Goal: Obtain resource: Download file/media

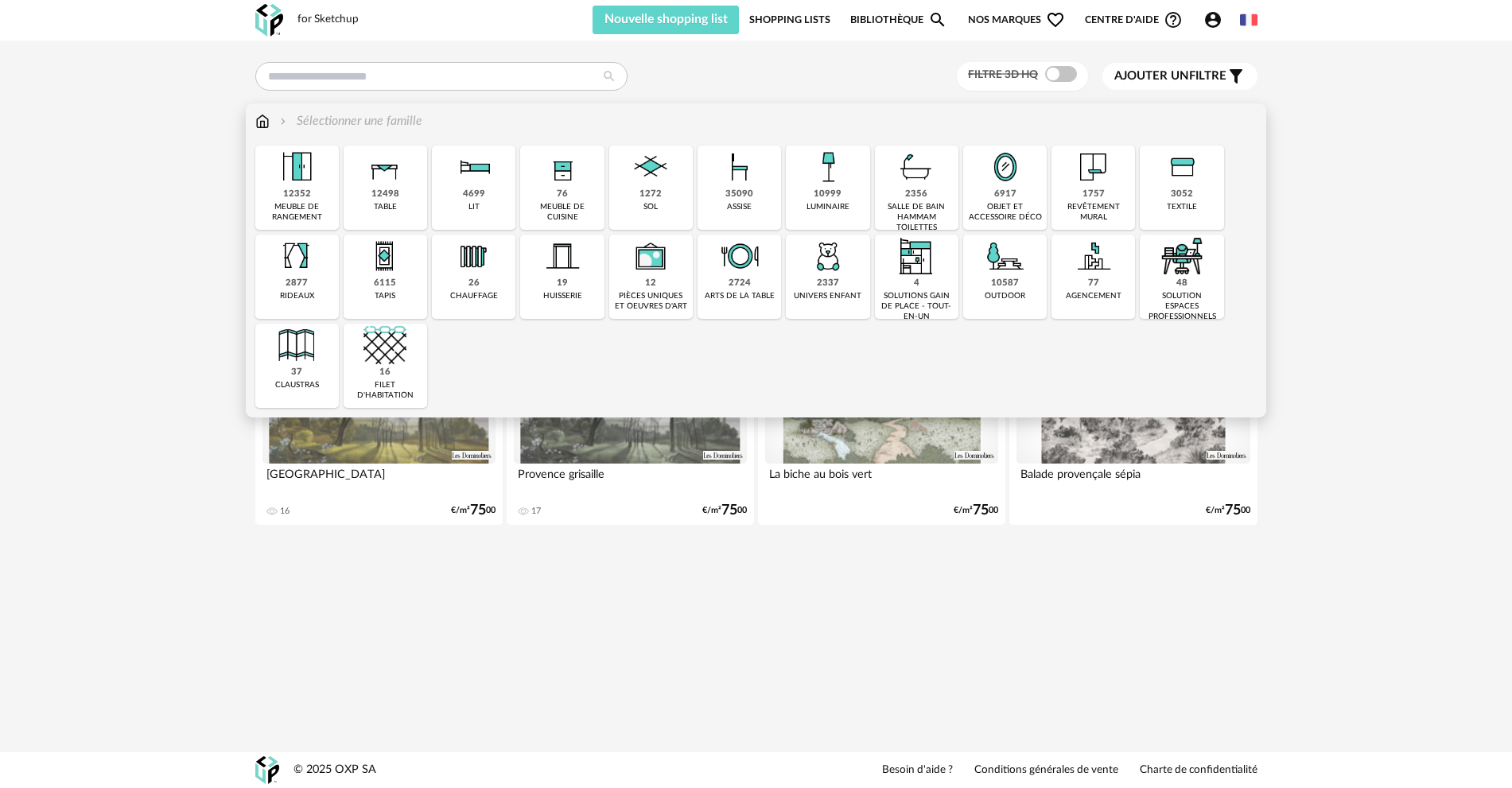
click at [495, 180] on div "4699 lit" at bounding box center [473, 187] width 83 height 84
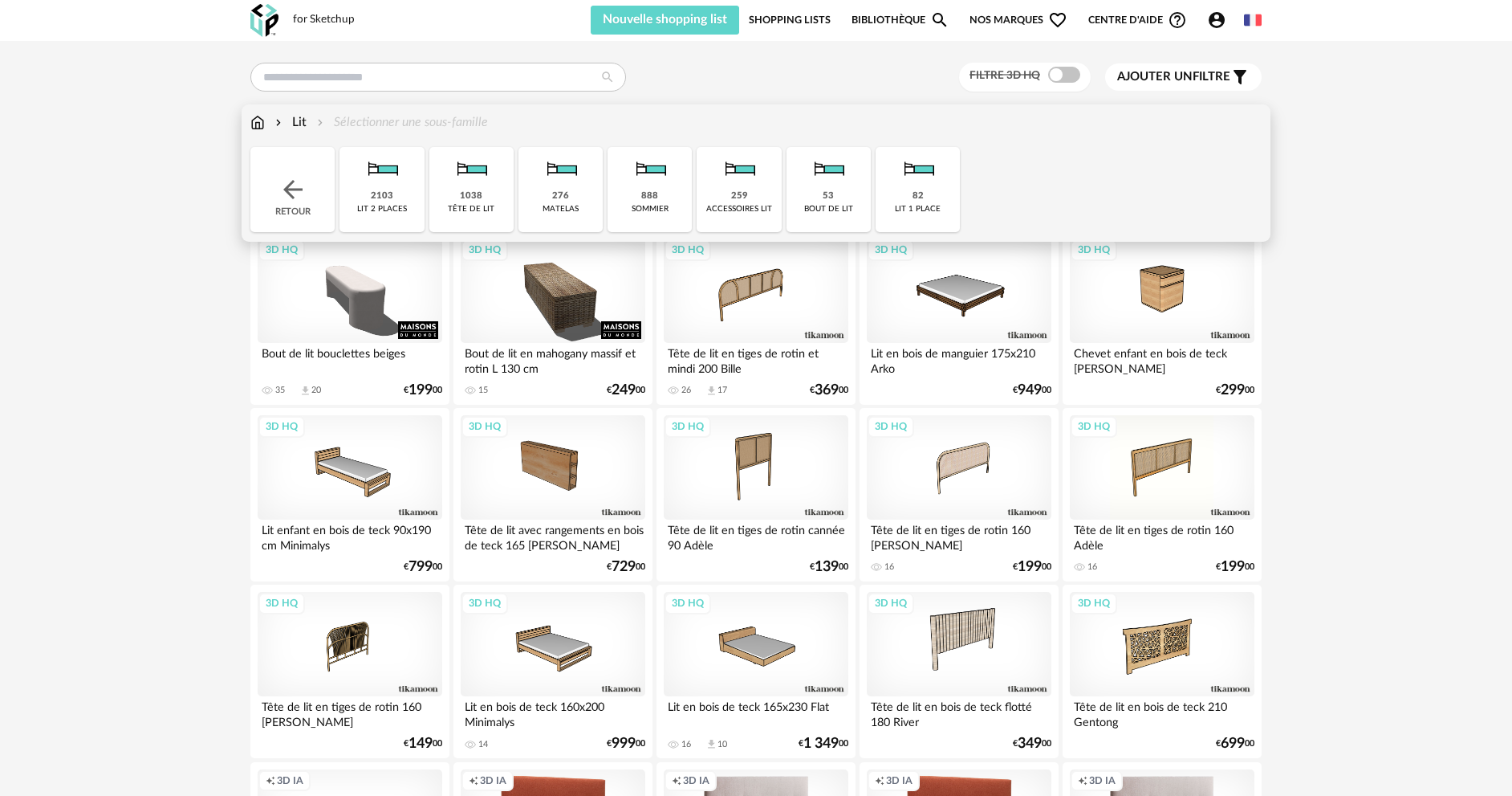
click at [915, 172] on img at bounding box center [918, 169] width 43 height 43
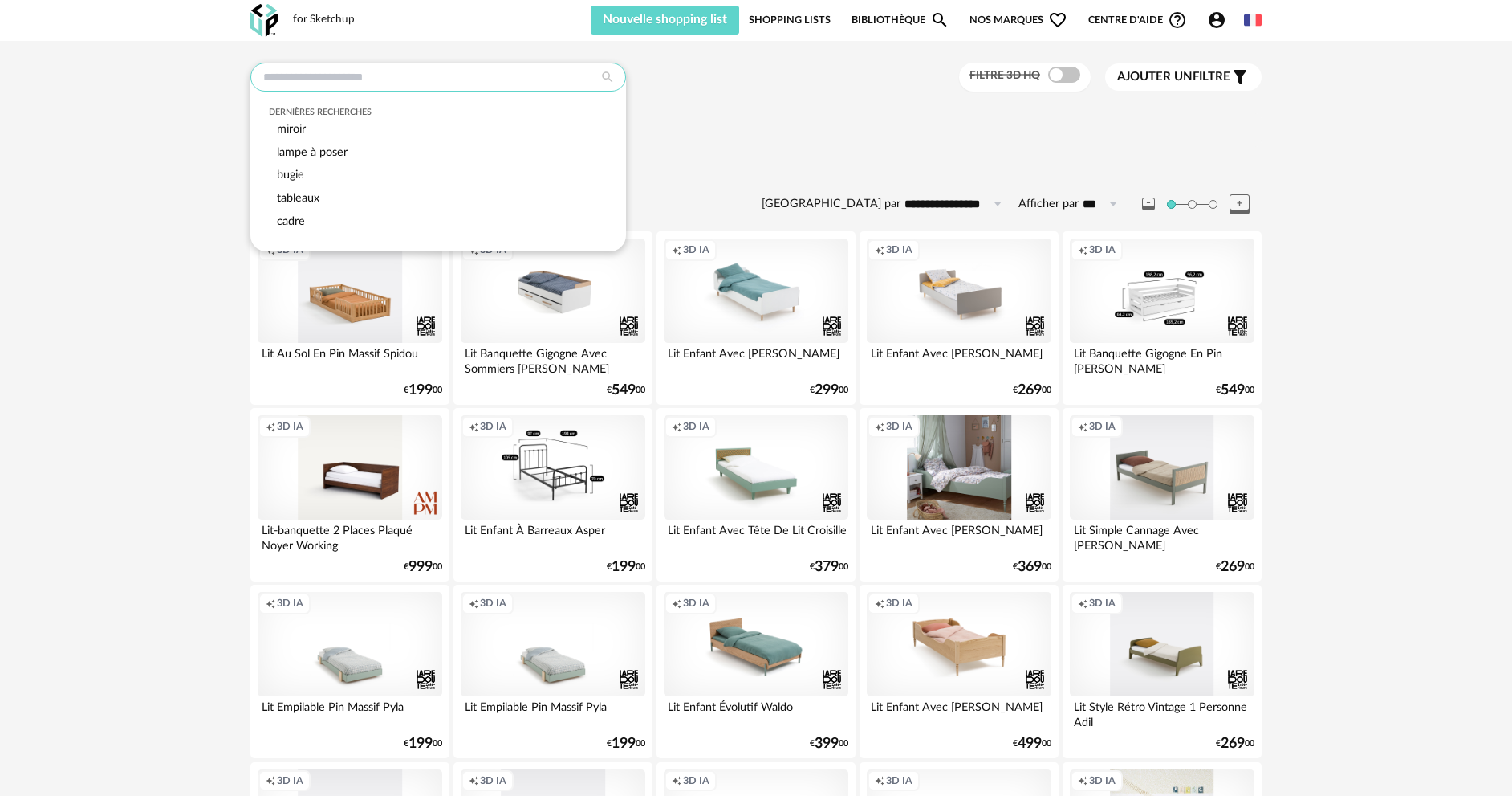
click at [548, 74] on input "text" at bounding box center [438, 77] width 376 height 29
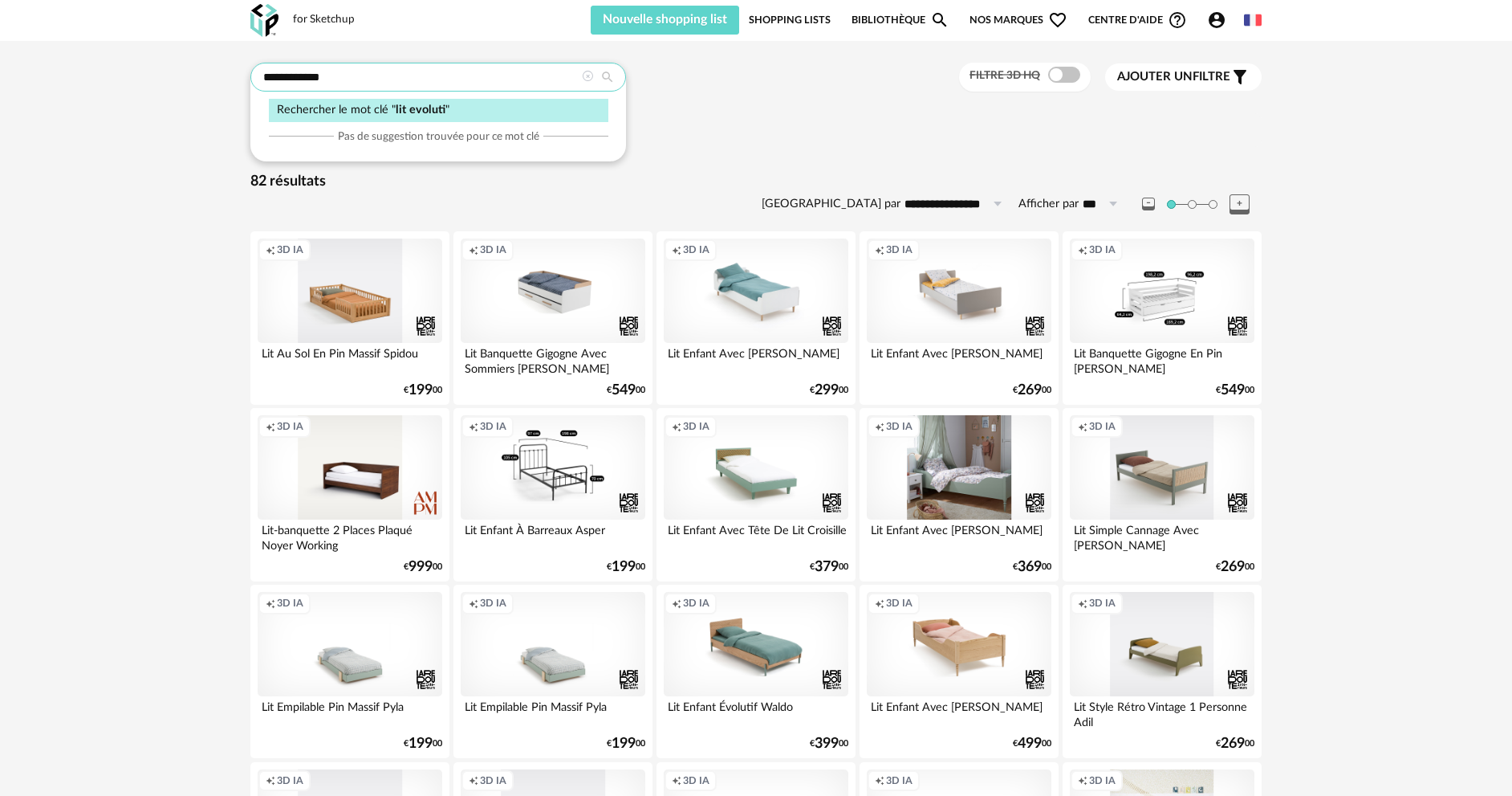
type input "**********"
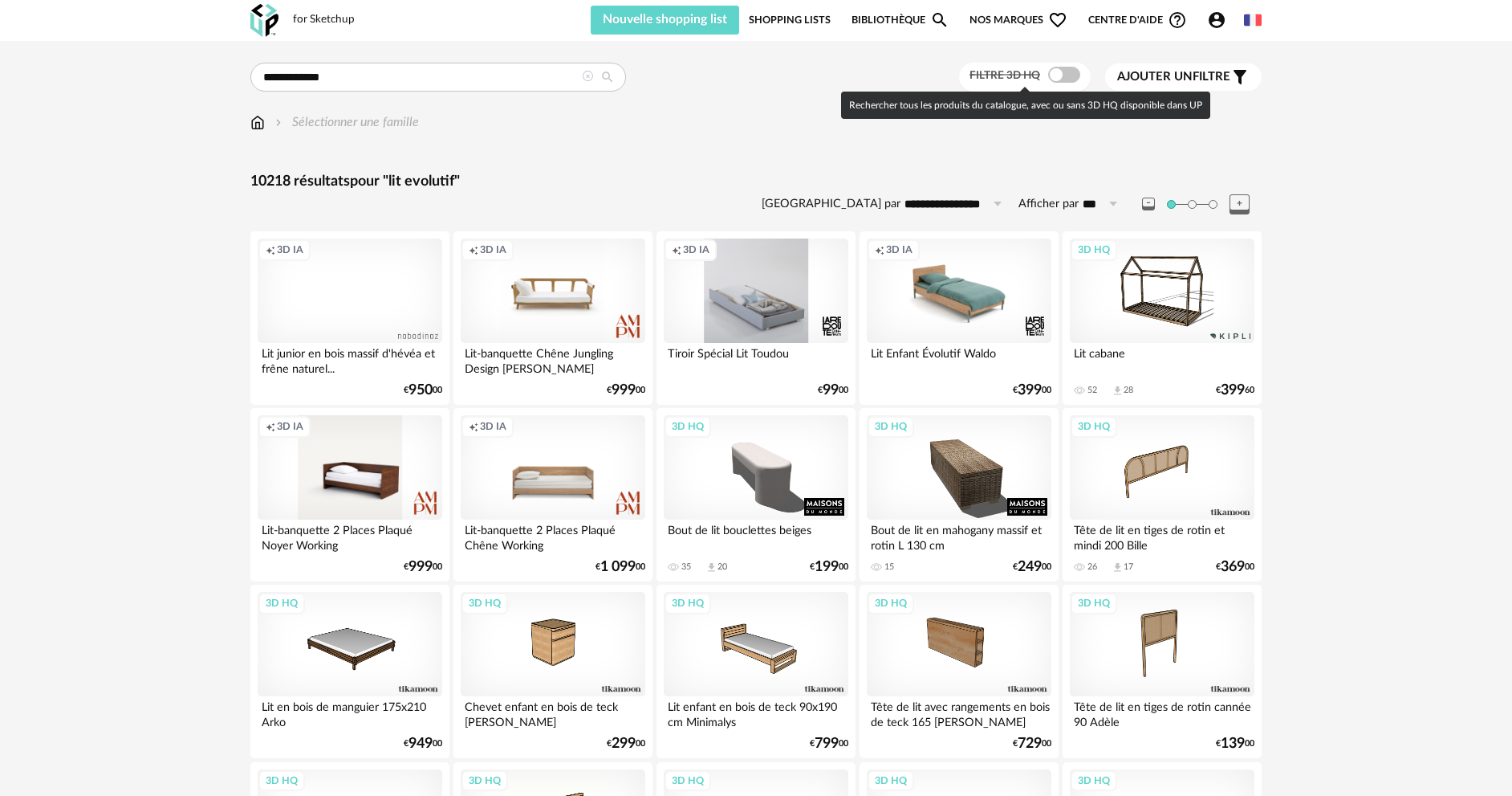
click at [1057, 73] on span at bounding box center [1064, 74] width 32 height 16
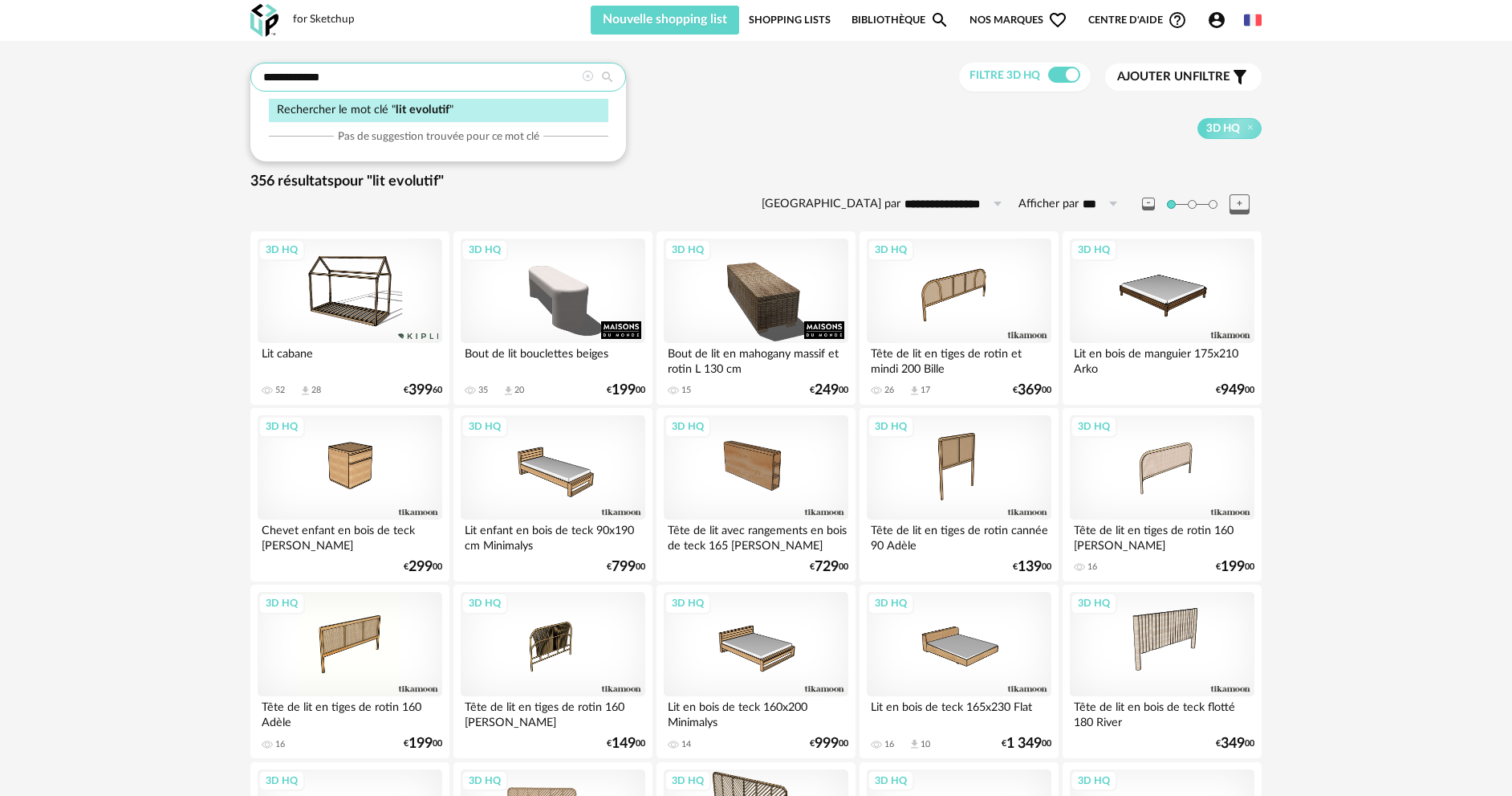
drag, startPoint x: 435, startPoint y: 81, endPoint x: 229, endPoint y: 93, distance: 206.3
type input "********"
type input "**********"
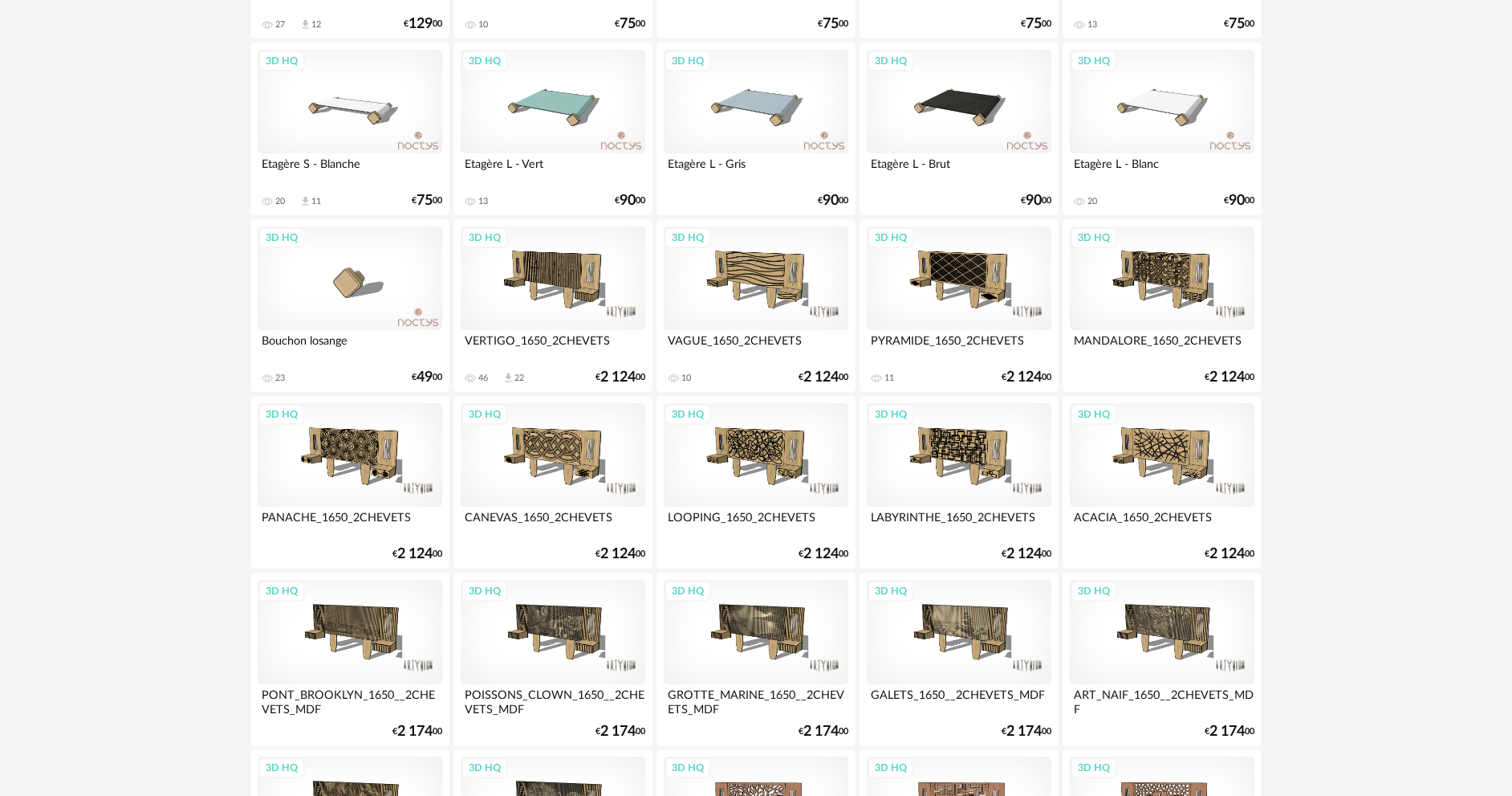
scroll to position [3076, 0]
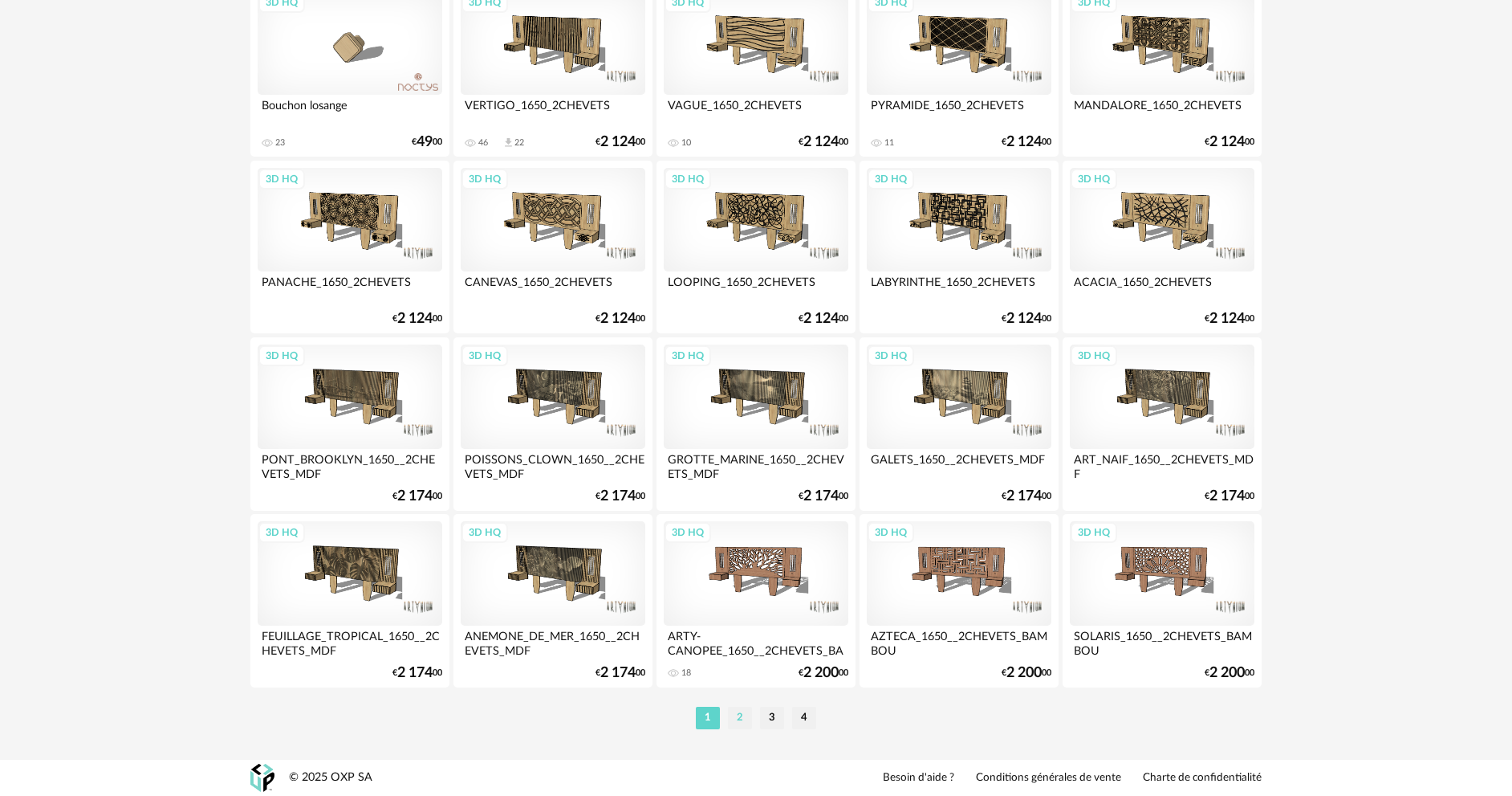
click at [735, 723] on li "2" at bounding box center [739, 717] width 24 height 22
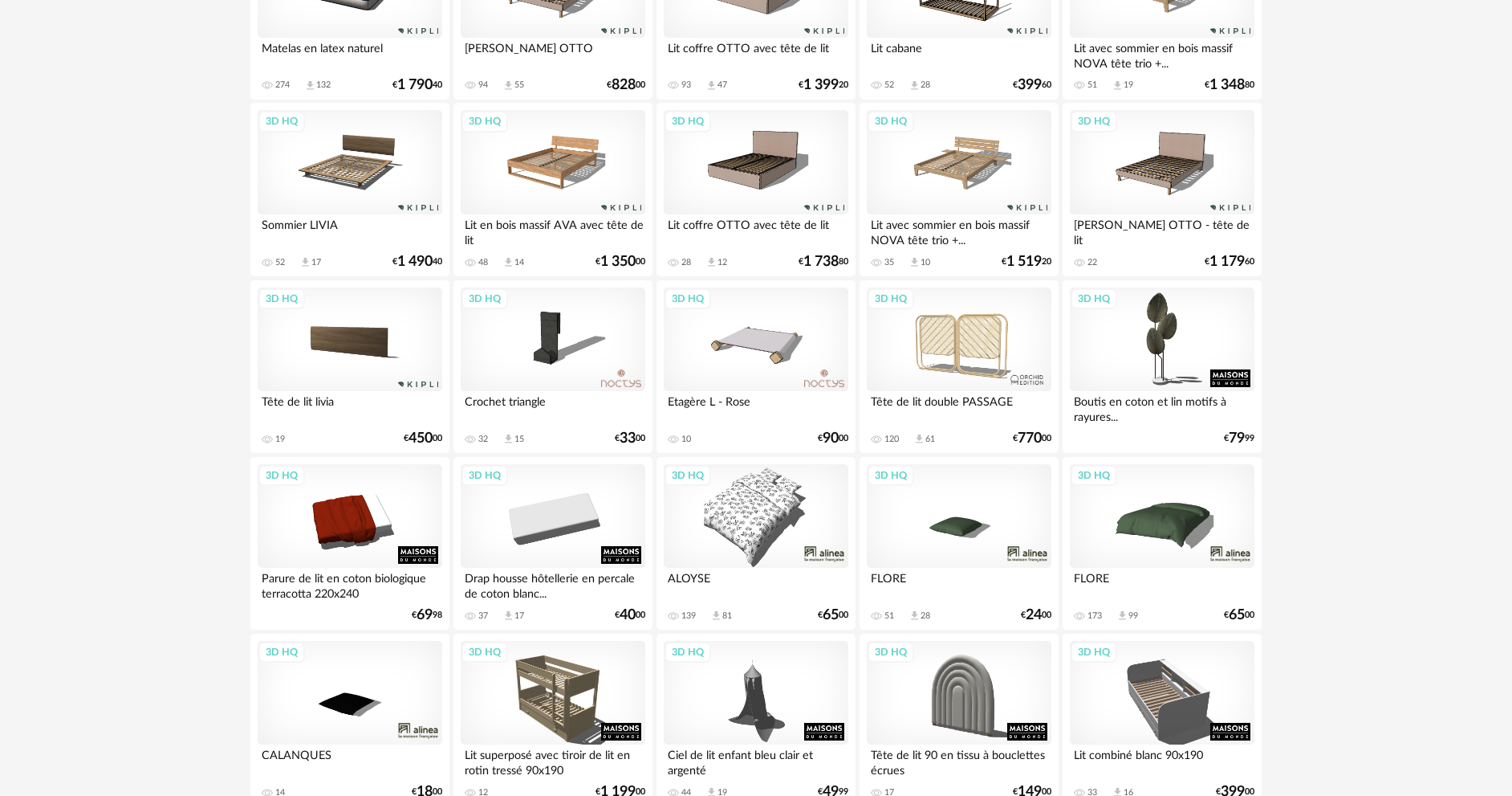
scroll to position [964, 0]
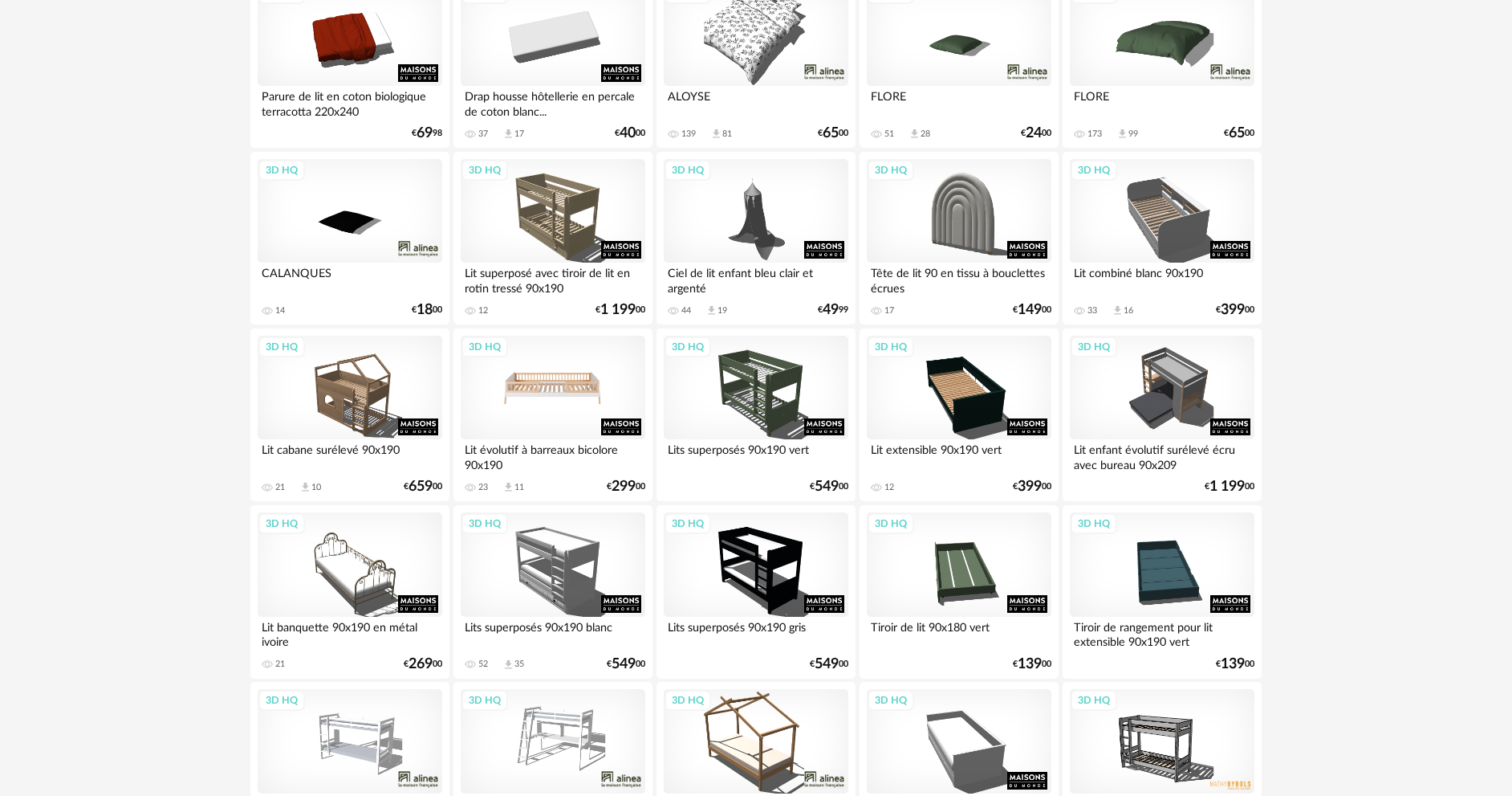
click at [580, 387] on div "3D HQ" at bounding box center [553, 388] width 184 height 104
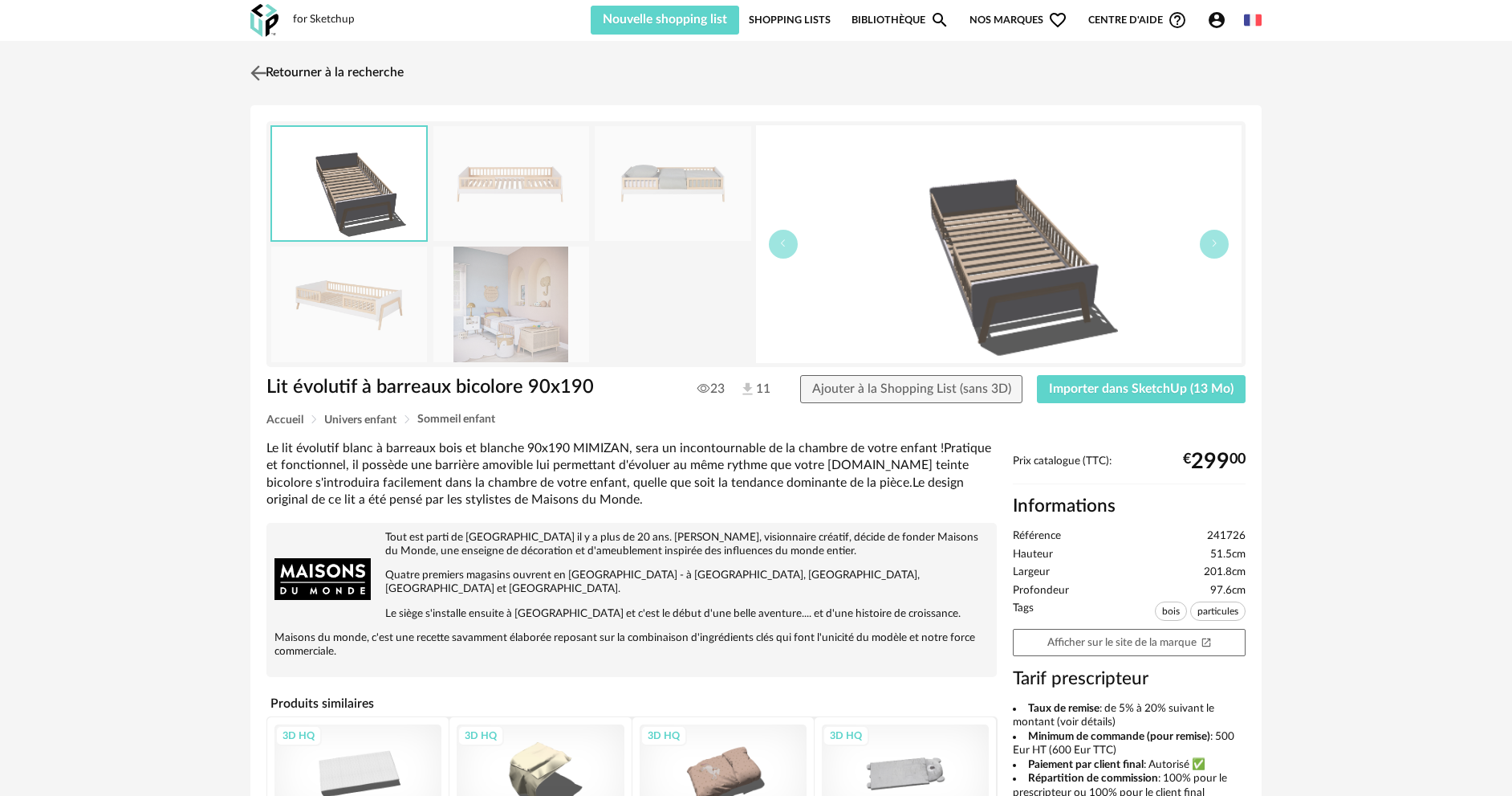
click at [266, 79] on img at bounding box center [259, 73] width 23 height 23
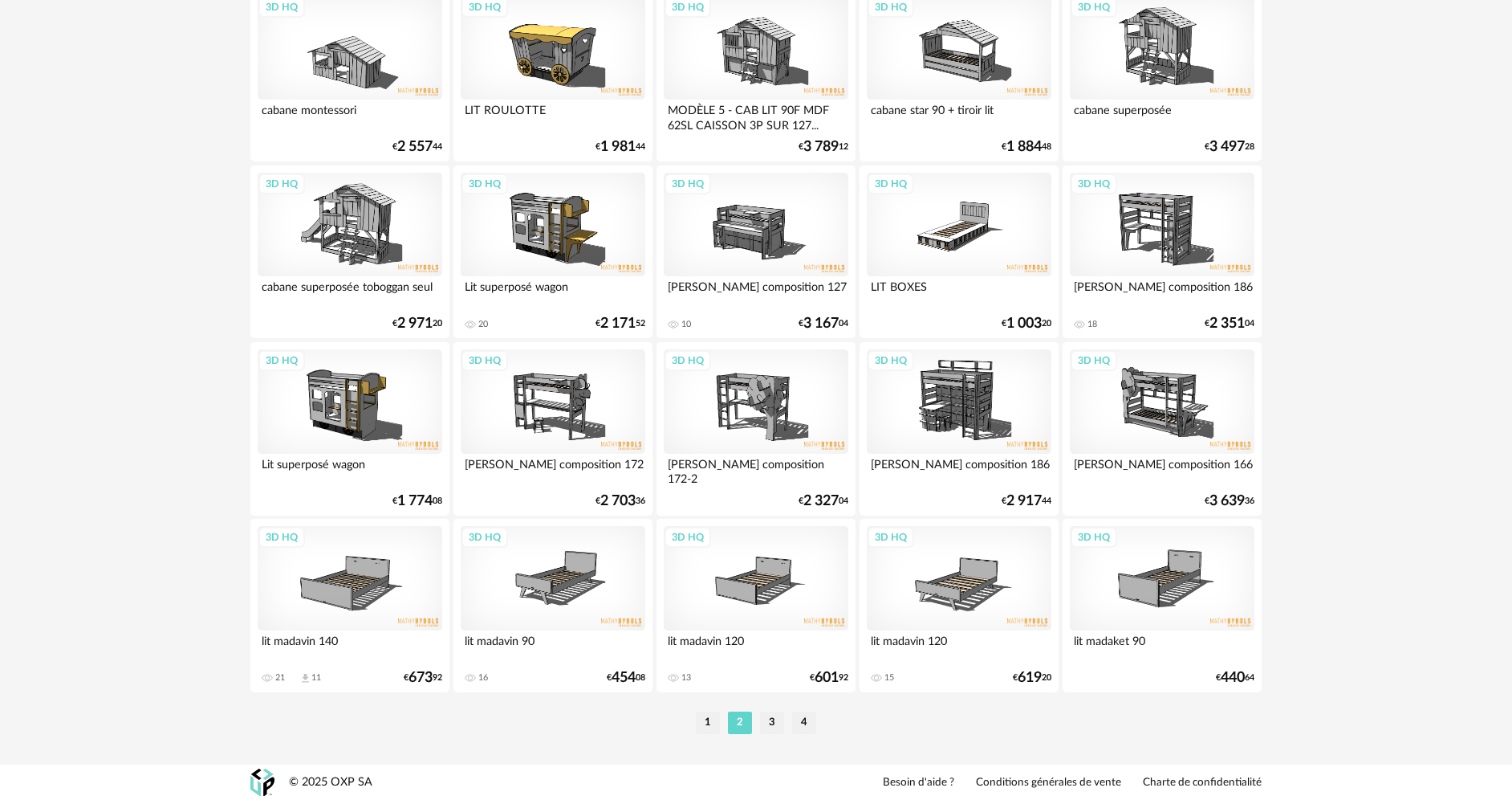
scroll to position [3076, 0]
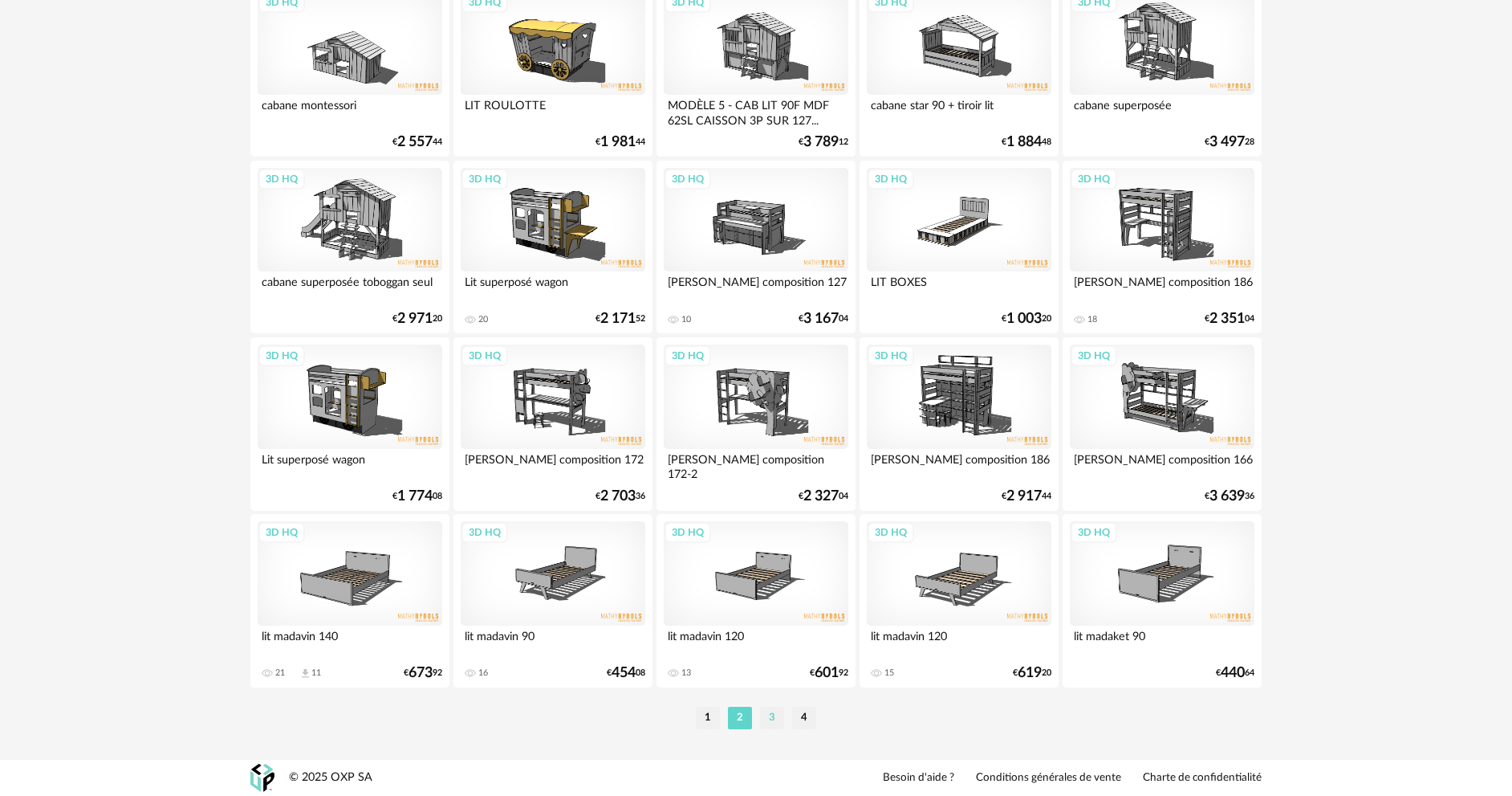
click at [768, 718] on li "3" at bounding box center [772, 717] width 24 height 22
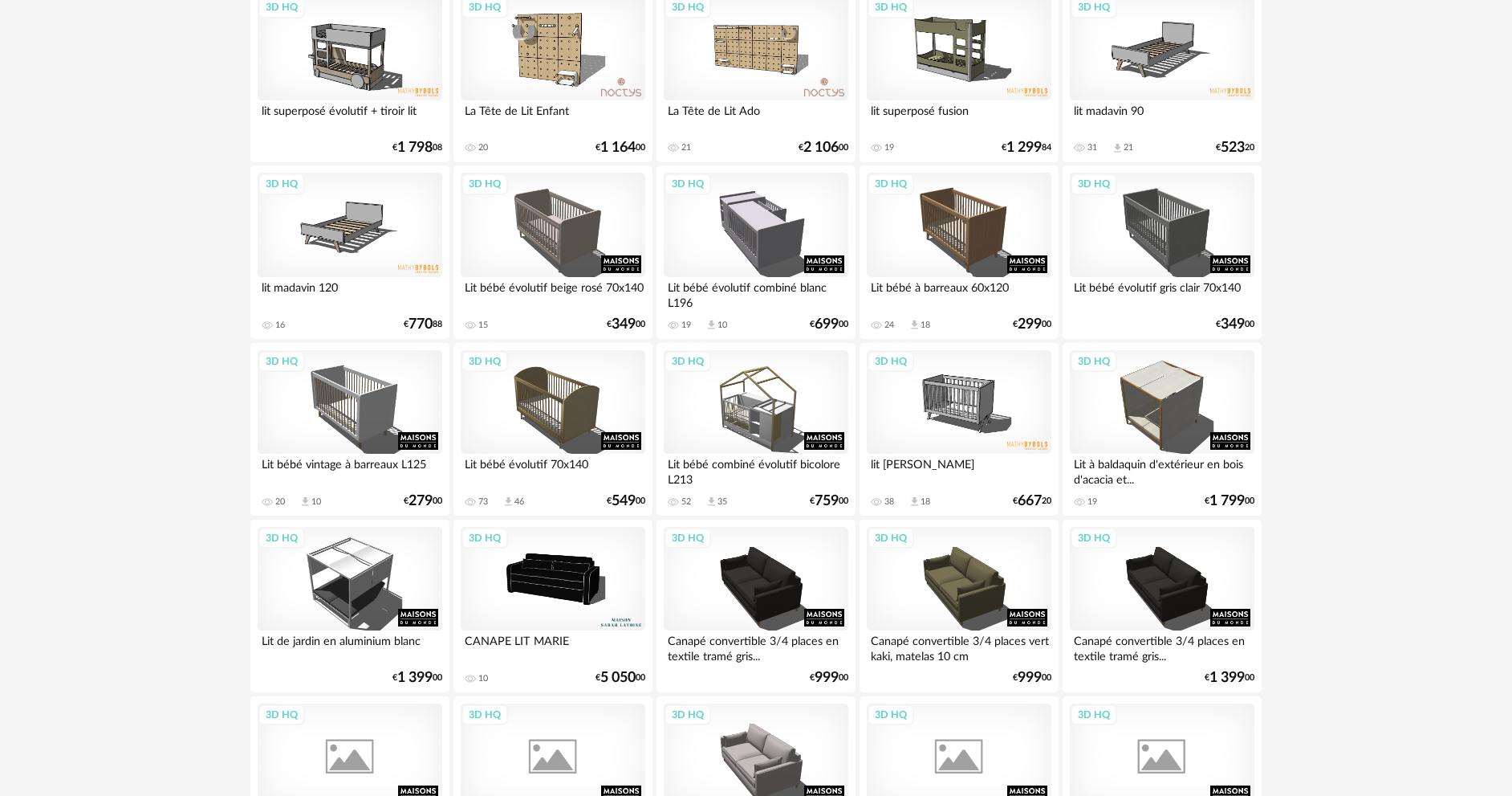
scroll to position [482, 0]
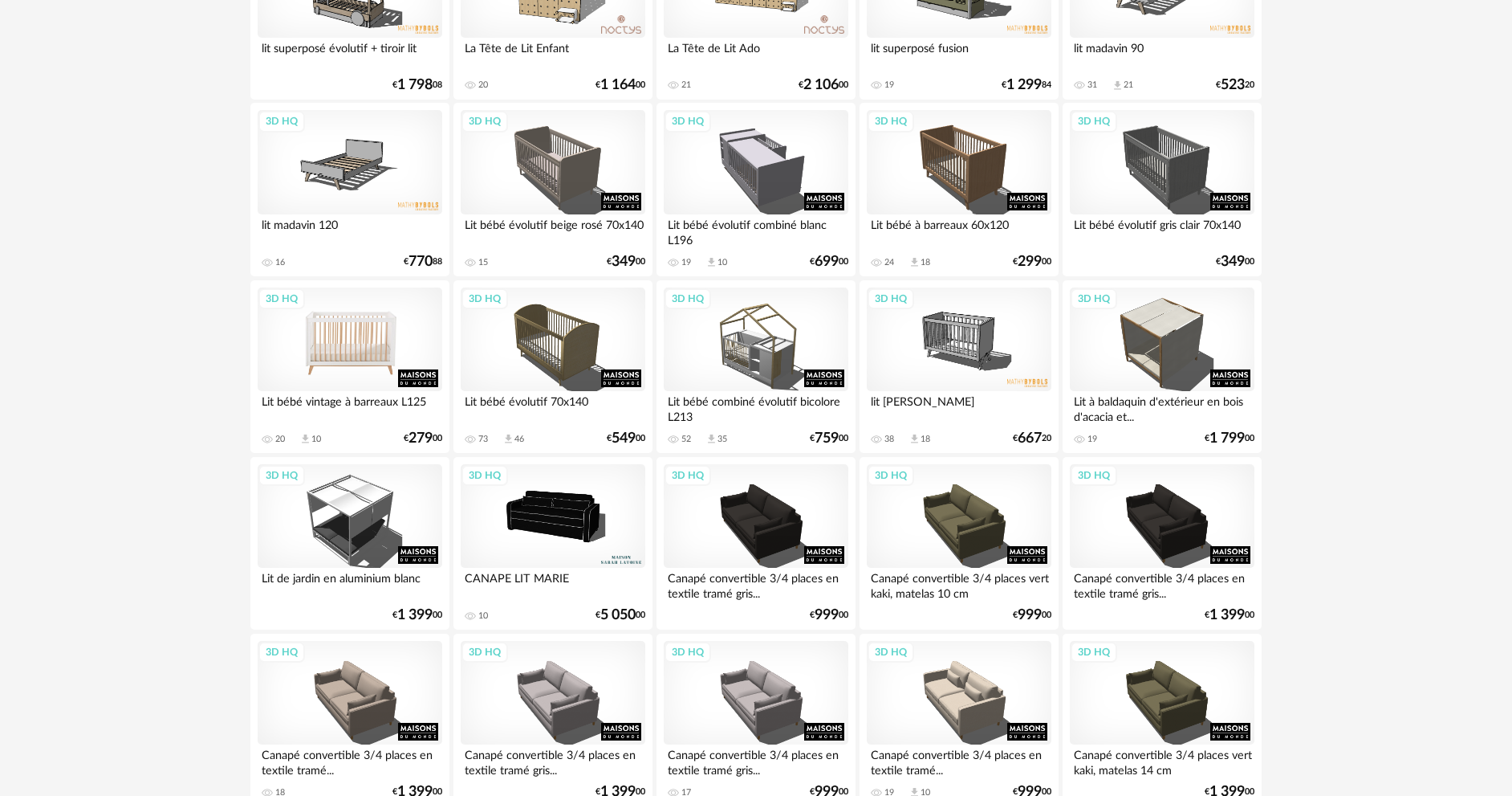
click at [408, 323] on div "3D HQ" at bounding box center [349, 340] width 184 height 104
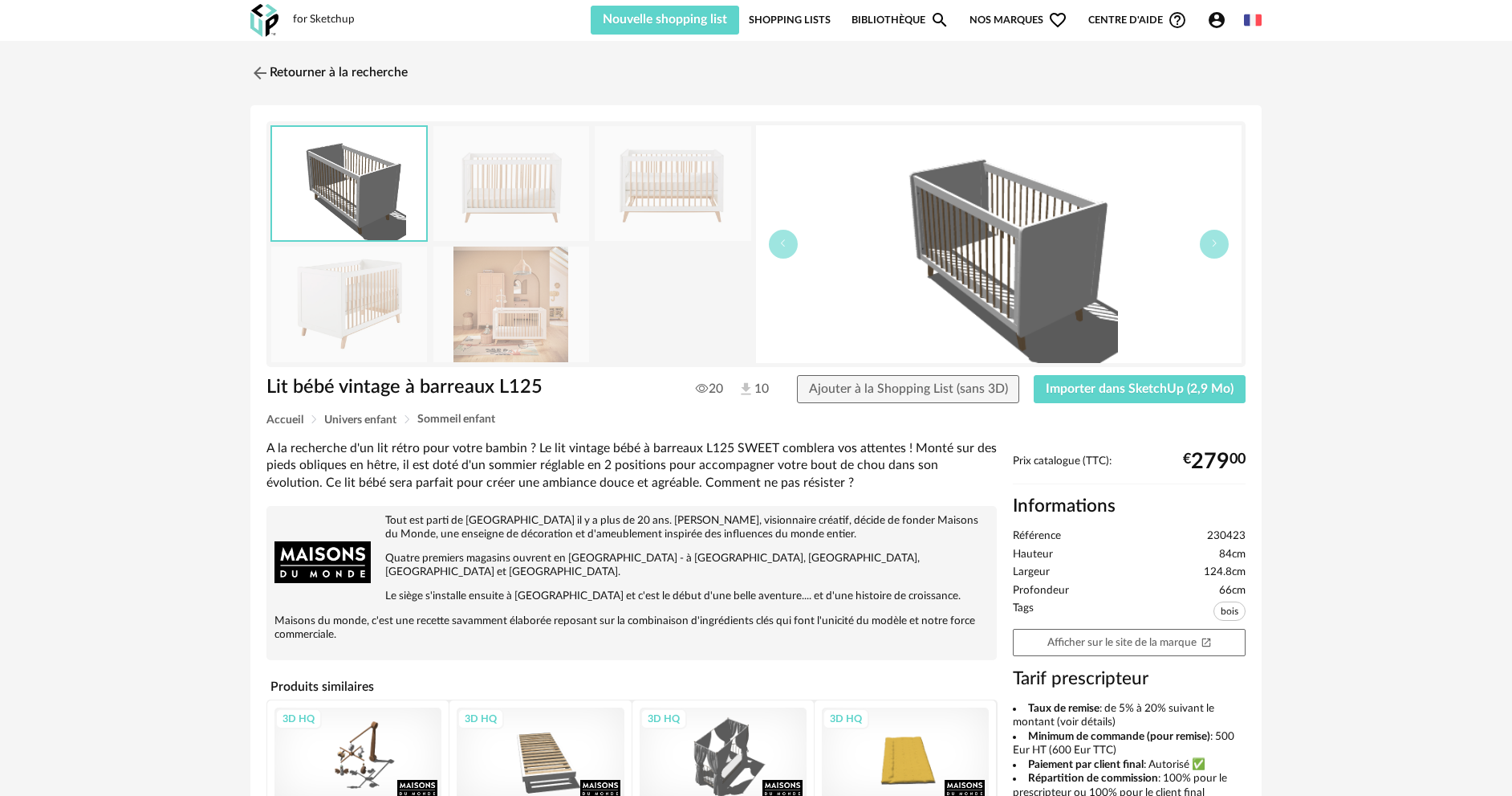
click at [552, 297] on img at bounding box center [511, 303] width 155 height 115
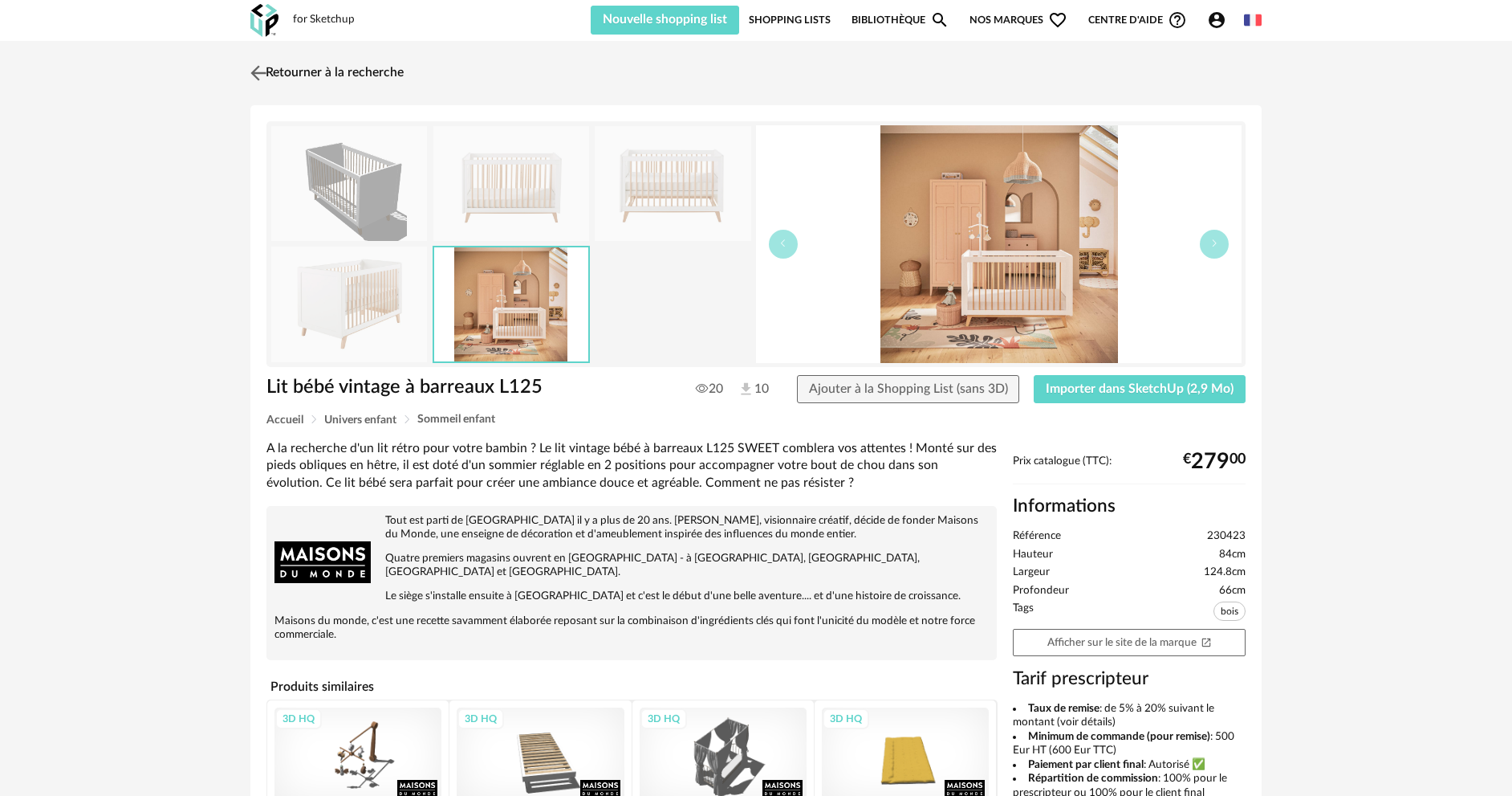
click at [248, 71] on img at bounding box center [259, 73] width 23 height 23
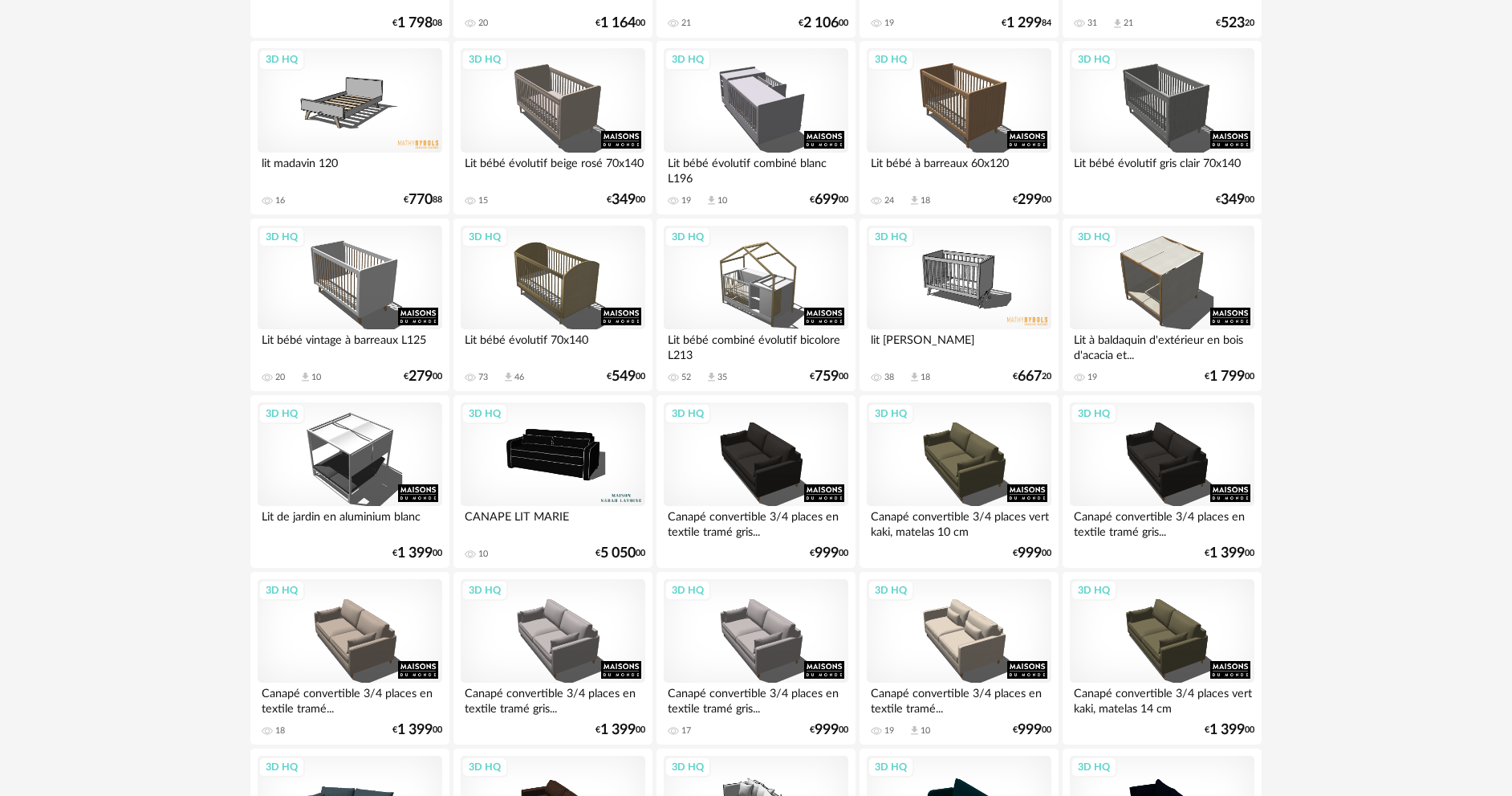
scroll to position [562, 0]
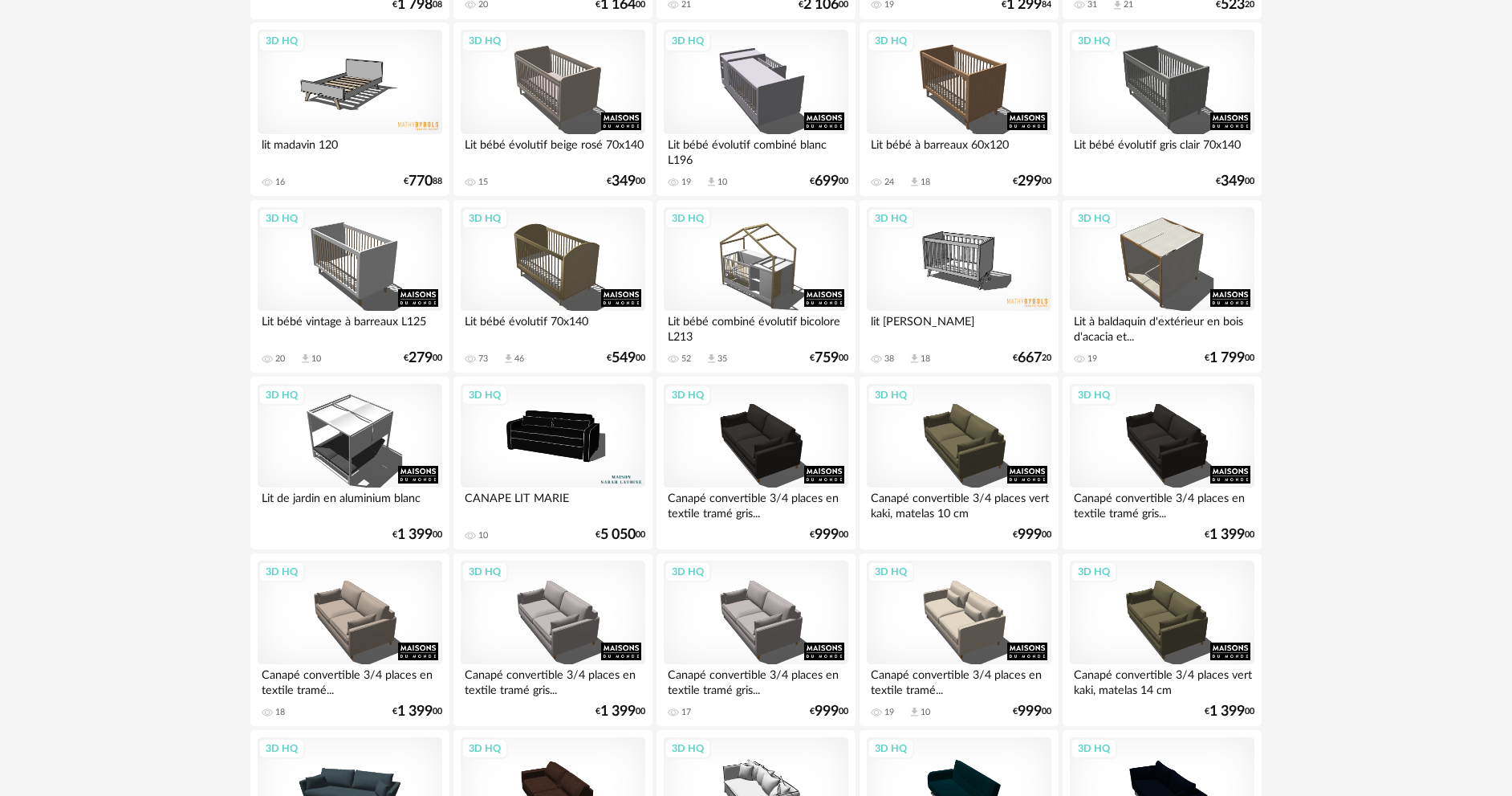
click at [982, 264] on div "3D HQ" at bounding box center [958, 260] width 184 height 104
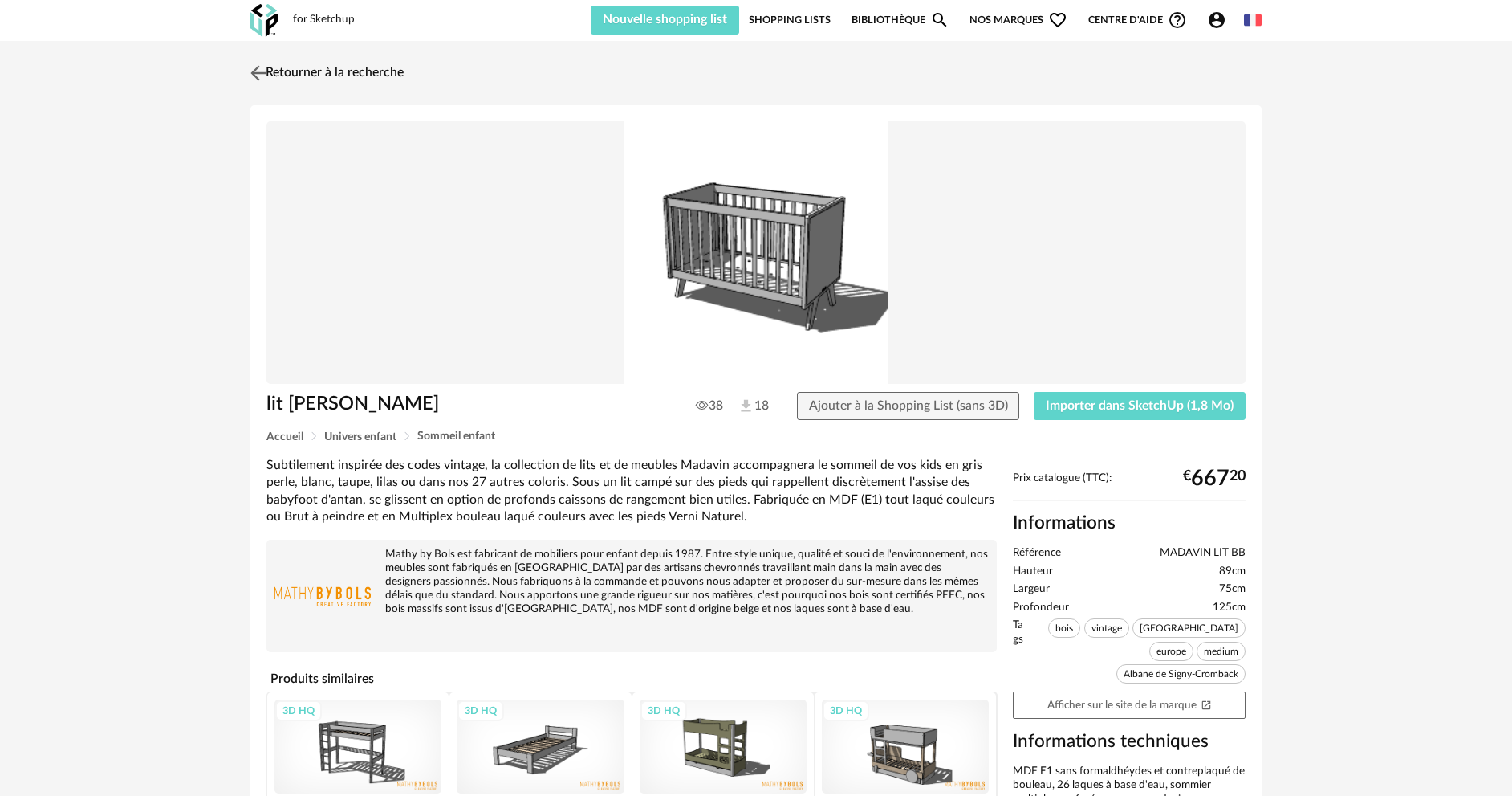
click at [267, 86] on link "Retourner à la recherche" at bounding box center [325, 73] width 157 height 36
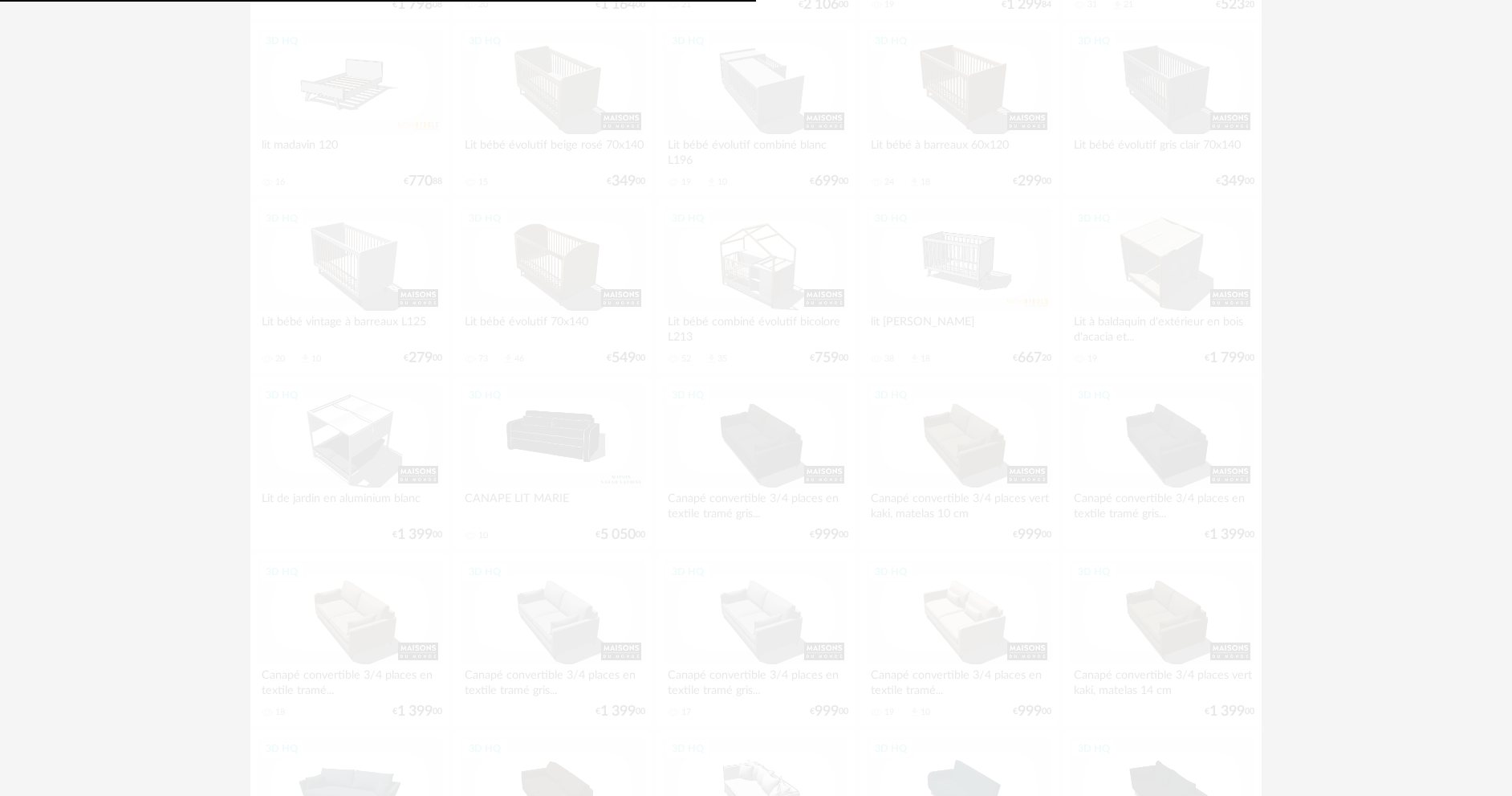
drag, startPoint x: 267, startPoint y: 86, endPoint x: 267, endPoint y: 78, distance: 8.0
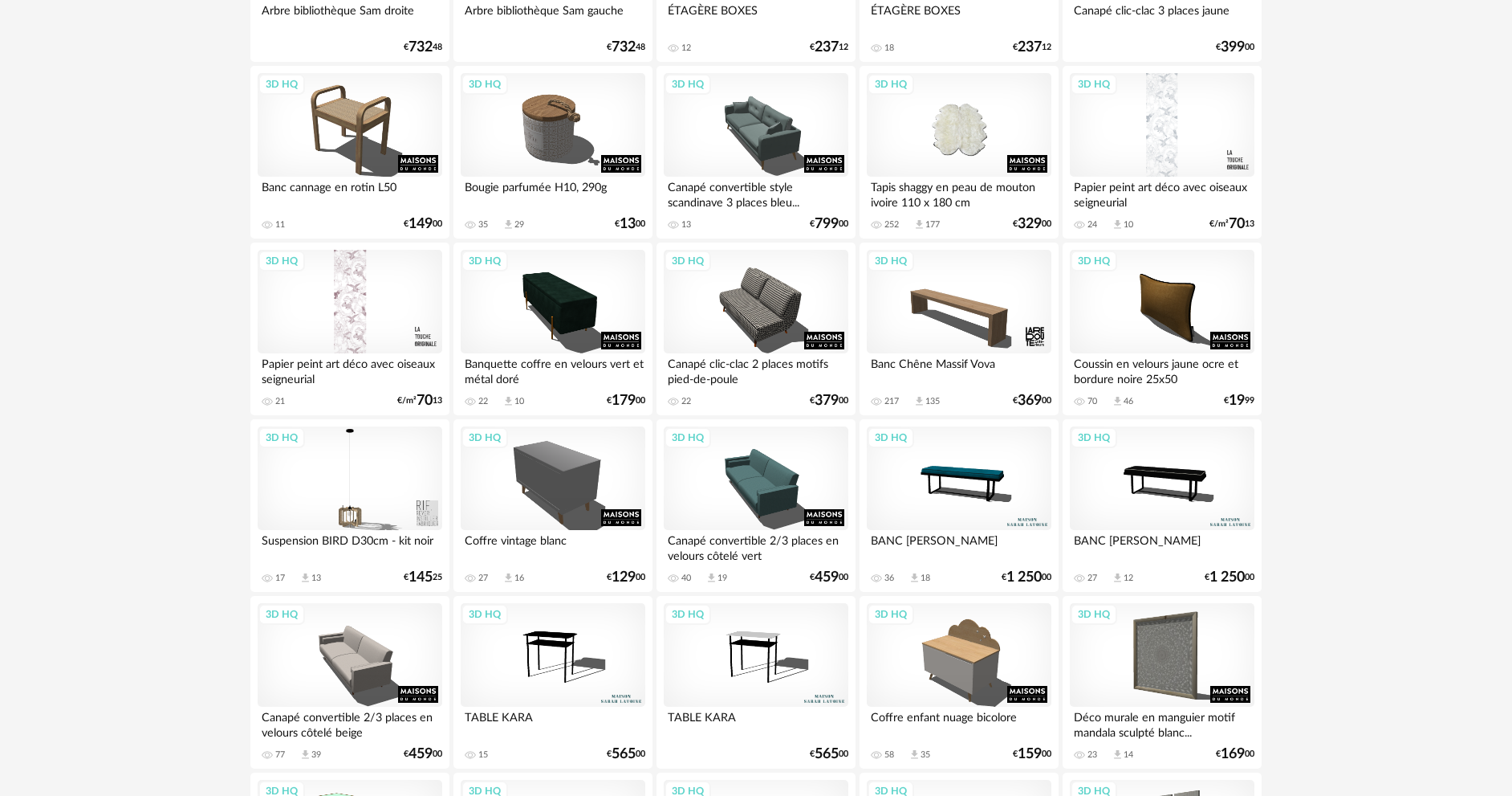
scroll to position [3051, 0]
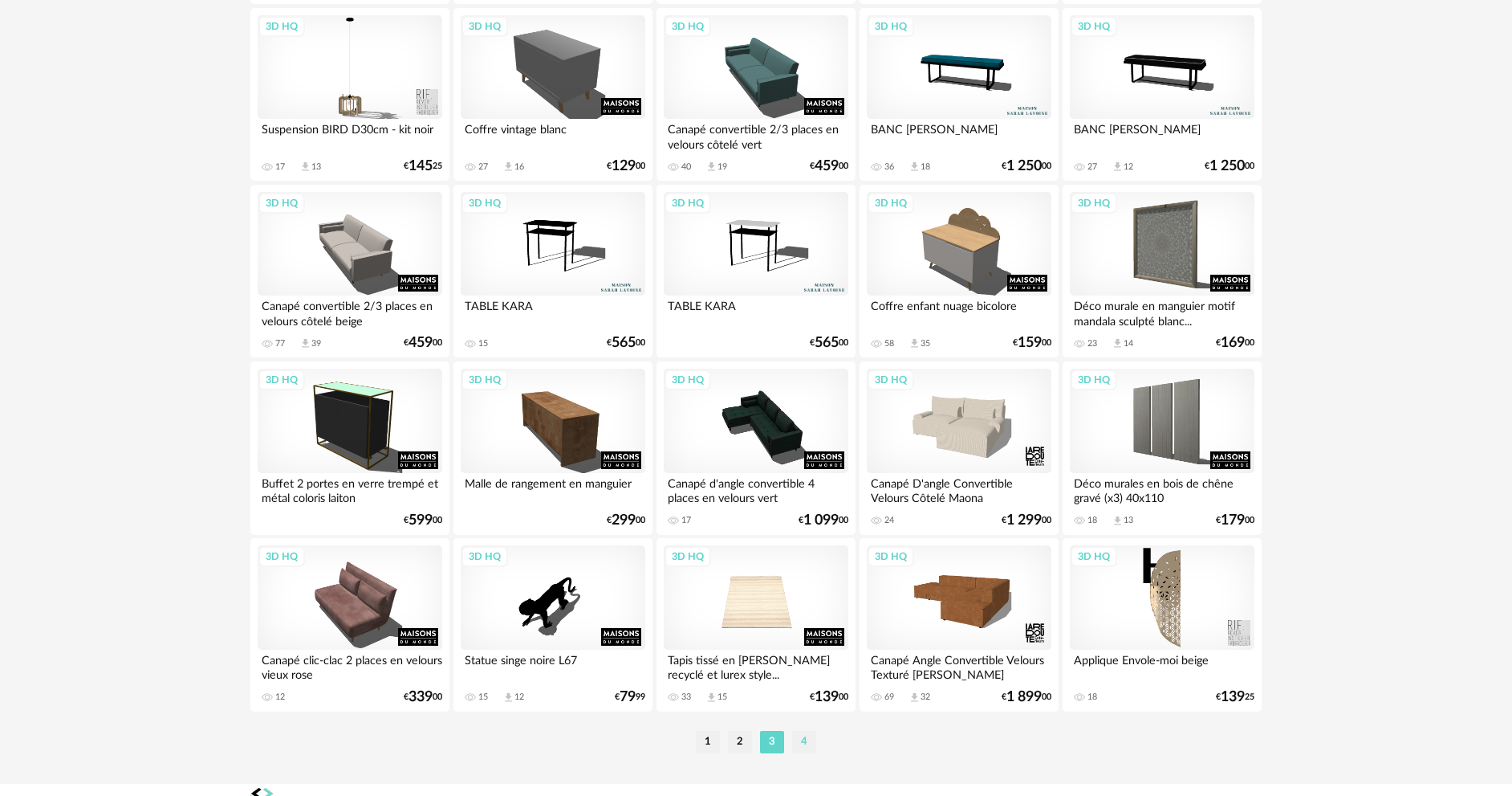
click at [801, 748] on li "4" at bounding box center [804, 741] width 24 height 22
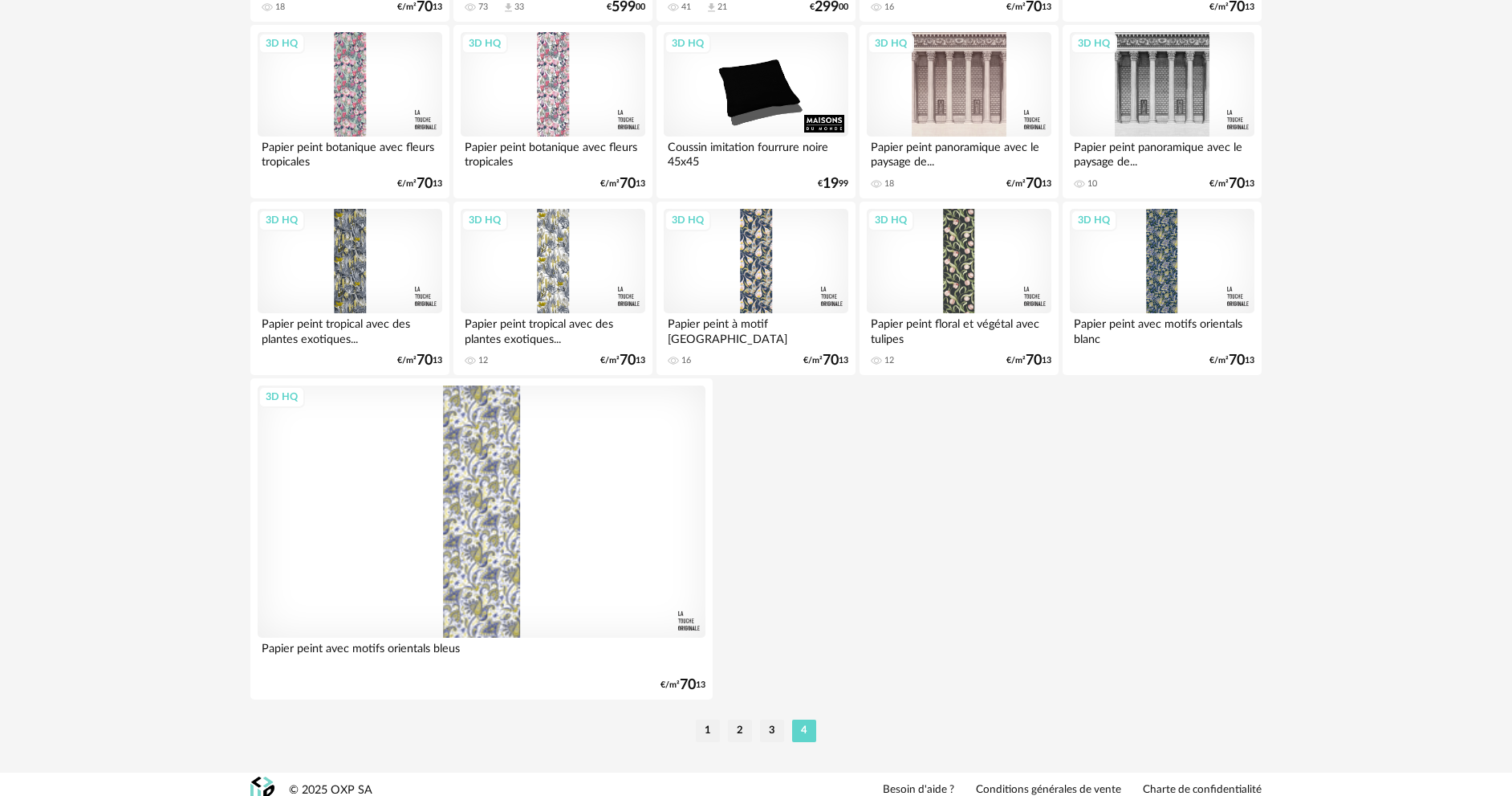
scroll to position [1809, 0]
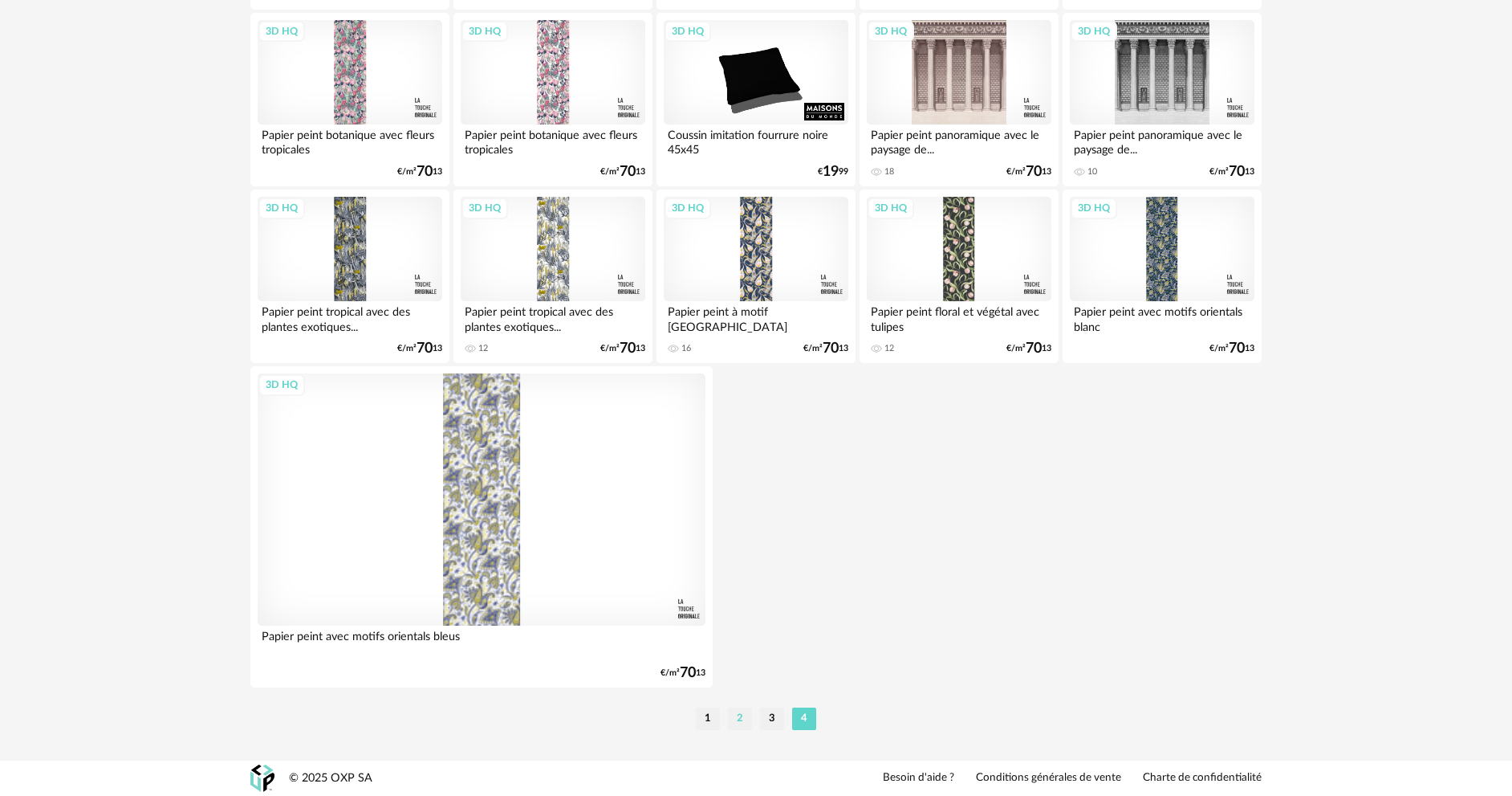
click at [744, 720] on li "2" at bounding box center [739, 718] width 24 height 22
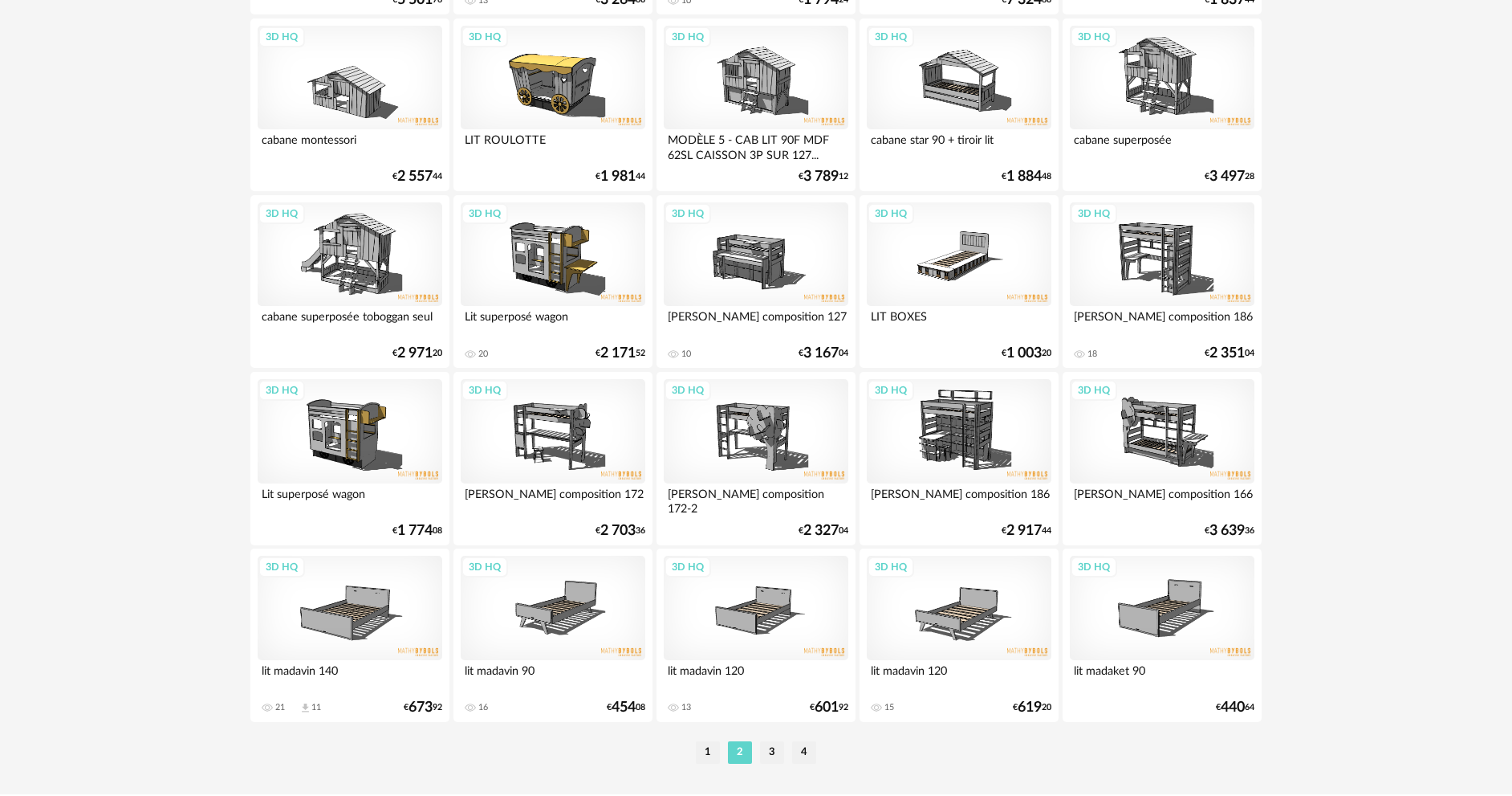
scroll to position [3076, 0]
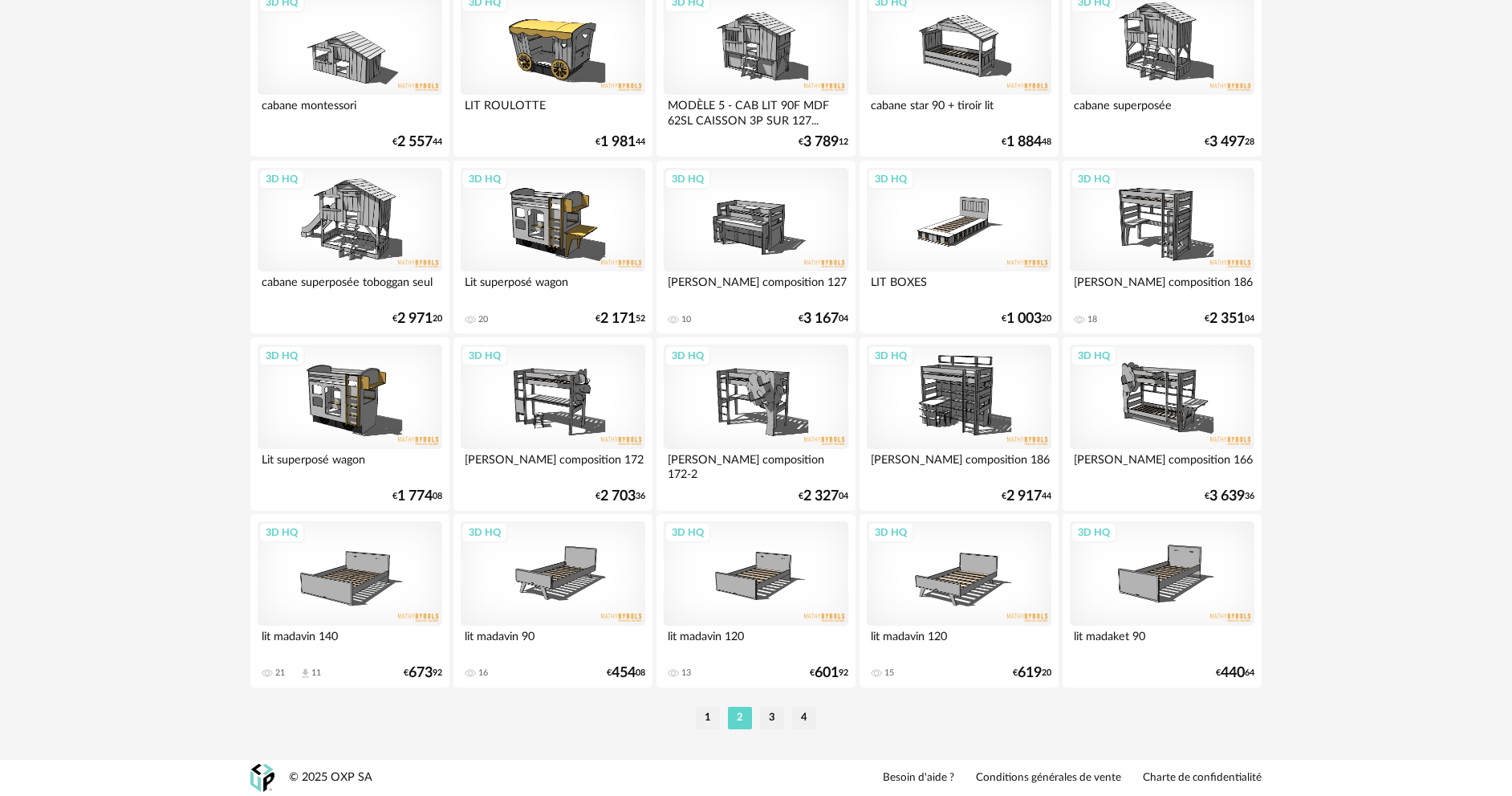
click at [780, 716] on li "3" at bounding box center [772, 717] width 24 height 22
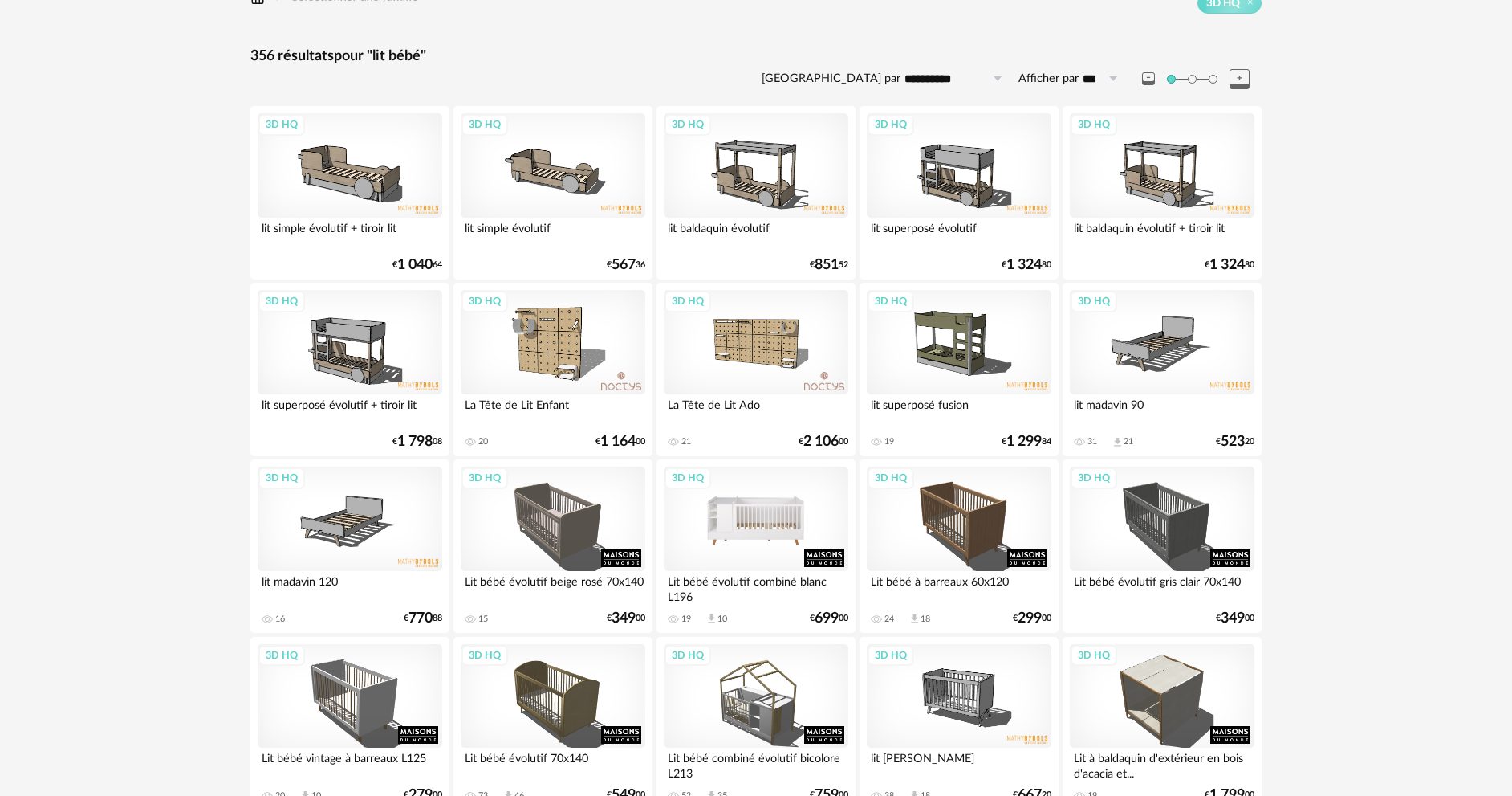
scroll to position [482, 0]
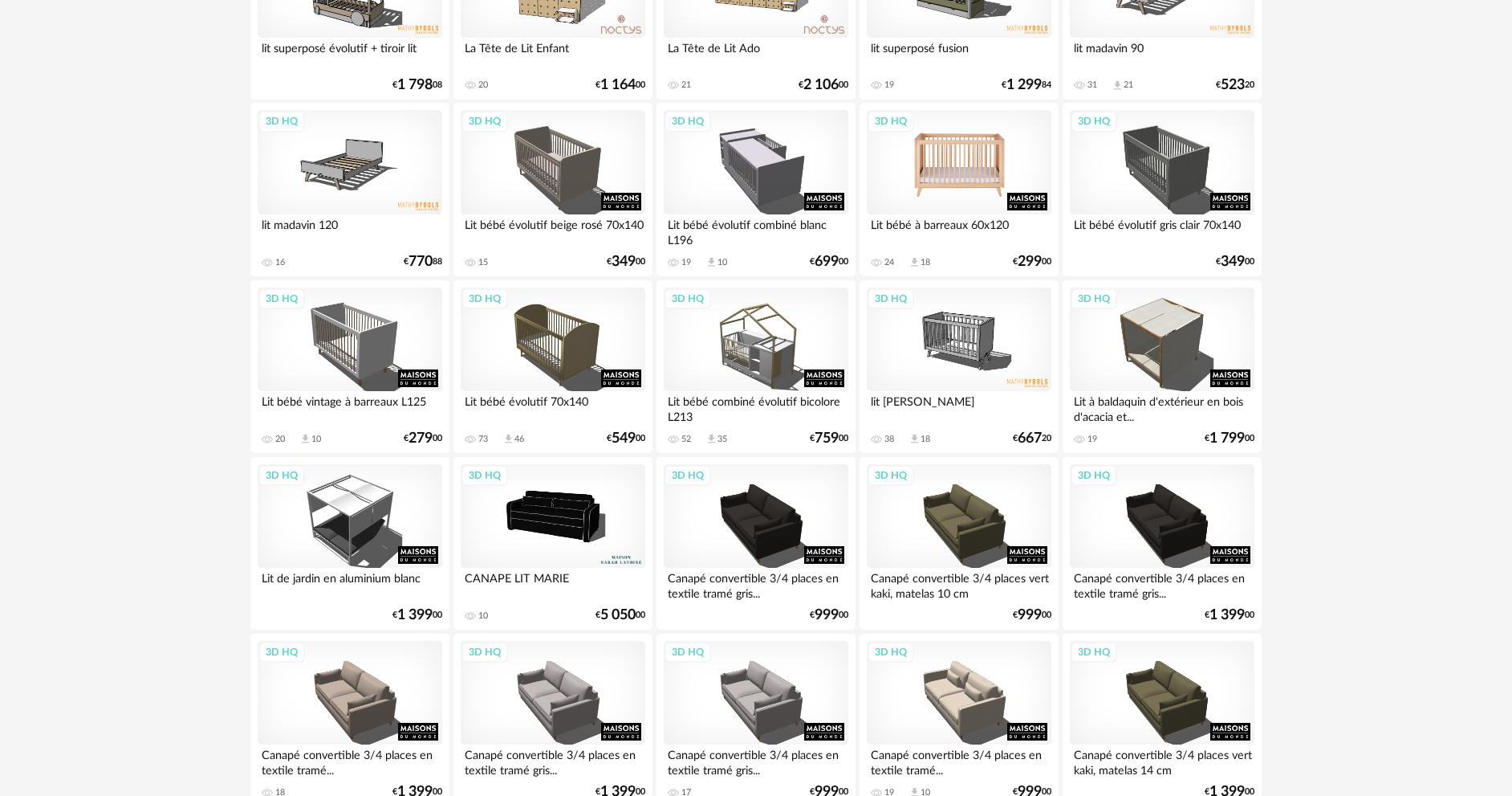
click at [949, 151] on div "3D HQ" at bounding box center [958, 162] width 184 height 104
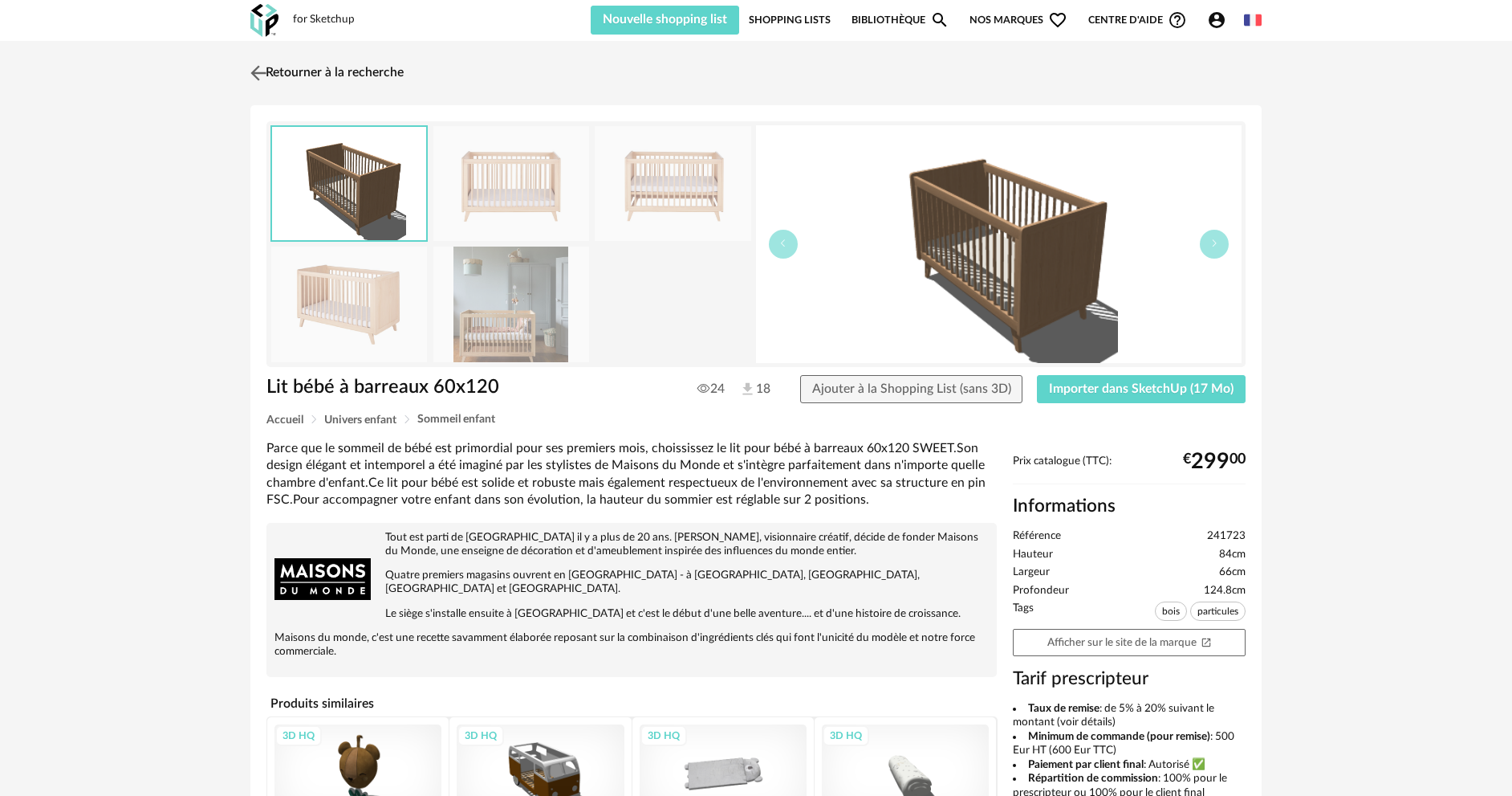
click at [247, 73] on img at bounding box center [259, 73] width 23 height 23
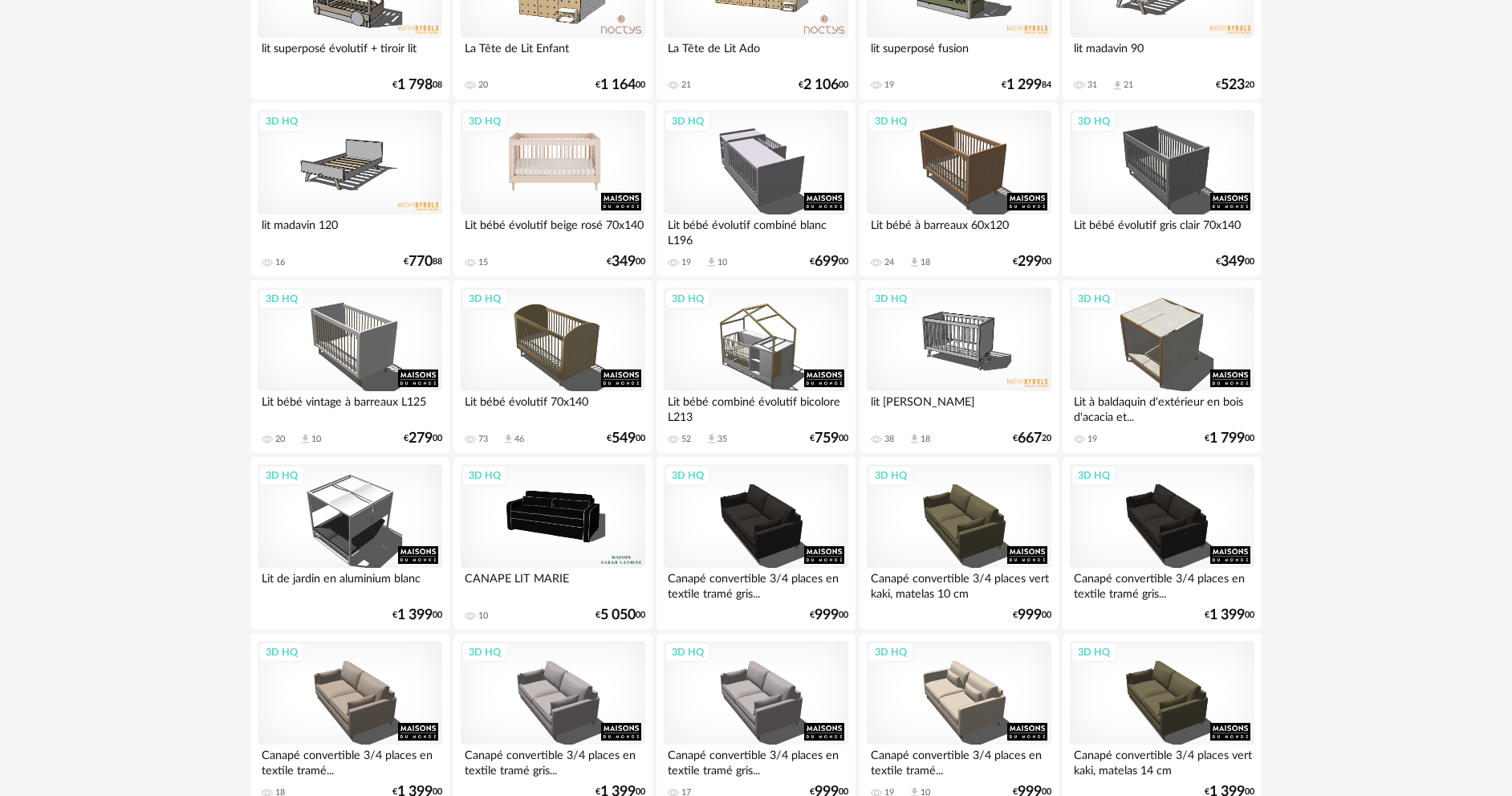
click at [596, 155] on div "3D HQ" at bounding box center [553, 162] width 184 height 104
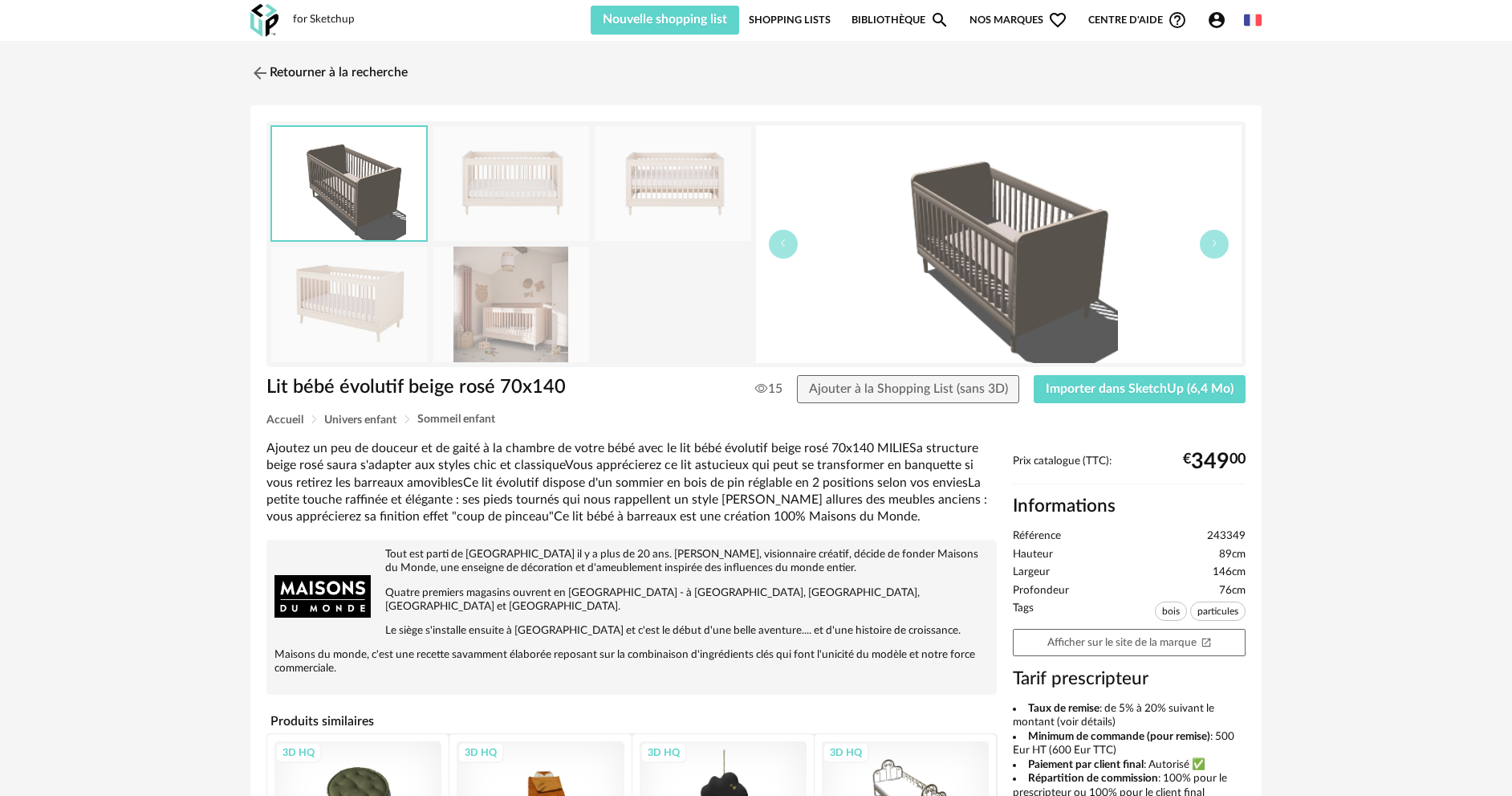
click at [564, 275] on img at bounding box center [511, 303] width 155 height 115
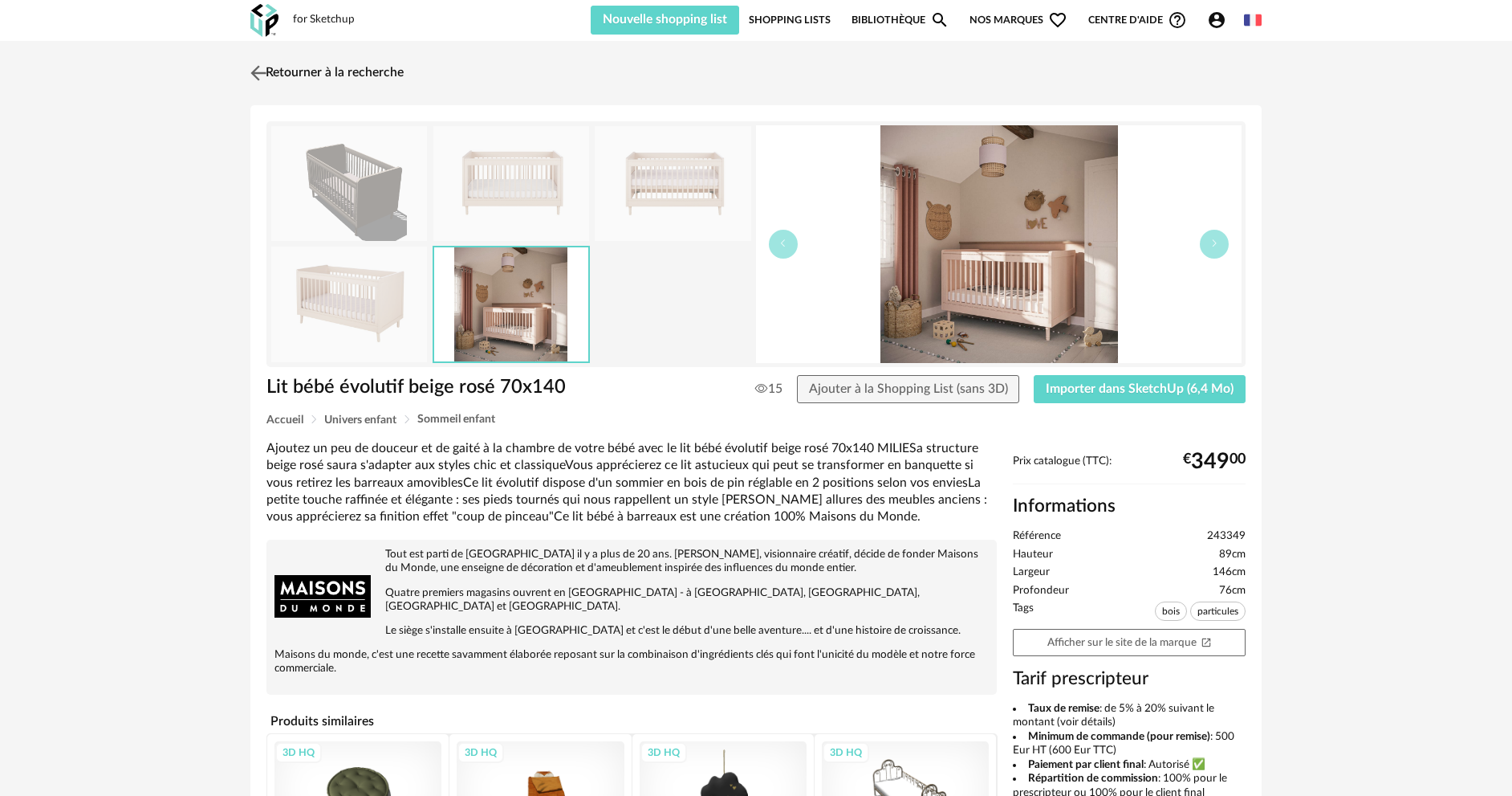
click at [259, 74] on img at bounding box center [259, 73] width 23 height 23
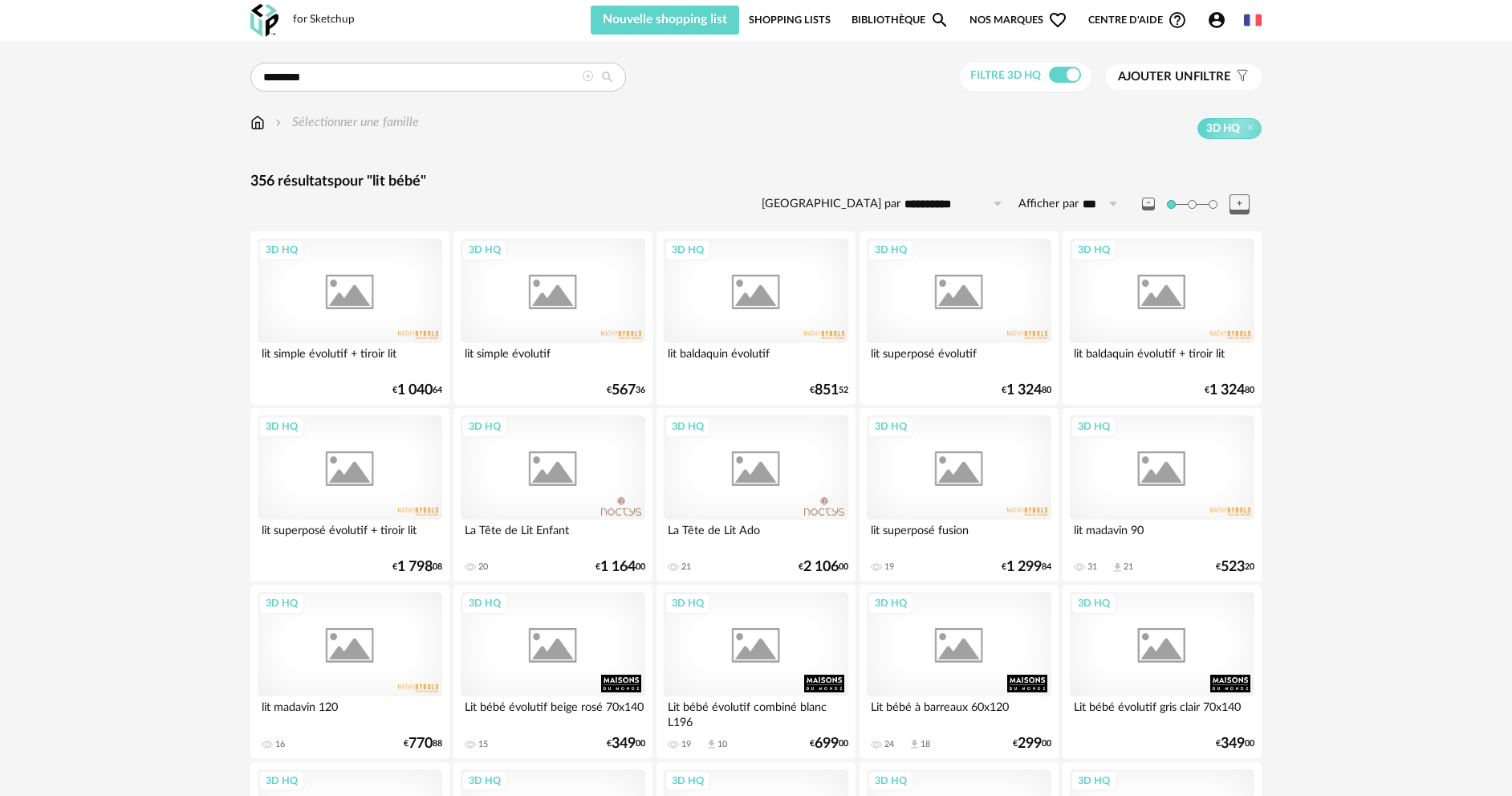
scroll to position [482, 0]
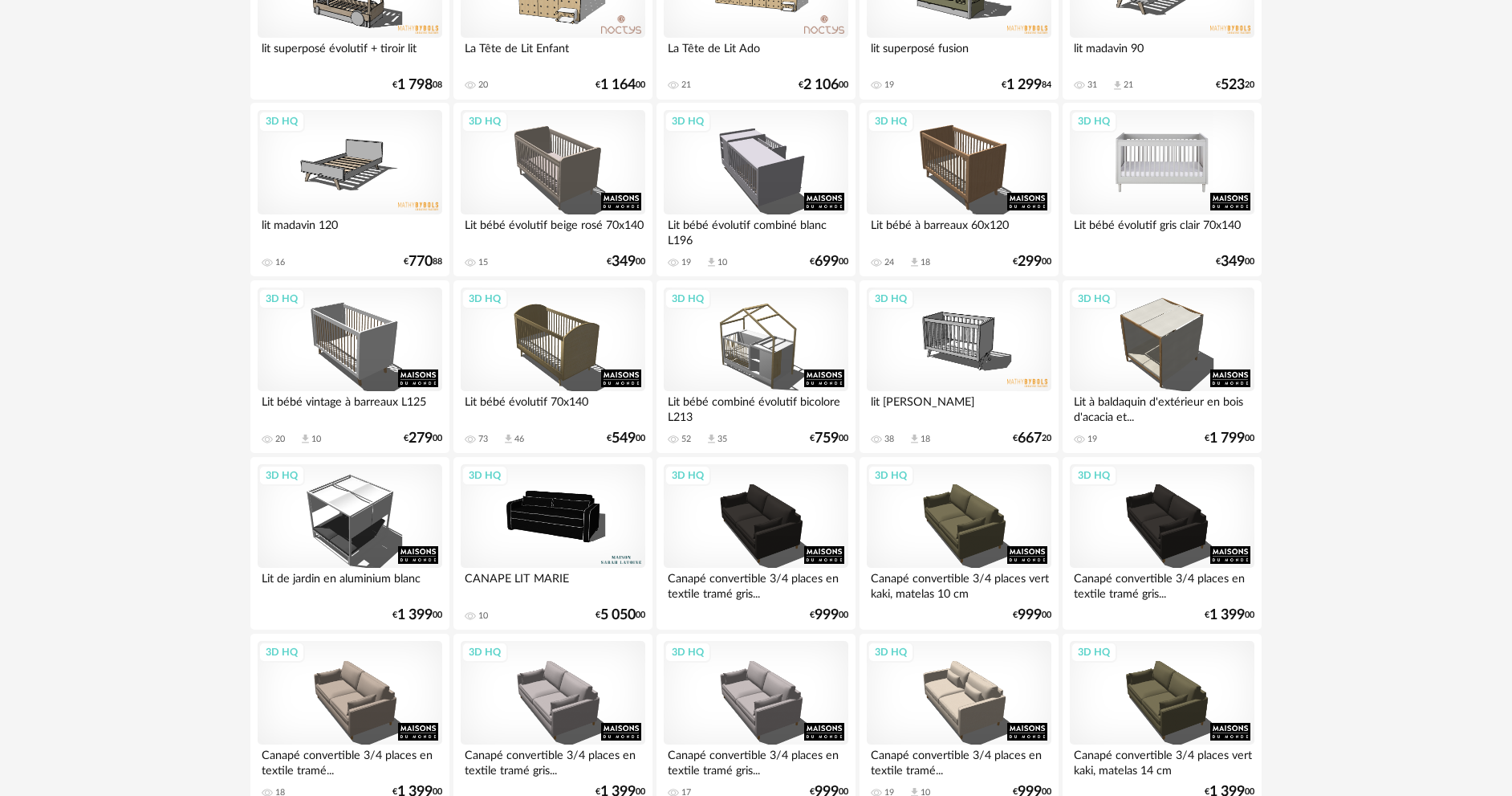
click at [1138, 168] on div "3D HQ" at bounding box center [1162, 162] width 184 height 104
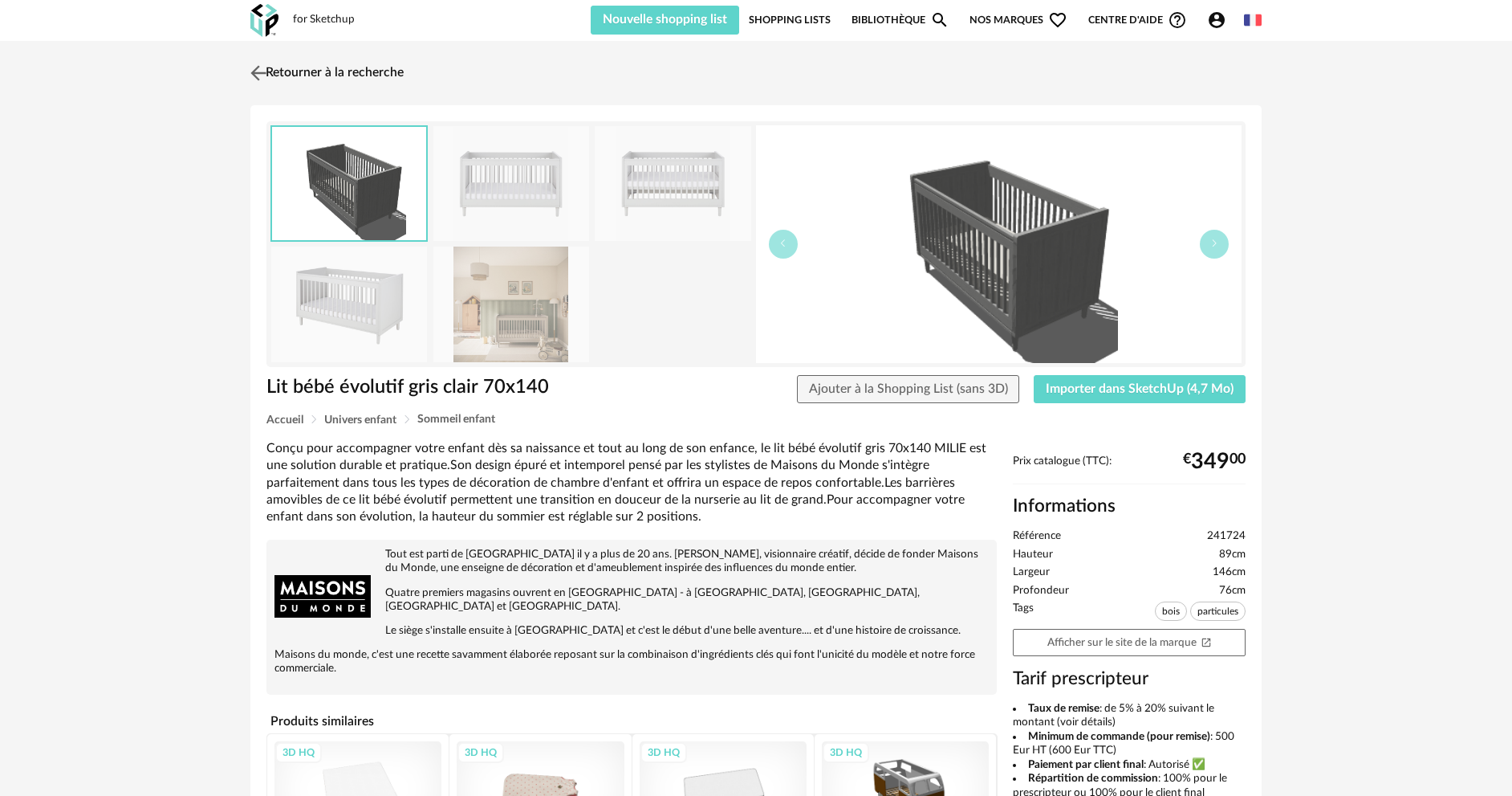
click at [254, 70] on img at bounding box center [259, 73] width 23 height 23
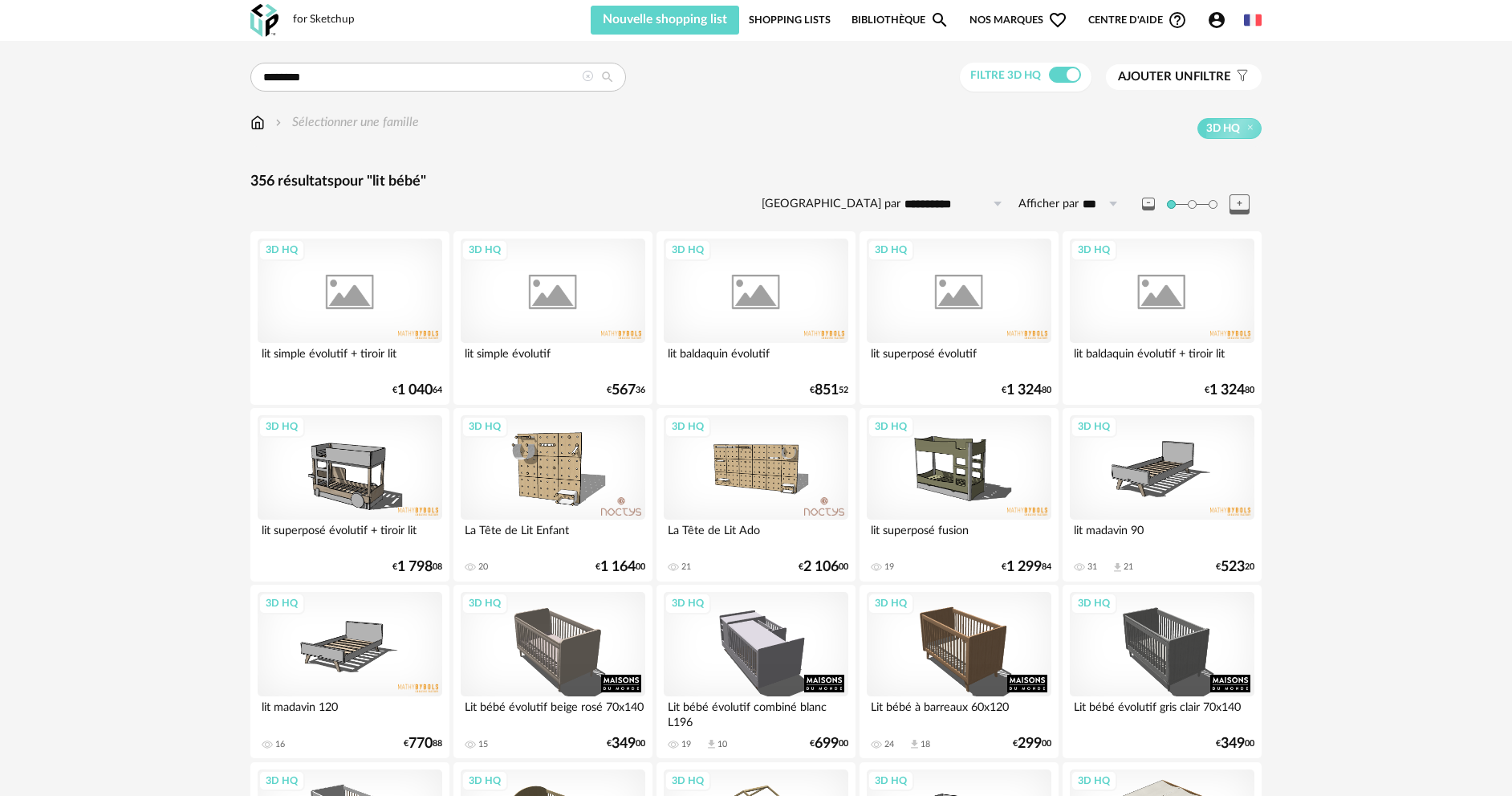
scroll to position [482, 0]
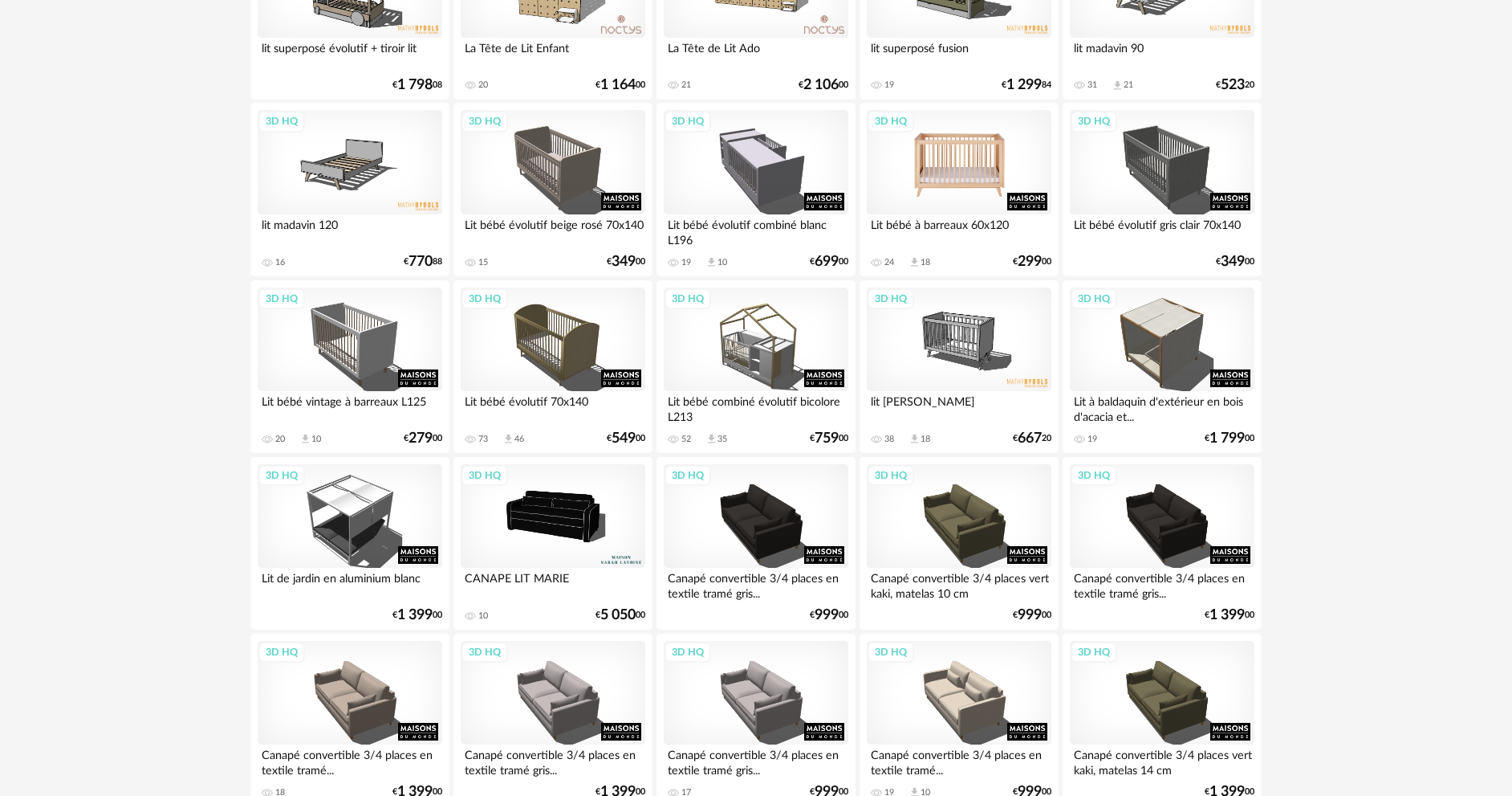
click at [964, 133] on div "3D HQ" at bounding box center [958, 162] width 184 height 104
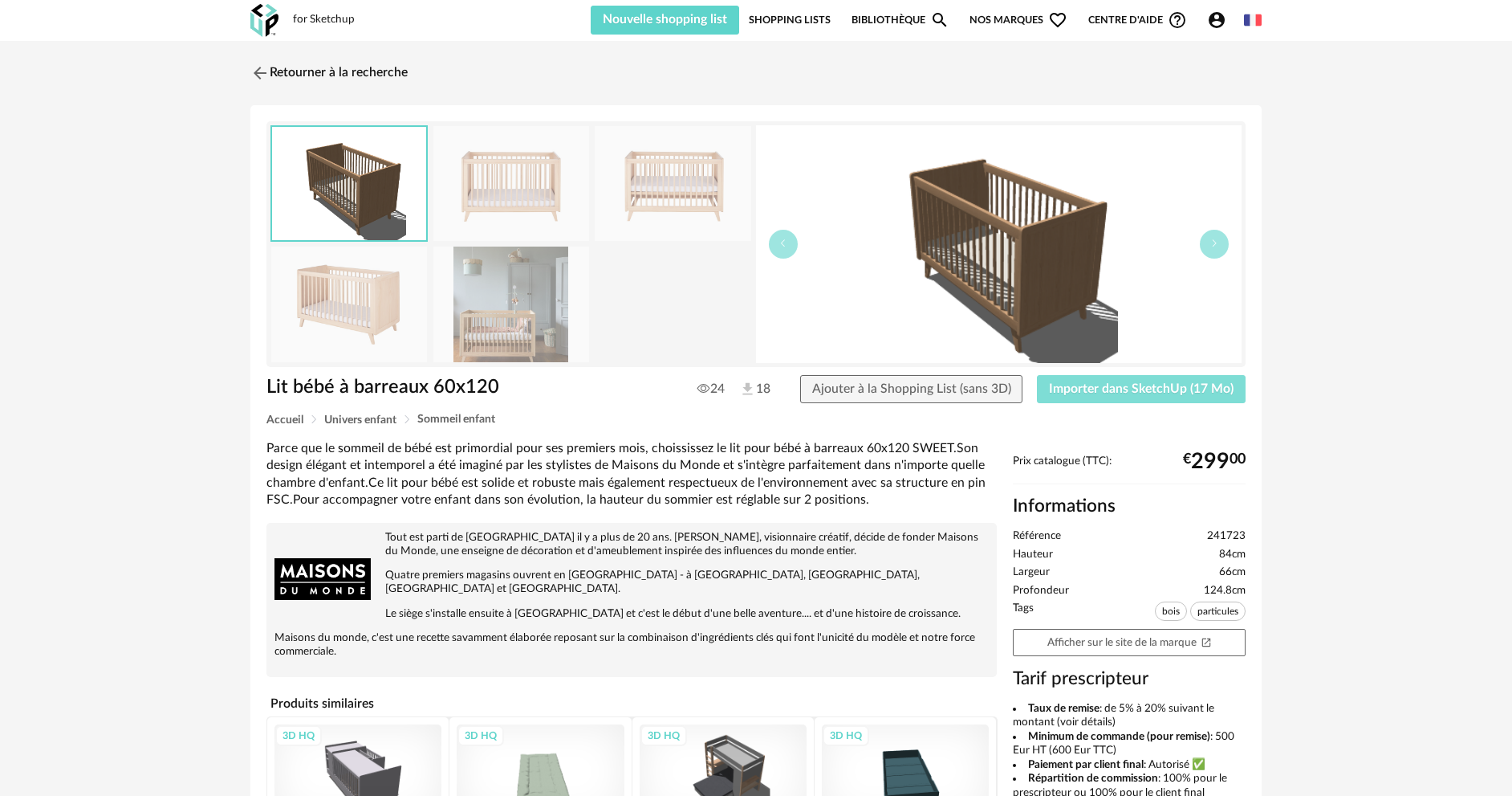
click at [1074, 382] on span "Importer dans SketchUp (17 Mo)" at bounding box center [1141, 388] width 184 height 13
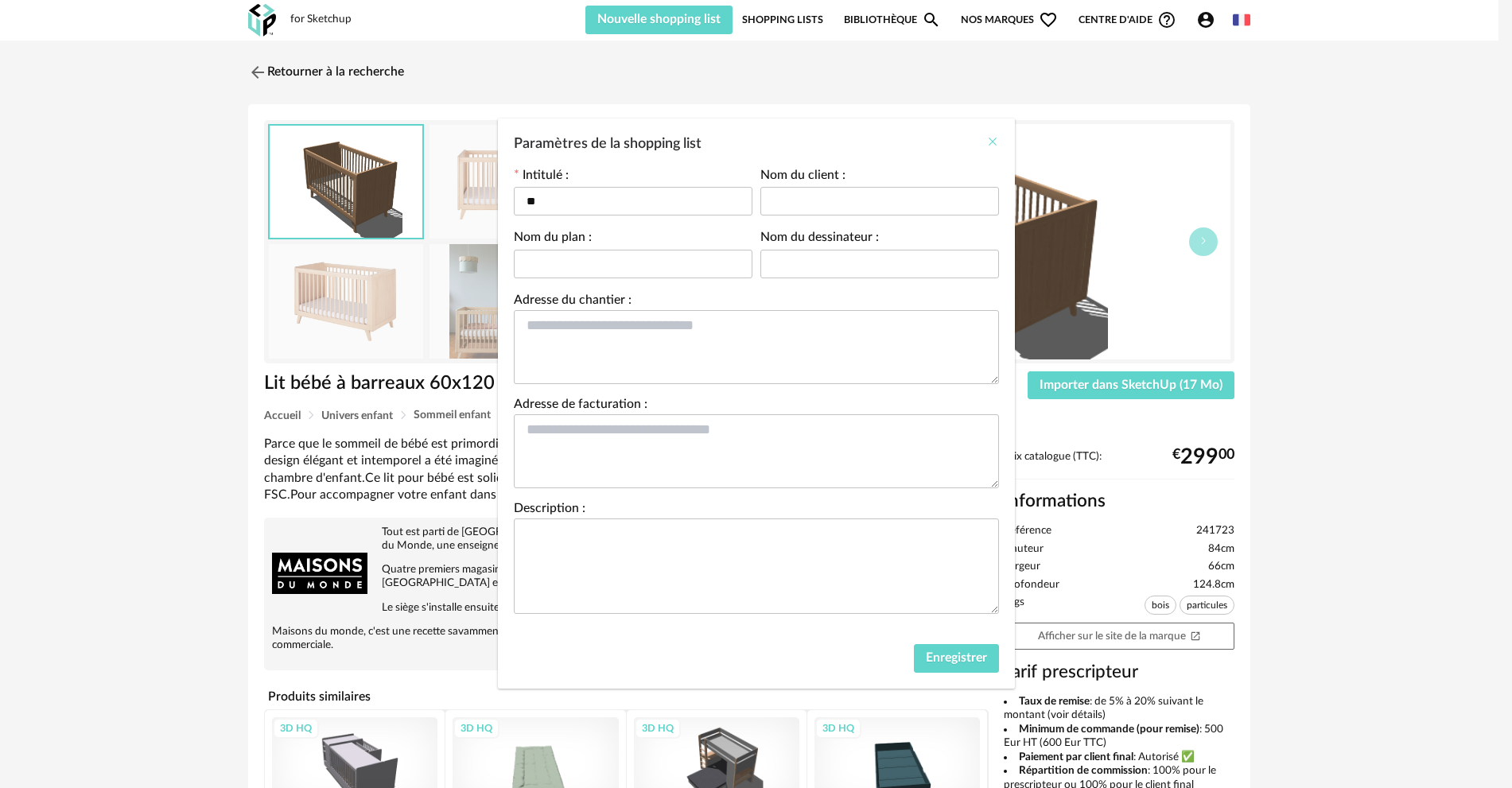
click at [992, 143] on icon "Close" at bounding box center [993, 142] width 13 height 13
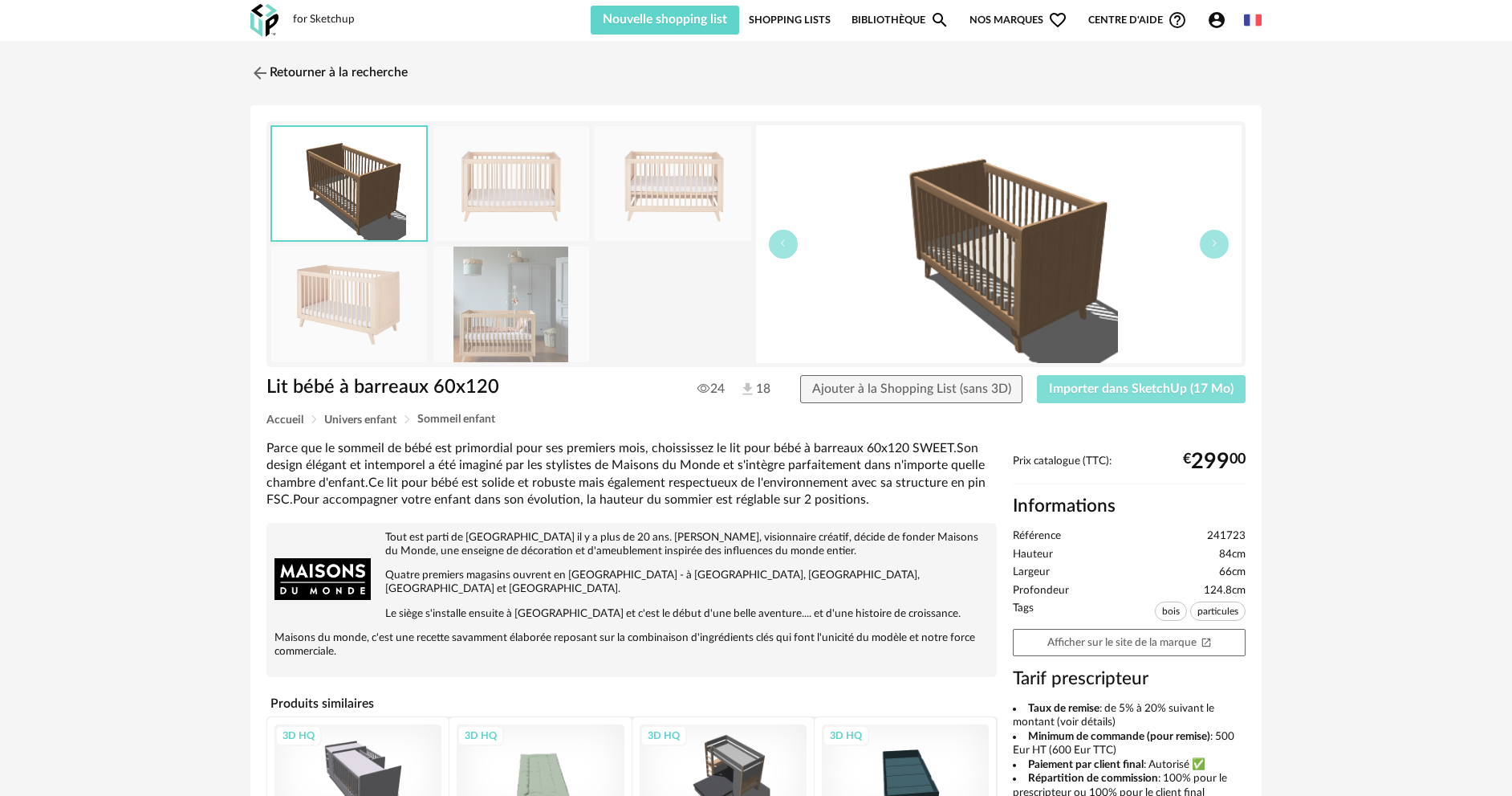
click at [1109, 395] on button "Importer dans SketchUp (17 Mo)" at bounding box center [1141, 389] width 209 height 29
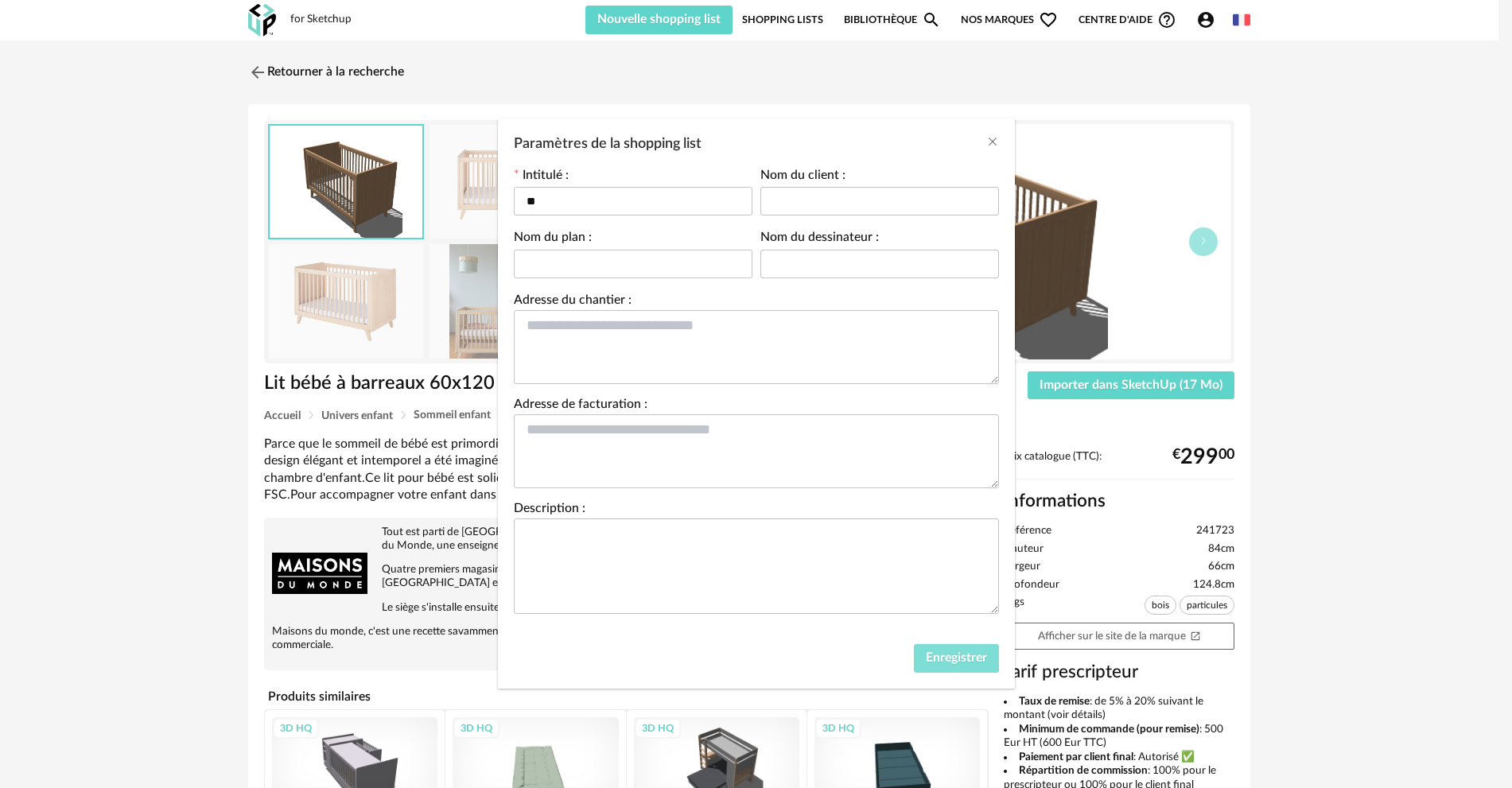
click at [941, 650] on button "Enregistrer" at bounding box center [956, 658] width 85 height 29
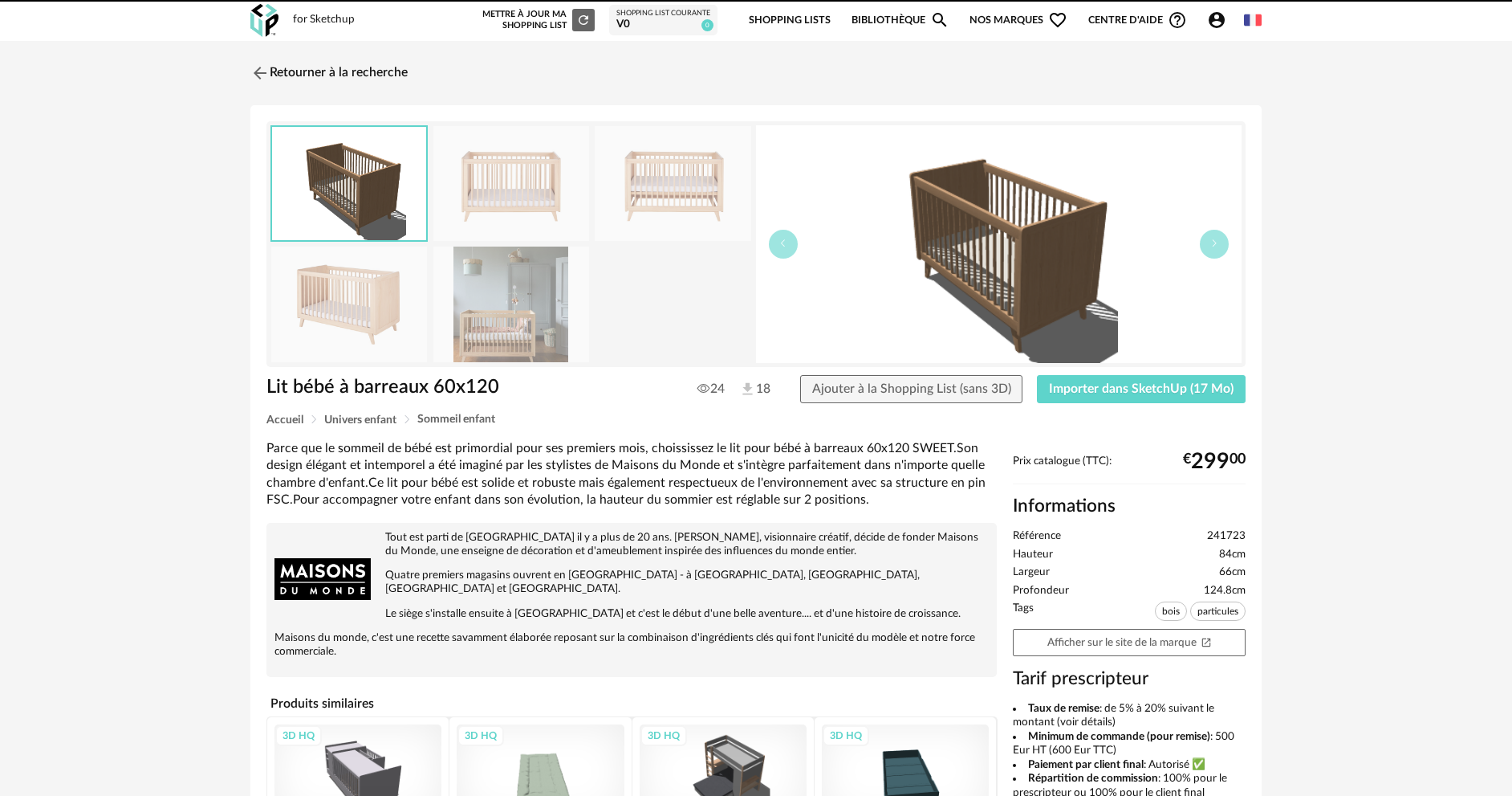
drag, startPoint x: 632, startPoint y: 601, endPoint x: 694, endPoint y: 600, distance: 62.0
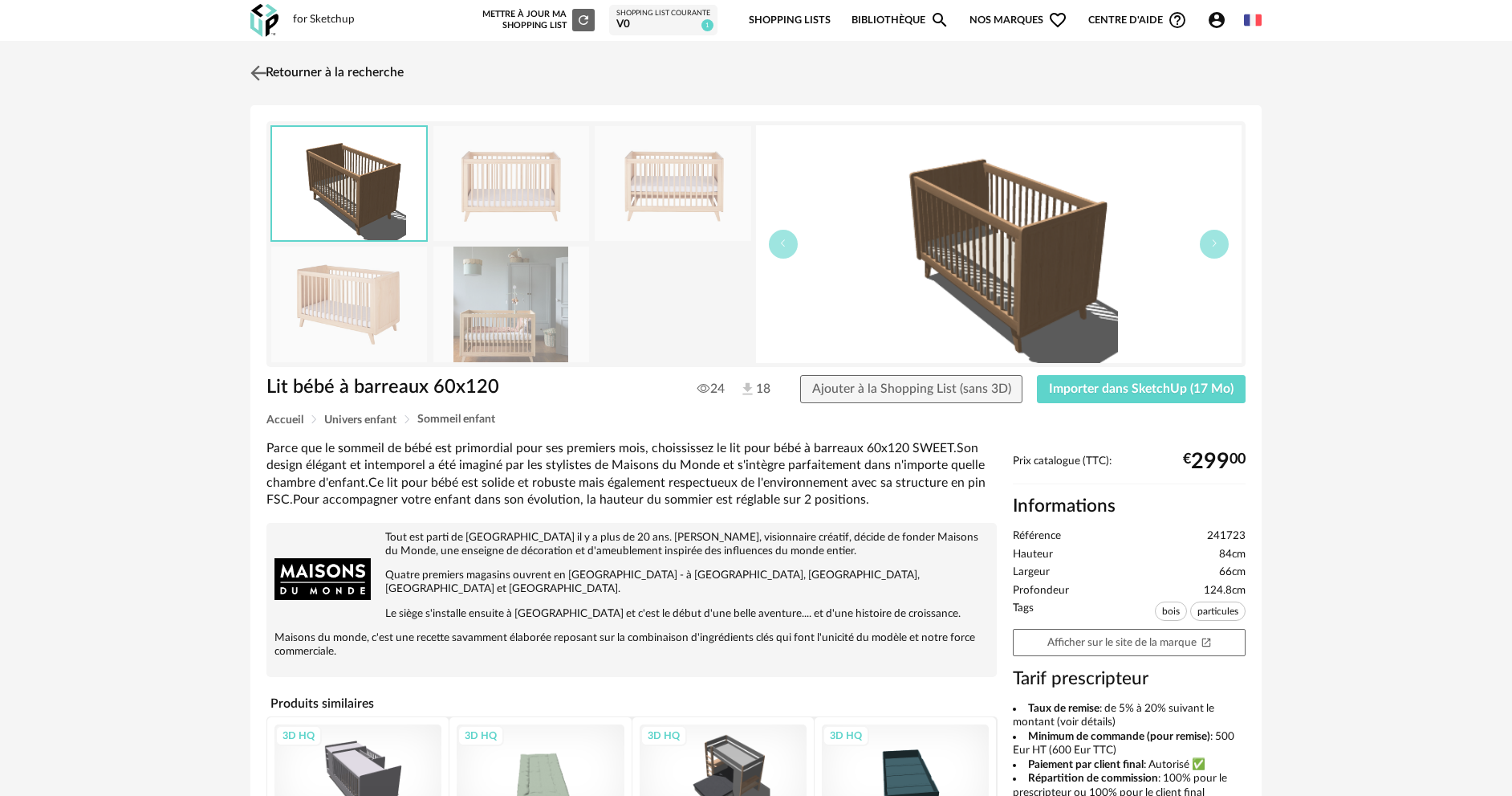
click at [261, 71] on img at bounding box center [259, 73] width 23 height 23
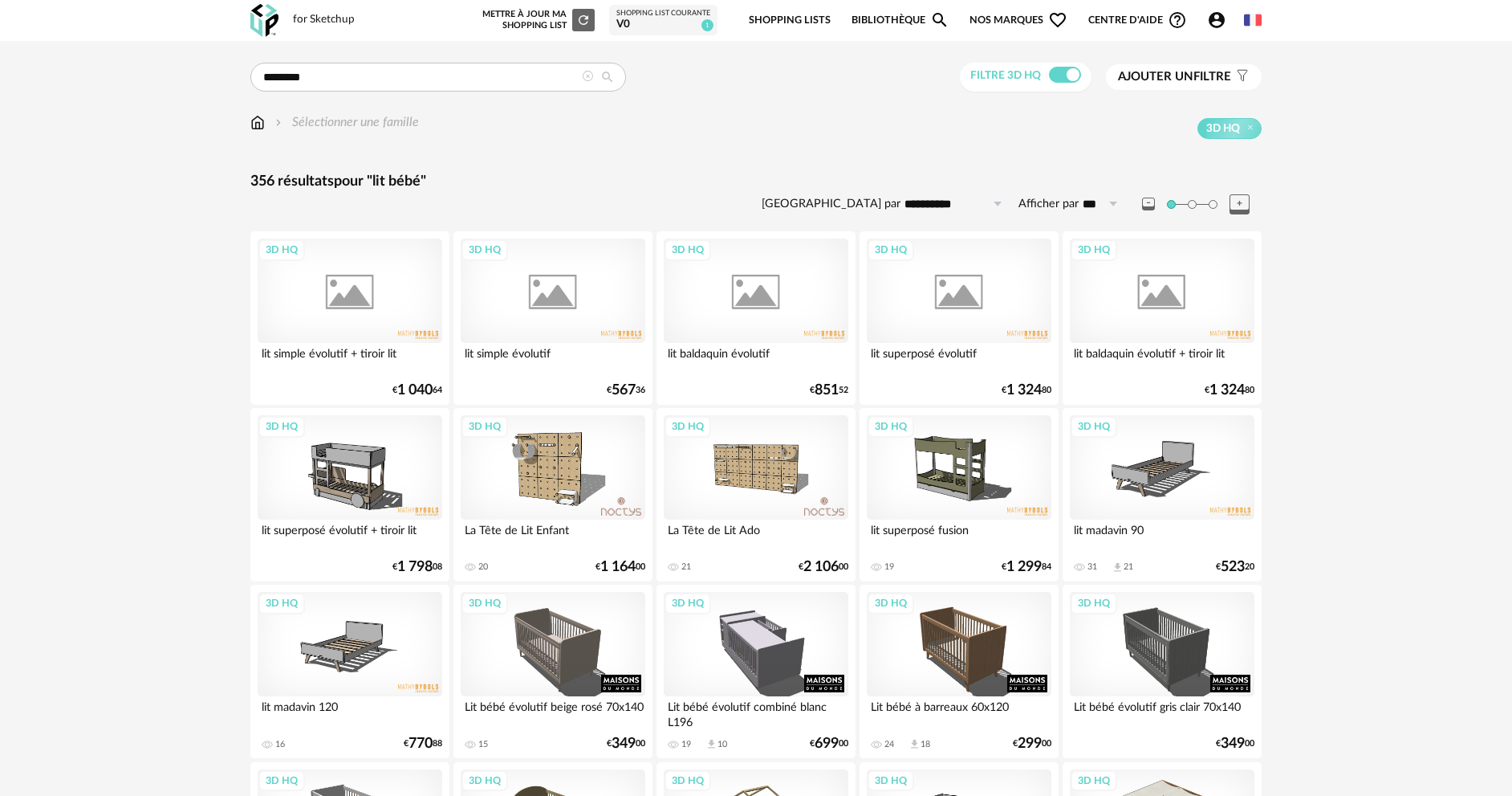
scroll to position [482, 0]
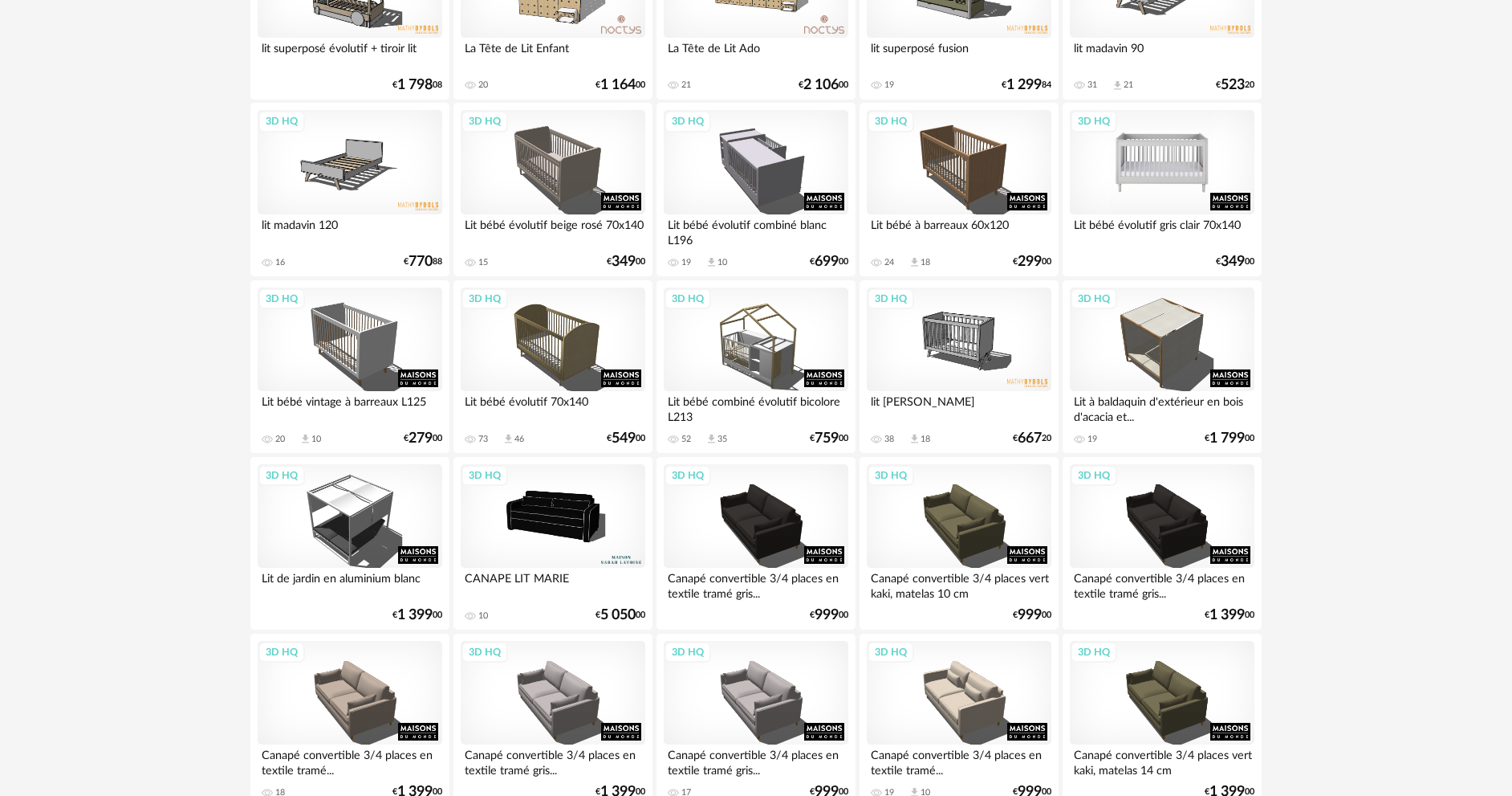
click at [1158, 169] on div "3D HQ" at bounding box center [1162, 162] width 184 height 104
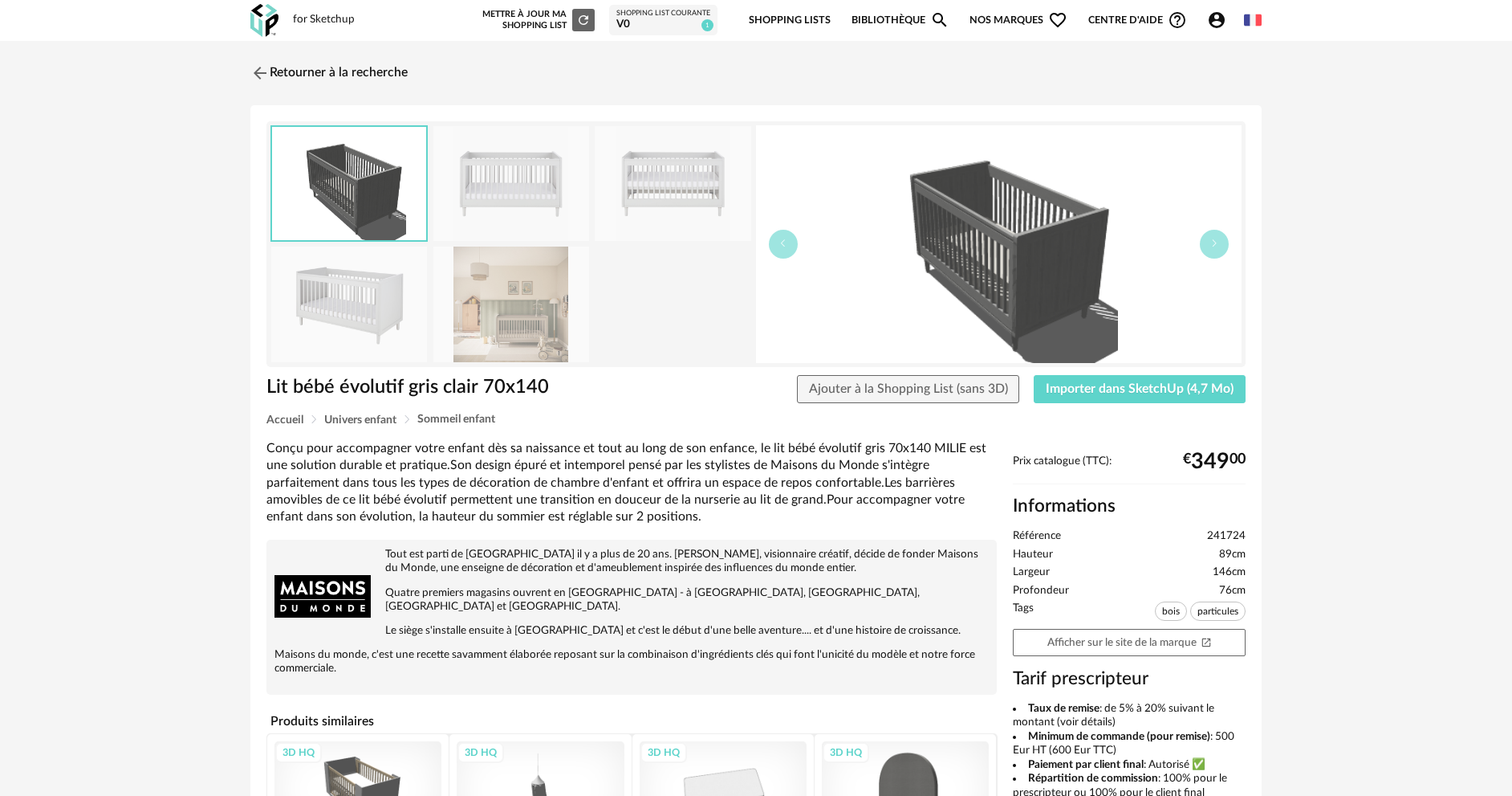
click at [379, 316] on img at bounding box center [349, 303] width 155 height 115
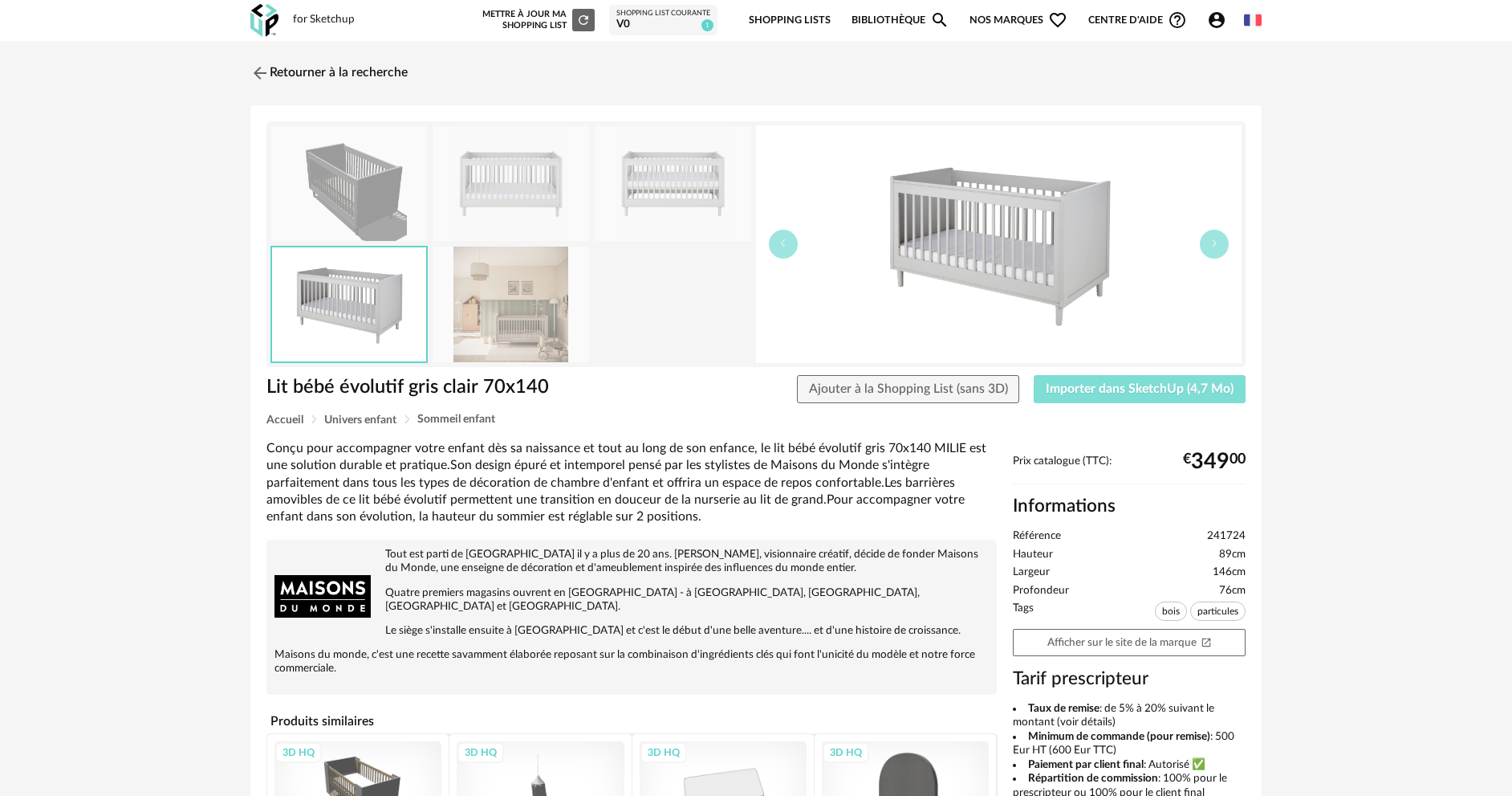
click at [1110, 395] on button "Importer dans SketchUp (4,7 Mo)" at bounding box center [1139, 389] width 212 height 29
click at [268, 70] on img at bounding box center [259, 73] width 23 height 23
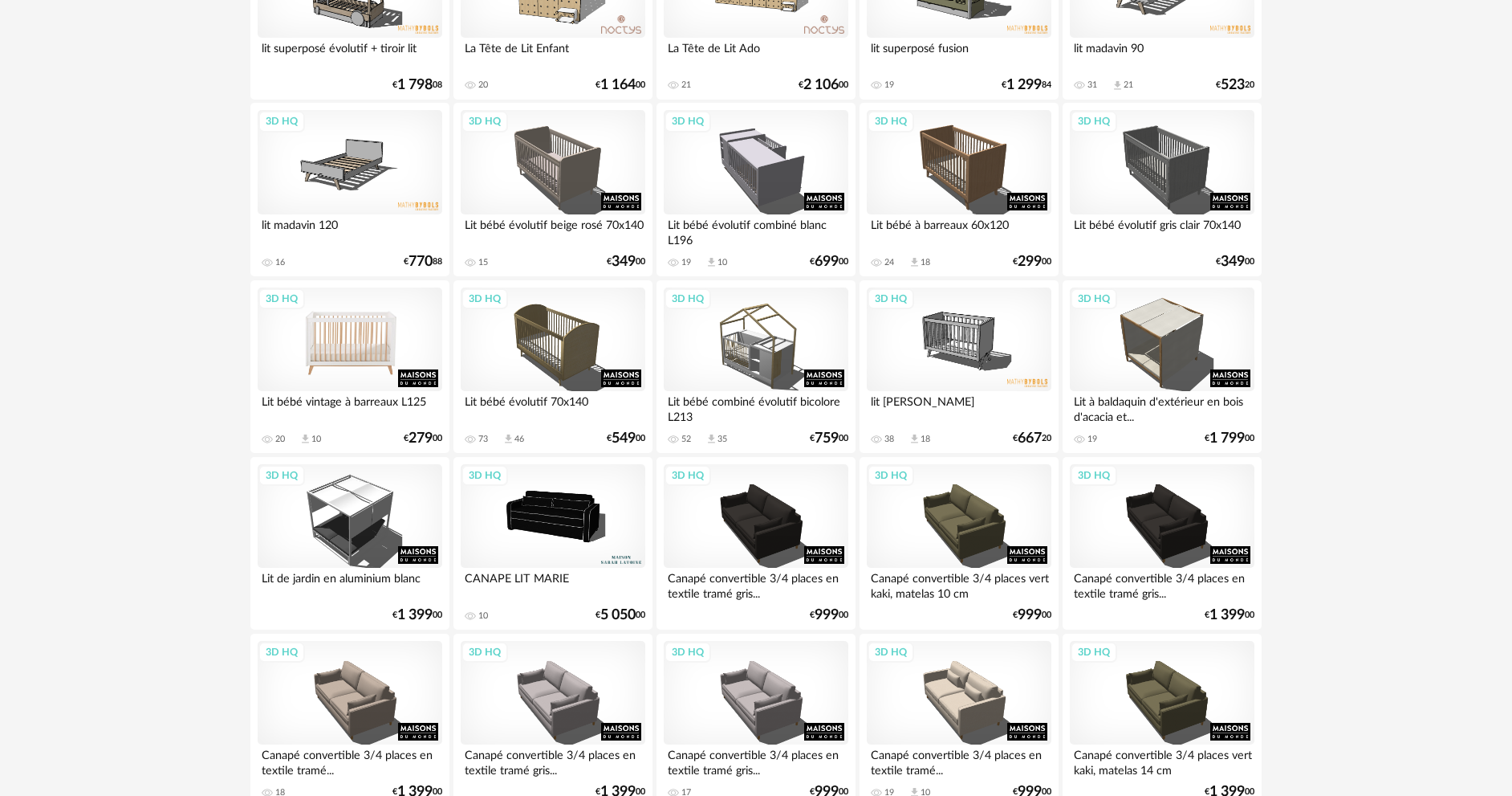
click at [374, 341] on div "3D HQ" at bounding box center [349, 340] width 184 height 104
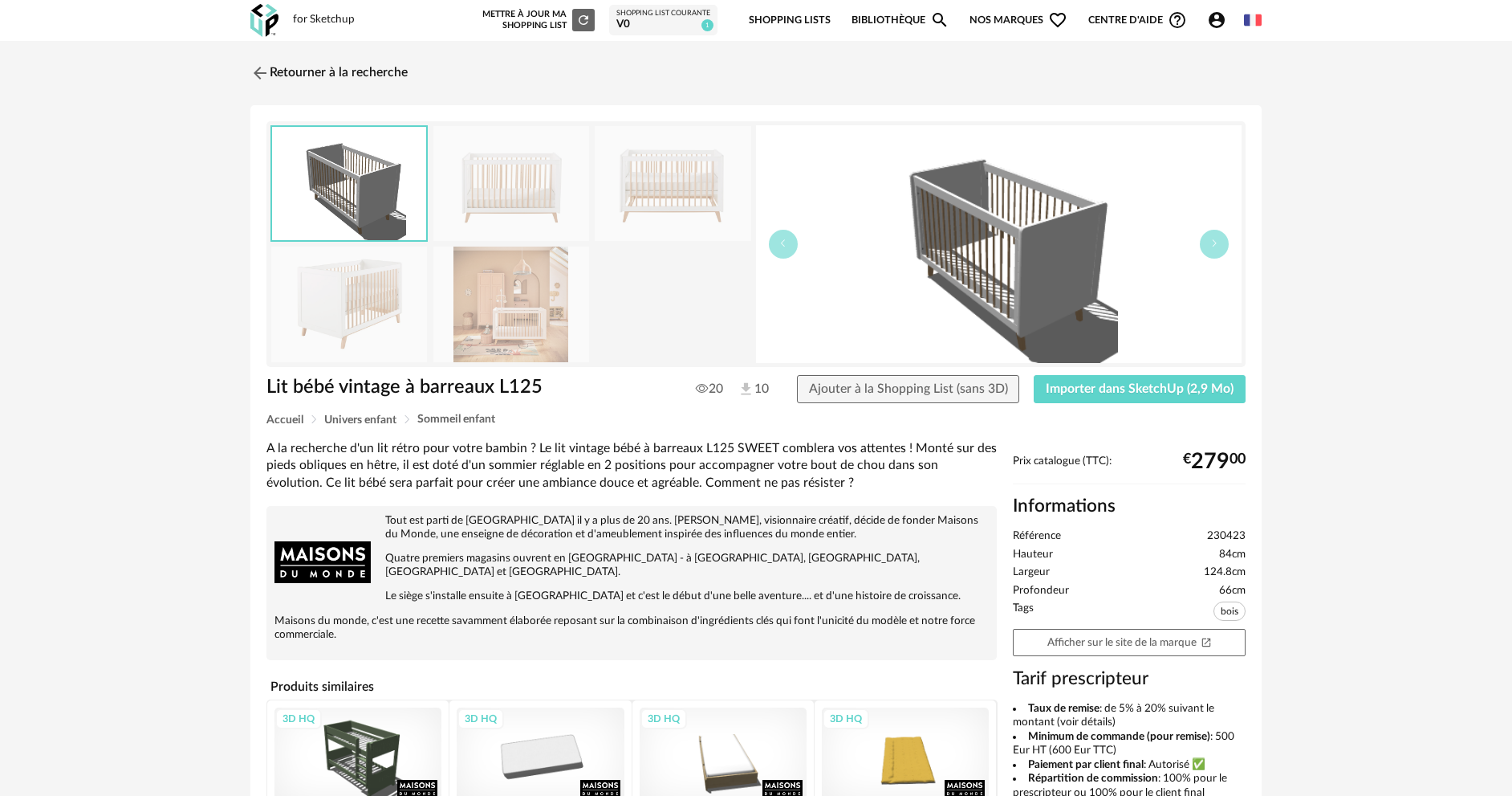
click at [524, 219] on img at bounding box center [511, 184] width 155 height 115
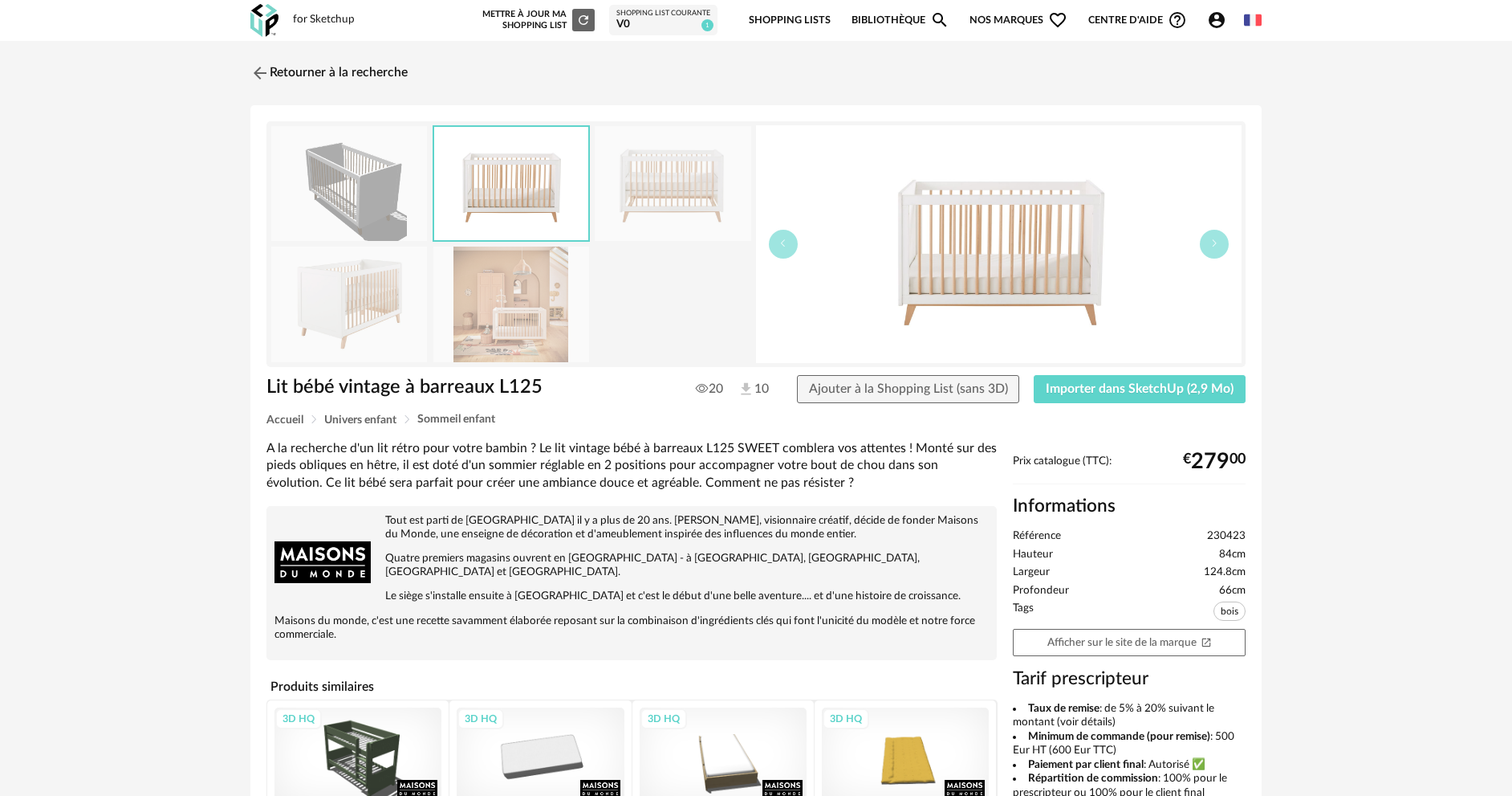
click at [641, 211] on img at bounding box center [673, 184] width 155 height 115
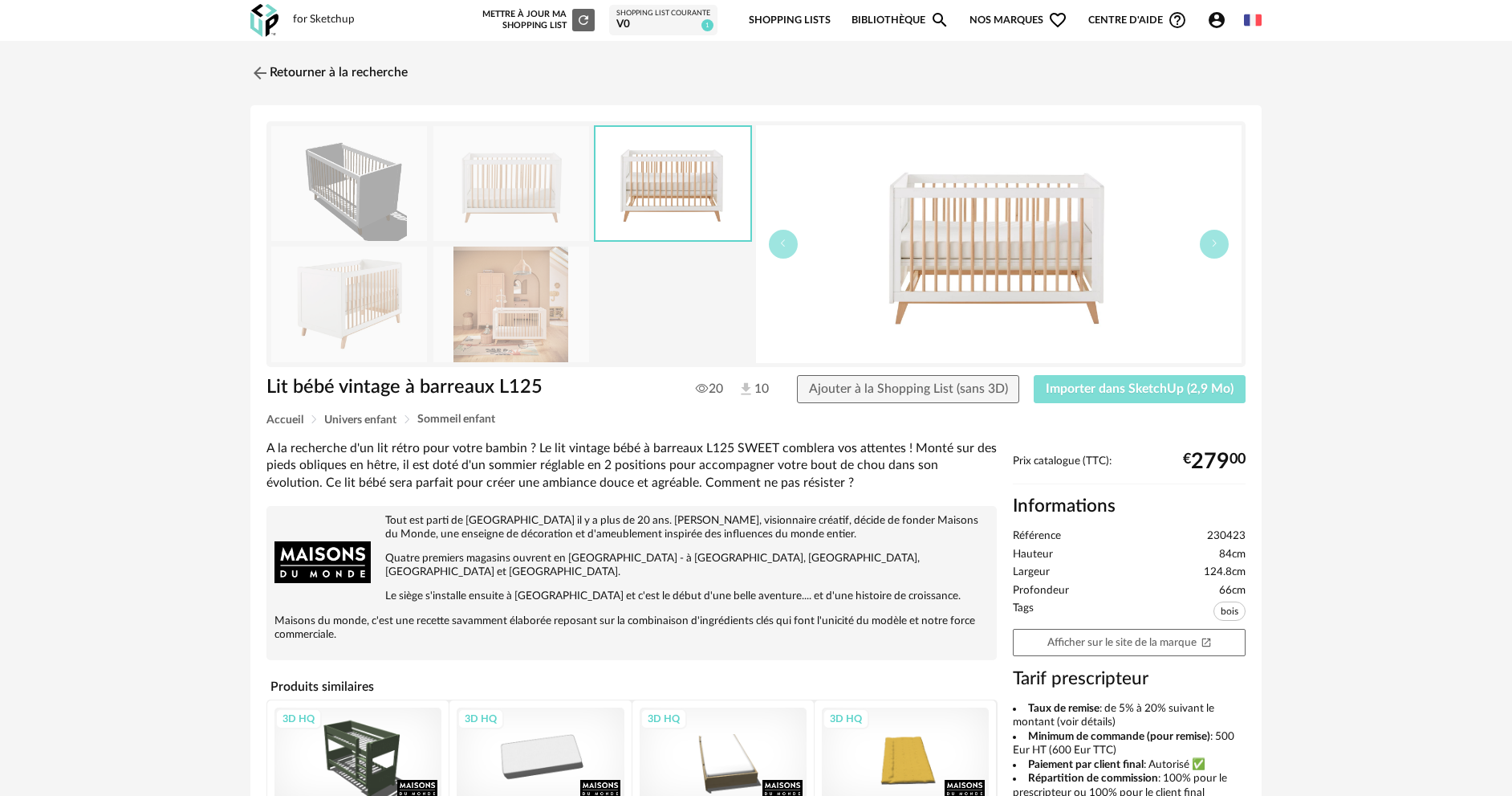
click at [1142, 379] on button "Importer dans SketchUp (2,9 Mo)" at bounding box center [1139, 389] width 212 height 29
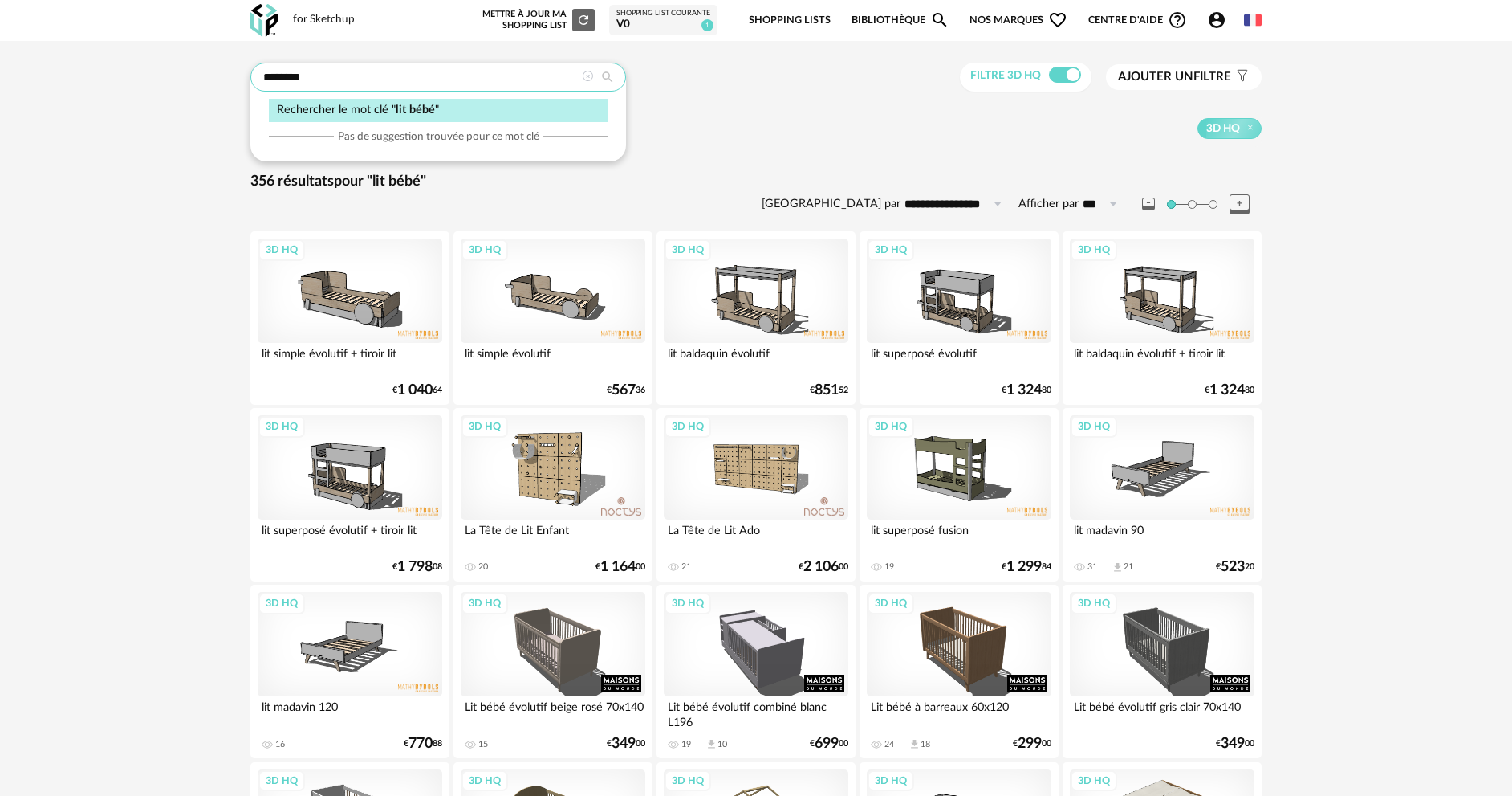
drag, startPoint x: 475, startPoint y: 74, endPoint x: 213, endPoint y: 98, distance: 263.1
type input "******"
type input "**********"
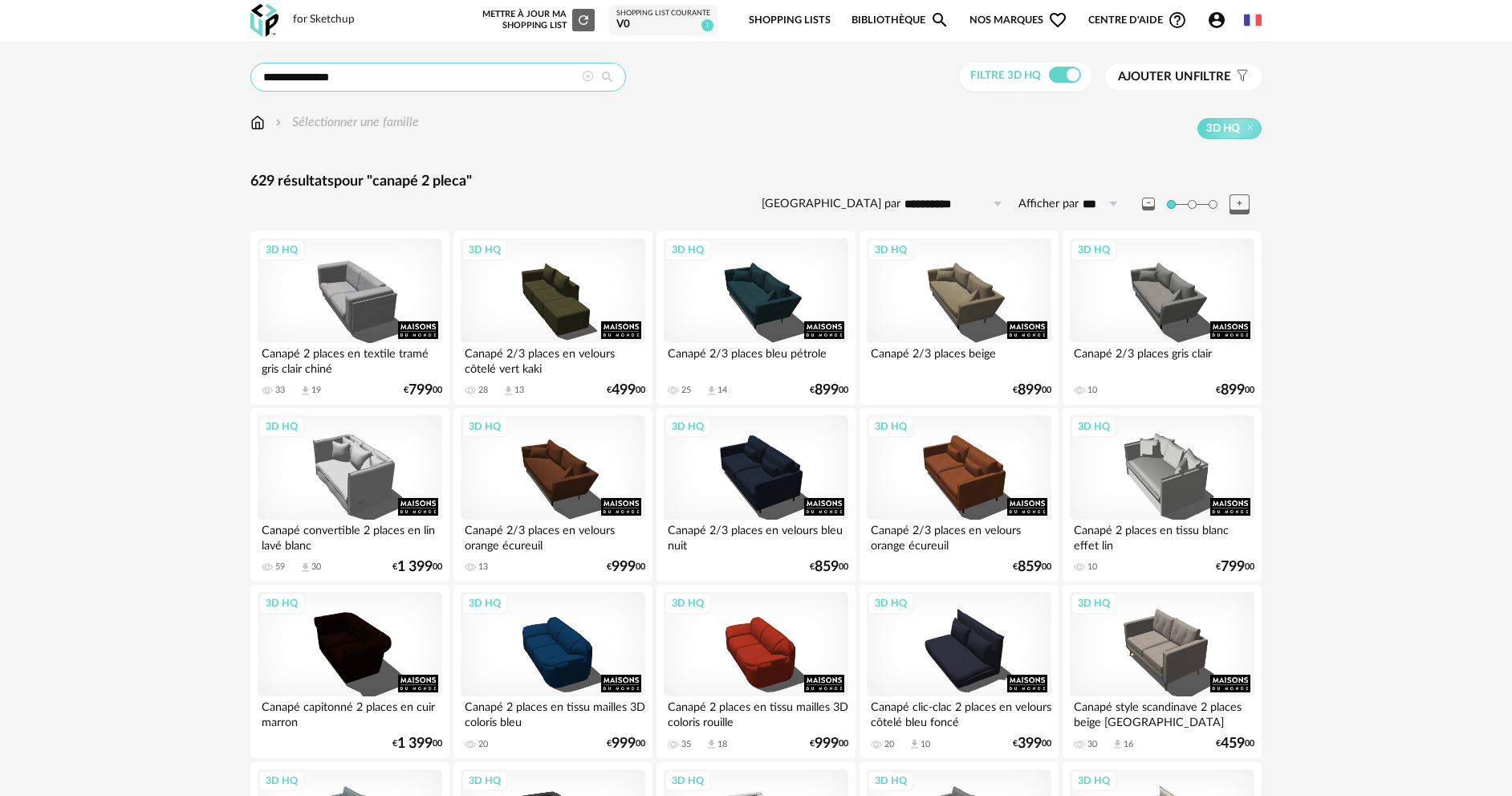
click at [384, 79] on input "**********" at bounding box center [438, 77] width 376 height 29
type input "**********"
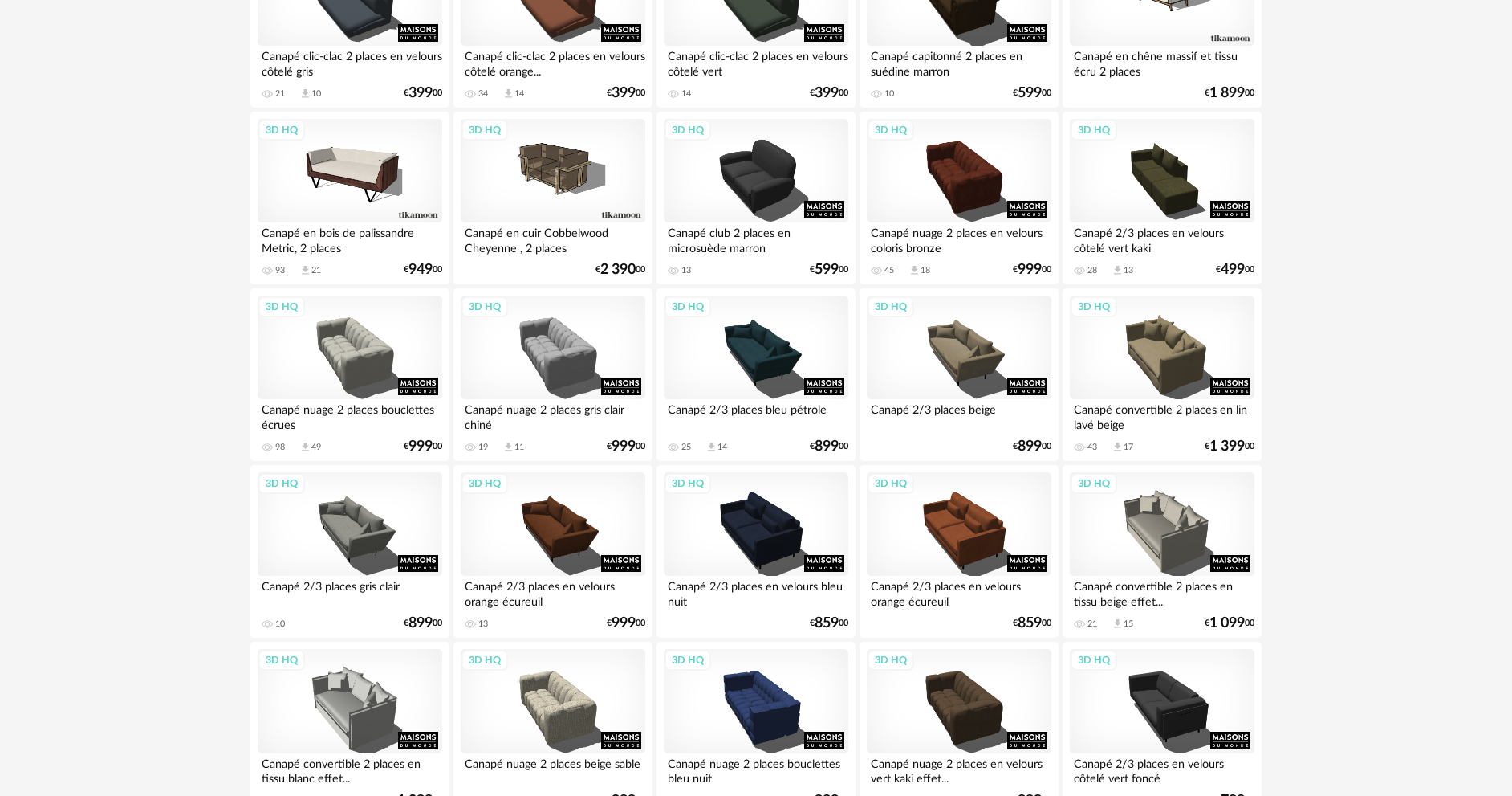
scroll to position [184, 0]
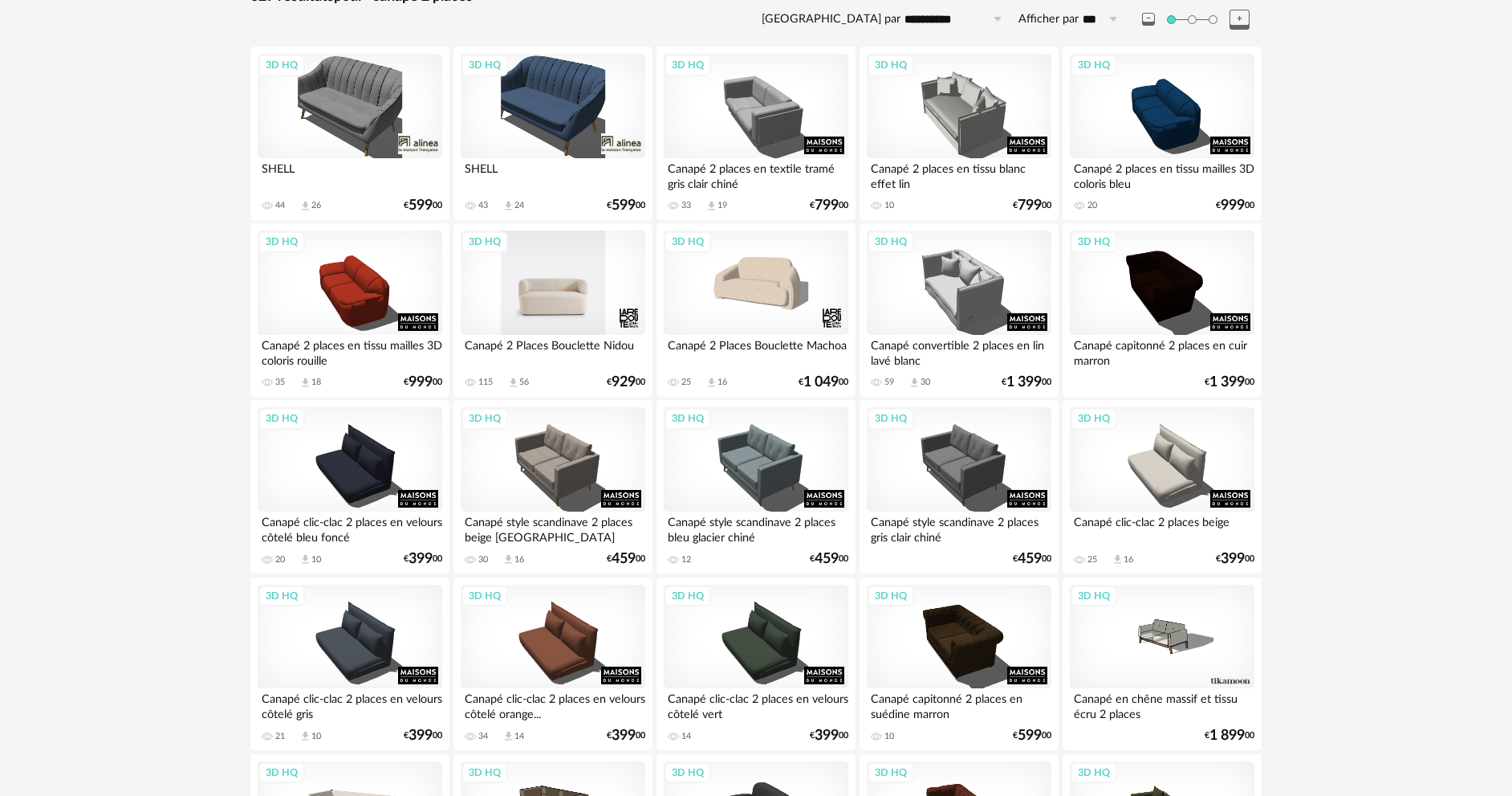
click at [590, 292] on div "3D HQ" at bounding box center [553, 283] width 184 height 104
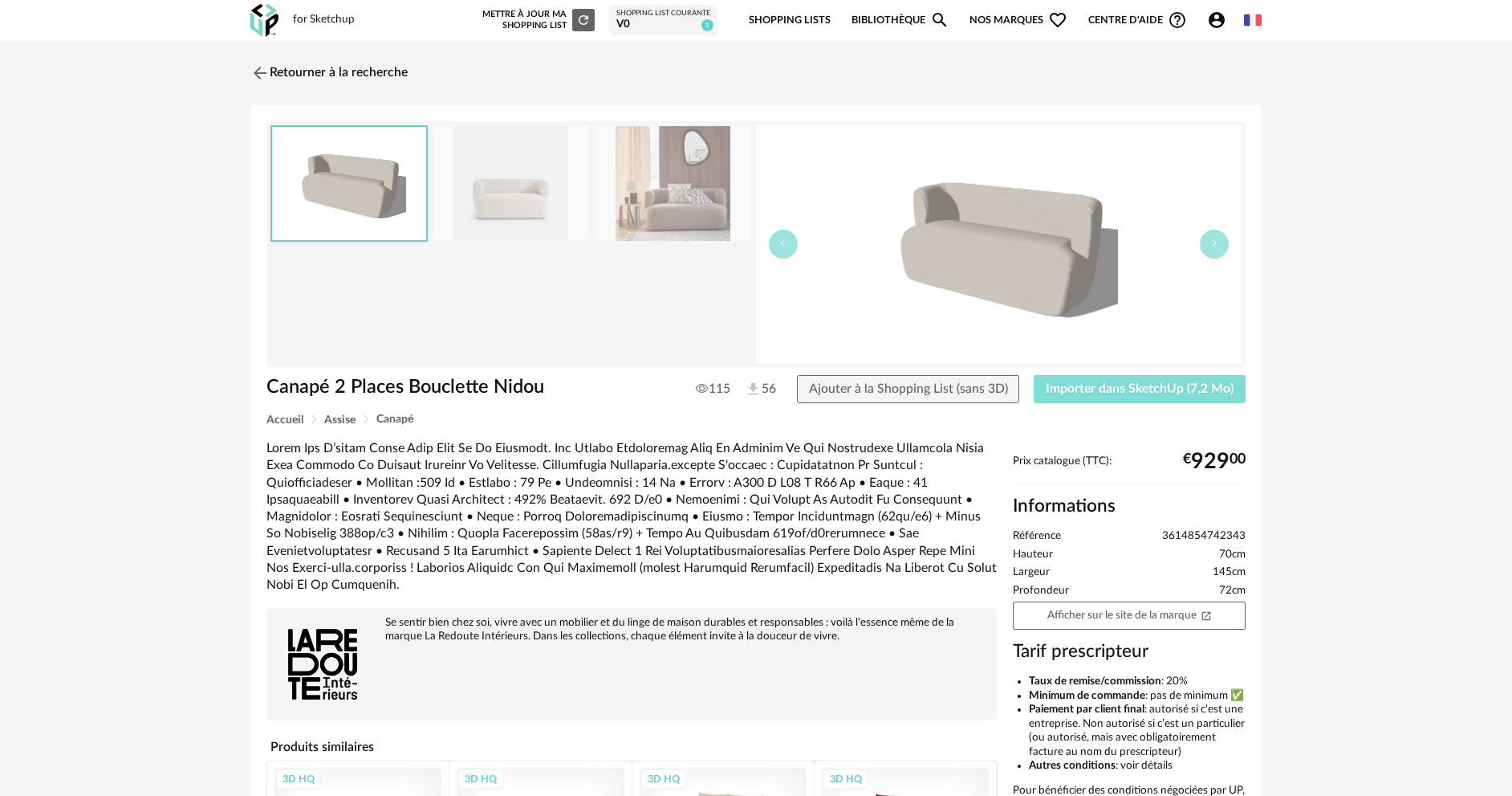
click at [1204, 385] on span "Importer dans SketchUp (7,2 Mo)" at bounding box center [1139, 388] width 188 height 13
click at [262, 72] on img at bounding box center [259, 73] width 23 height 23
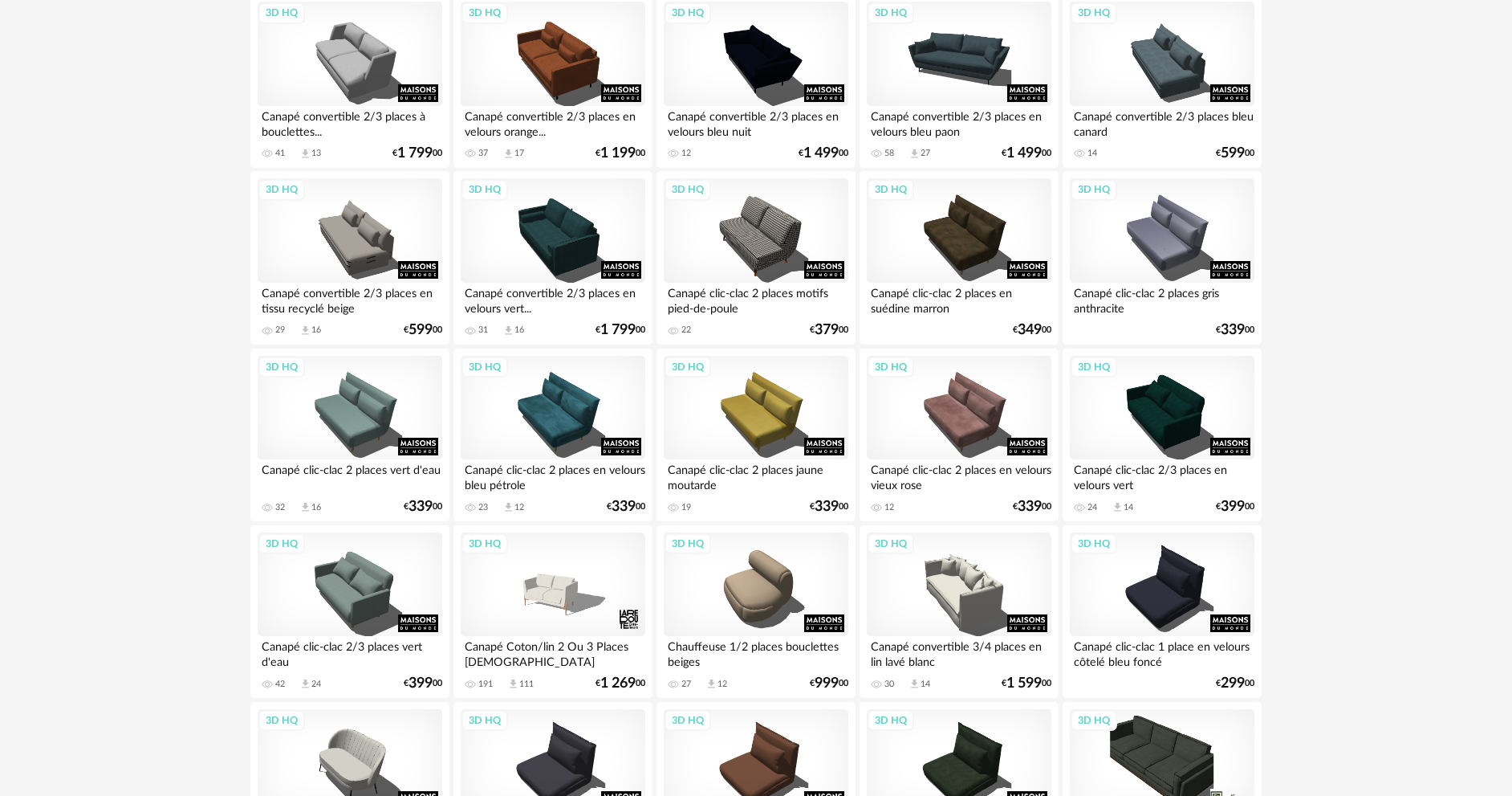
scroll to position [2192, 0]
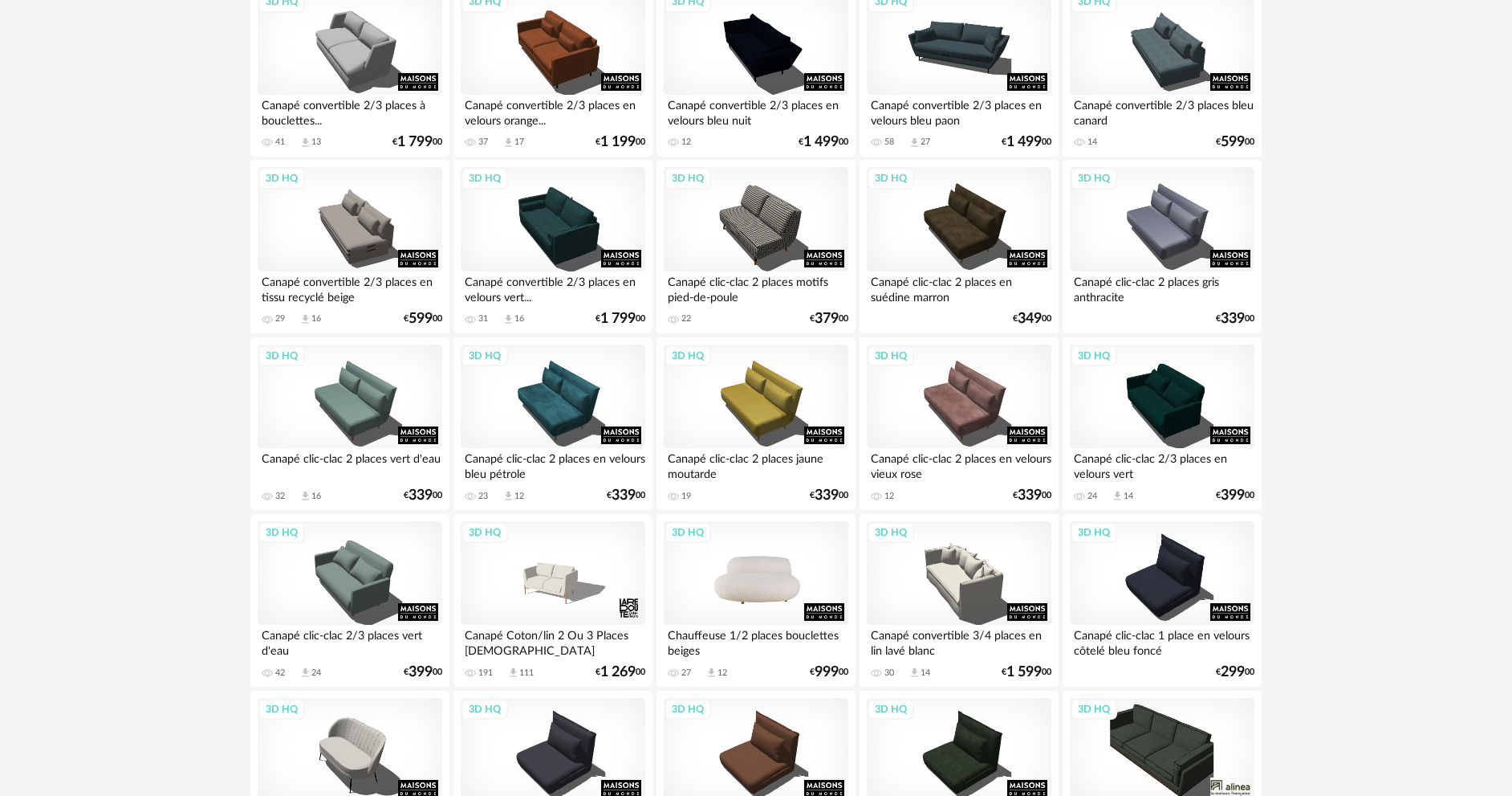
click at [747, 552] on div "3D HQ" at bounding box center [755, 573] width 184 height 104
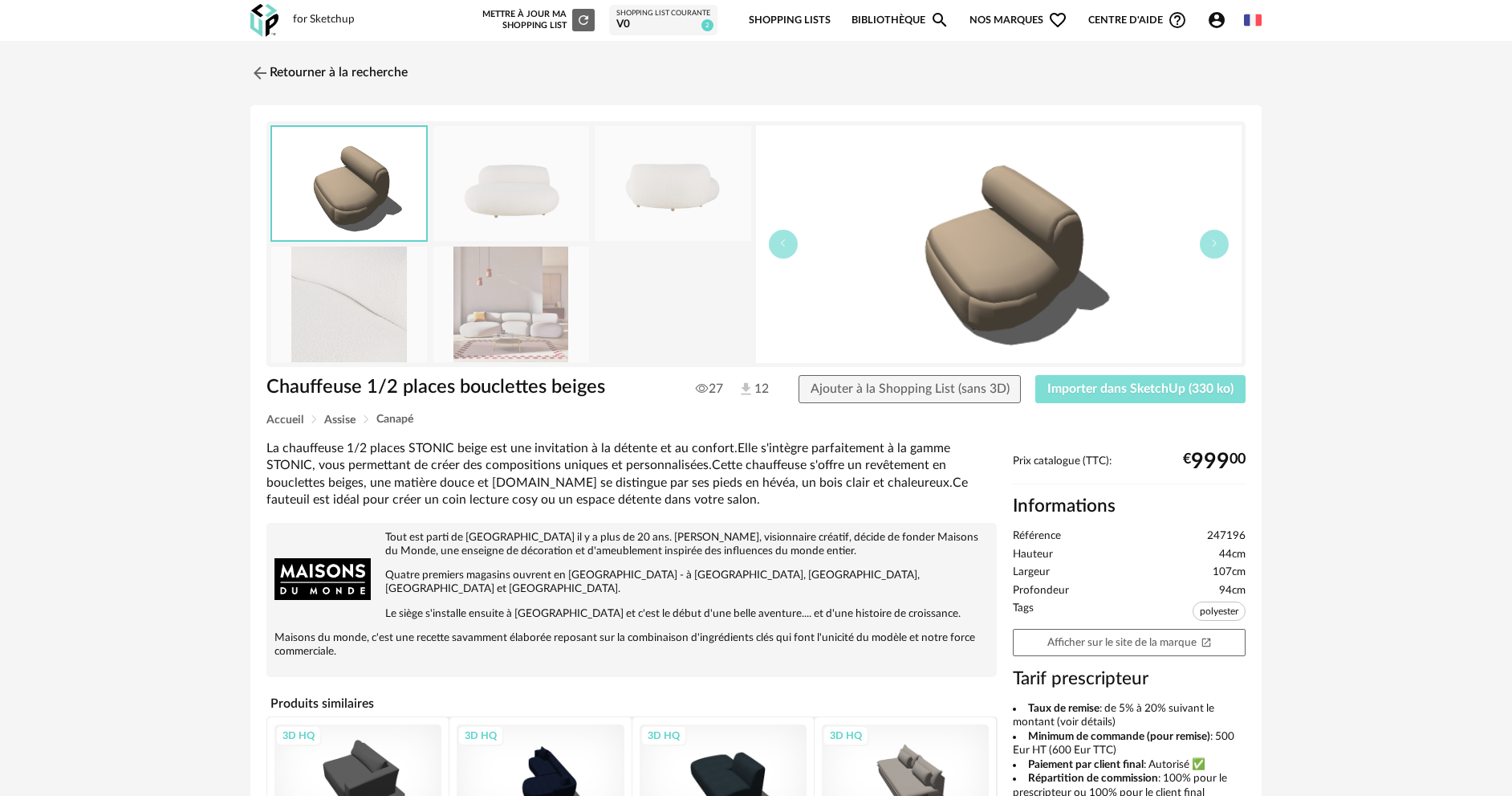
click at [1053, 390] on span "Importer dans SketchUp (330 ko)" at bounding box center [1140, 388] width 186 height 13
click at [535, 292] on img at bounding box center [511, 303] width 155 height 115
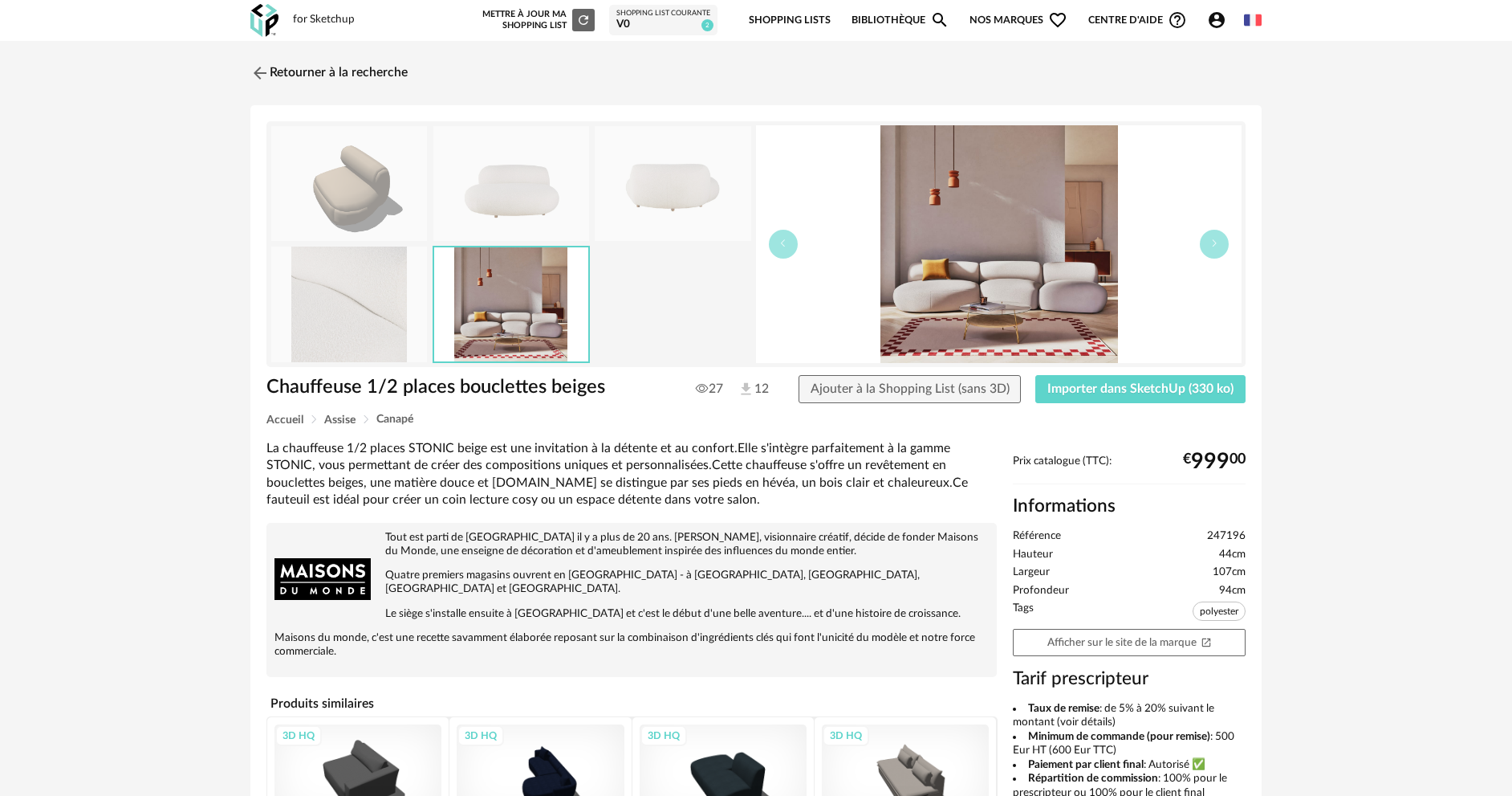
click at [512, 193] on img at bounding box center [511, 184] width 155 height 115
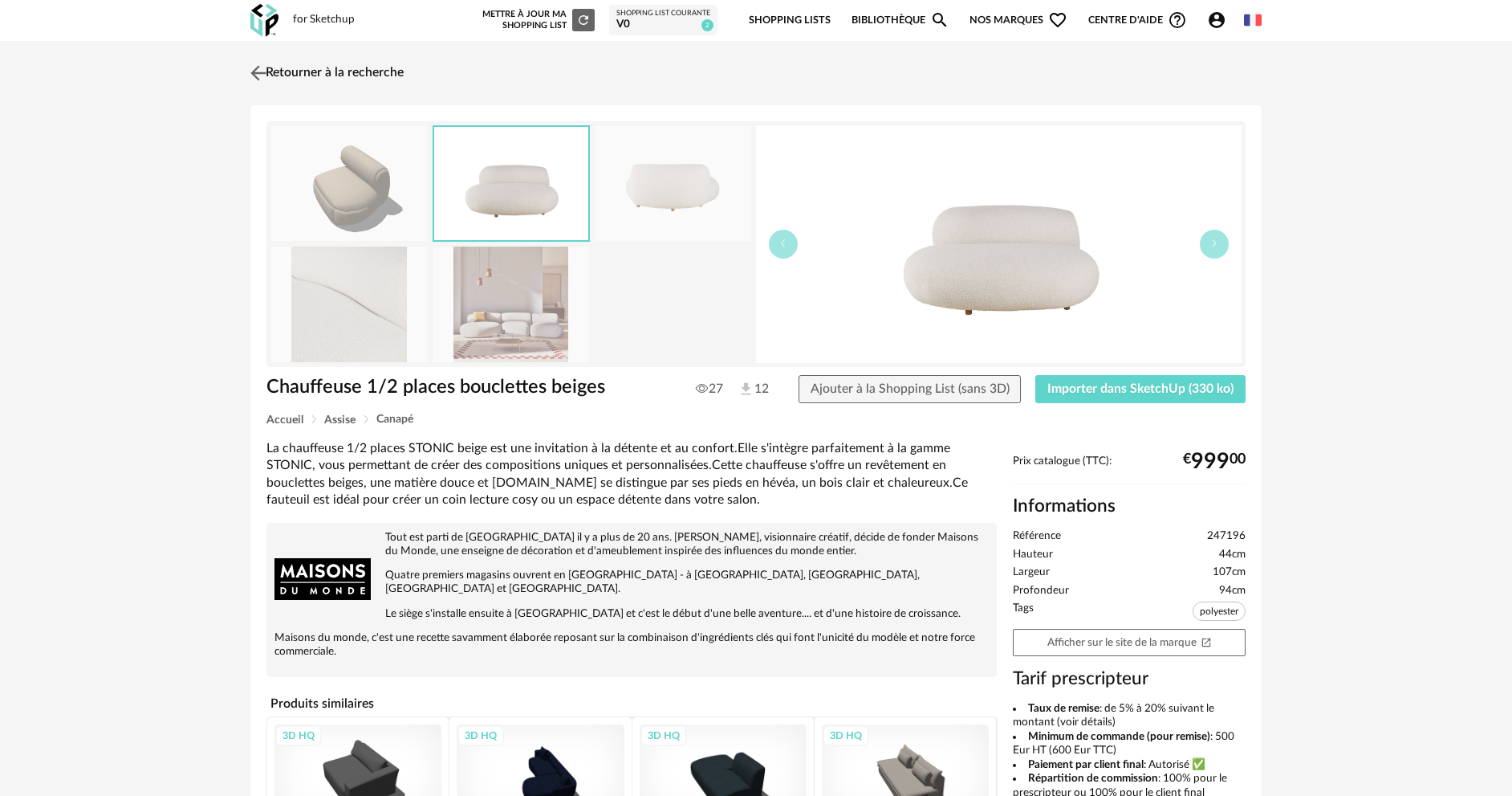
click at [259, 70] on img at bounding box center [259, 73] width 23 height 23
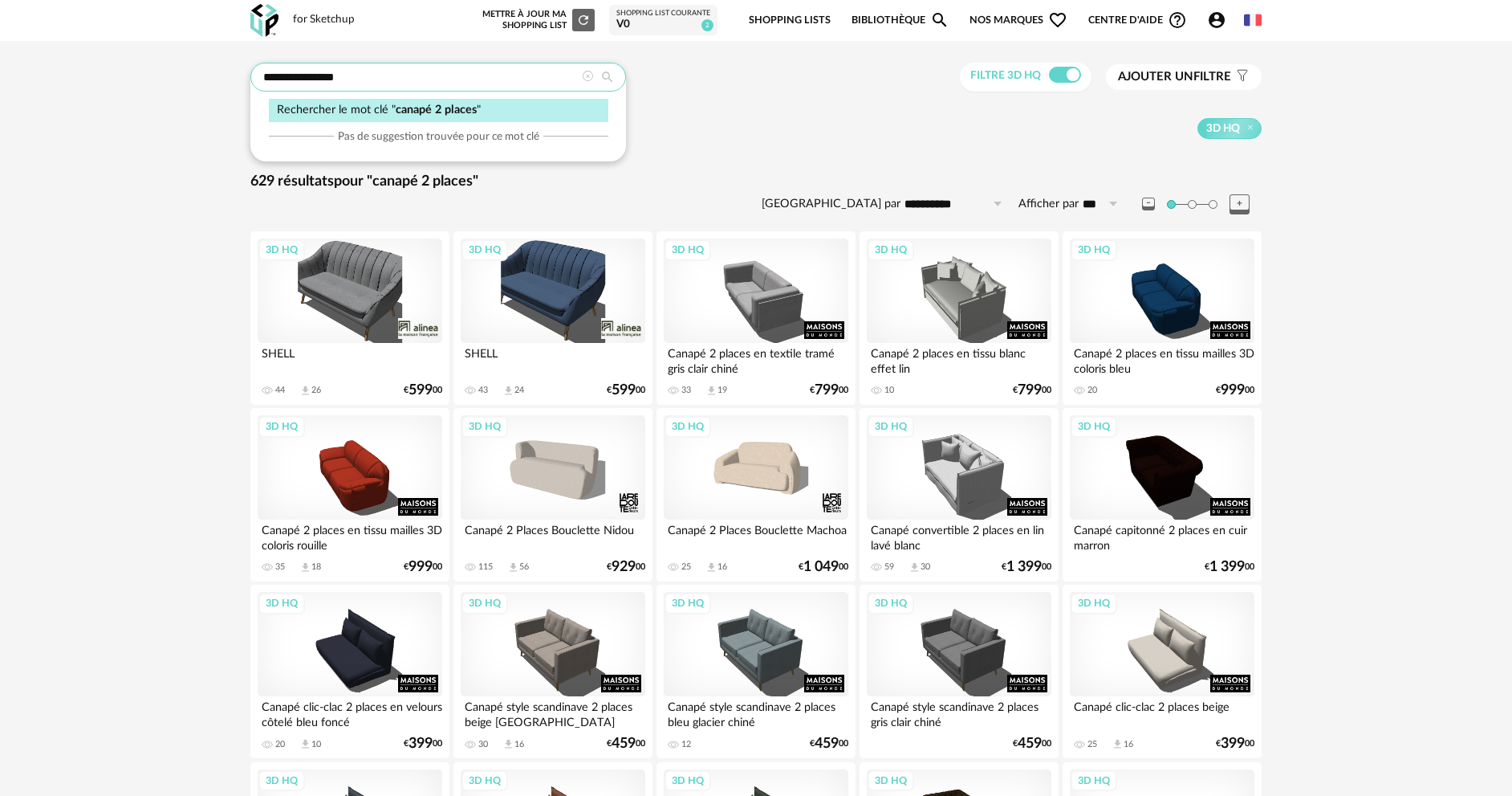
drag, startPoint x: 373, startPoint y: 88, endPoint x: 245, endPoint y: 86, distance: 128.0
click at [262, 89] on input "**********" at bounding box center [438, 77] width 376 height 29
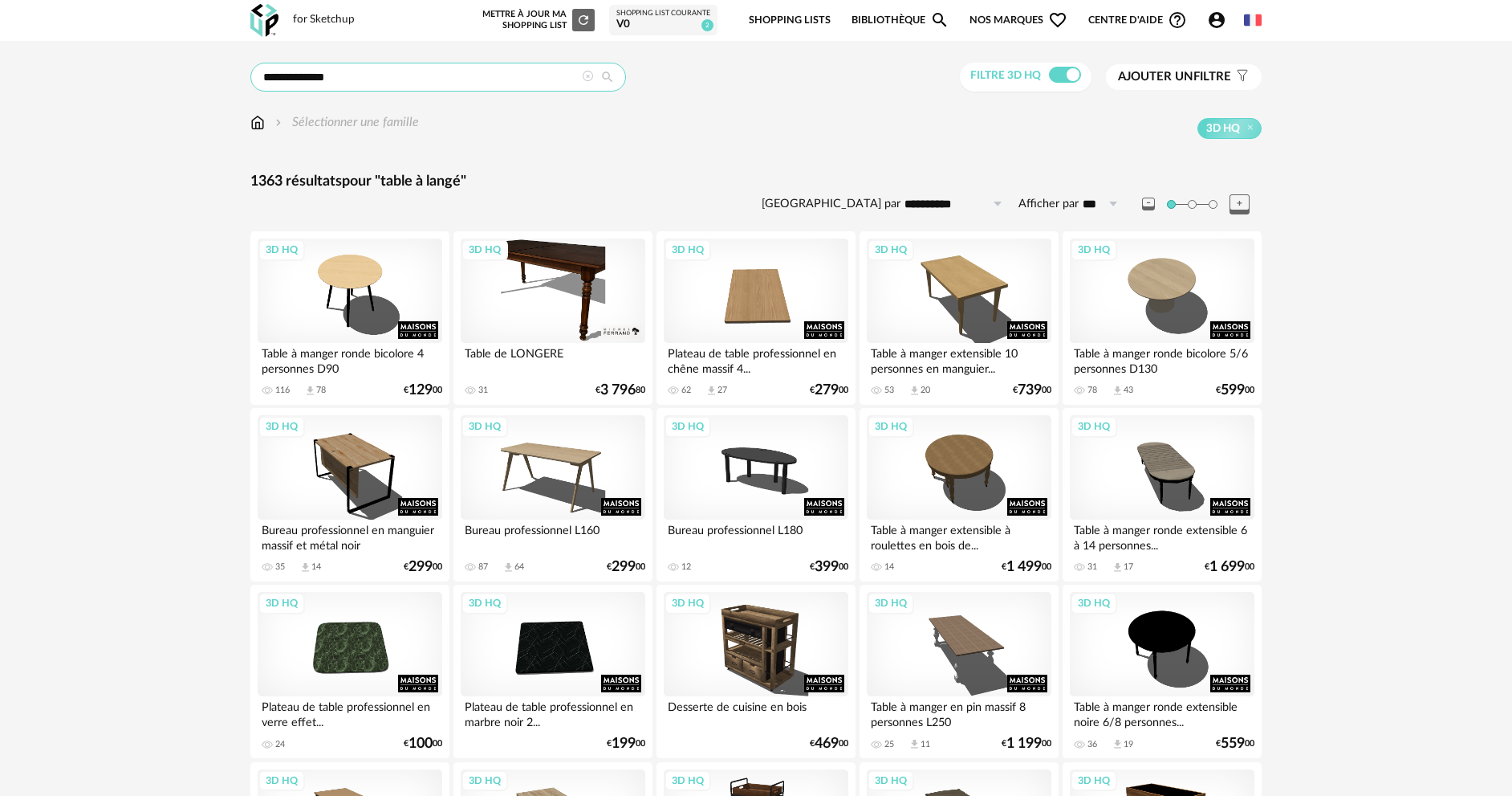
click at [324, 78] on input "**********" at bounding box center [438, 77] width 376 height 29
type input "**********"
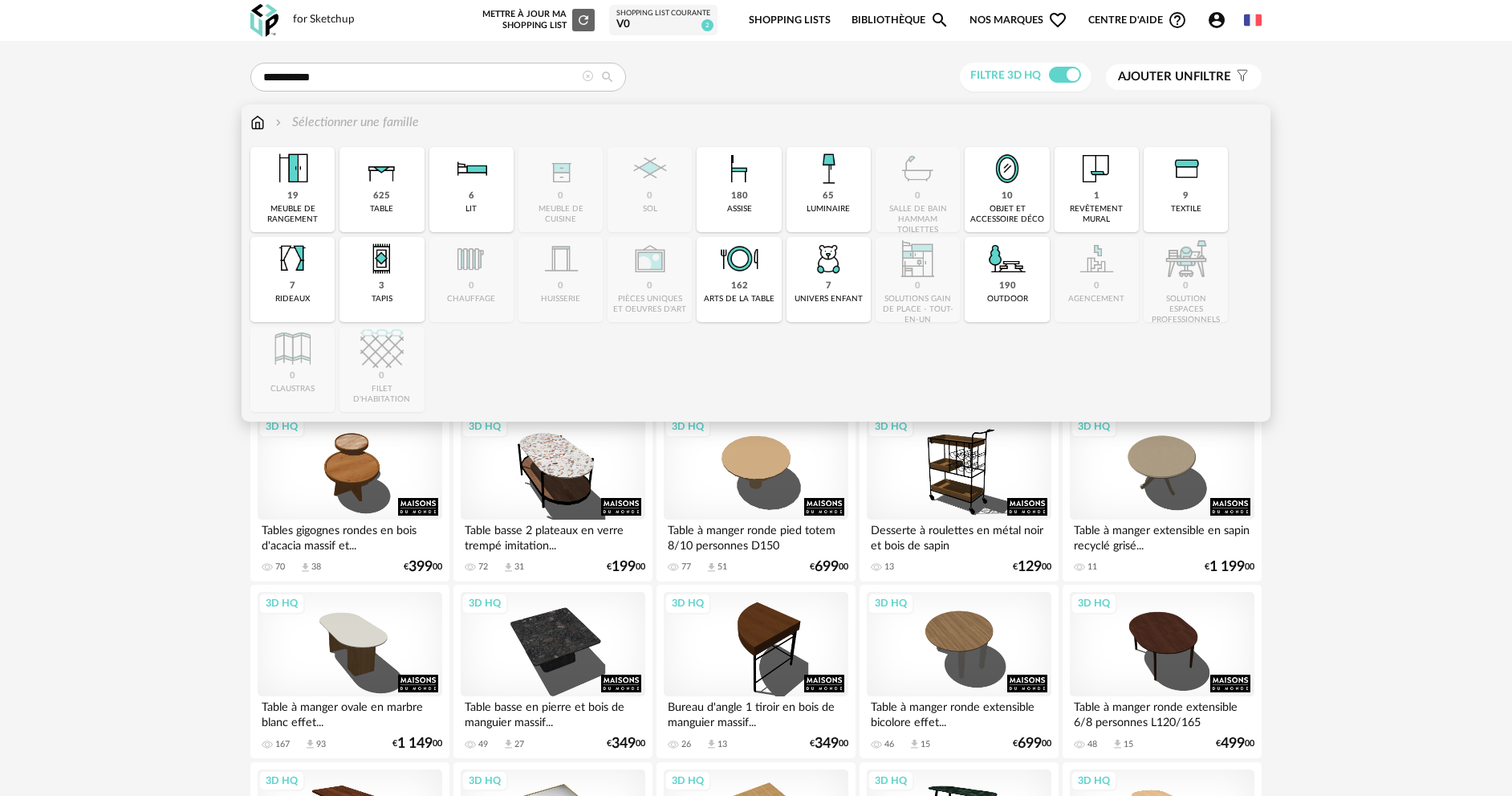
click at [266, 124] on div "Sélectionner une famille" at bounding box center [335, 122] width 169 height 18
click at [259, 122] on img at bounding box center [257, 122] width 14 height 18
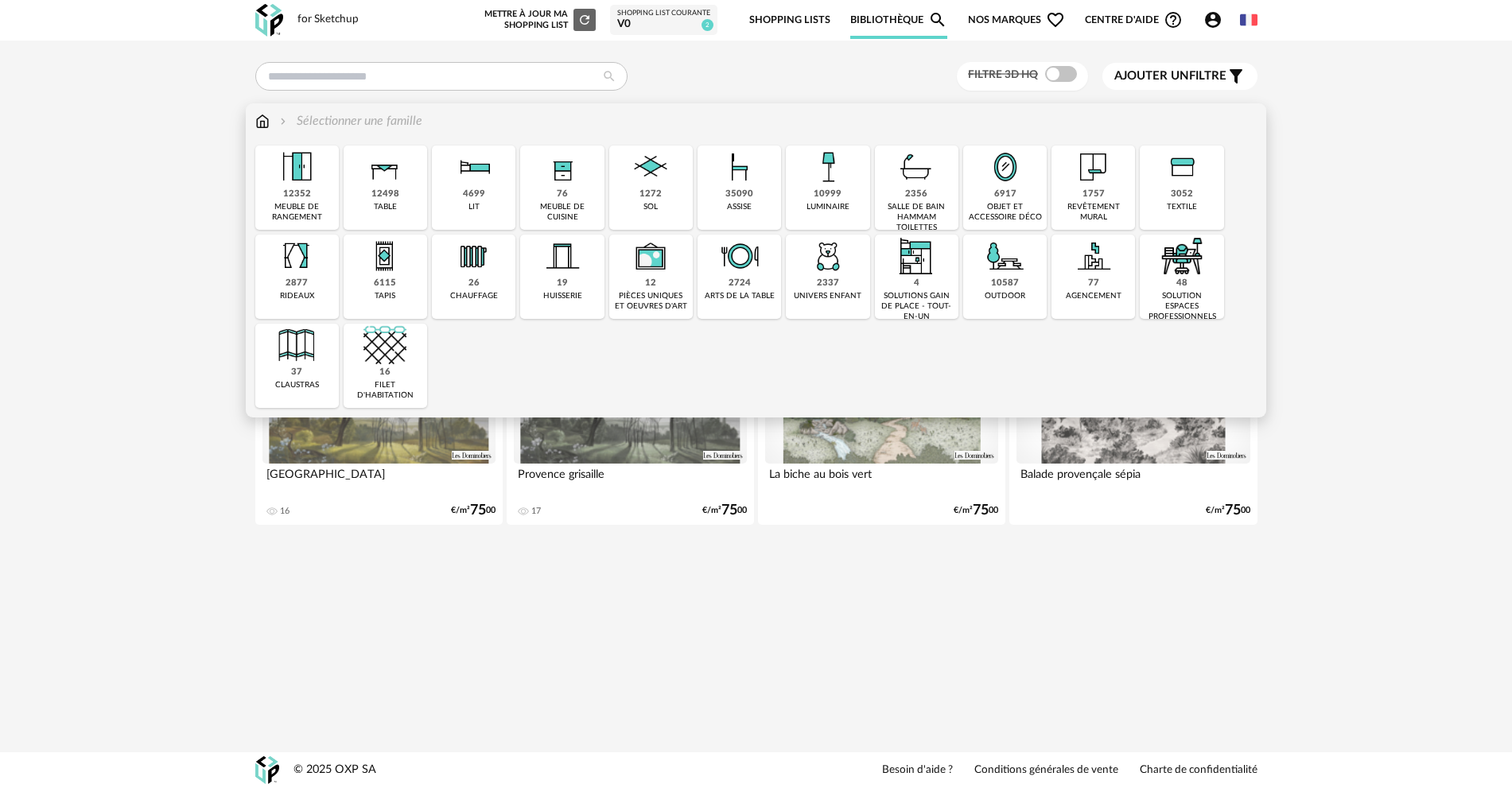
click at [840, 262] on img at bounding box center [828, 256] width 43 height 43
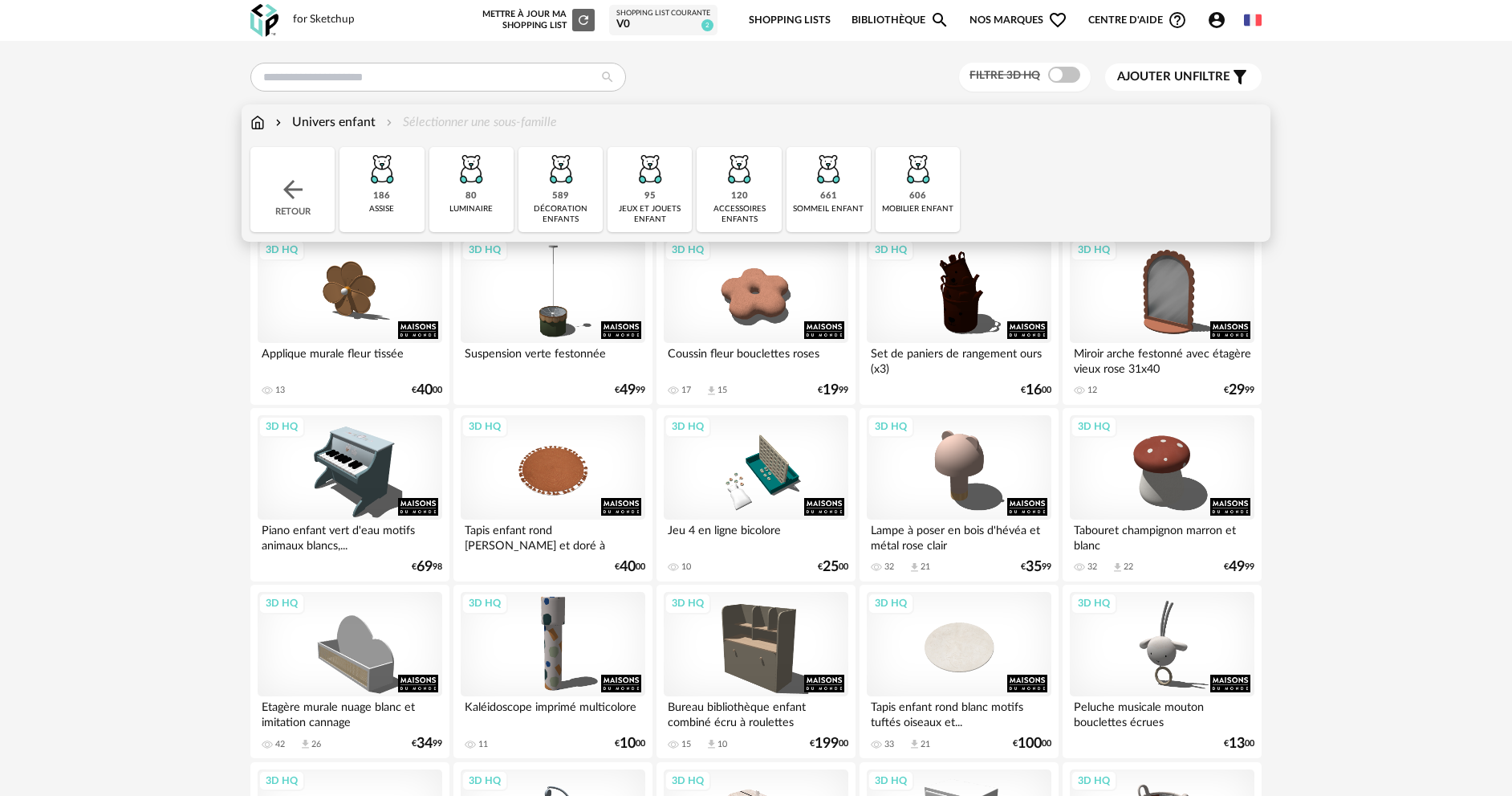
click at [908, 199] on div "606 mobilier enfant" at bounding box center [918, 189] width 84 height 85
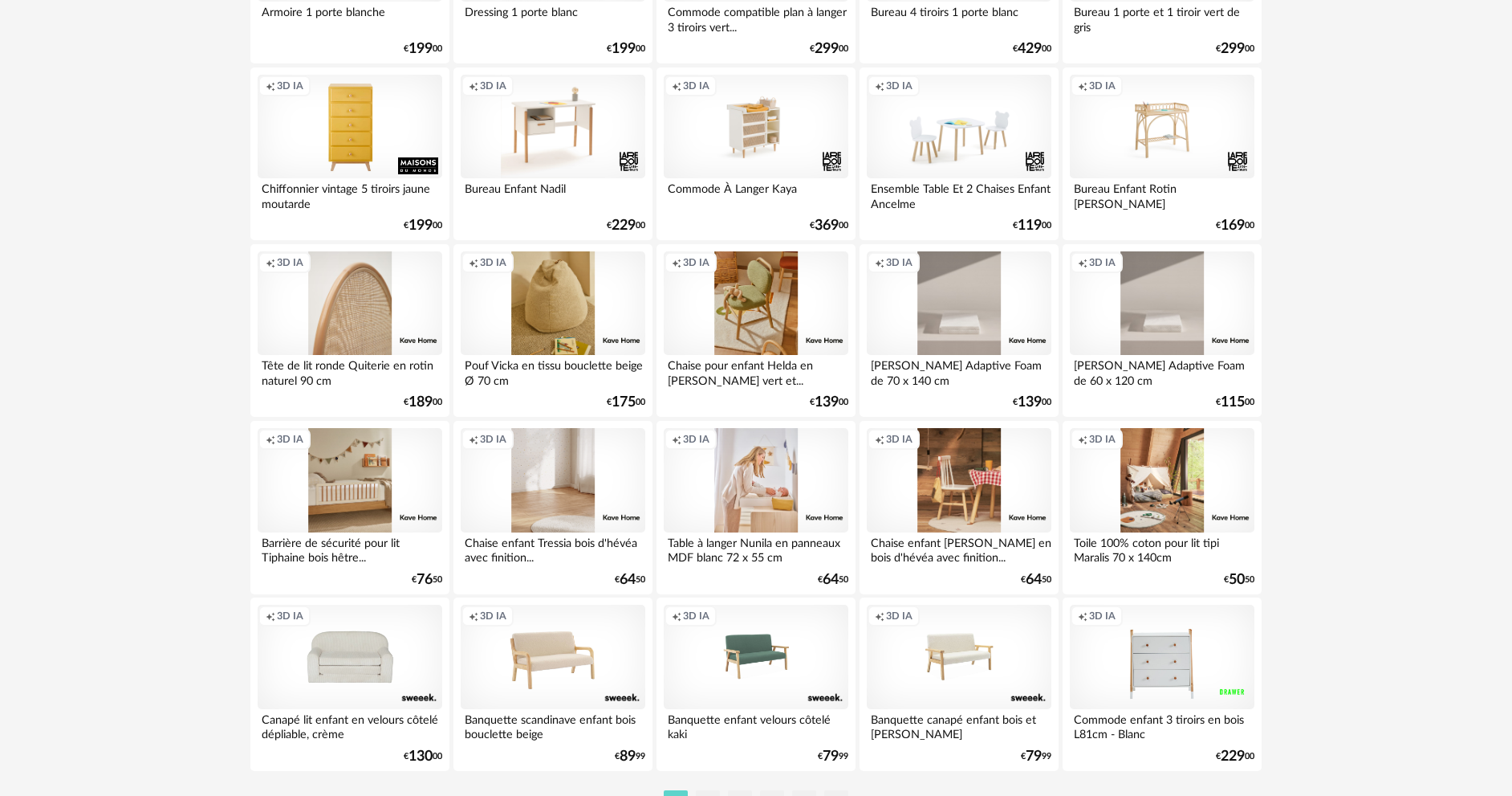
scroll to position [3076, 0]
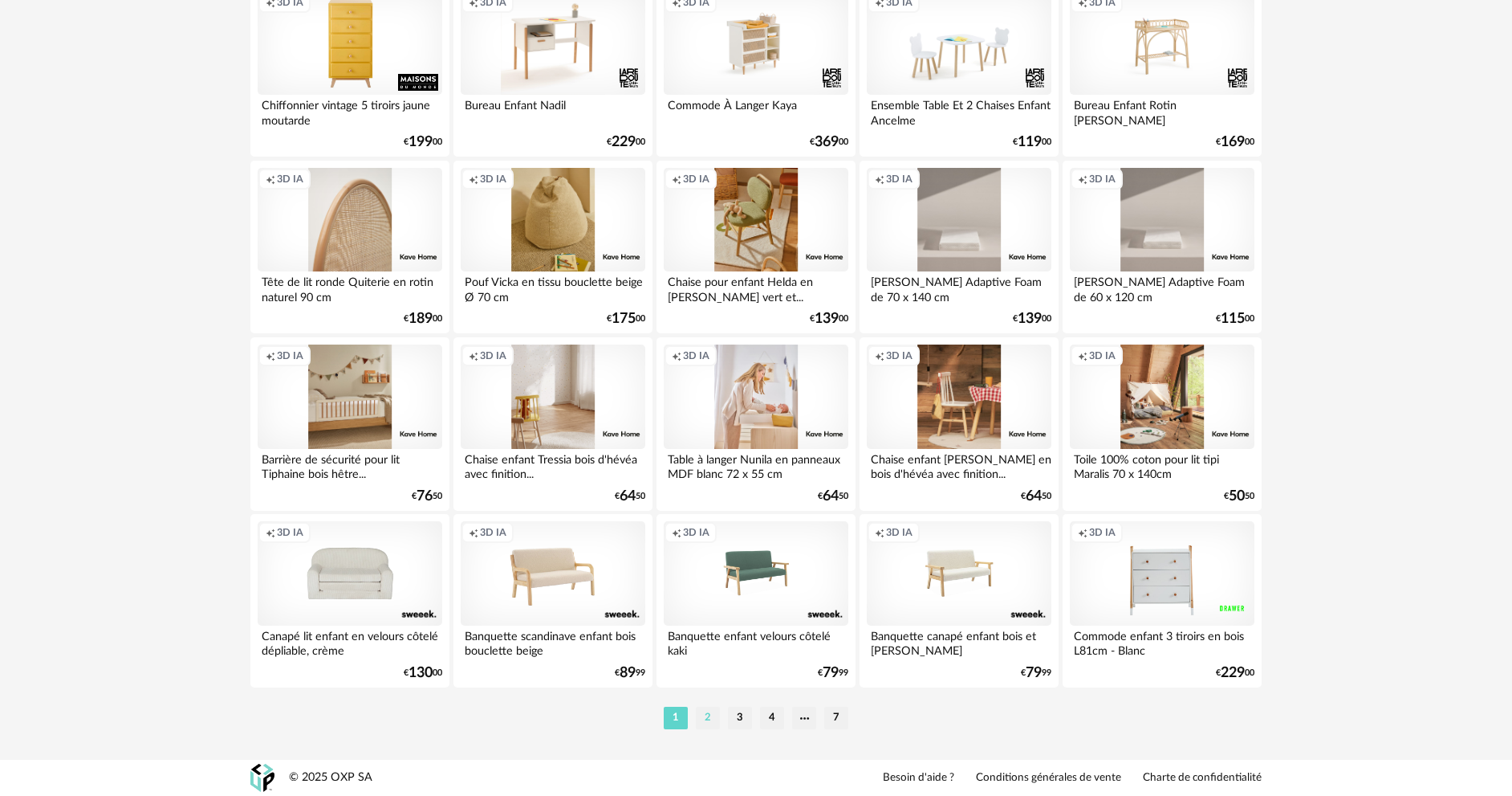
click at [711, 719] on li "2" at bounding box center [707, 717] width 24 height 22
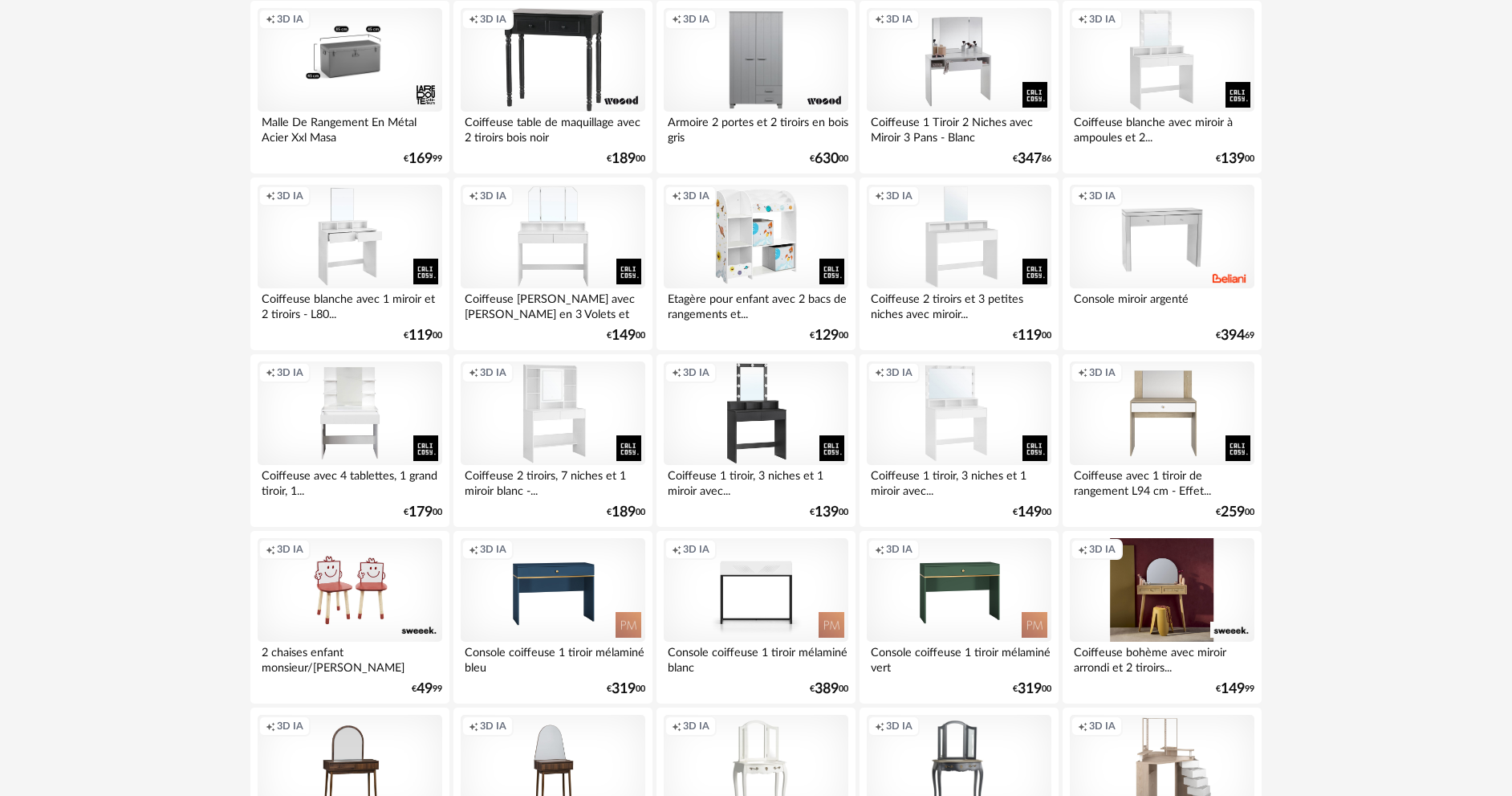
scroll to position [2328, 0]
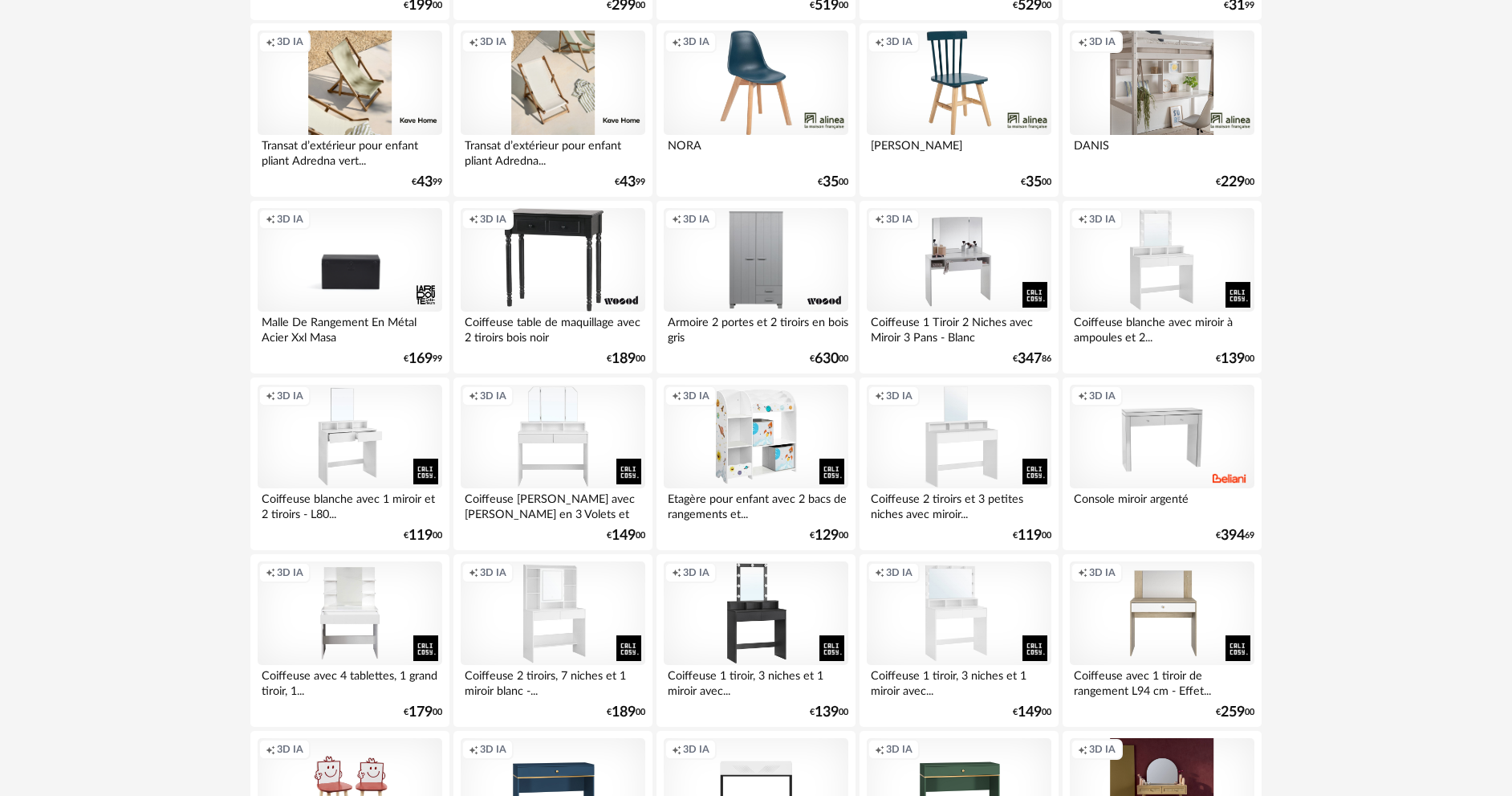
click at [309, 250] on div "Creation icon 3D IA" at bounding box center [349, 260] width 184 height 104
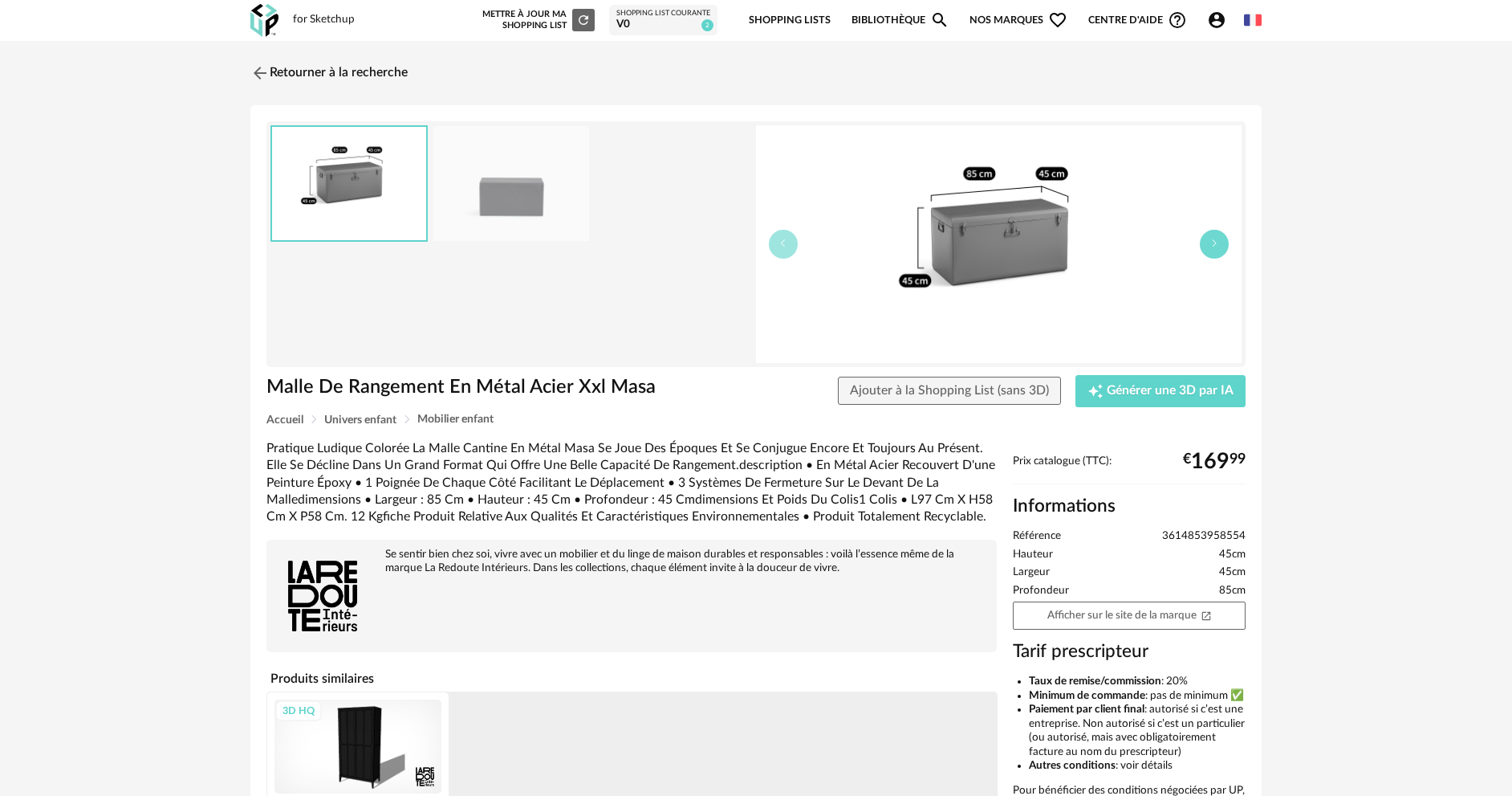
click at [1211, 241] on icon "button" at bounding box center [1215, 244] width 10 height 10
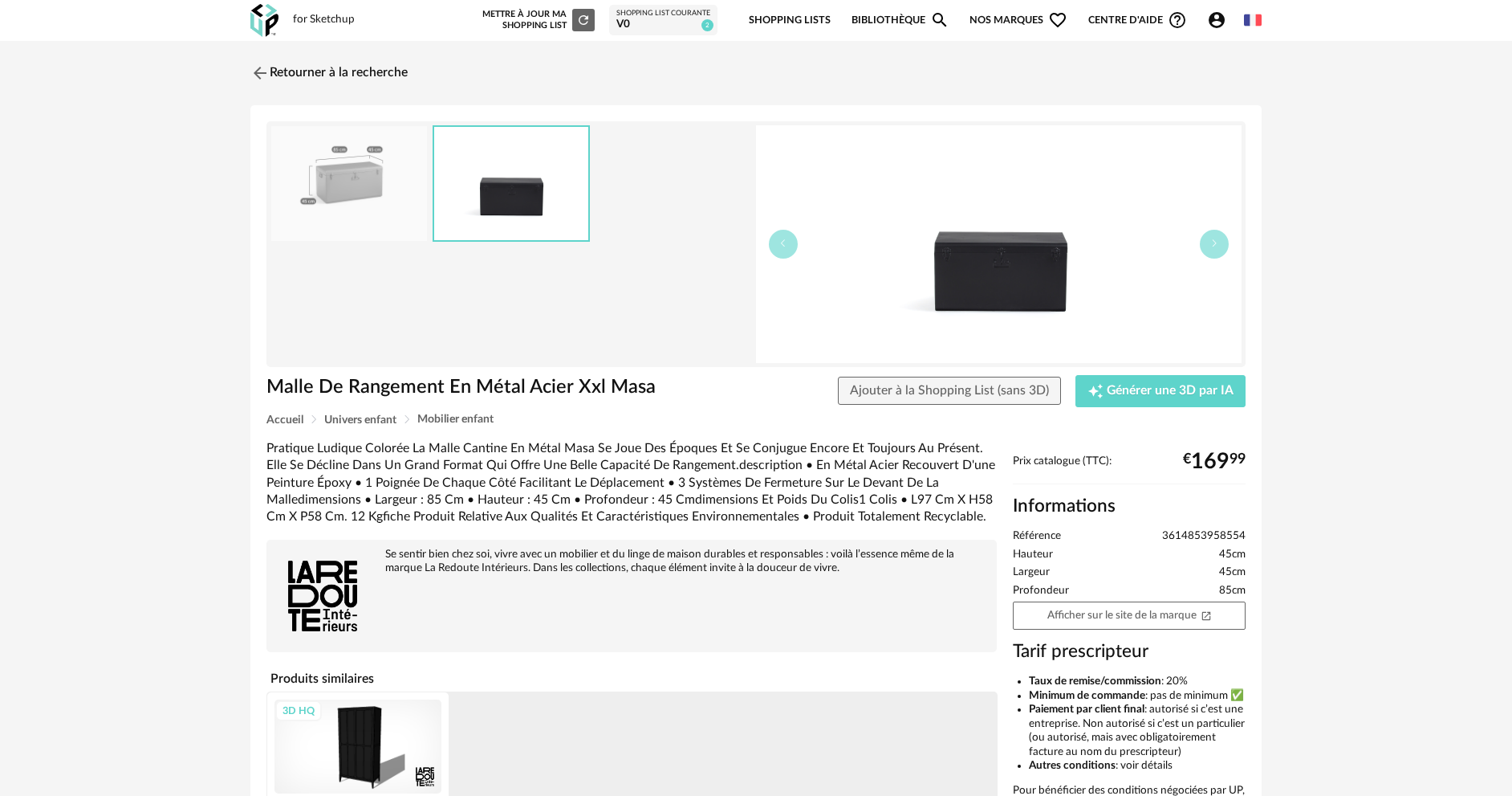
click at [245, 72] on div "Retourner à la recherche Malle De Rangement En Métal Acier Xxl Masa Malle De Ra…" at bounding box center [756, 529] width 1040 height 947
click at [264, 78] on img at bounding box center [259, 73] width 23 height 23
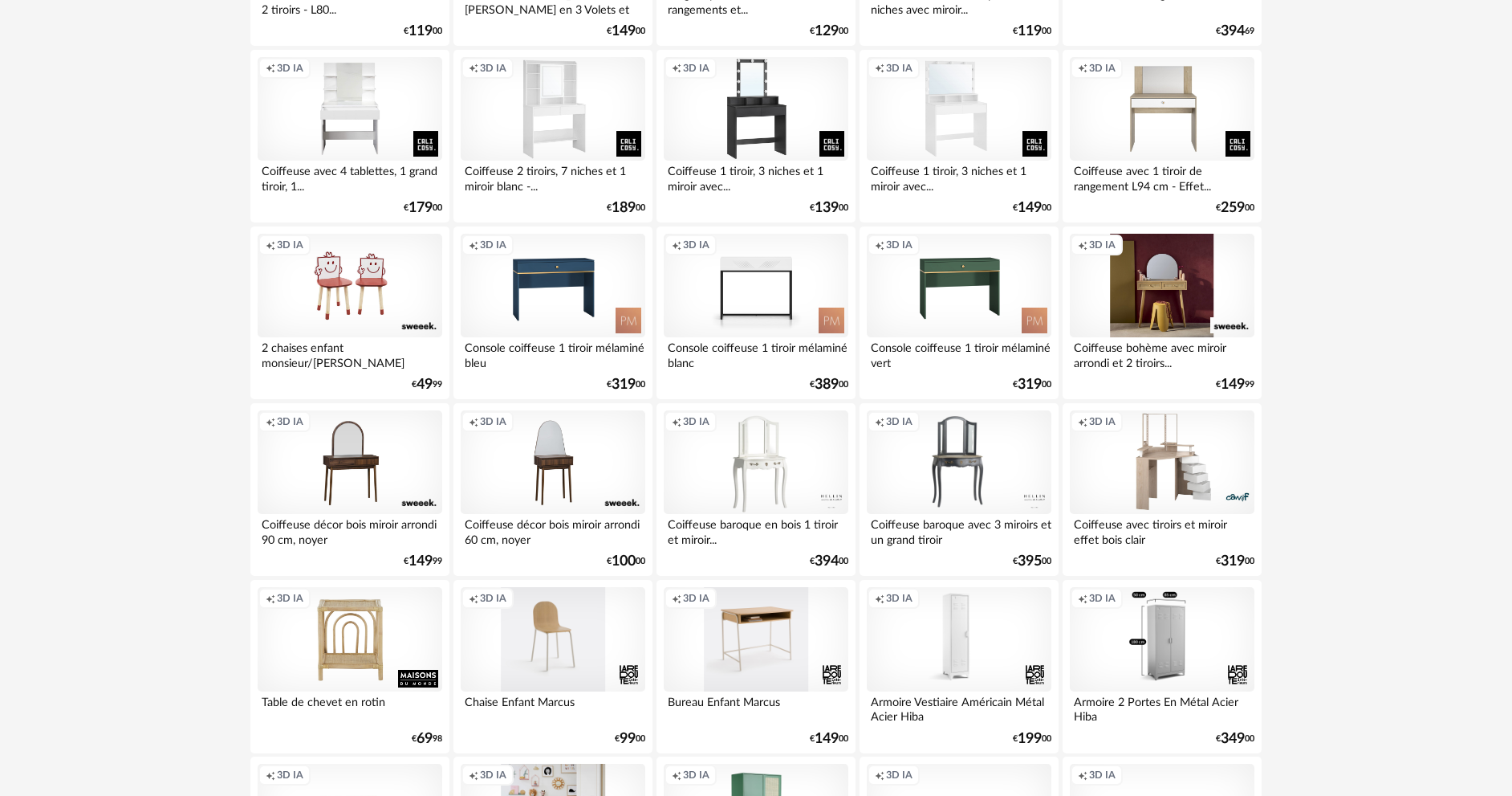
scroll to position [3076, 0]
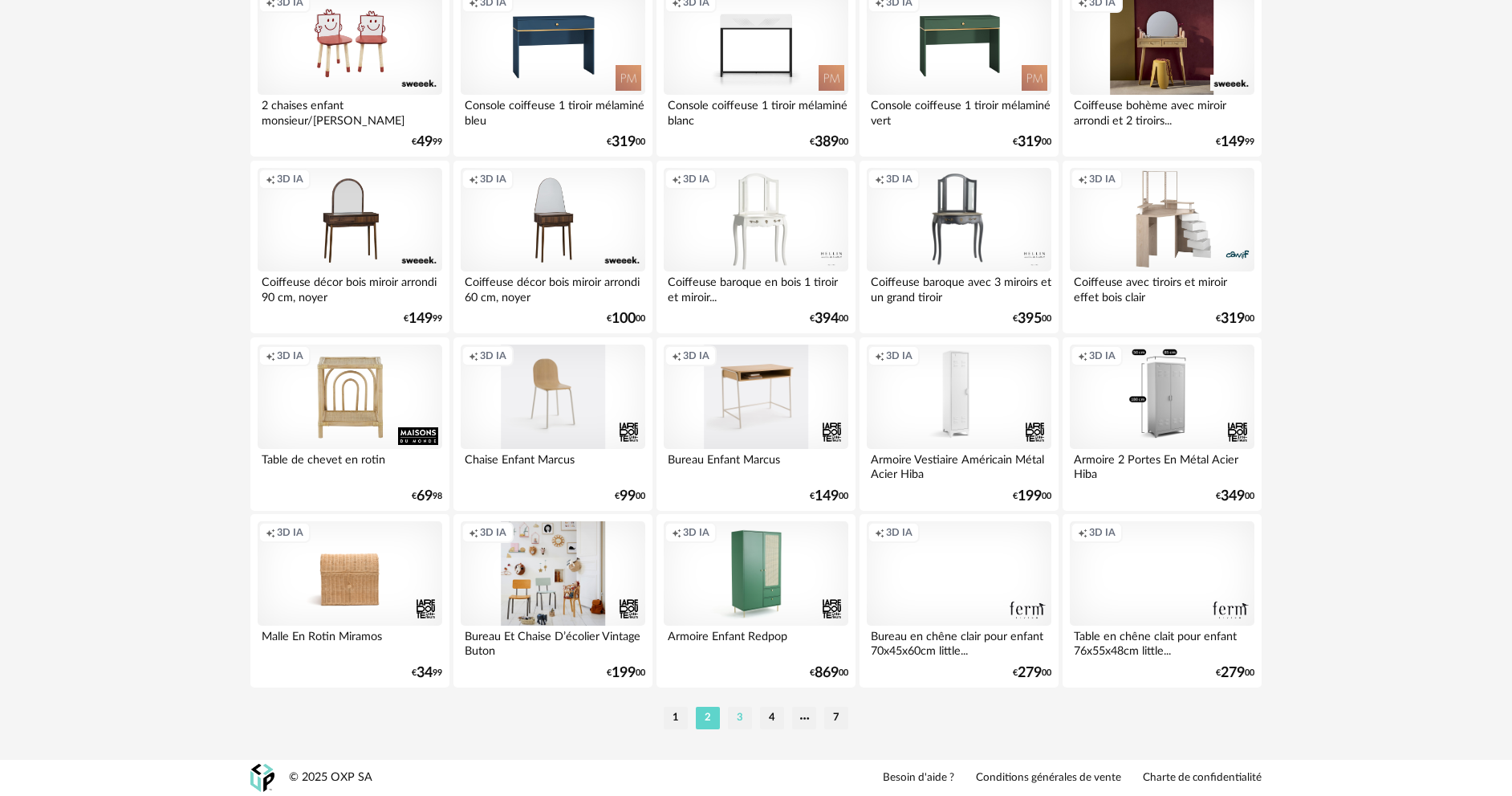
click at [741, 722] on li "3" at bounding box center [739, 717] width 24 height 22
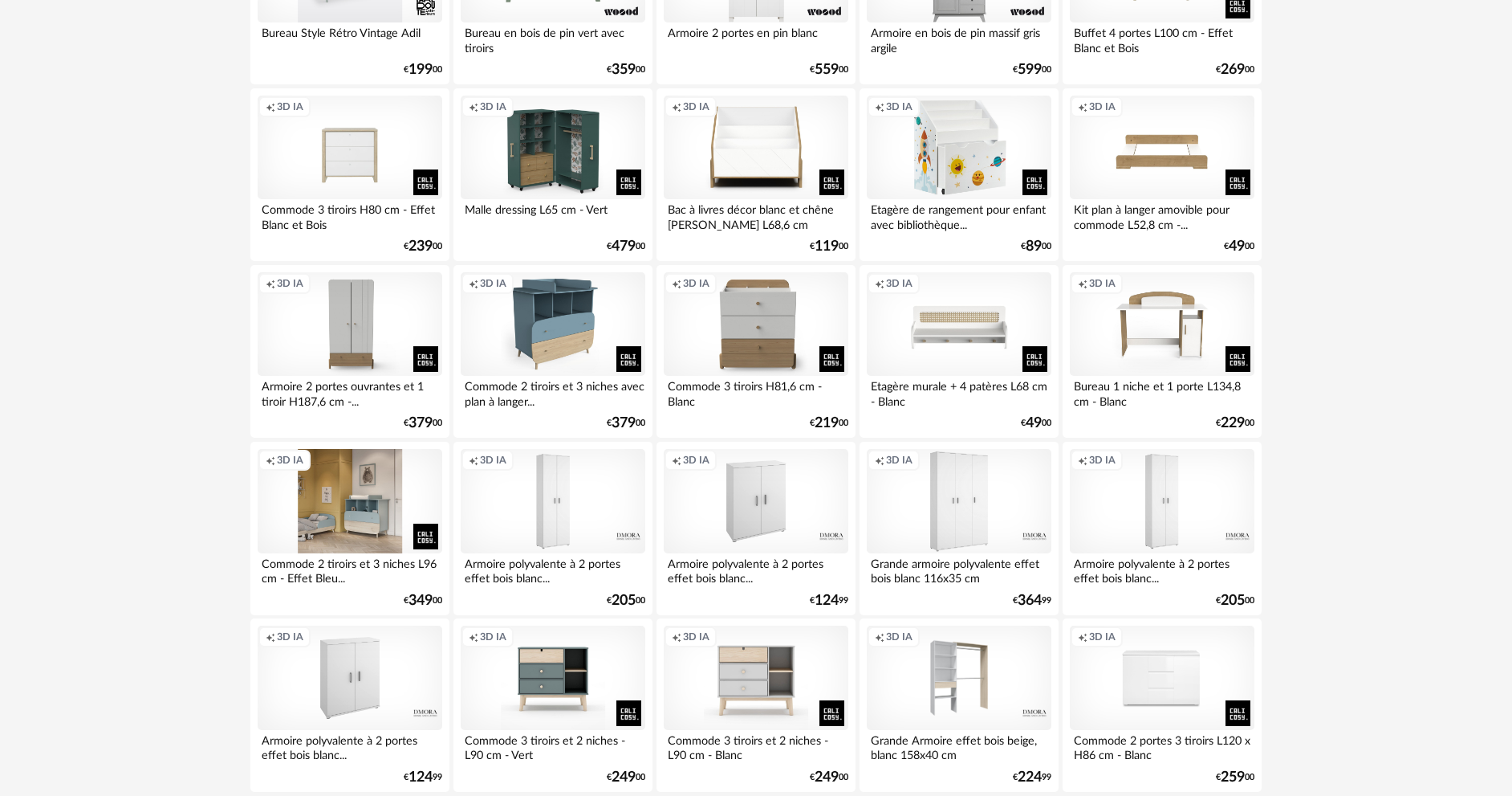
scroll to position [3076, 0]
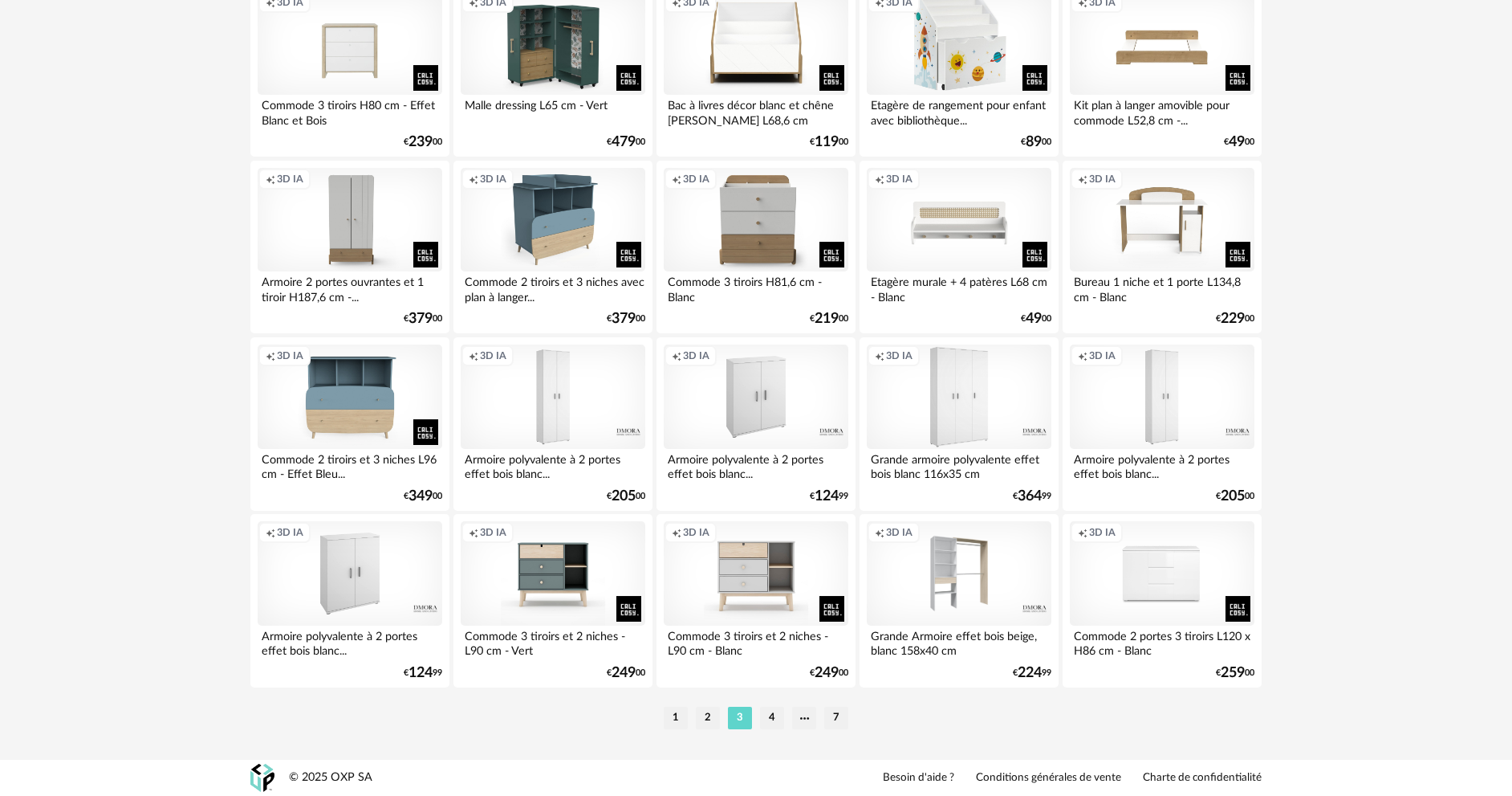
click at [765, 718] on li "4" at bounding box center [772, 717] width 24 height 22
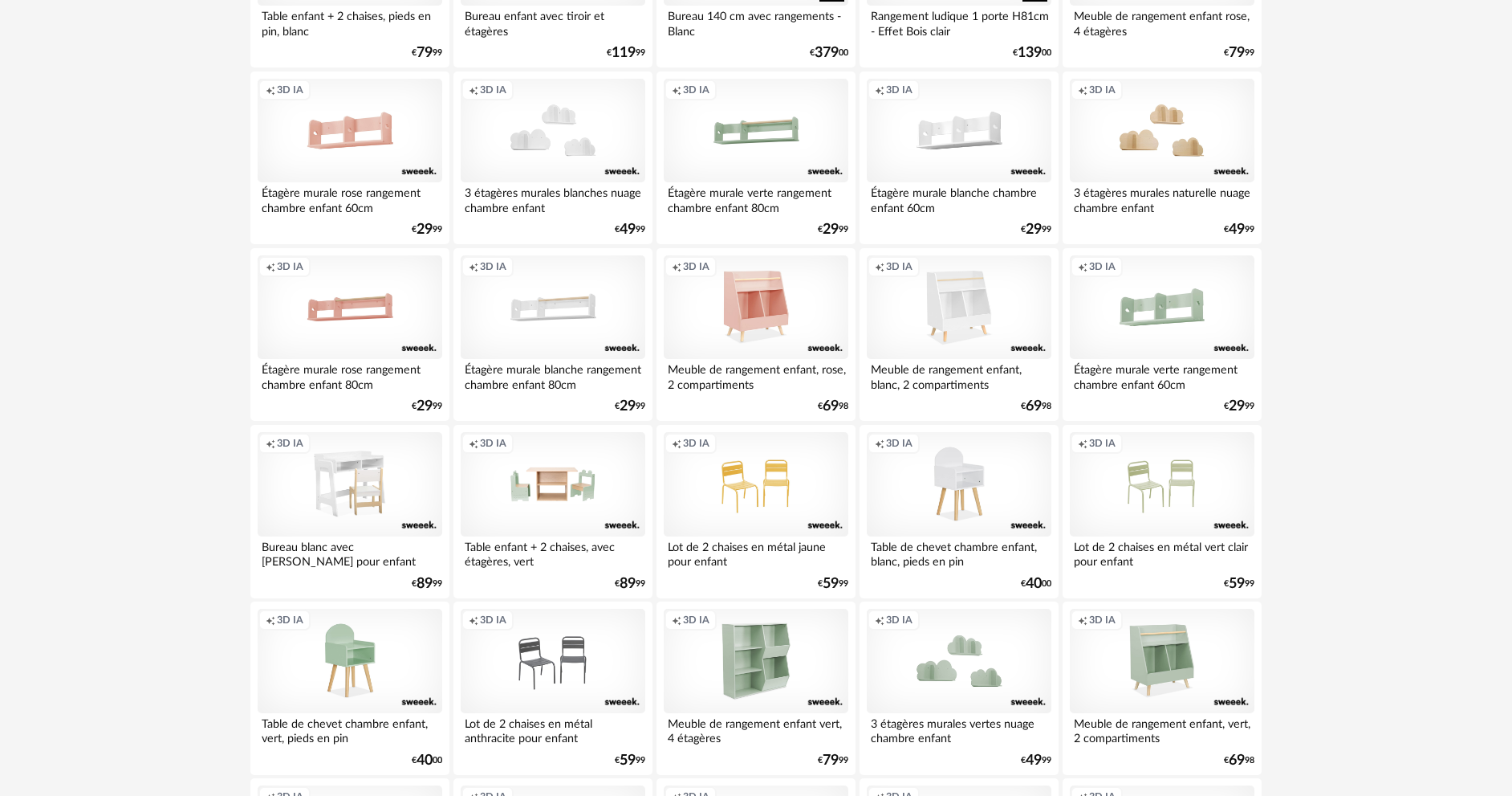
scroll to position [884, 0]
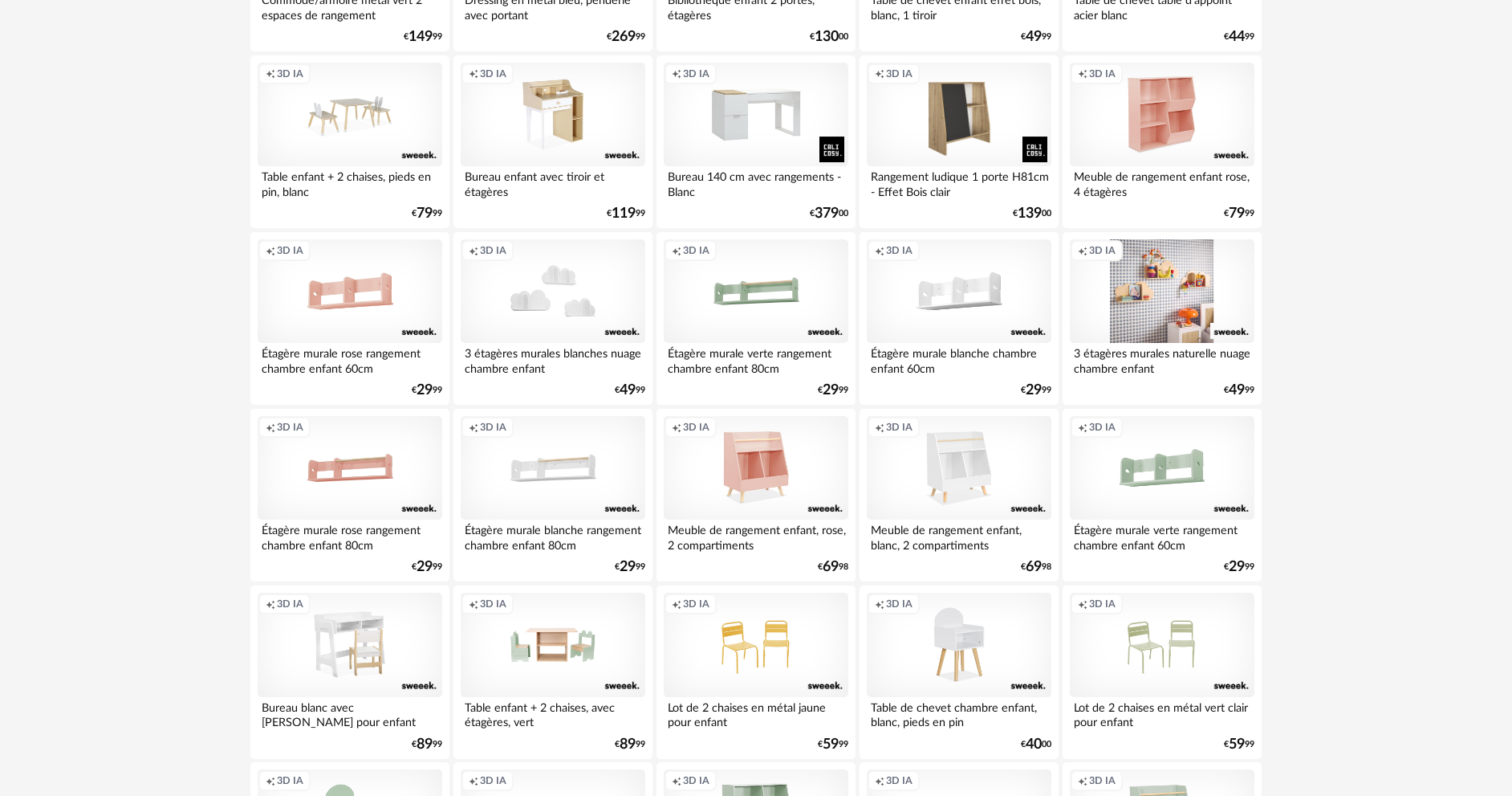
click at [1186, 295] on div "Creation icon 3D IA" at bounding box center [1162, 291] width 184 height 104
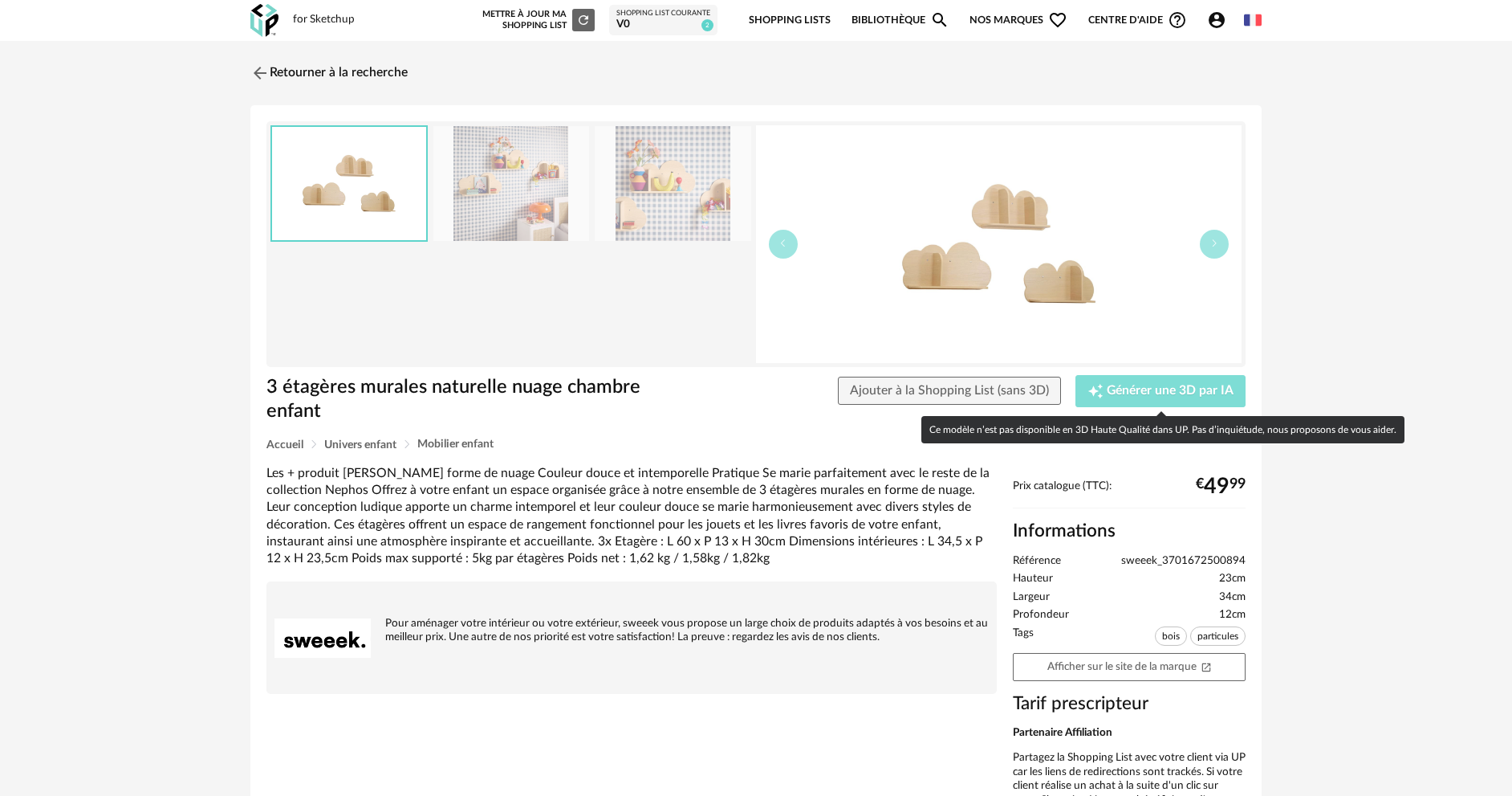
click at [1167, 397] on span "Générer une 3D par IA" at bounding box center [1170, 391] width 126 height 13
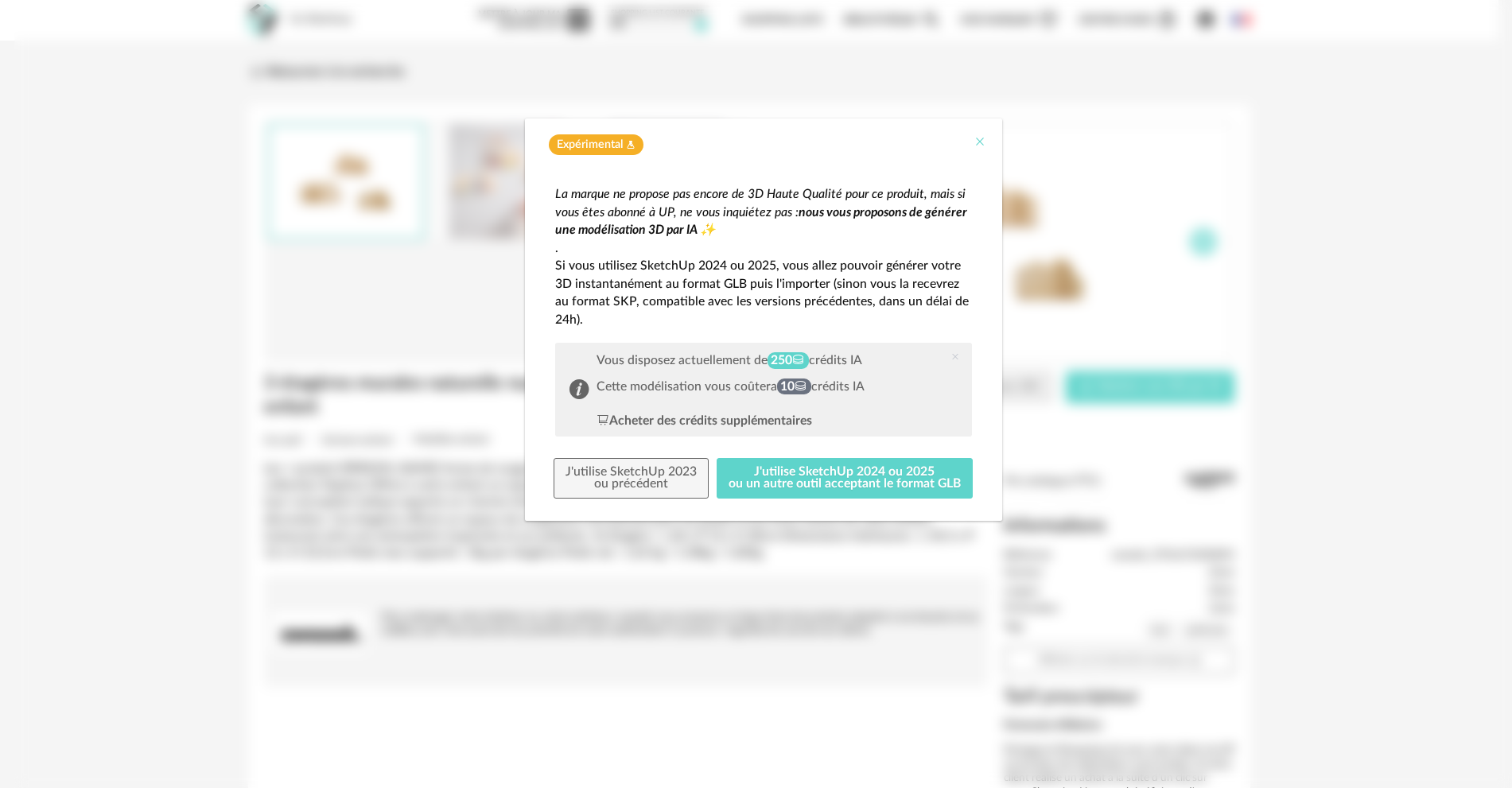
click at [982, 143] on icon "Close" at bounding box center [980, 142] width 13 height 13
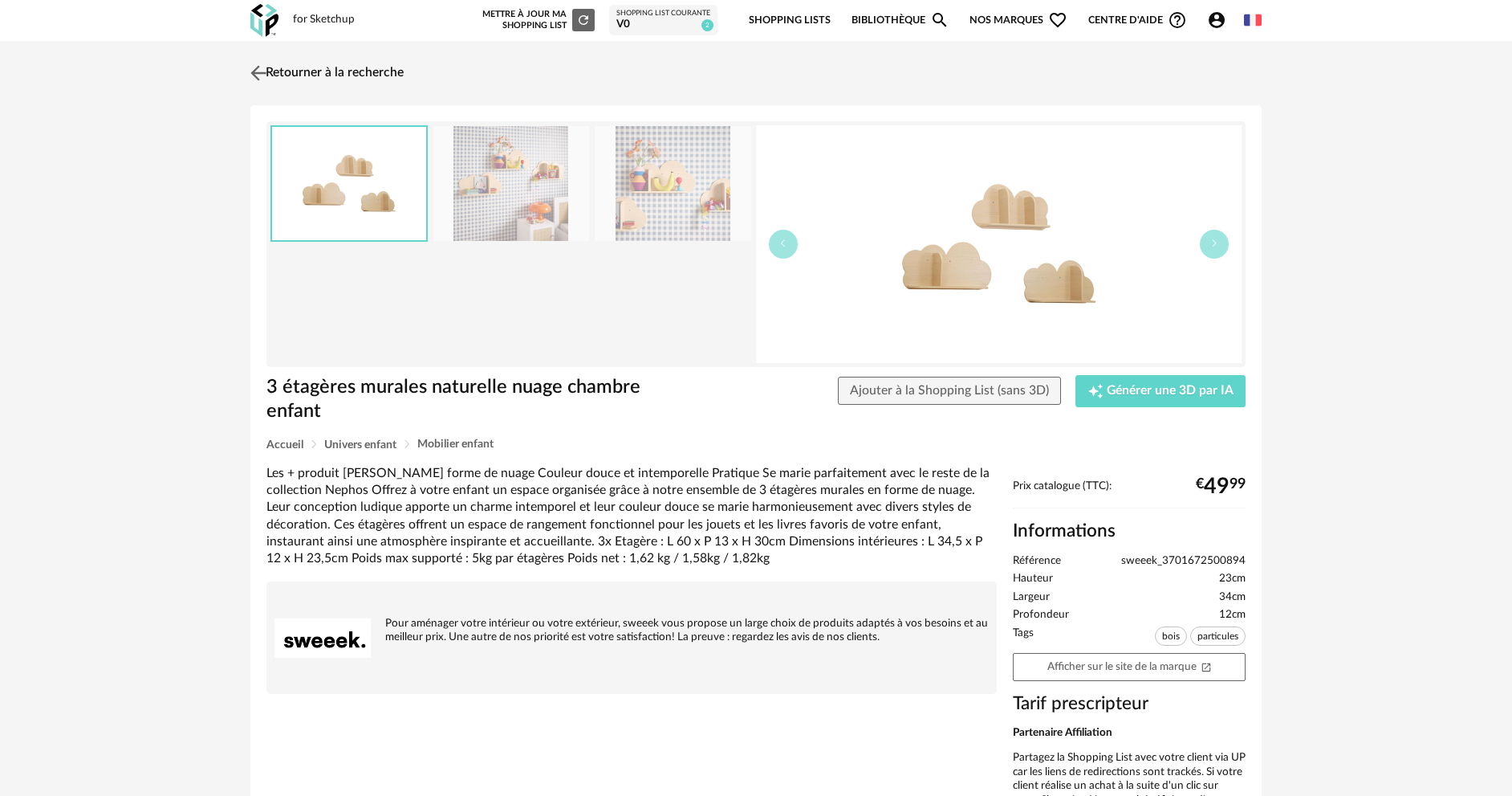
click at [257, 69] on img at bounding box center [259, 73] width 23 height 23
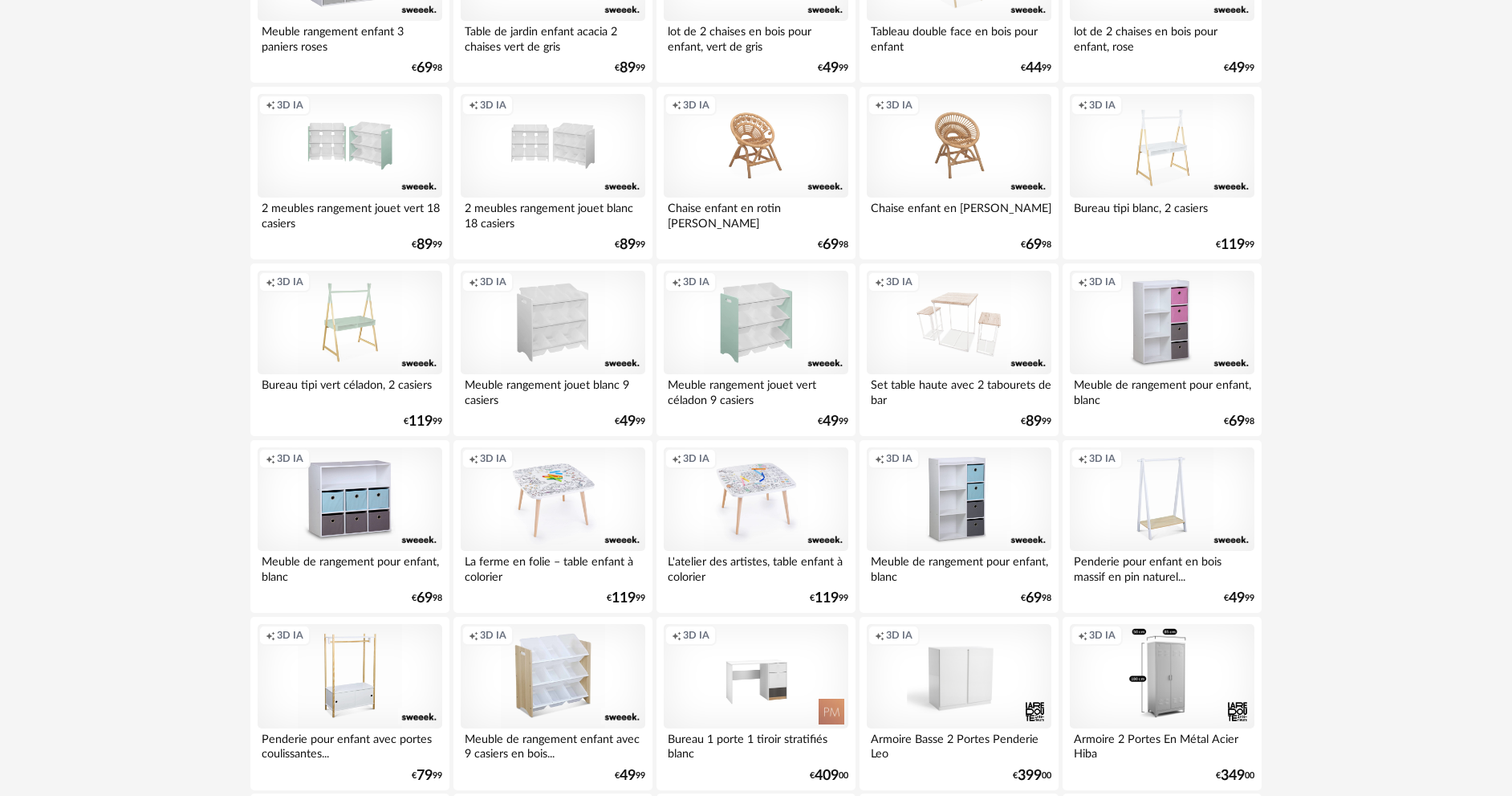
scroll to position [3051, 0]
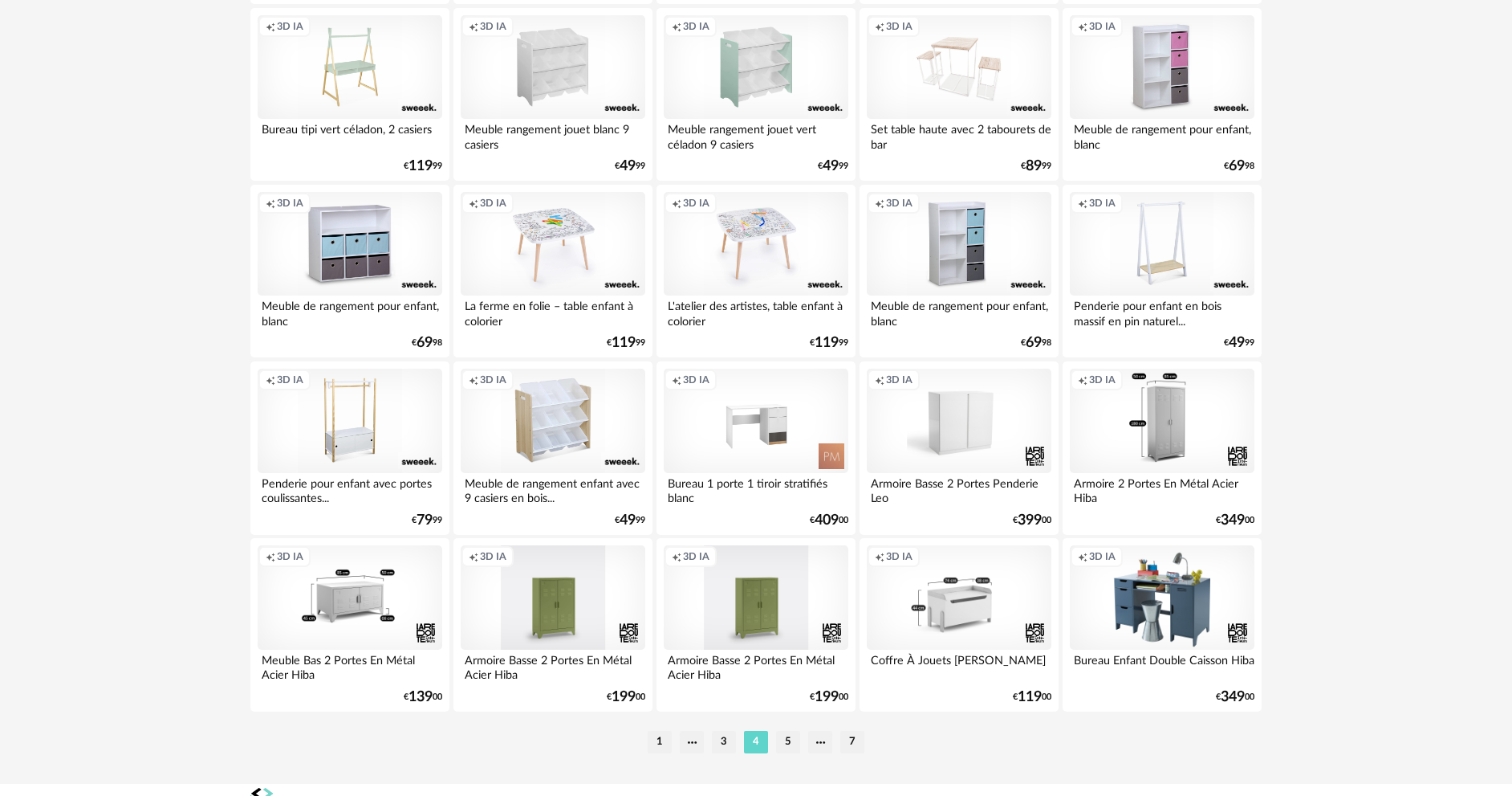
click at [965, 636] on div "Creation icon 3D IA" at bounding box center [958, 598] width 184 height 104
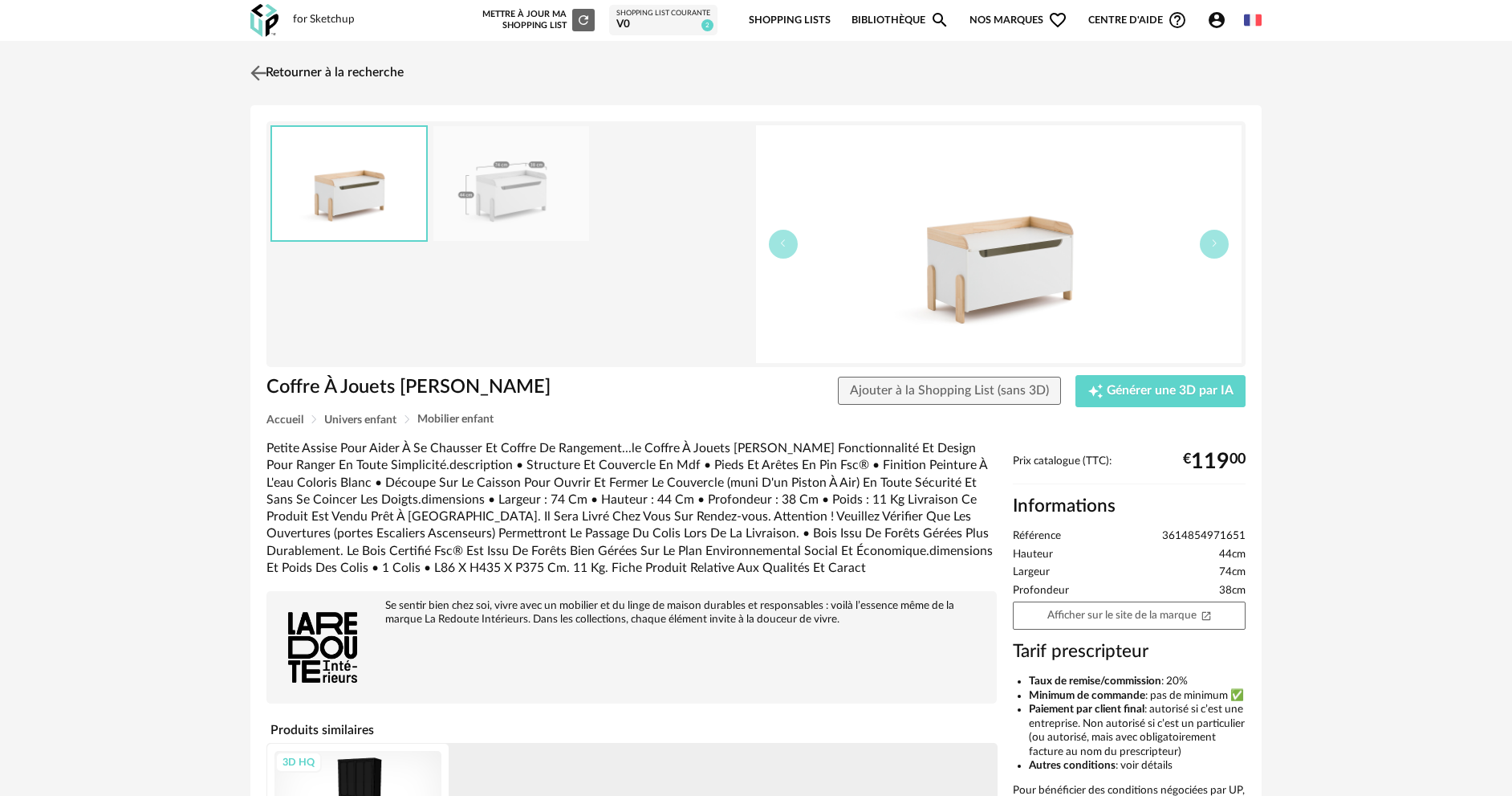
click at [272, 76] on link "Retourner à la recherche" at bounding box center [325, 73] width 157 height 36
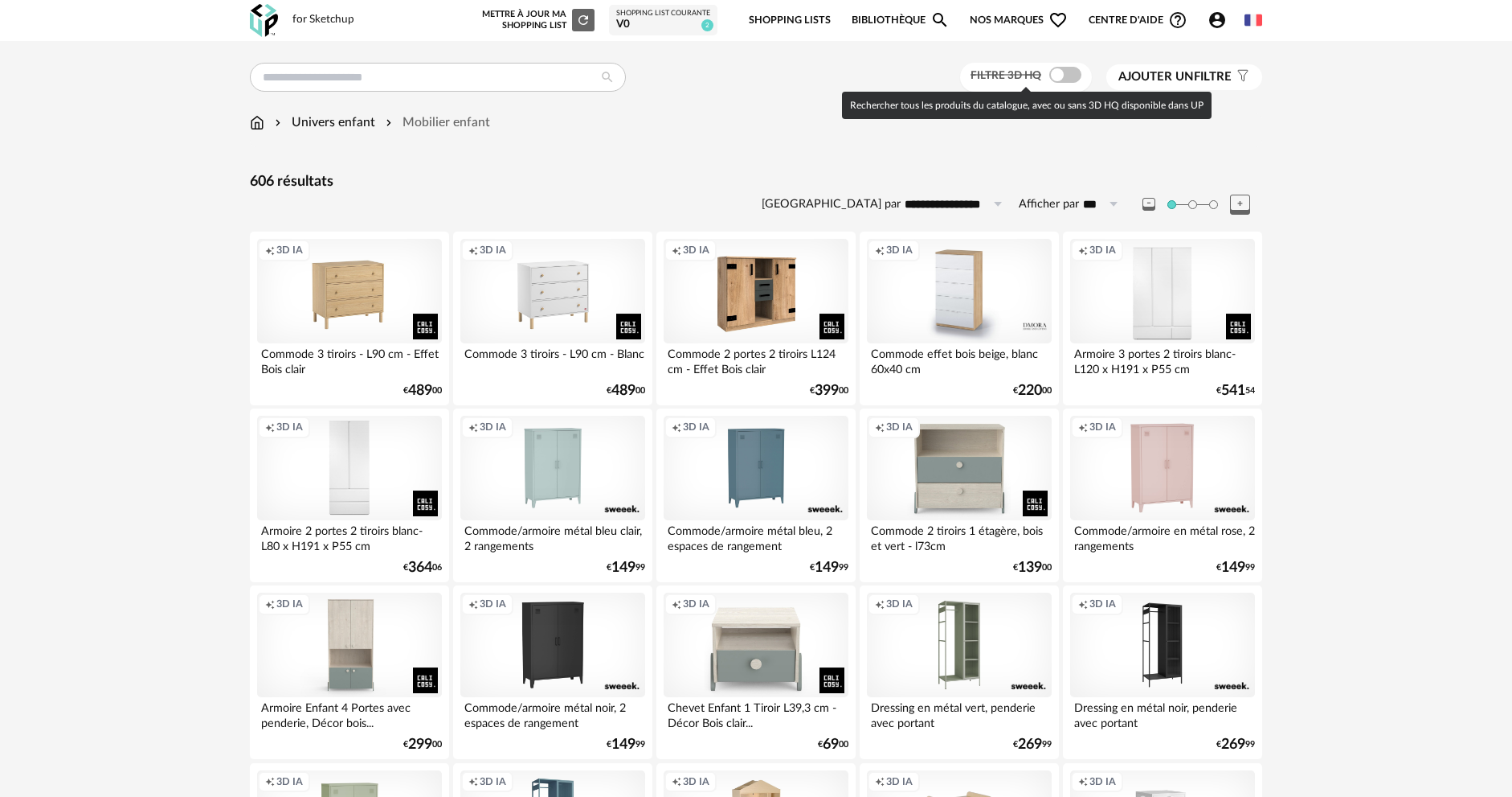
click at [1033, 72] on span "Filtre 3D HQ" at bounding box center [1005, 76] width 70 height 12
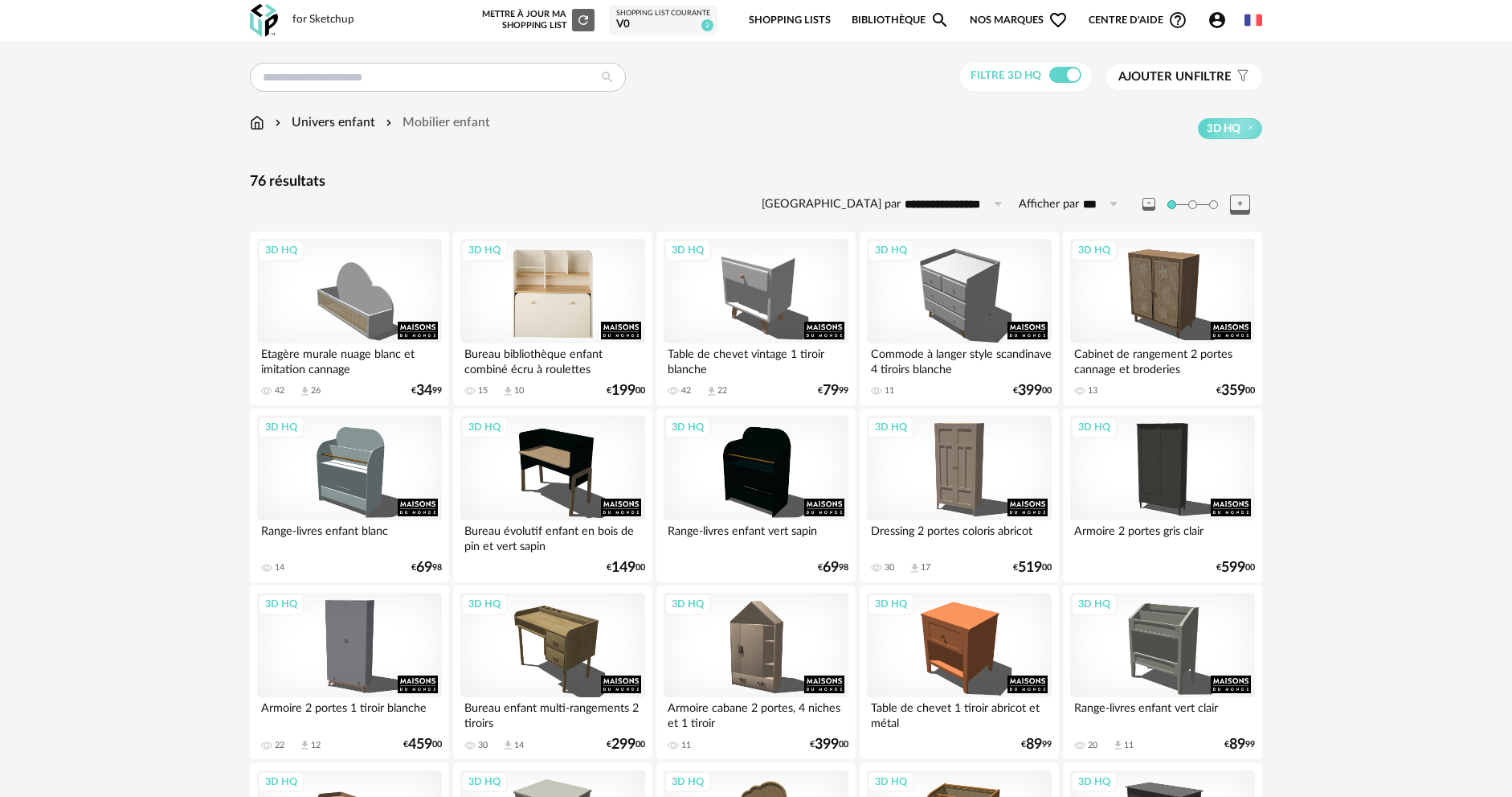
click at [548, 312] on div "3D HQ" at bounding box center [553, 291] width 184 height 104
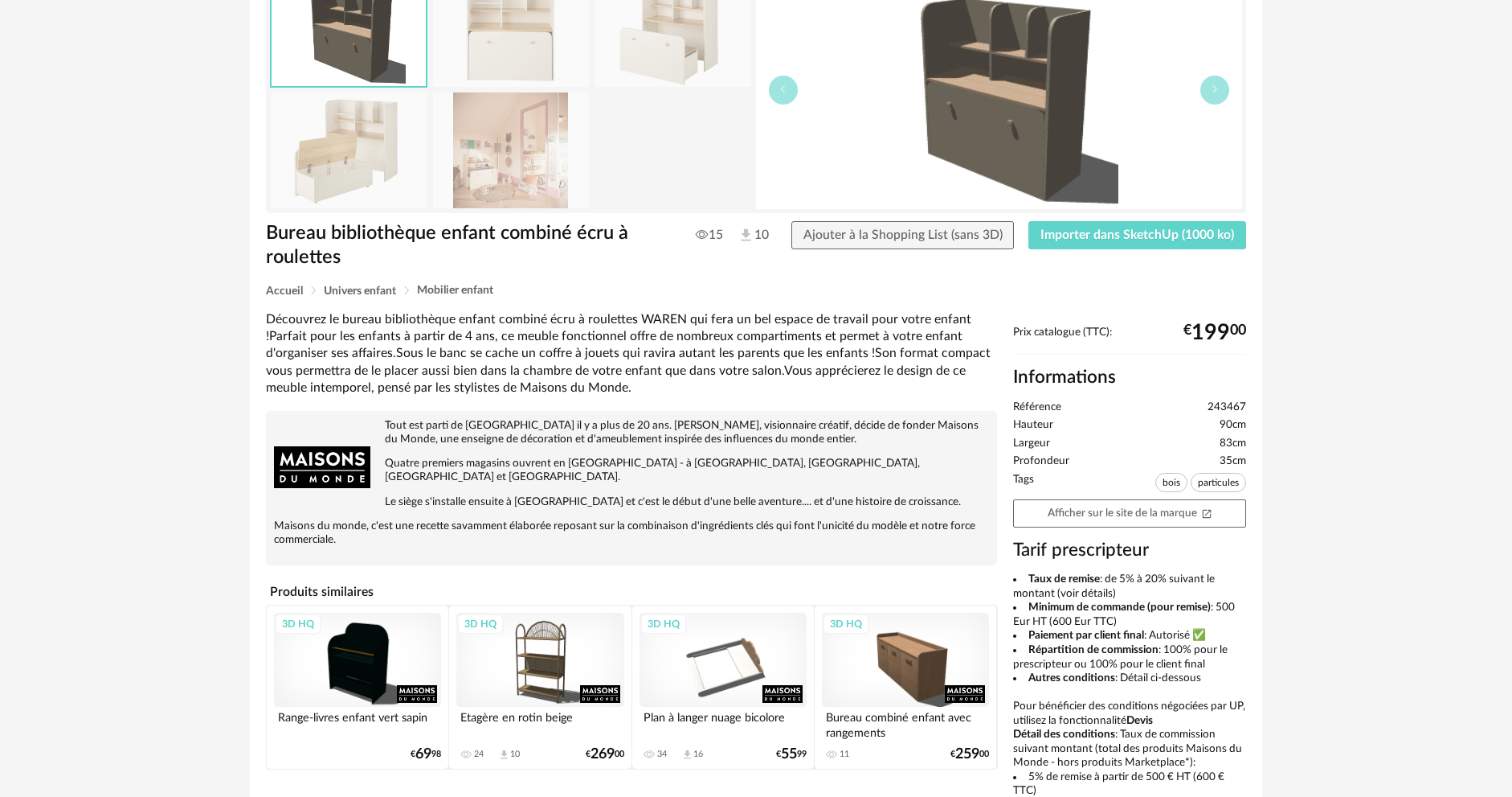
scroll to position [80, 0]
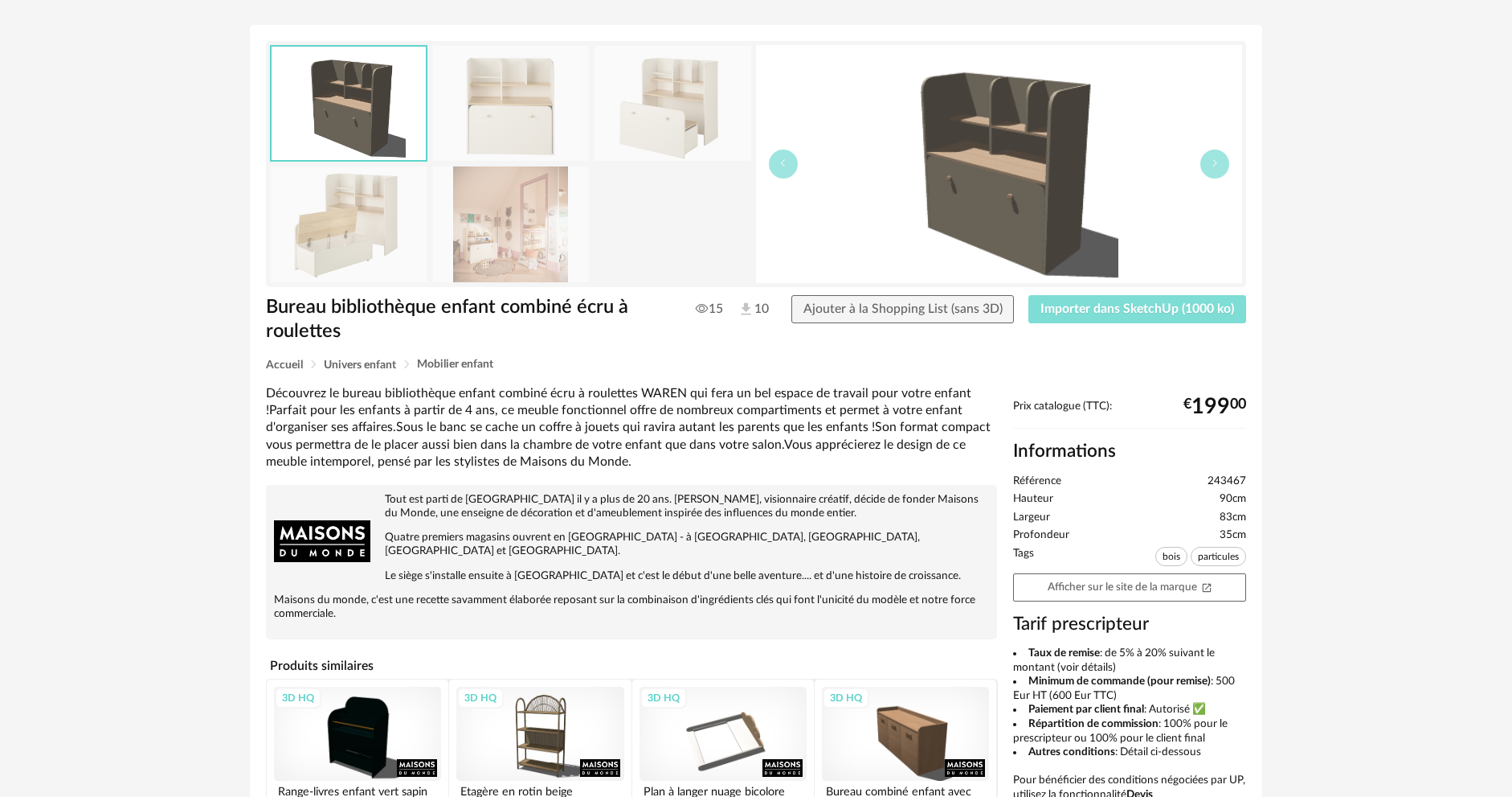
click at [1127, 307] on span "Importer dans SketchUp (1000 ko)" at bounding box center [1137, 309] width 194 height 13
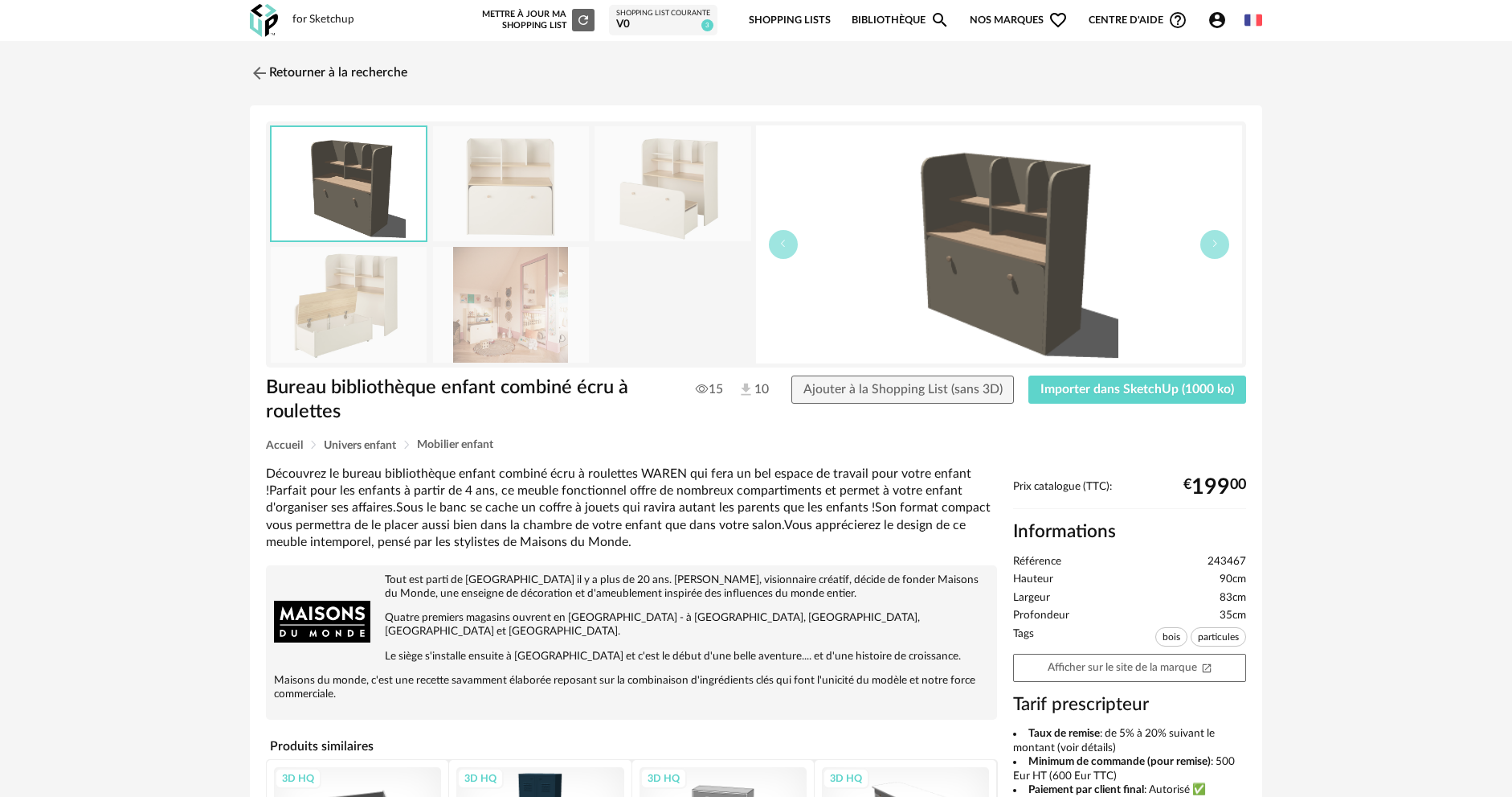
drag, startPoint x: 1153, startPoint y: 63, endPoint x: 739, endPoint y: 68, distance: 414.0
click at [1153, 63] on div "Retourner à la recherche" at bounding box center [756, 73] width 1012 height 36
click at [292, 66] on link "Retourner à la recherche" at bounding box center [324, 73] width 157 height 36
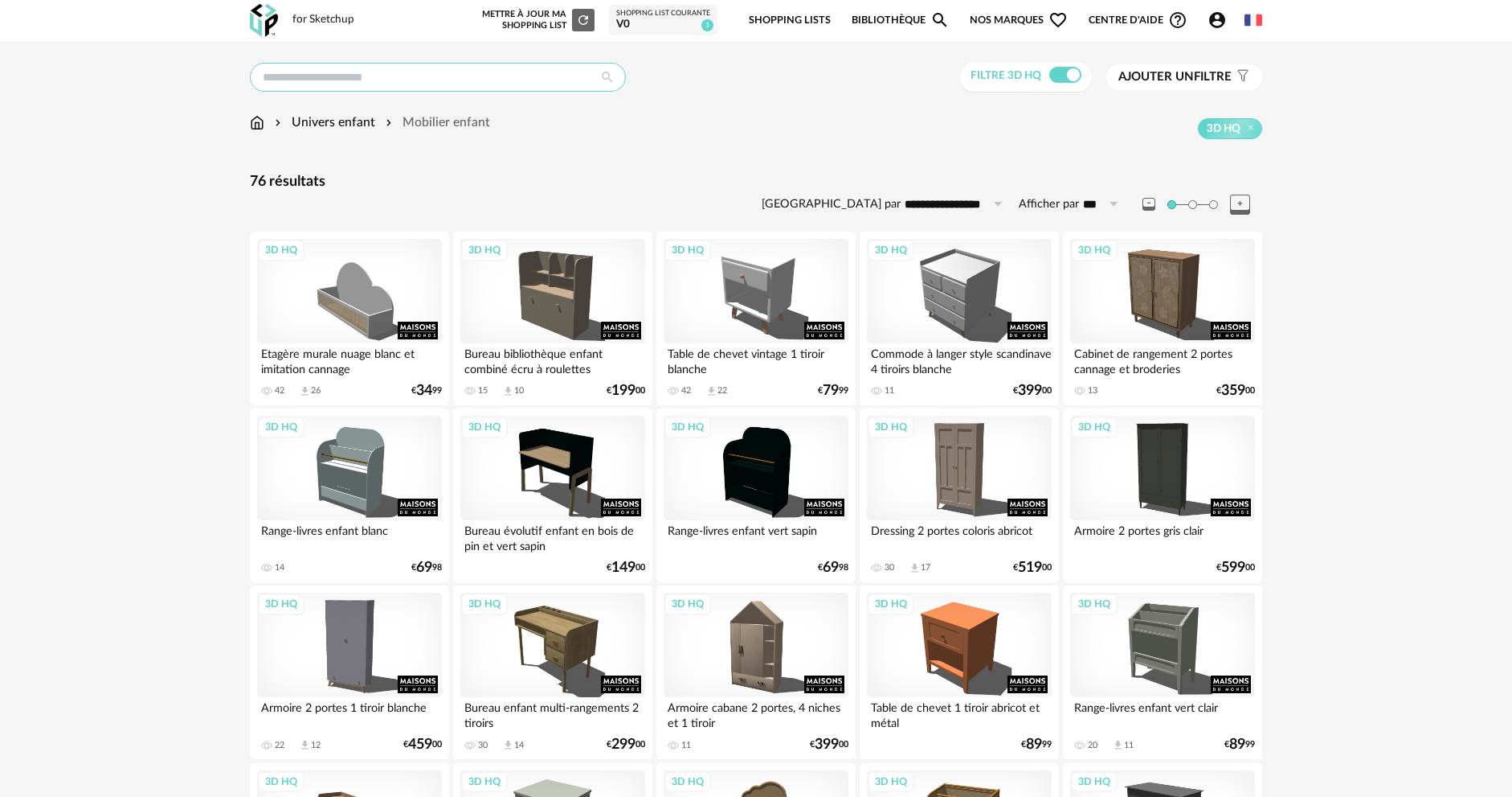
click at [314, 74] on input "text" at bounding box center [438, 77] width 376 height 29
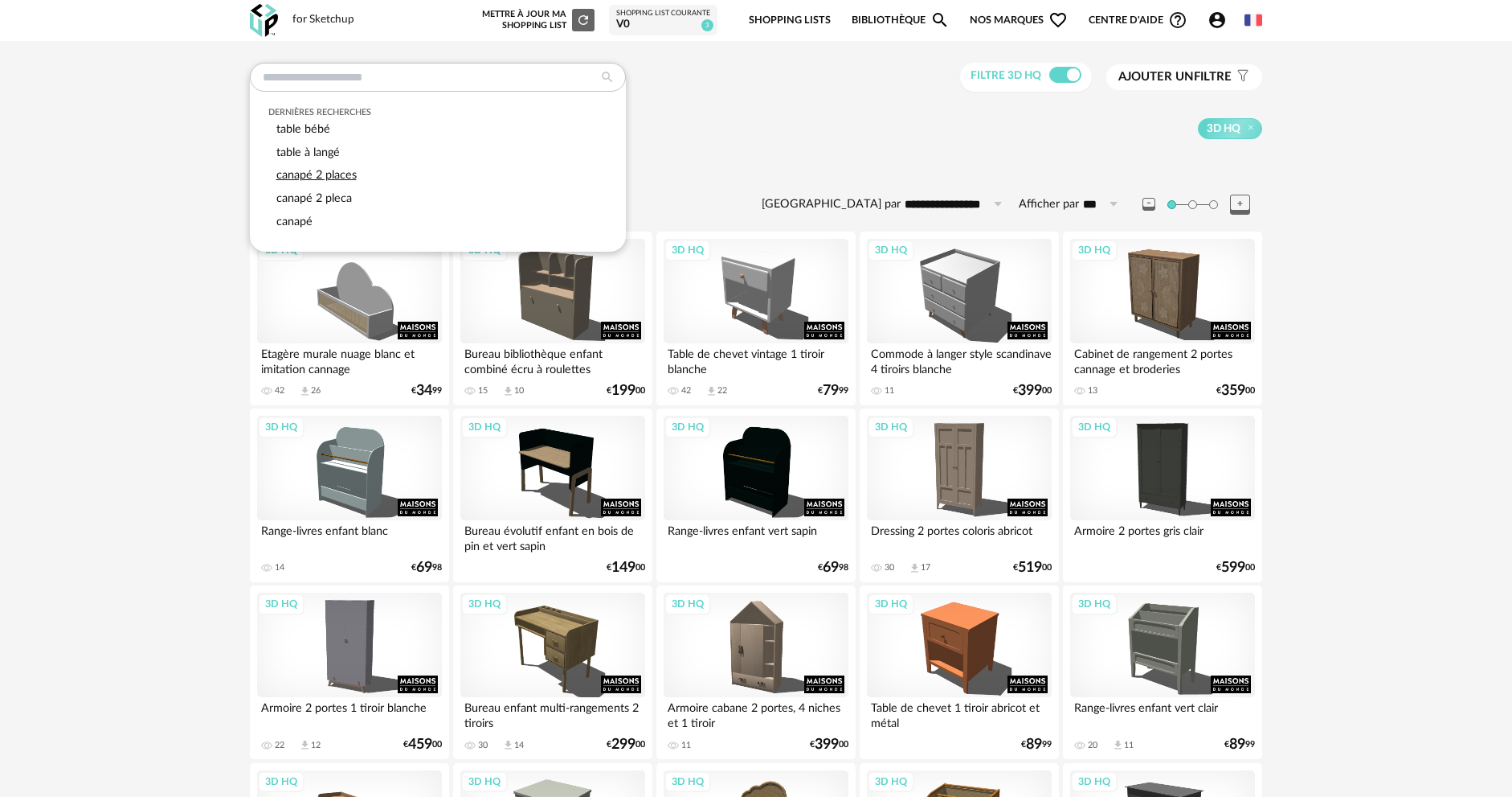
click at [337, 166] on div "canapé 2 places" at bounding box center [438, 175] width 340 height 23
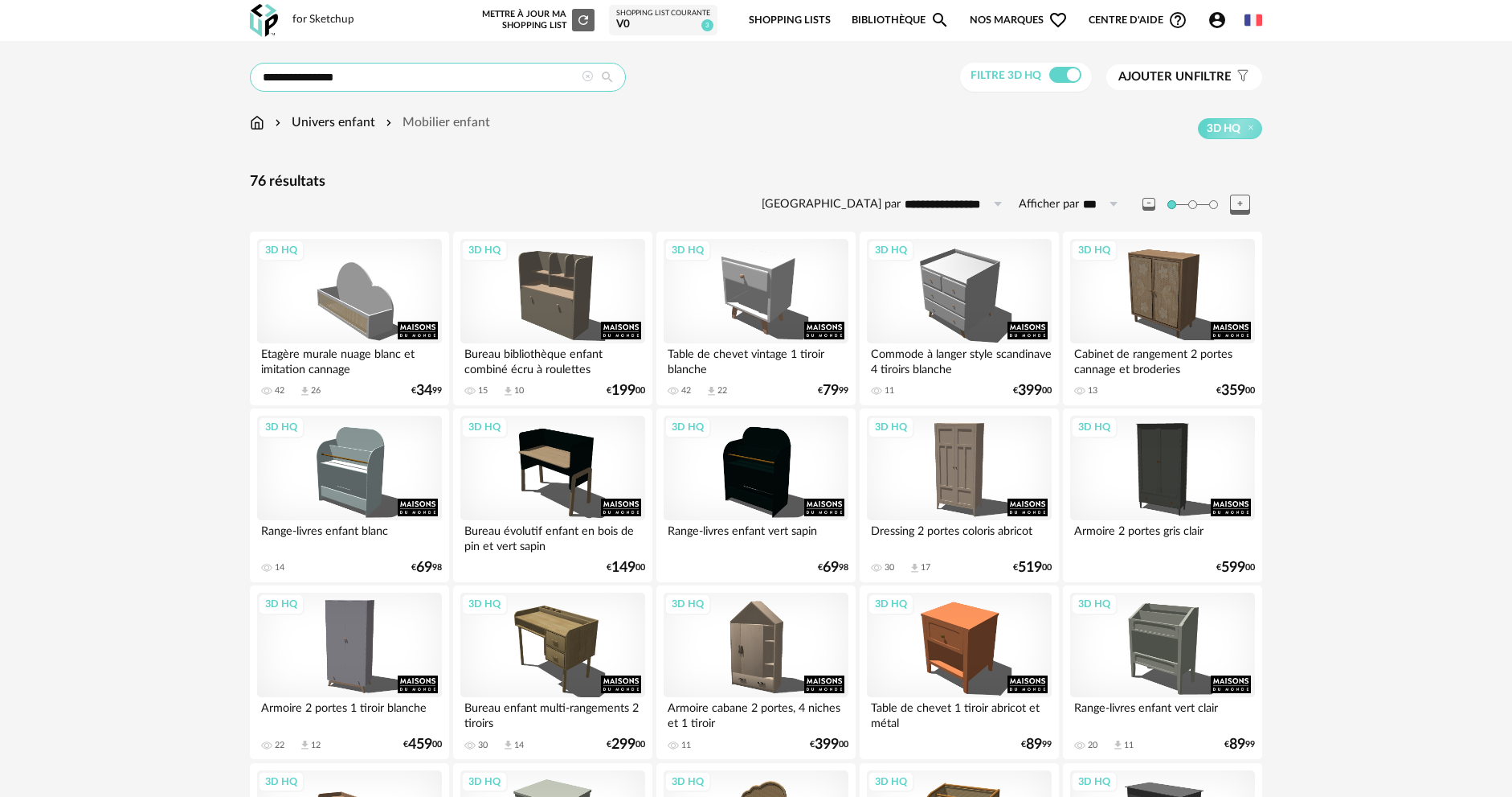
type input "**********"
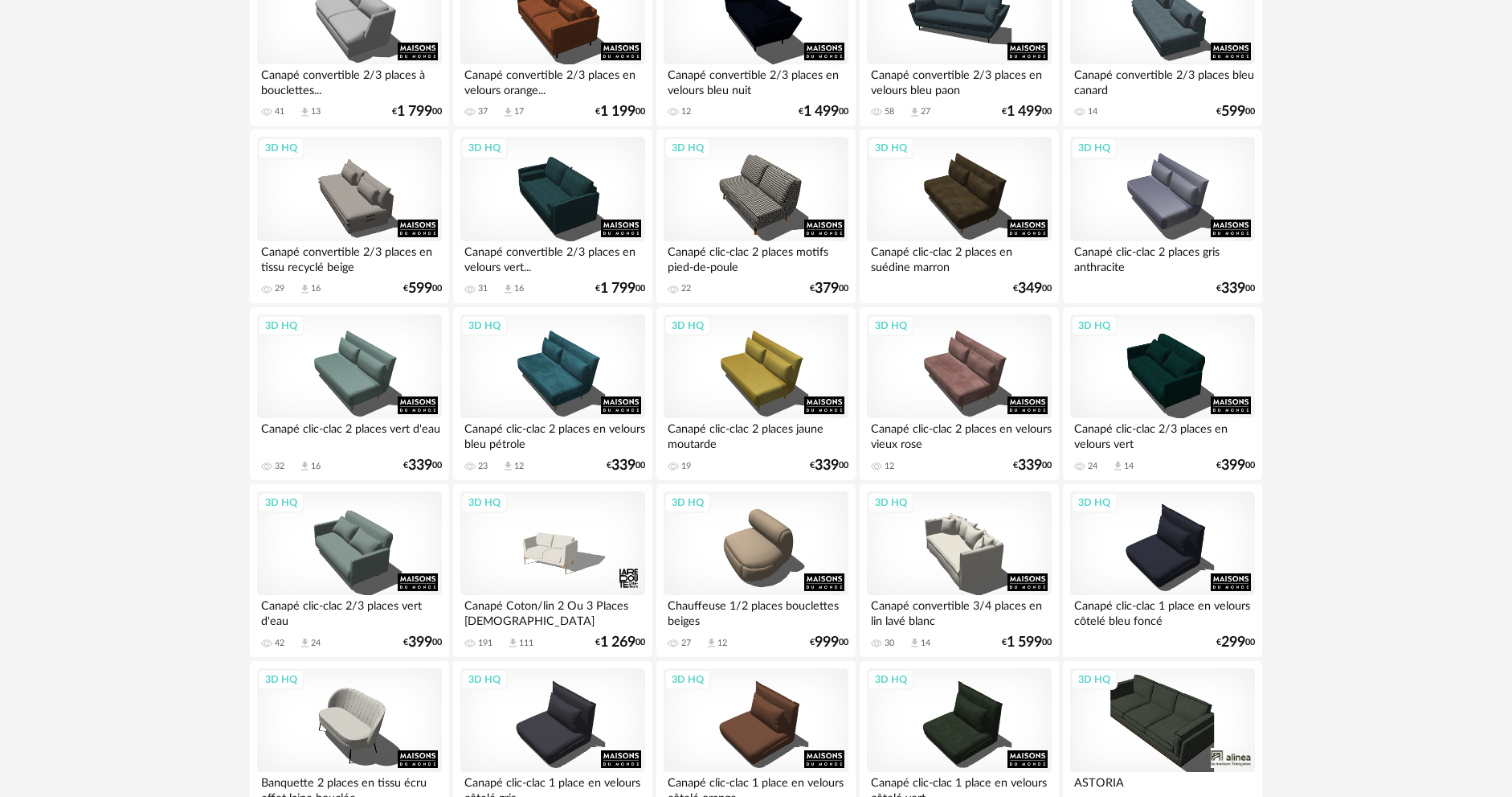
scroll to position [2492, 0]
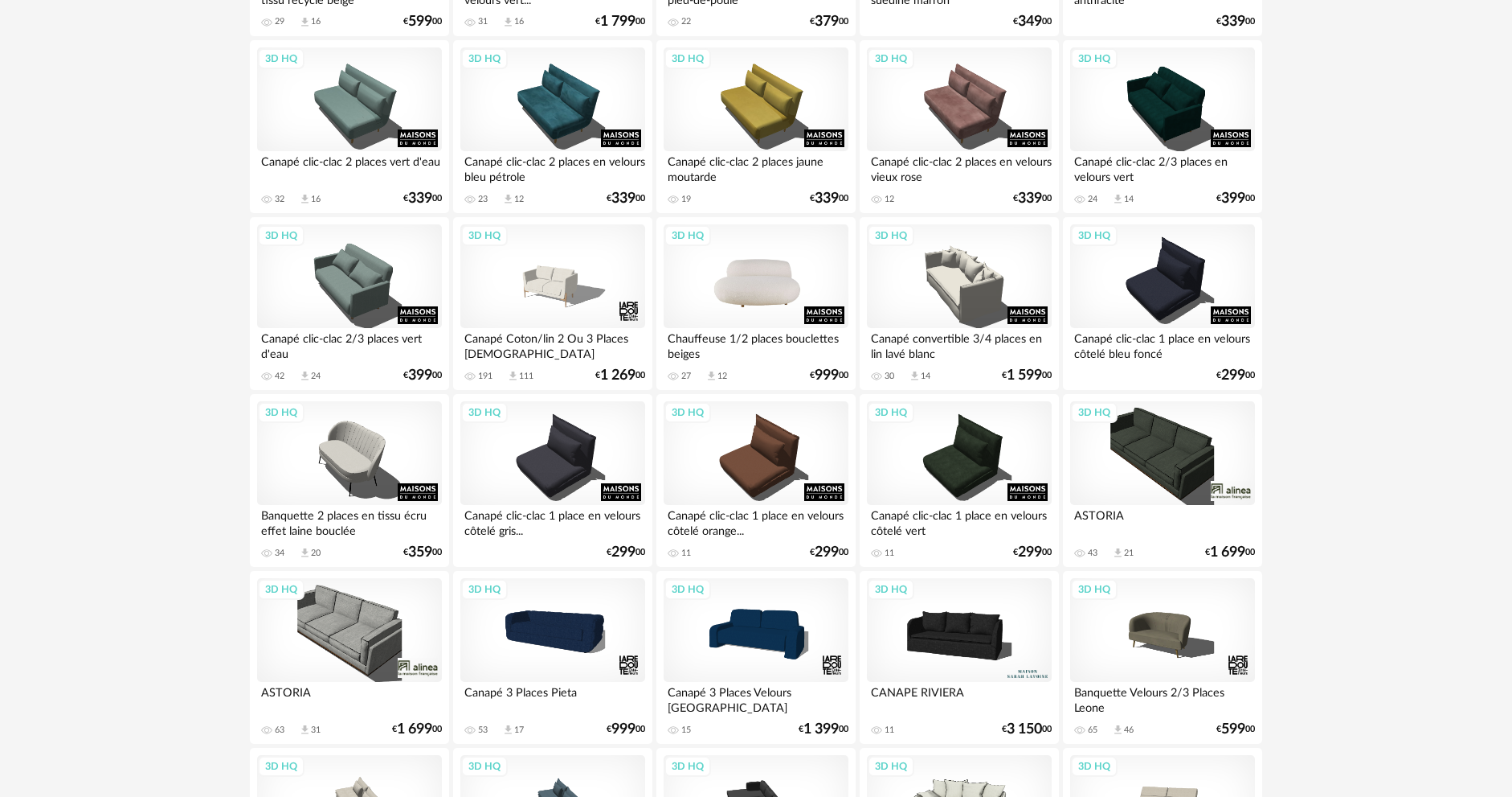
click at [786, 293] on div "3D HQ" at bounding box center [755, 276] width 184 height 104
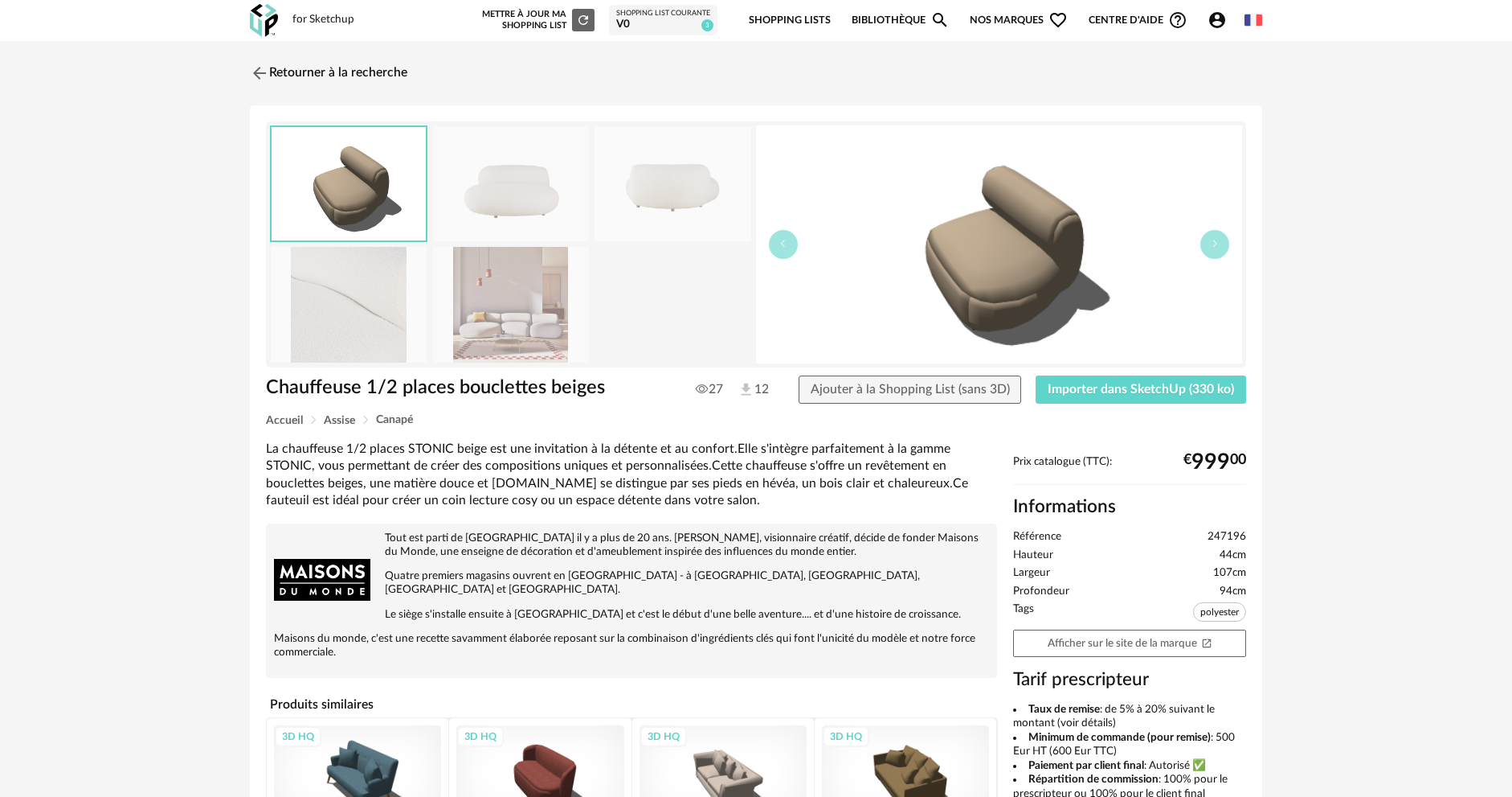
click at [199, 141] on div "Retourner à la recherche Chauffeuse 1/2 places bouclettes beiges Chauffeuse 1/2…" at bounding box center [756, 571] width 1512 height 1059
click at [267, 64] on img at bounding box center [258, 73] width 23 height 23
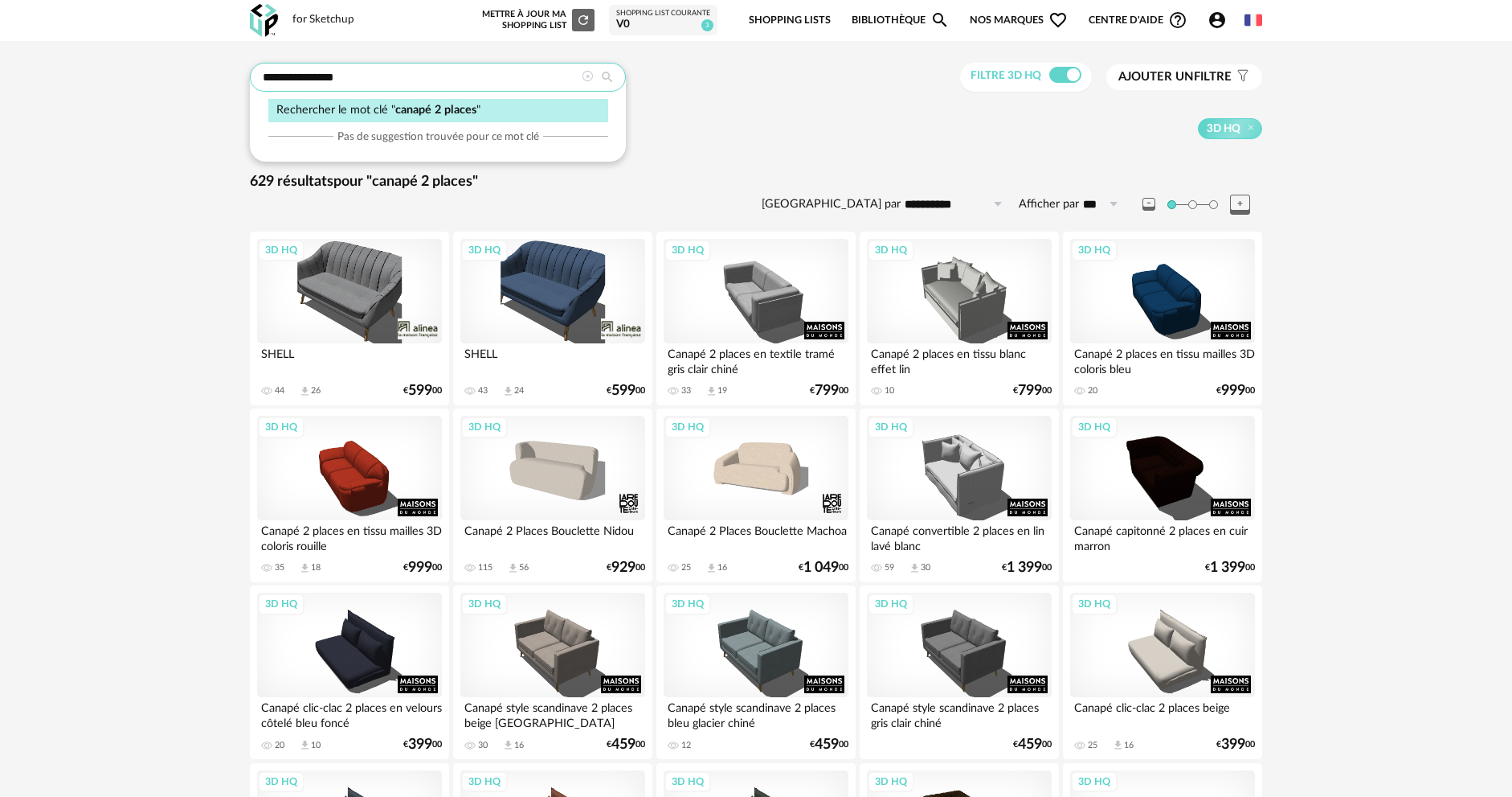
drag, startPoint x: 452, startPoint y: 86, endPoint x: 227, endPoint y: 89, distance: 225.0
click at [255, 118] on img at bounding box center [256, 122] width 14 height 18
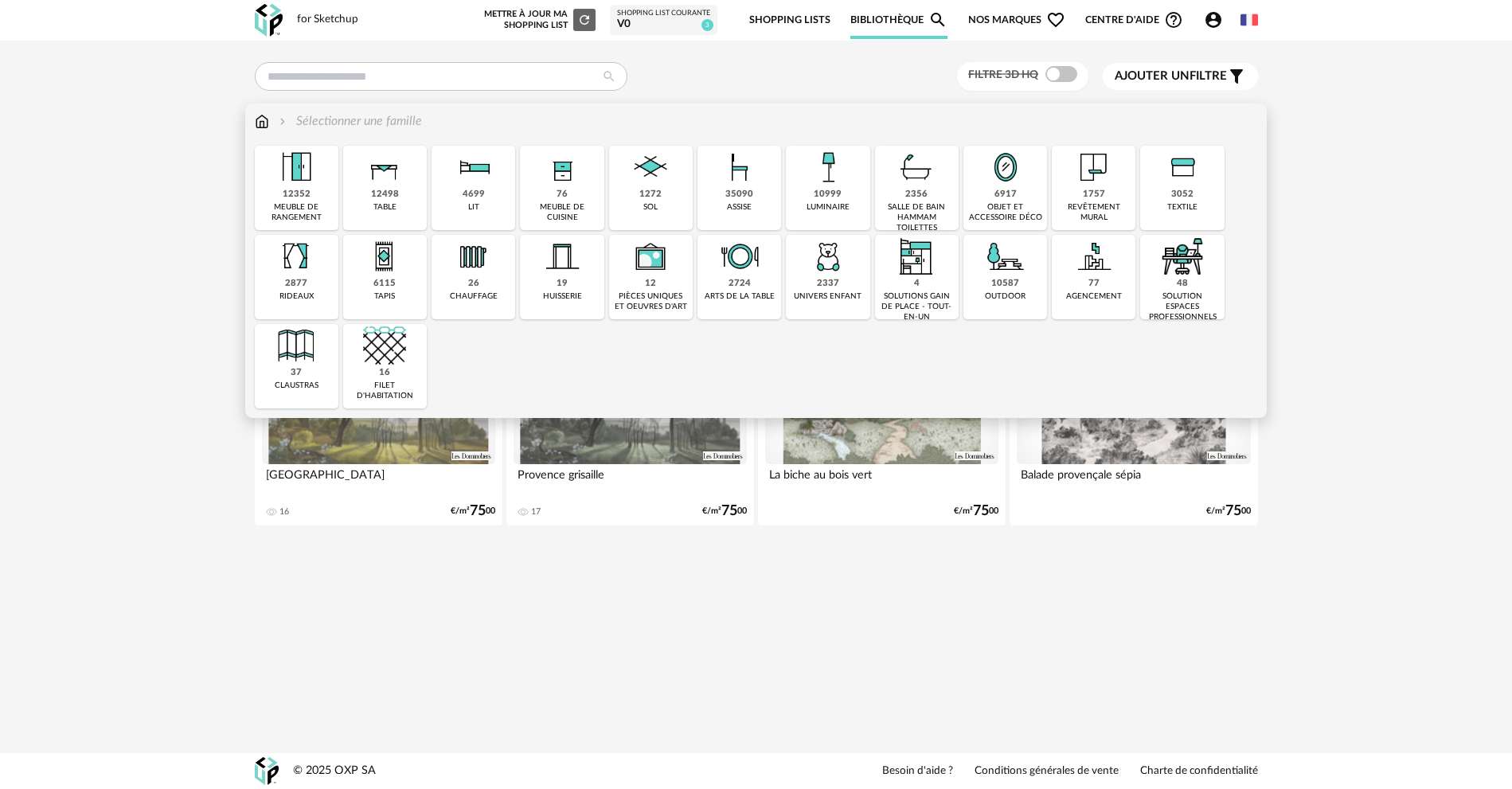
click at [842, 278] on img at bounding box center [828, 256] width 43 height 43
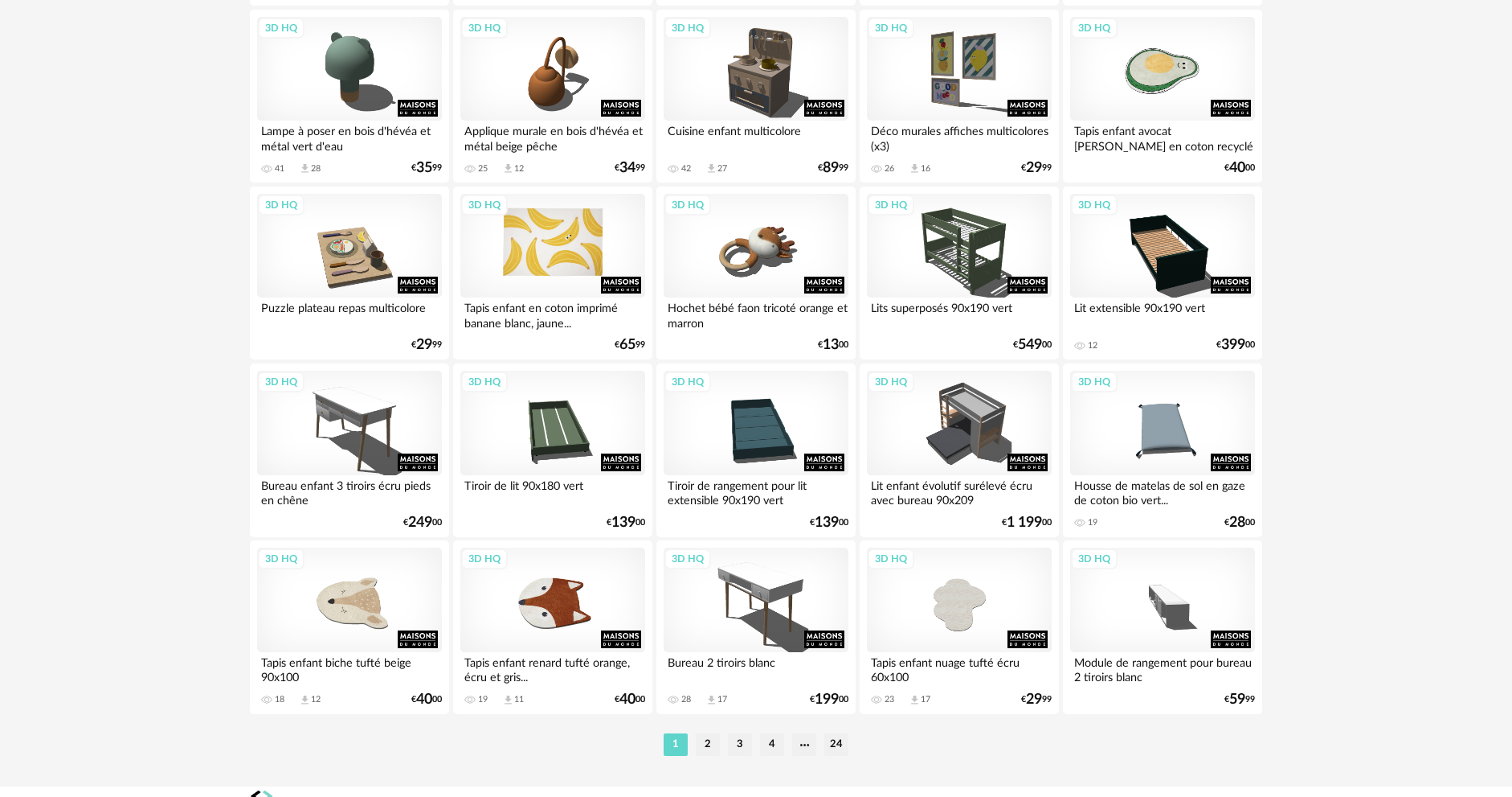
scroll to position [3055, 0]
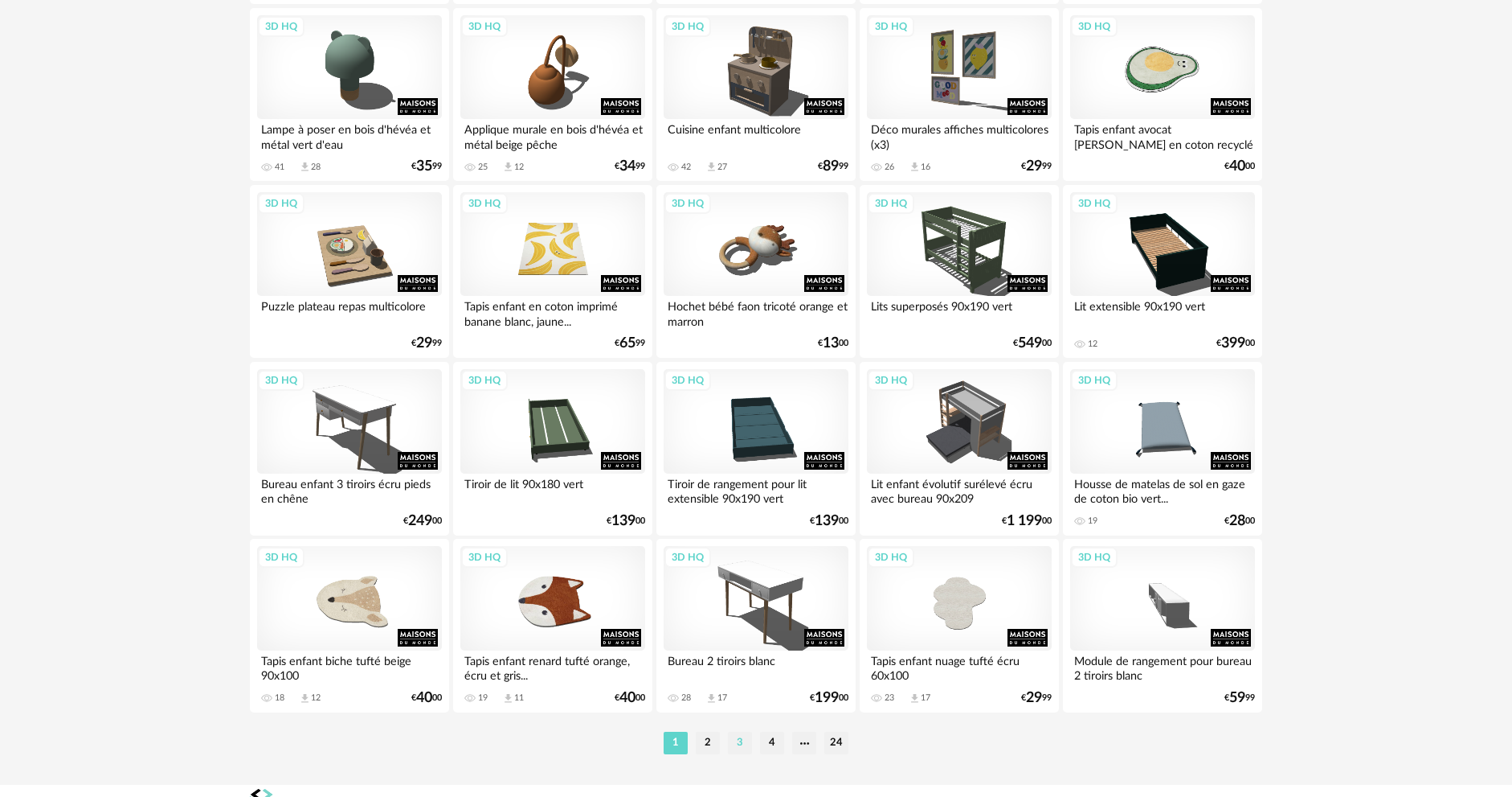
click at [739, 747] on li "3" at bounding box center [739, 742] width 24 height 22
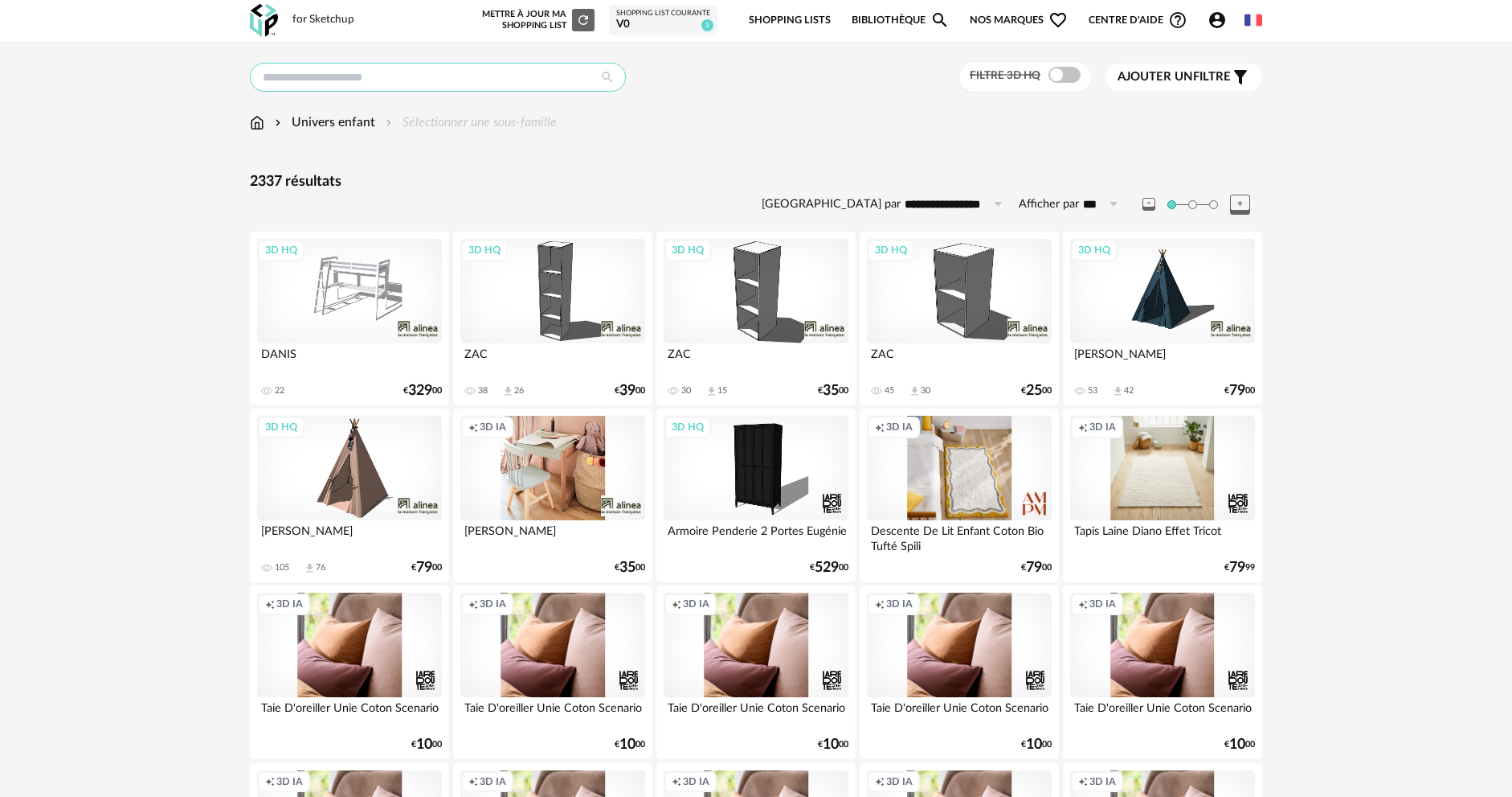
click at [447, 72] on input "text" at bounding box center [438, 77] width 376 height 29
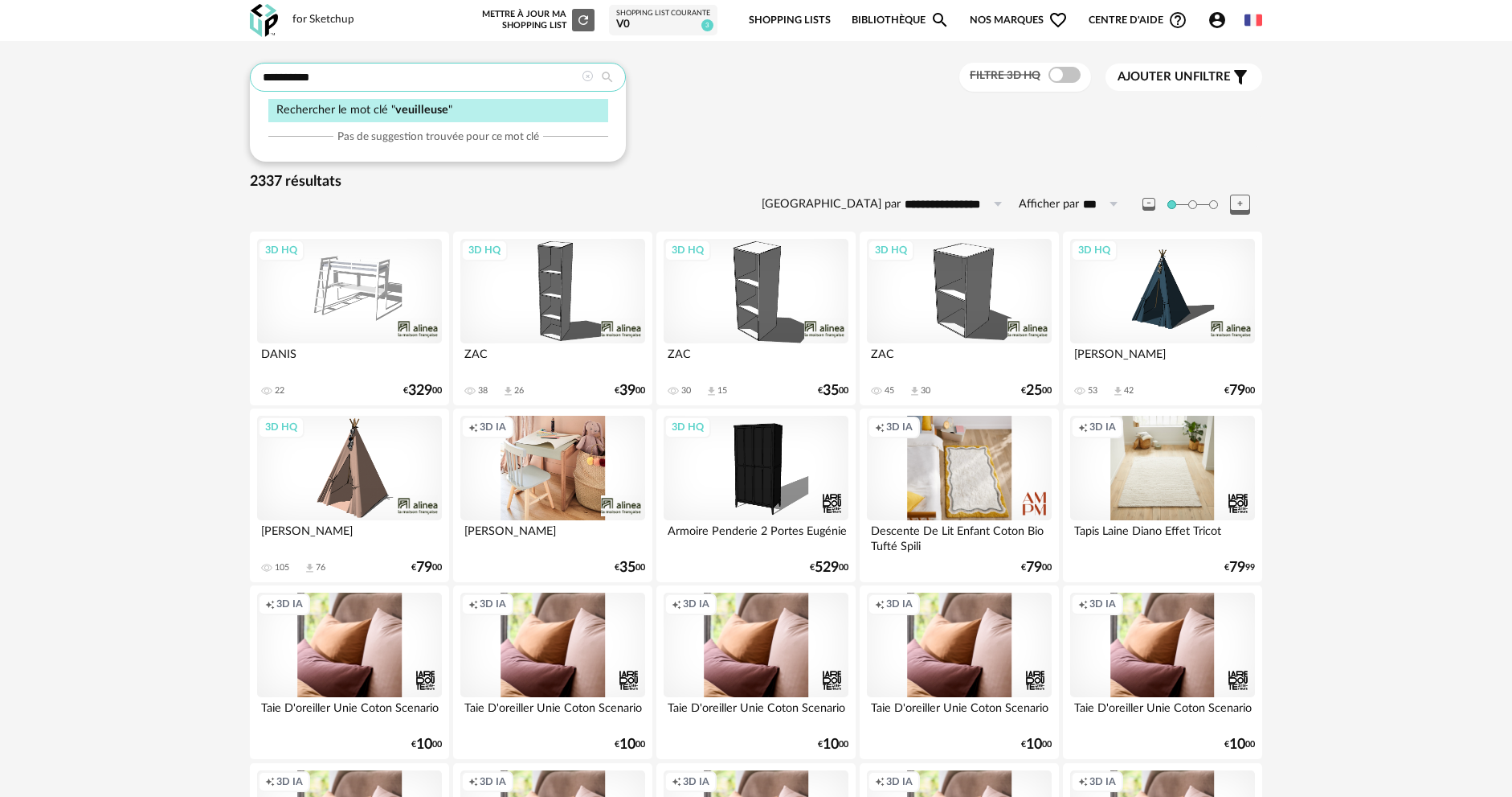
type input "**********"
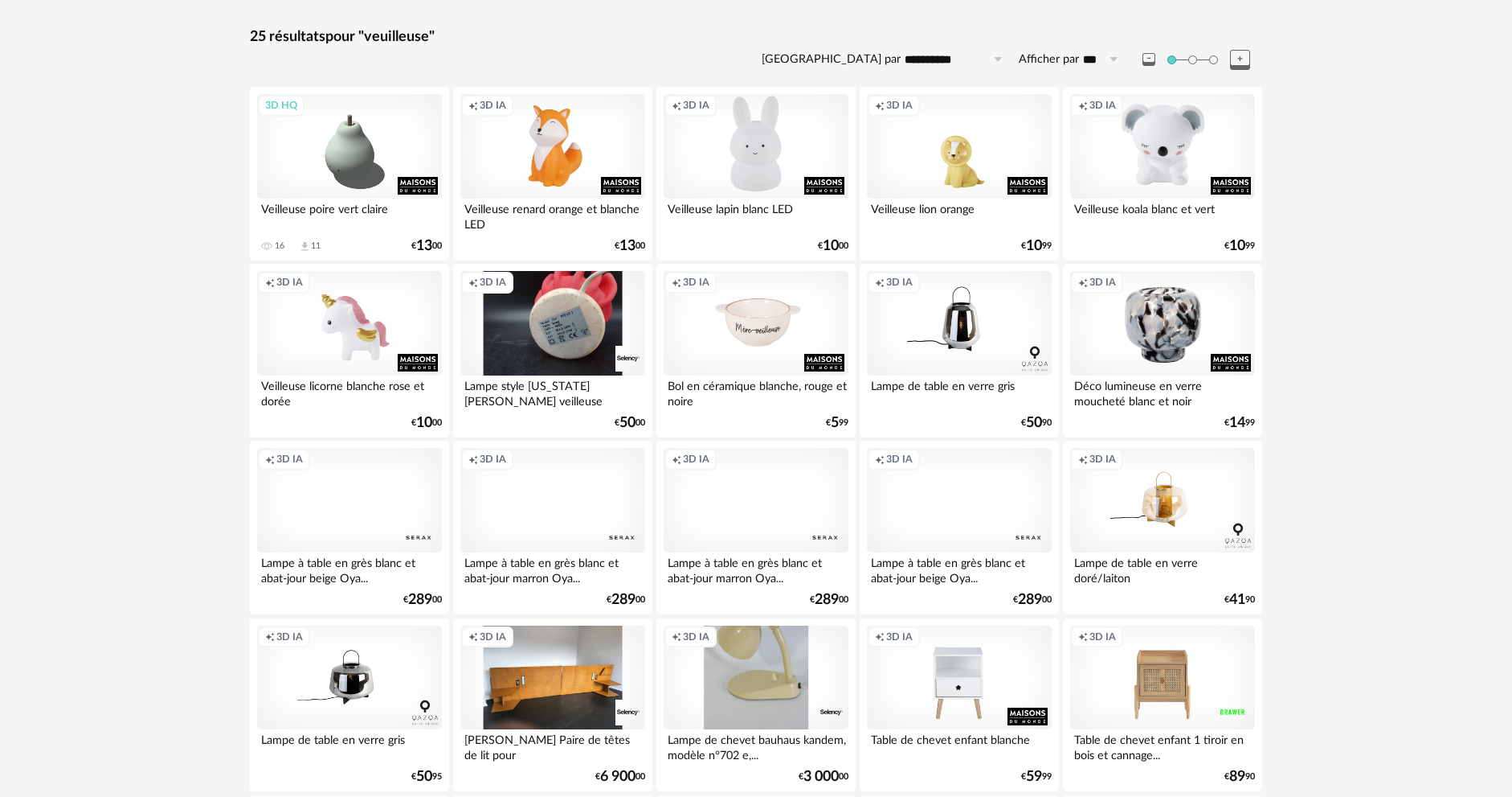
scroll to position [143, 0]
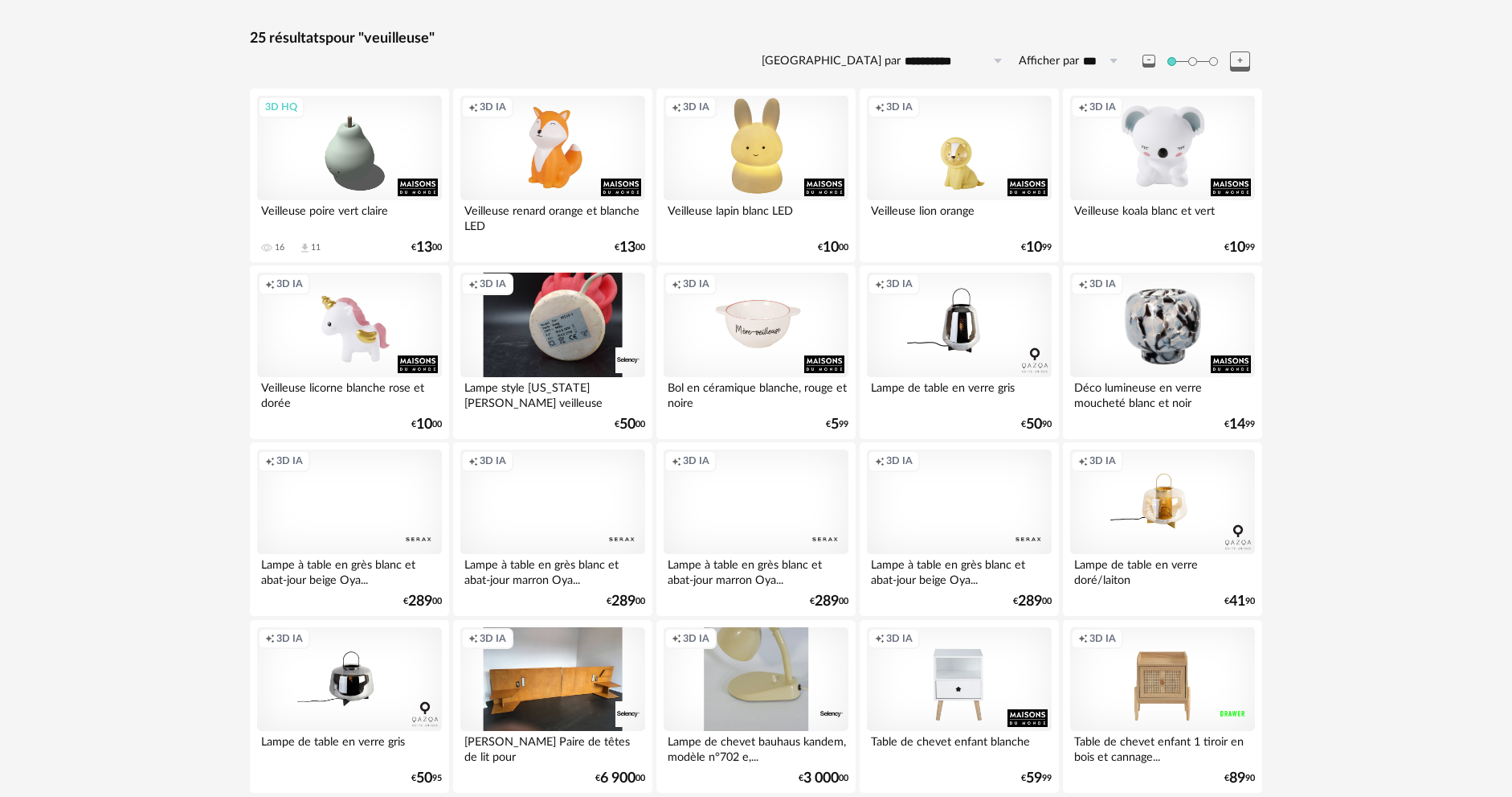
click at [779, 165] on div "Creation icon 3D IA" at bounding box center [755, 148] width 184 height 104
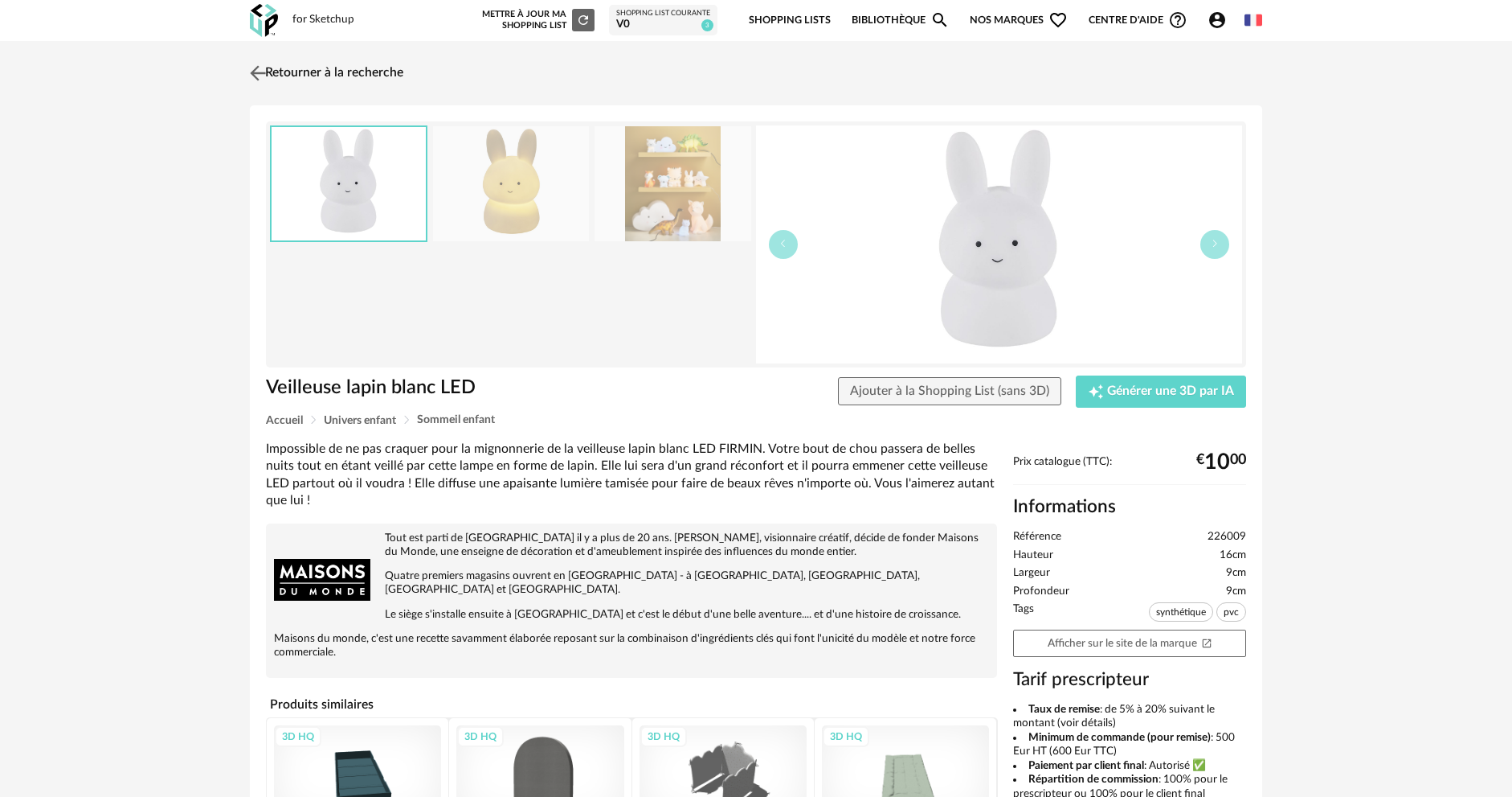
click at [266, 77] on img at bounding box center [258, 73] width 23 height 23
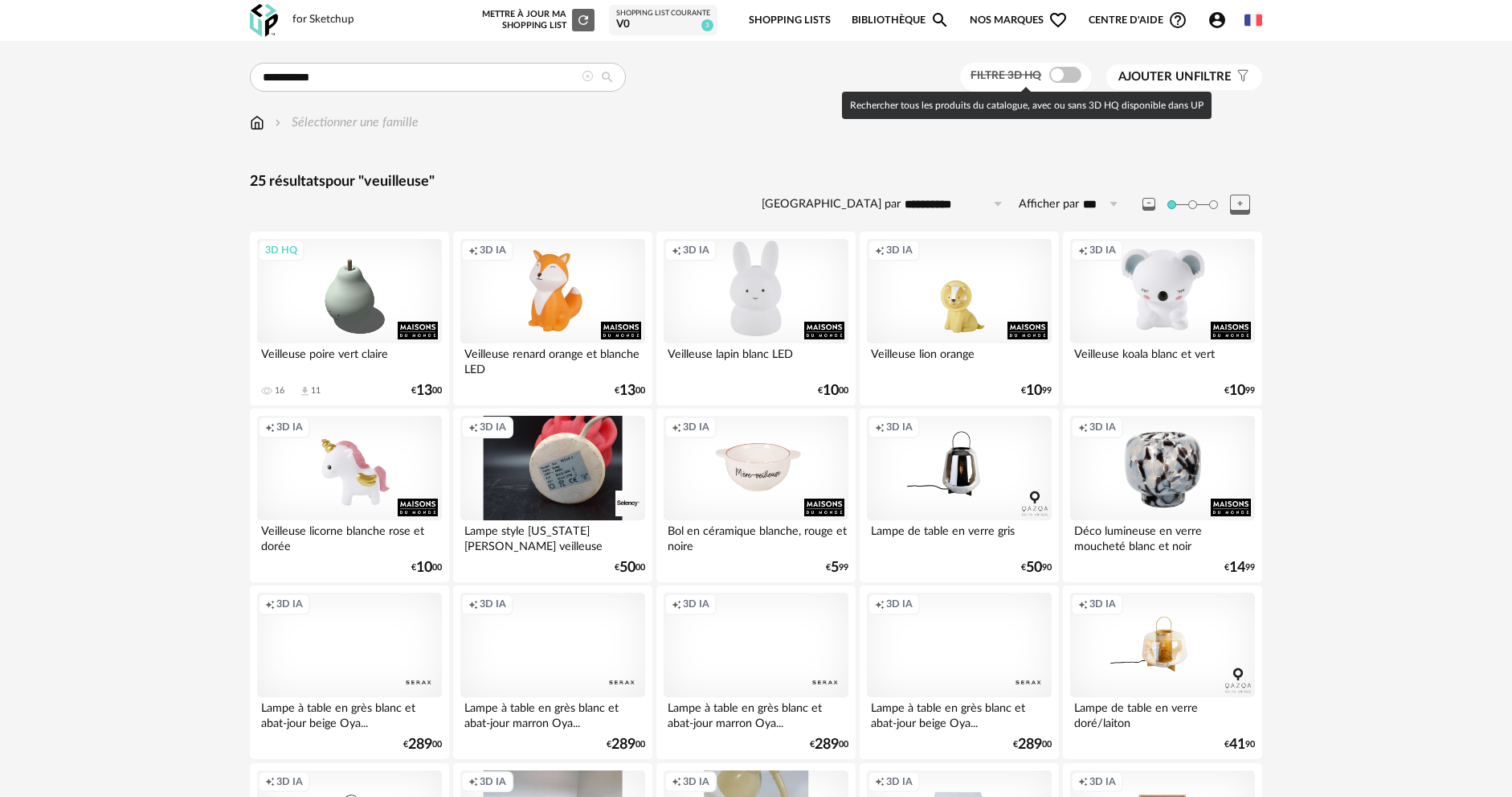
click at [1044, 82] on div "Filtre 3D HQ" at bounding box center [1026, 78] width 132 height 30
click at [1050, 81] on span at bounding box center [1065, 74] width 32 height 16
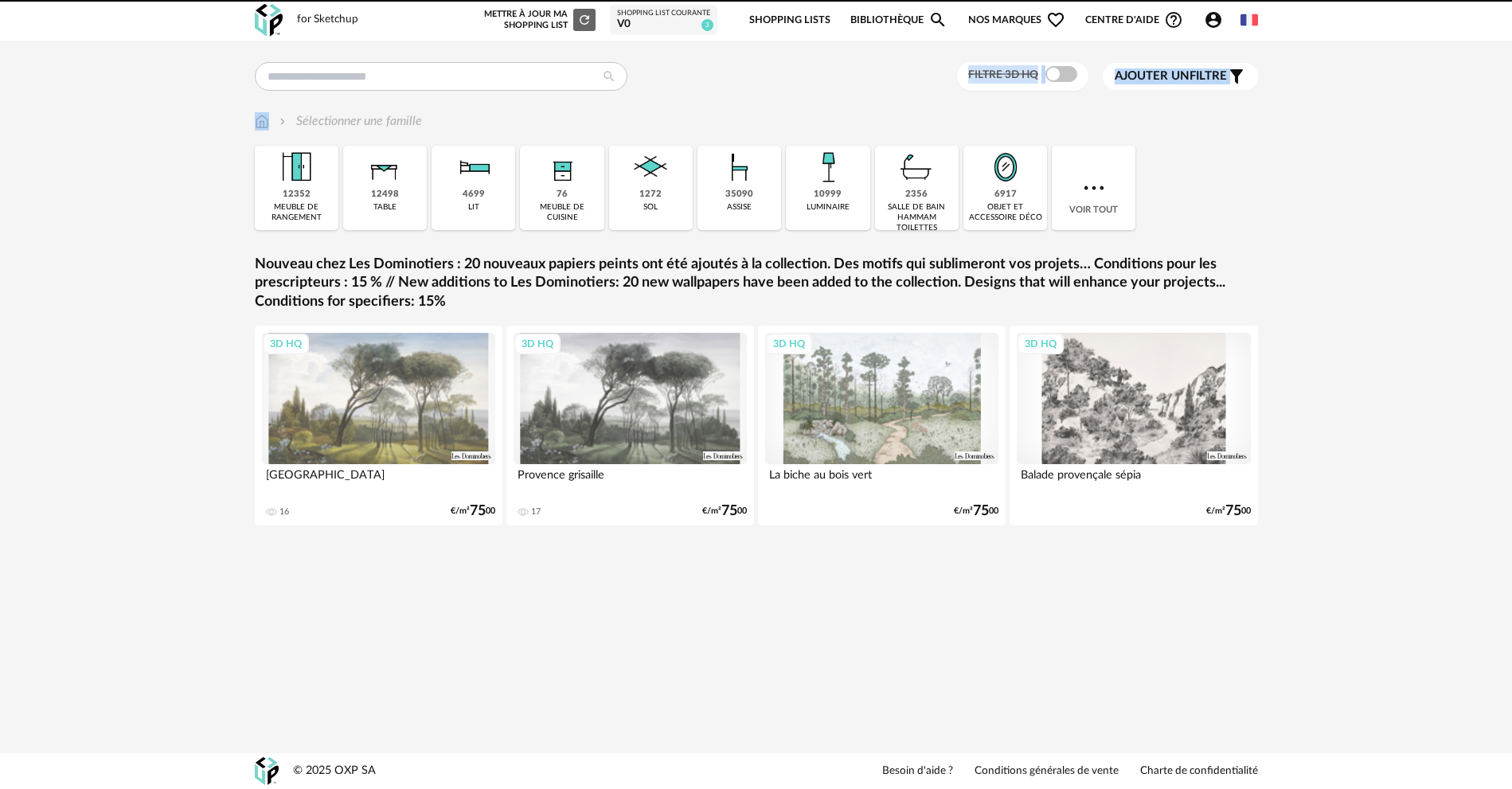
click at [577, 91] on div "Filtre 3D HQ Ajouter un filtre s Filter icon Filtrer par : Sélectionner une fam…" at bounding box center [756, 320] width 1032 height 515
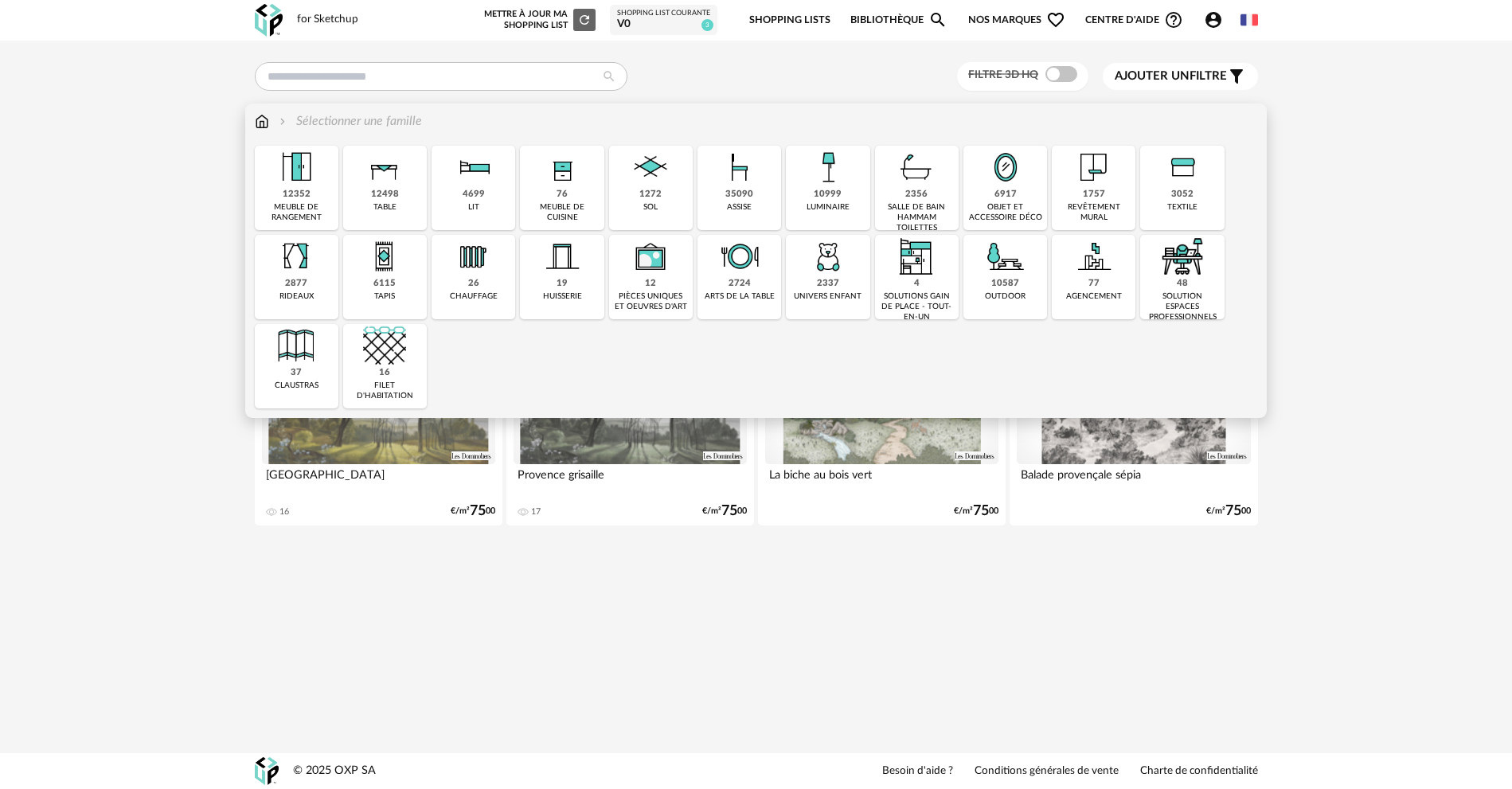
click at [845, 199] on div "10999 luminaire" at bounding box center [828, 188] width 84 height 84
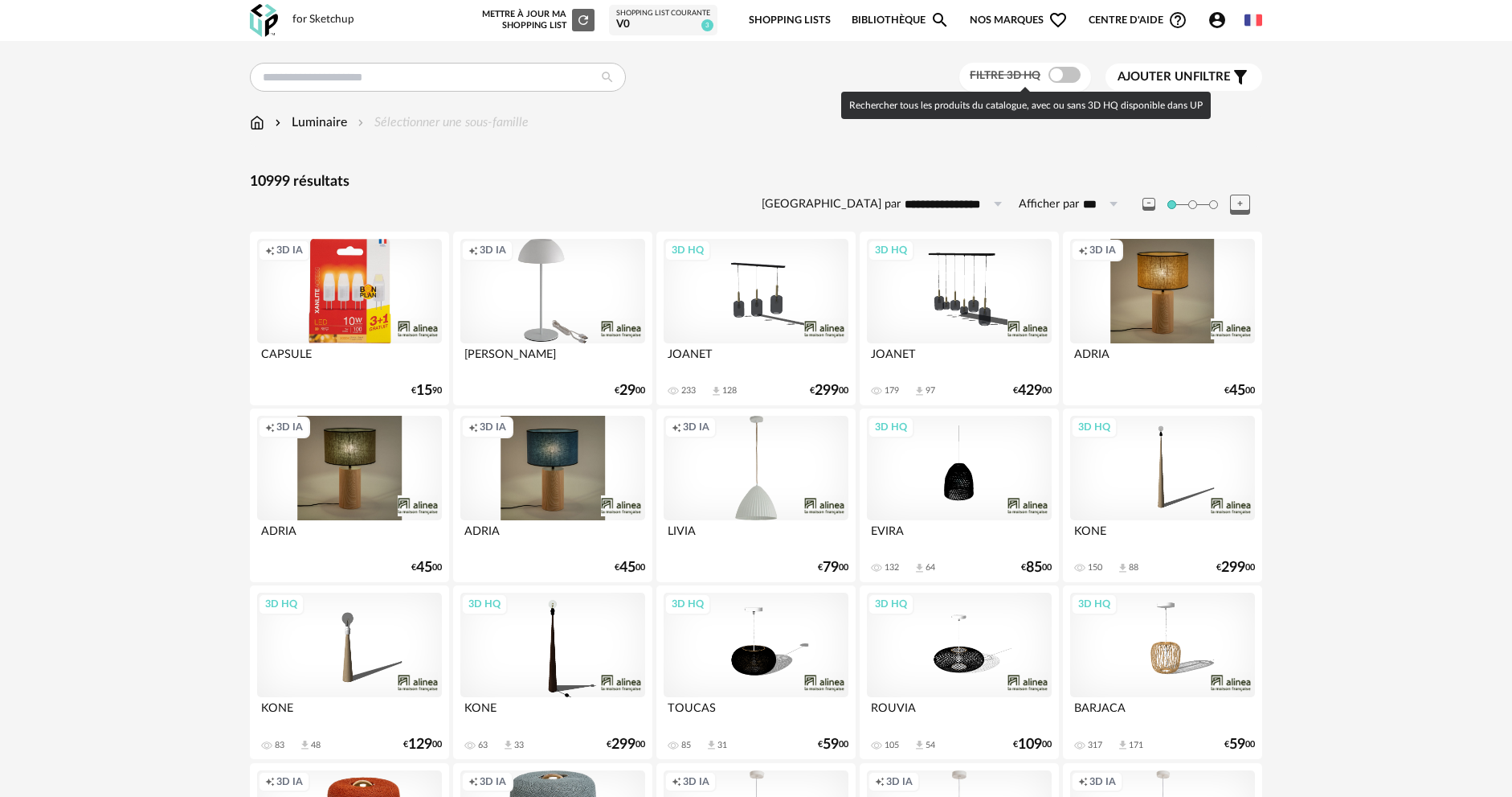
click at [1044, 77] on label "Filtre 3D HQ" at bounding box center [1027, 74] width 114 height 14
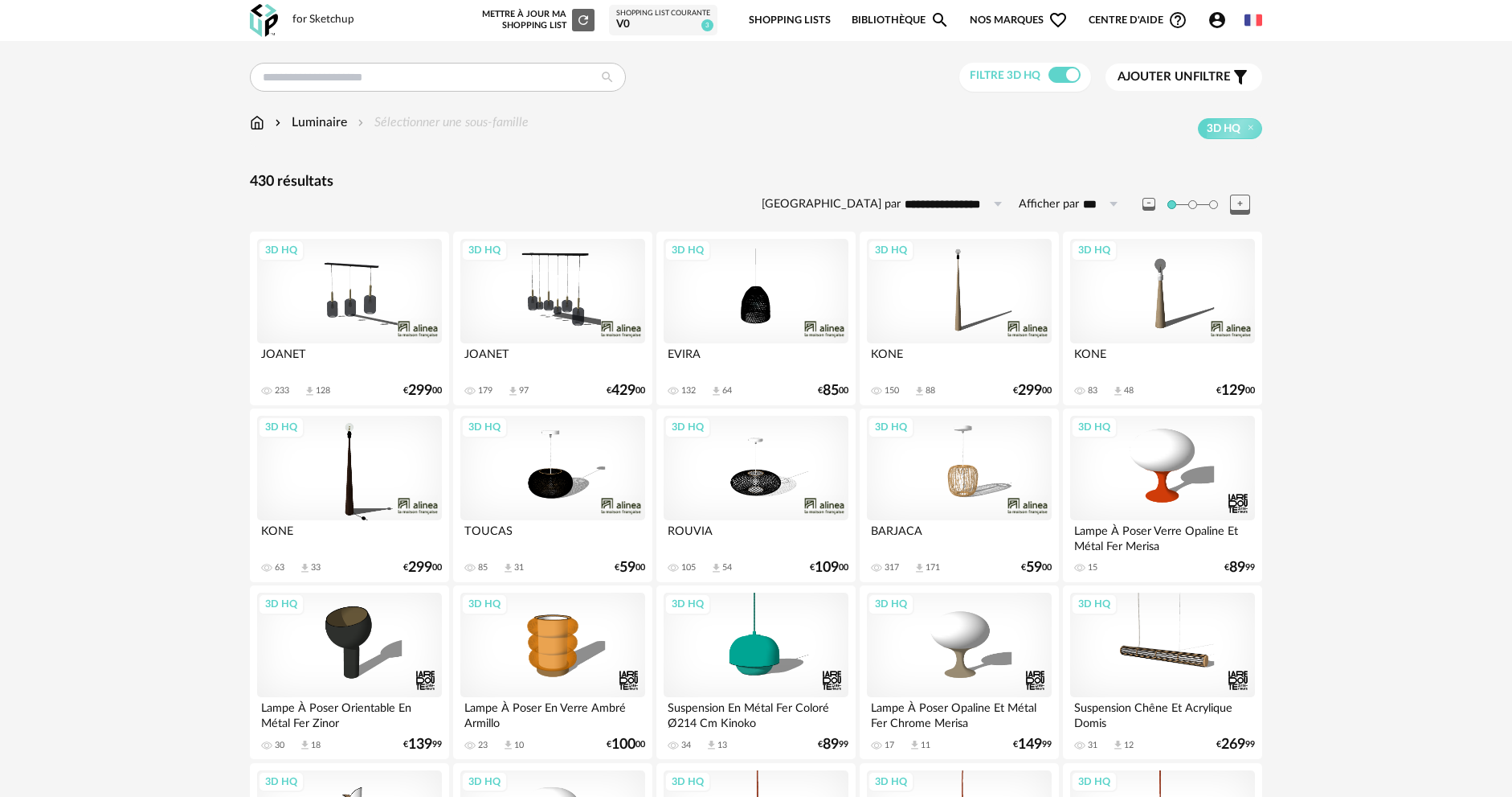
click at [1058, 204] on label "Afficher par" at bounding box center [1049, 204] width 60 height 15
click at [1079, 204] on input "***" at bounding box center [1103, 204] width 48 height 26
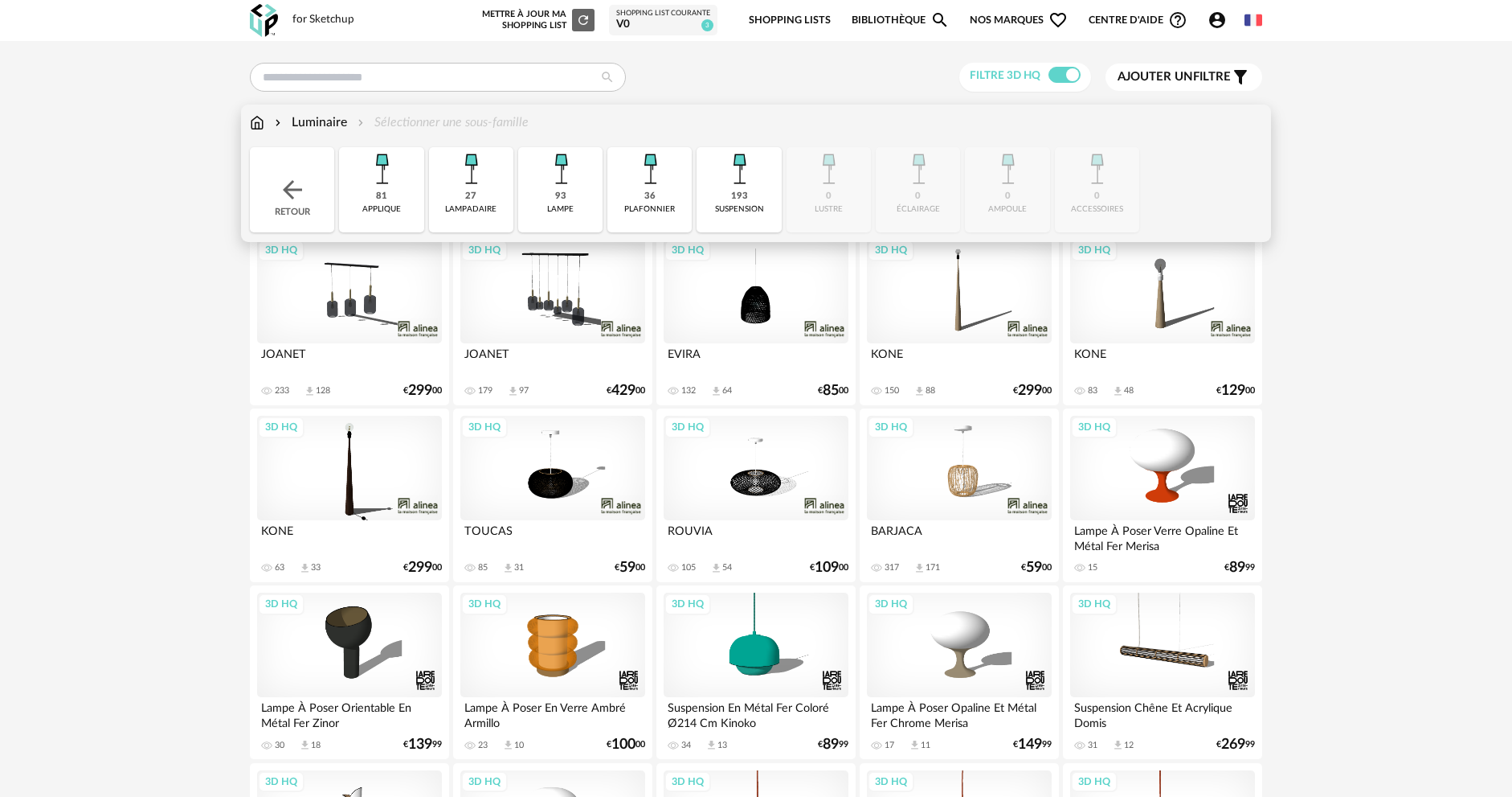
click at [492, 195] on div "27 lampadaire" at bounding box center [471, 190] width 84 height 85
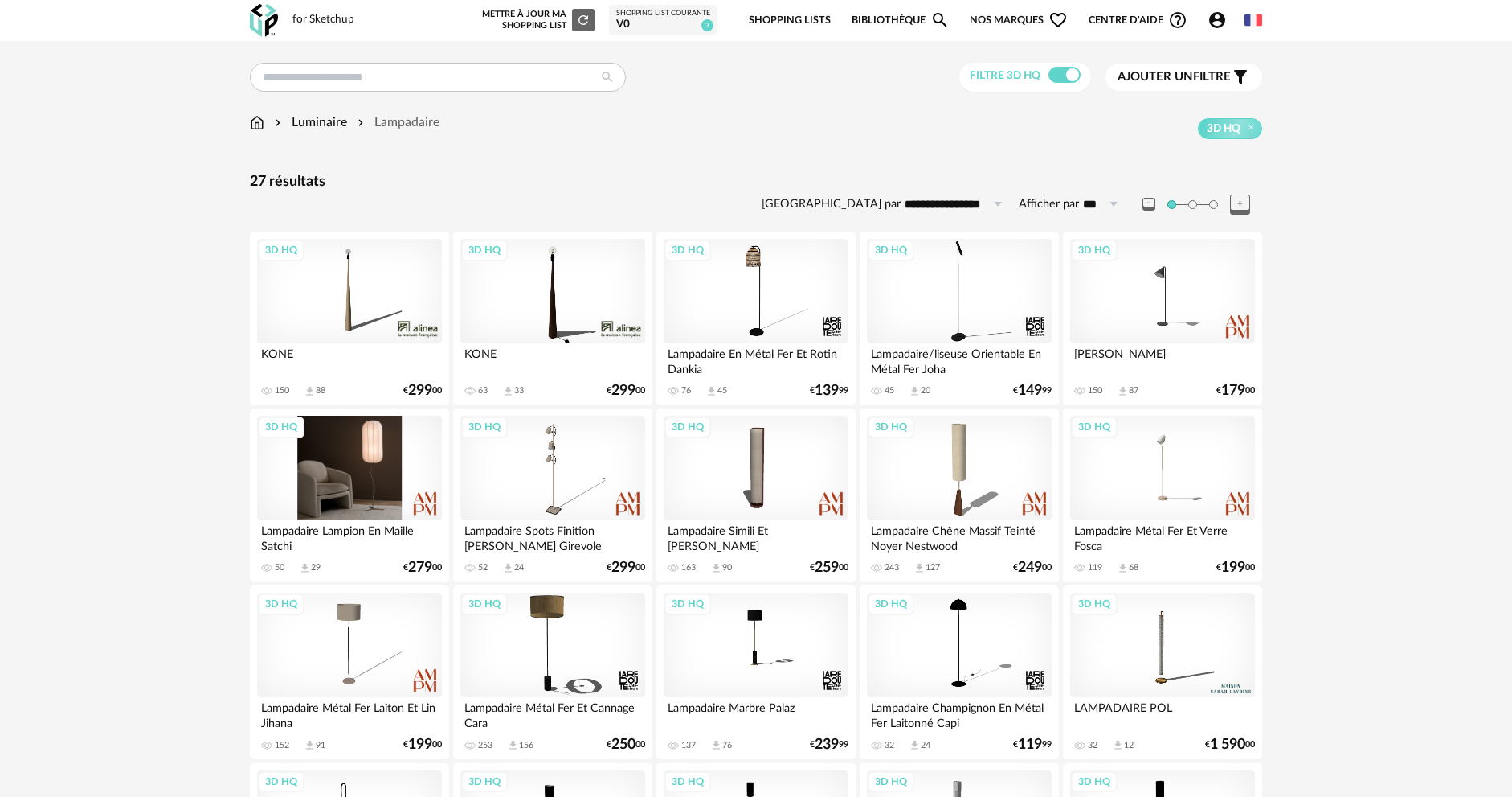
click at [372, 475] on div "3D HQ" at bounding box center [349, 468] width 184 height 104
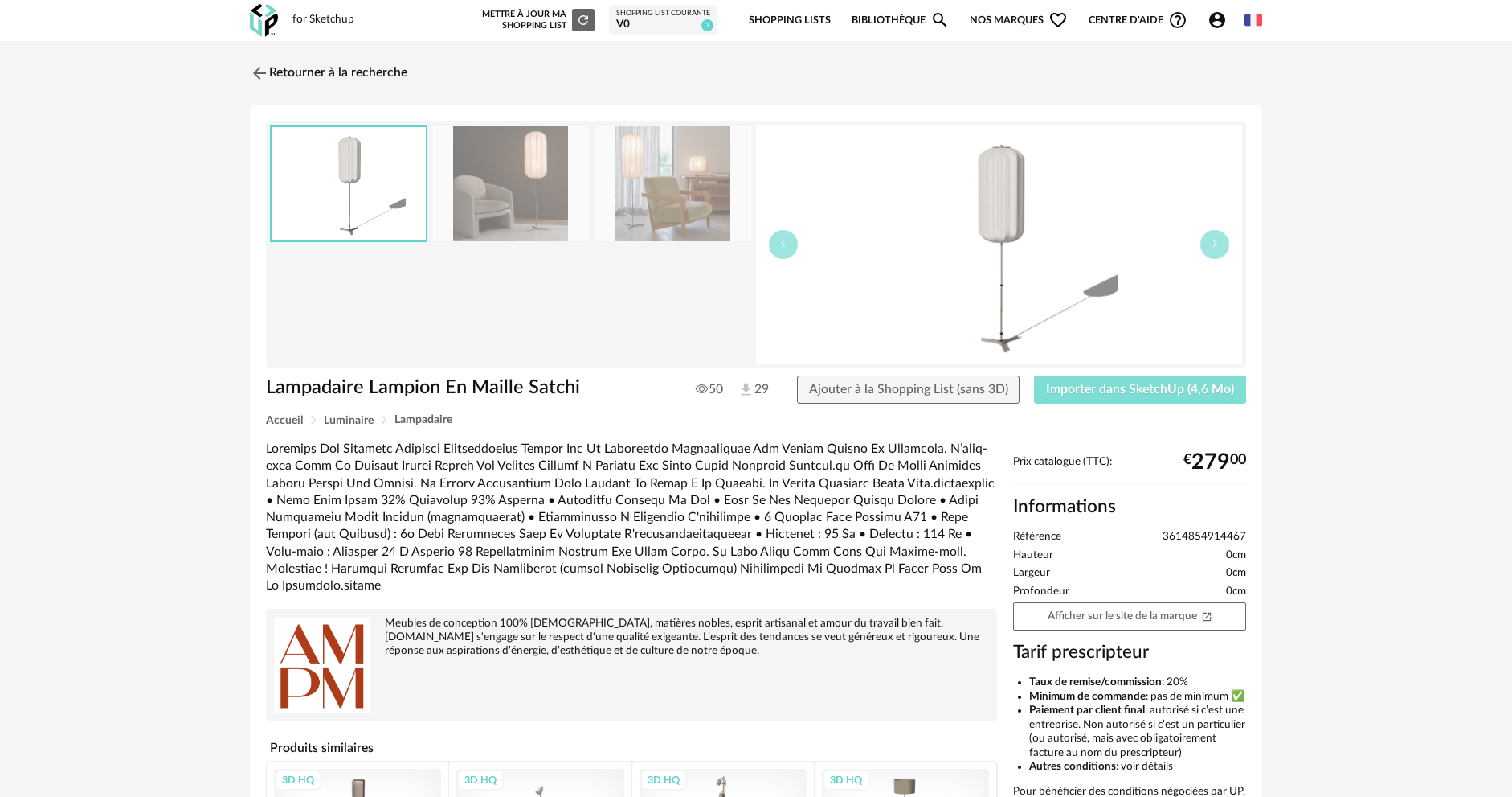
click at [1136, 394] on span "Importer dans SketchUp (4,6 Mo)" at bounding box center [1140, 389] width 188 height 13
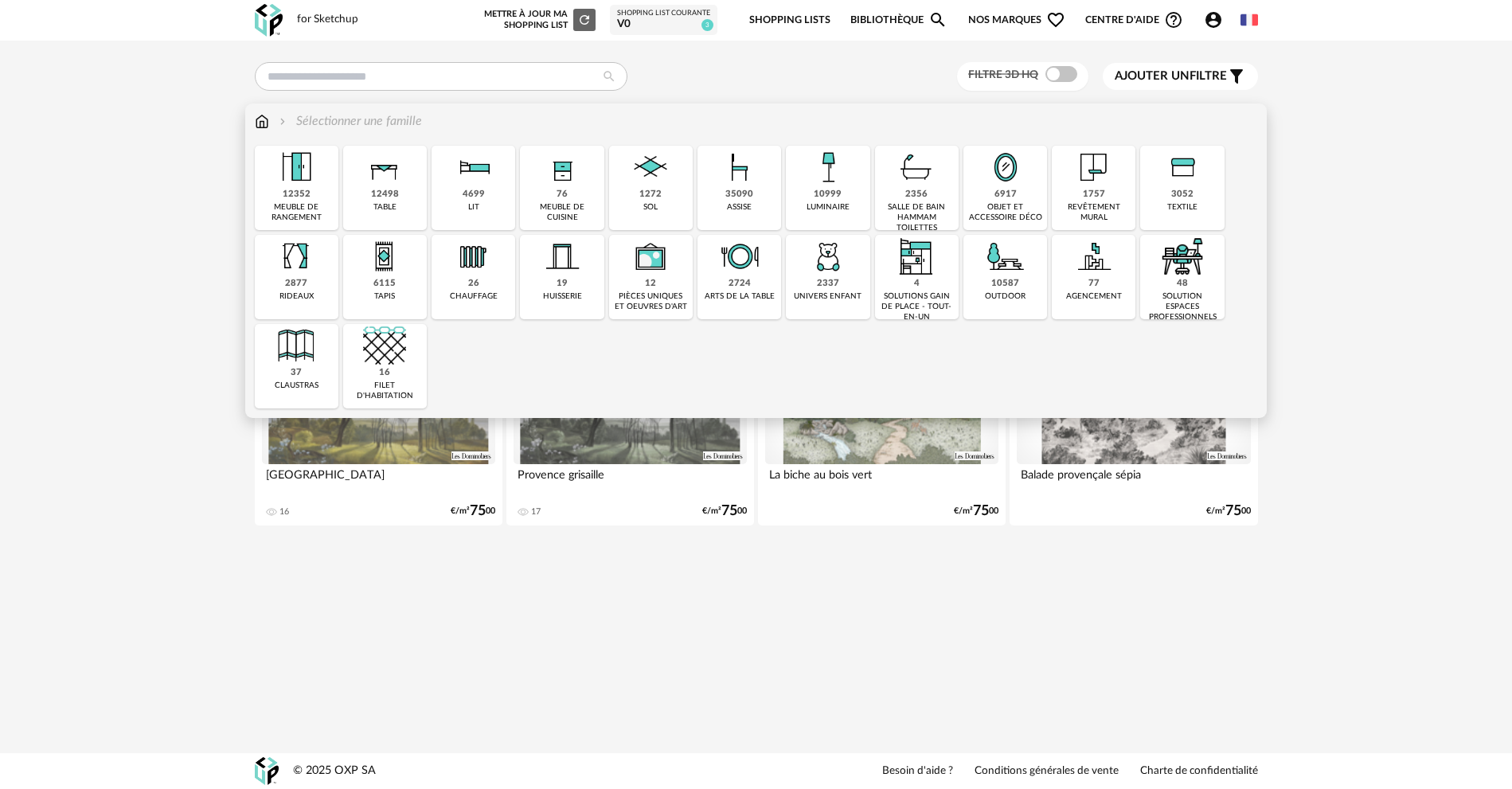
click at [805, 285] on div "2337 univers enfant" at bounding box center [828, 277] width 84 height 84
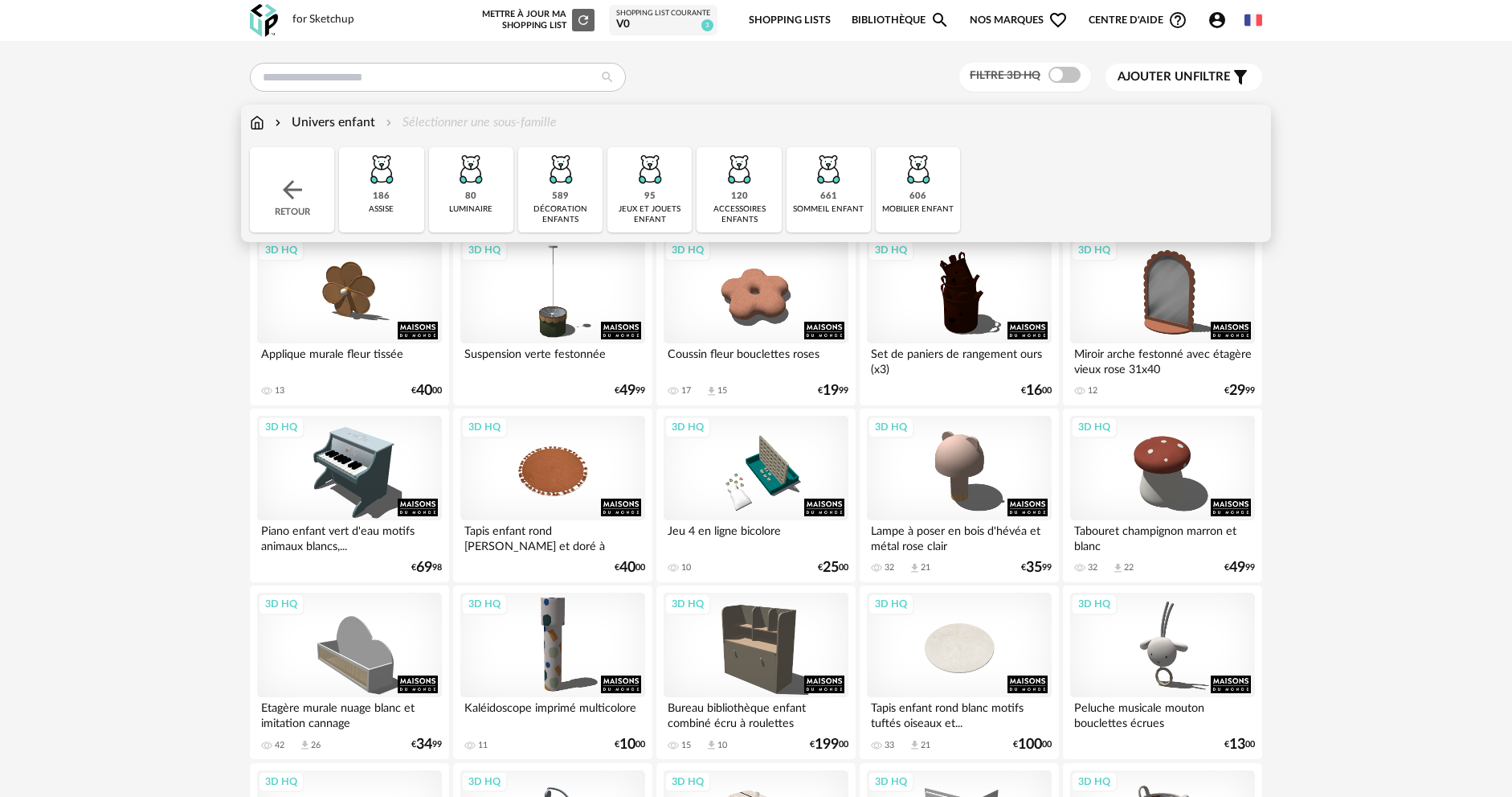
click at [573, 207] on div "décoration enfants" at bounding box center [560, 214] width 74 height 21
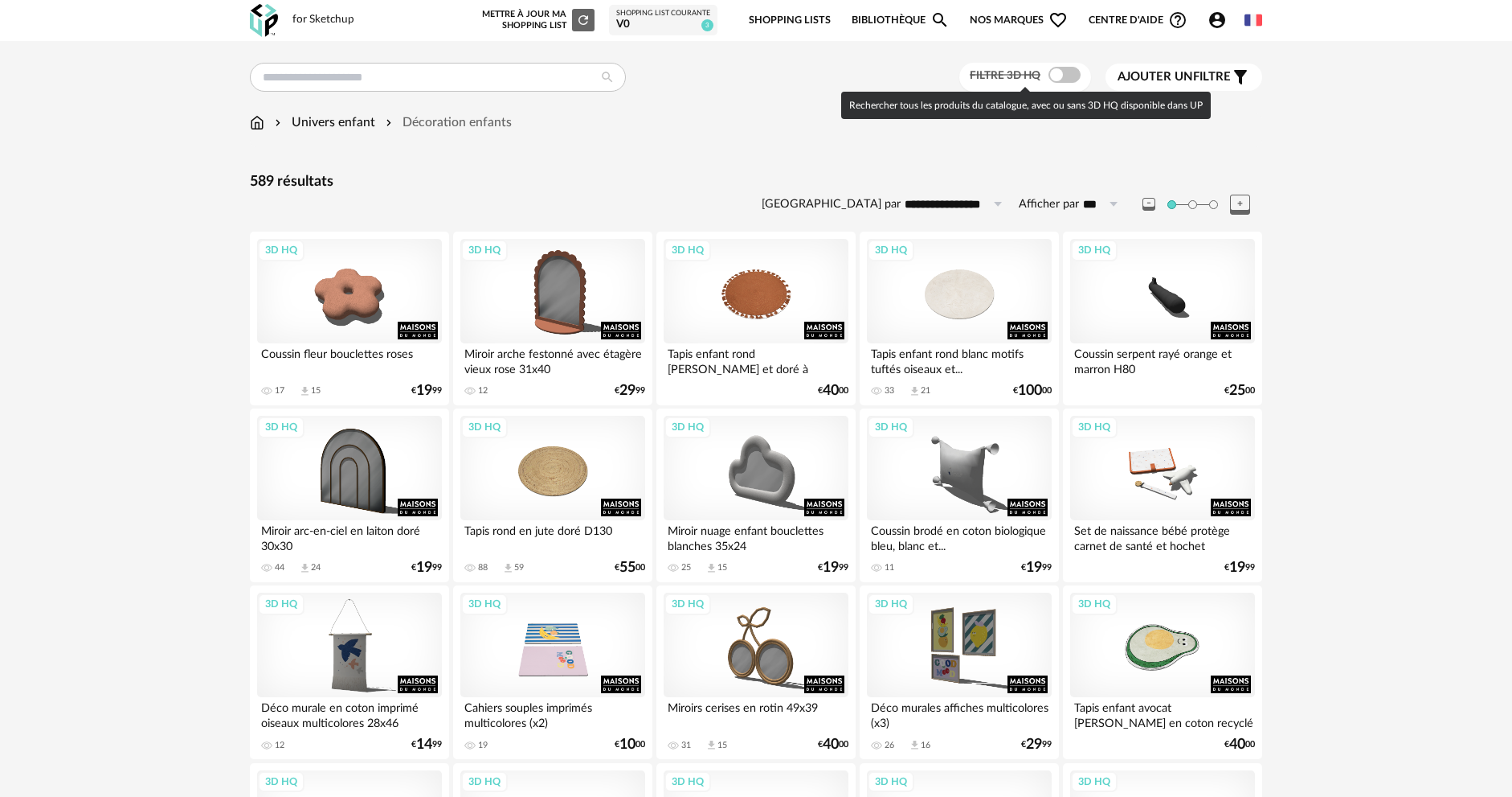
click at [1063, 74] on span at bounding box center [1065, 74] width 32 height 16
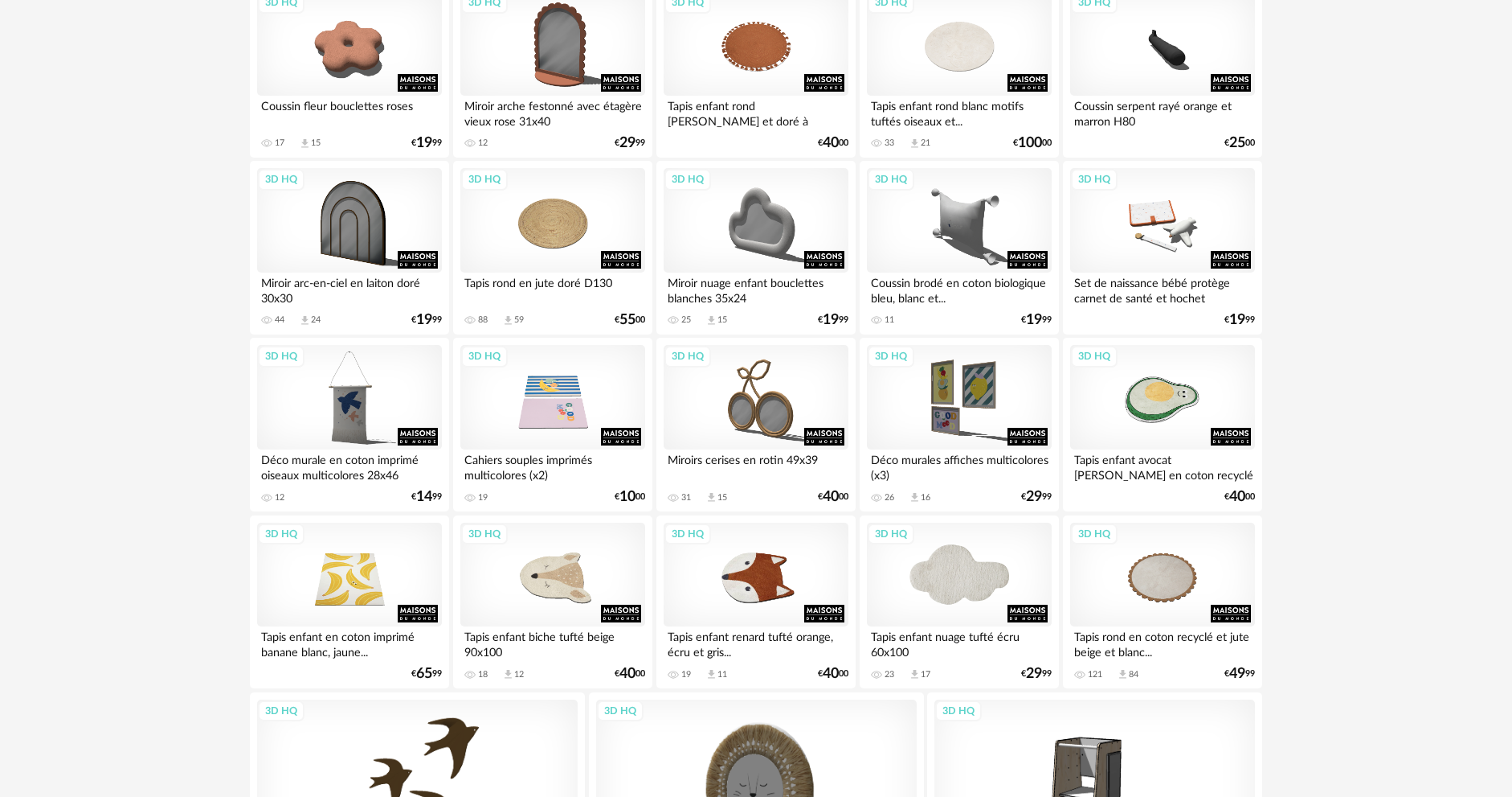
scroll to position [219, 0]
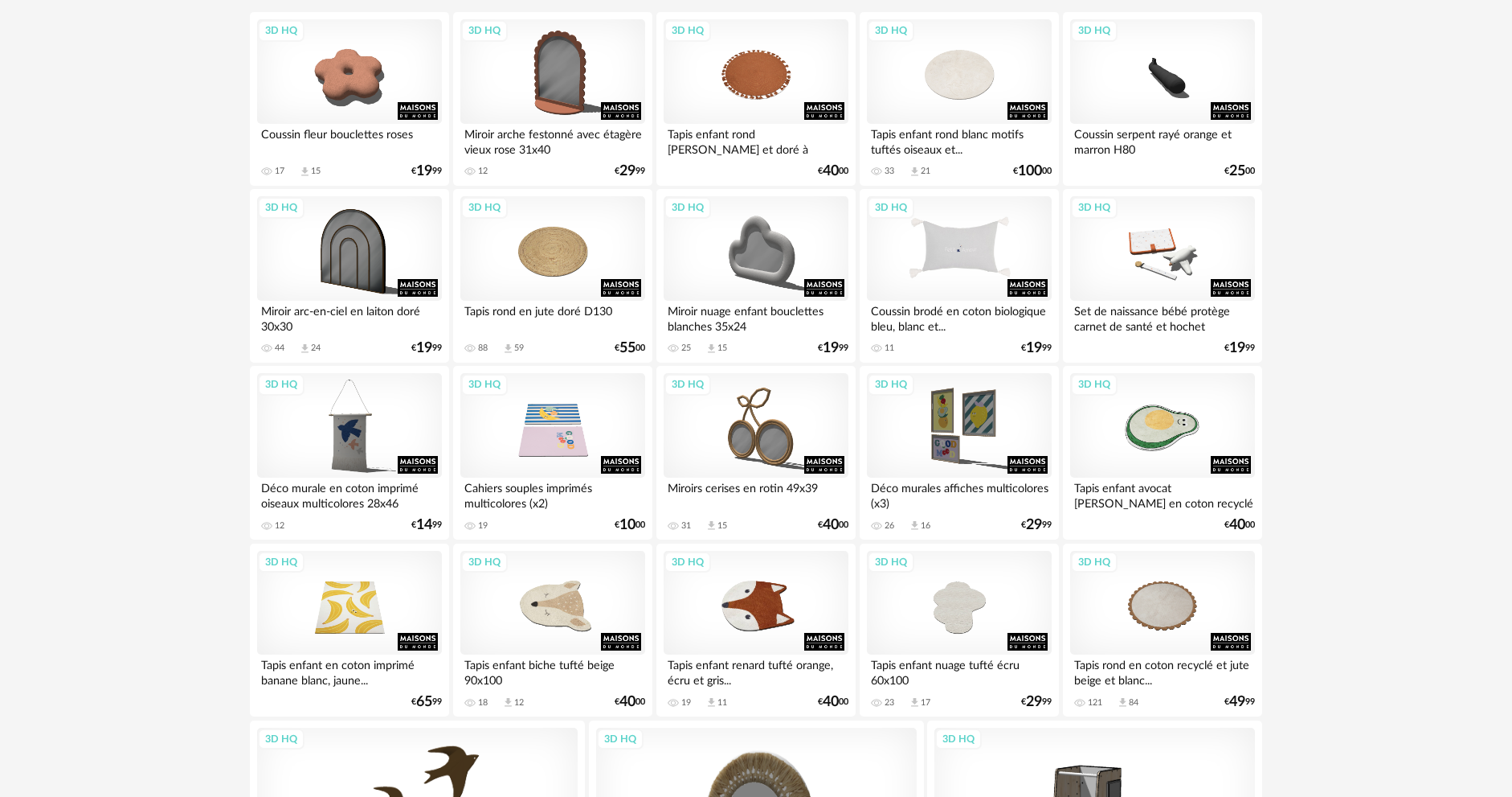
click at [960, 280] on div "3D HQ" at bounding box center [959, 248] width 184 height 104
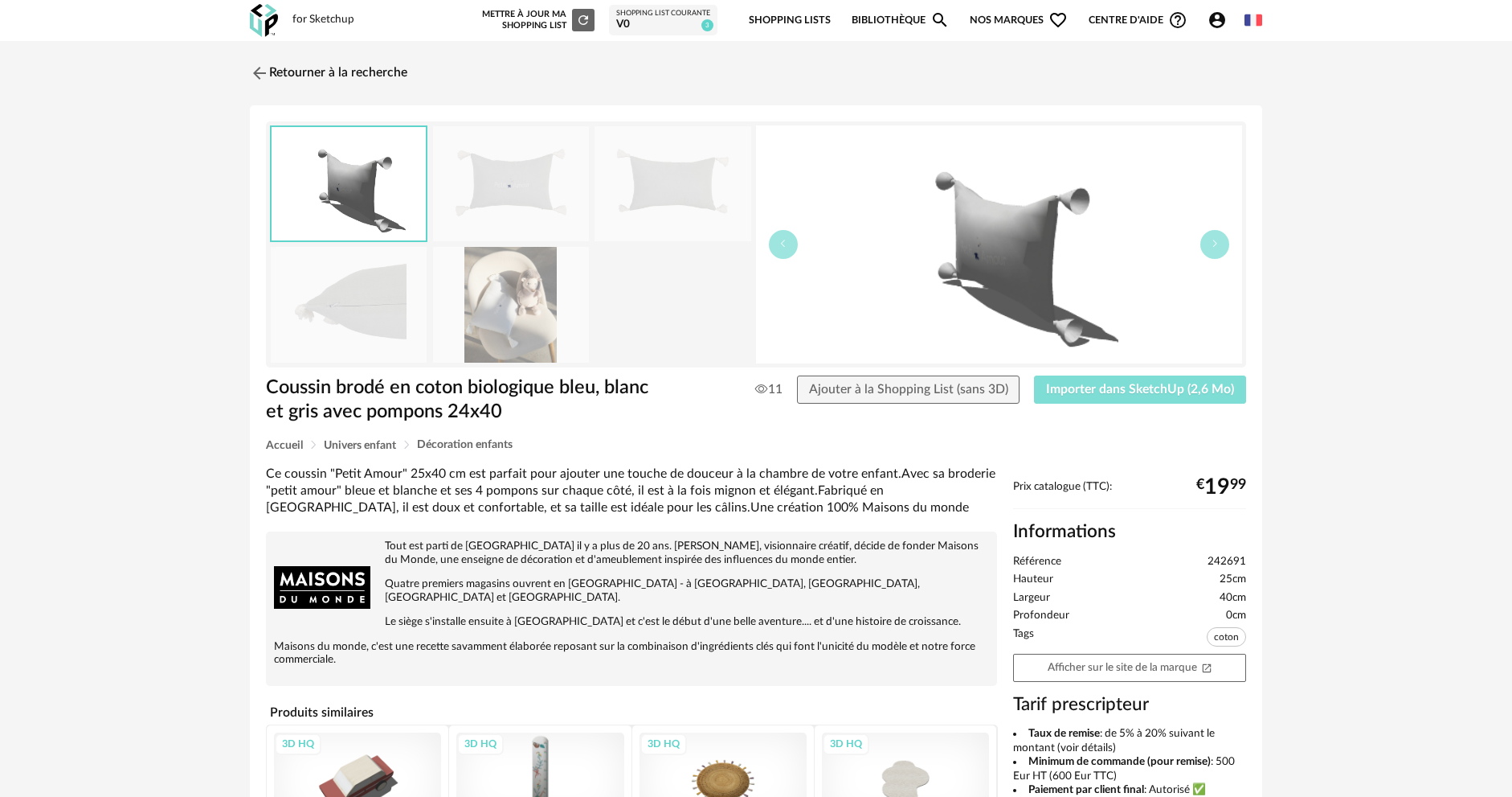
click at [1132, 395] on span "Importer dans SketchUp (2,6 Mo)" at bounding box center [1140, 389] width 188 height 13
